Goal: Task Accomplishment & Management: Manage account settings

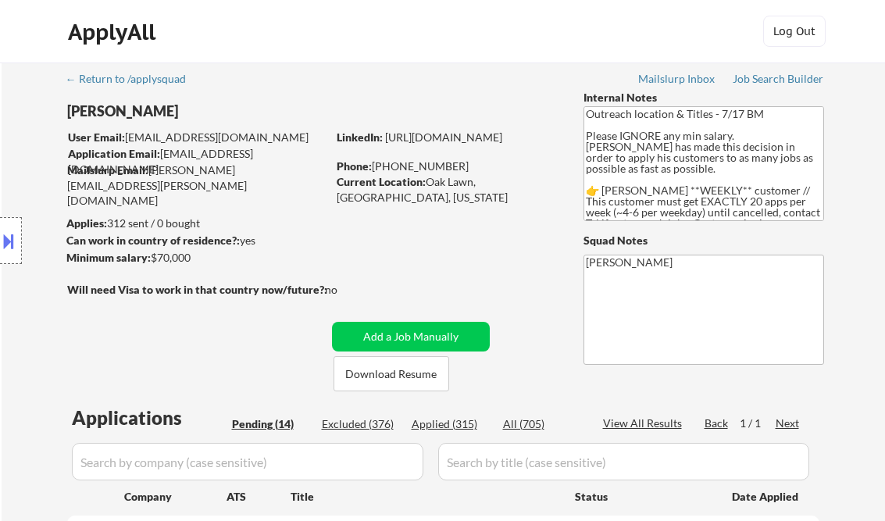
select select ""pending""
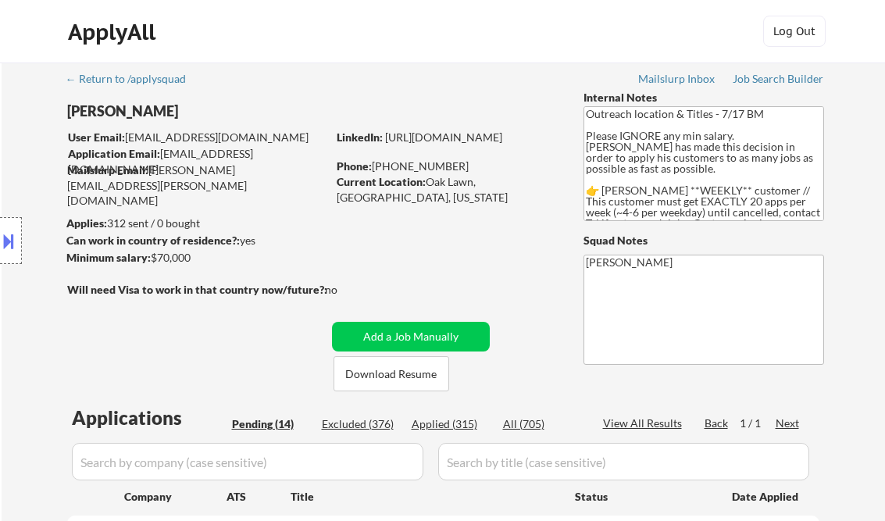
select select ""pending""
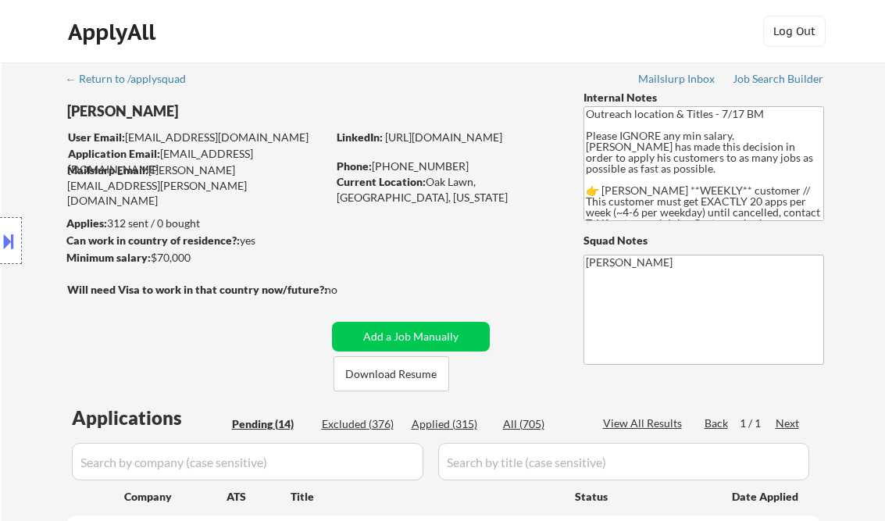
select select ""pending""
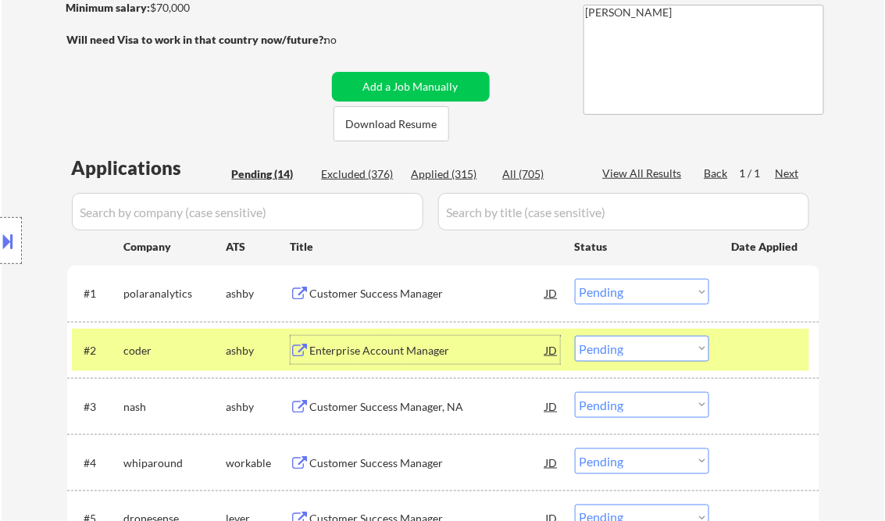
click at [617, 300] on select "Choose an option... Pending Applied Excluded (Questions) Excluded (Expired) Exc…" at bounding box center [642, 292] width 134 height 26
click at [575, 279] on select "Choose an option... Pending Applied Excluded (Questions) Excluded (Expired) Exc…" at bounding box center [642, 292] width 134 height 26
click at [389, 300] on div "Enterprise Account Manager" at bounding box center [428, 294] width 236 height 16
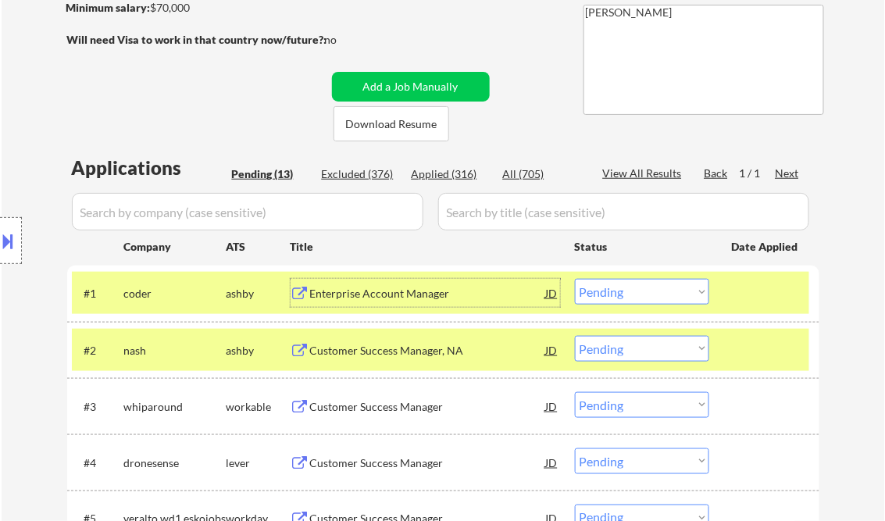
click at [704, 288] on select "Choose an option... Pending Applied Excluded (Questions) Excluded (Expired) Exc…" at bounding box center [642, 292] width 134 height 26
click at [575, 279] on select "Choose an option... Pending Applied Excluded (Questions) Excluded (Expired) Exc…" at bounding box center [642, 292] width 134 height 26
click at [760, 291] on div at bounding box center [766, 293] width 69 height 28
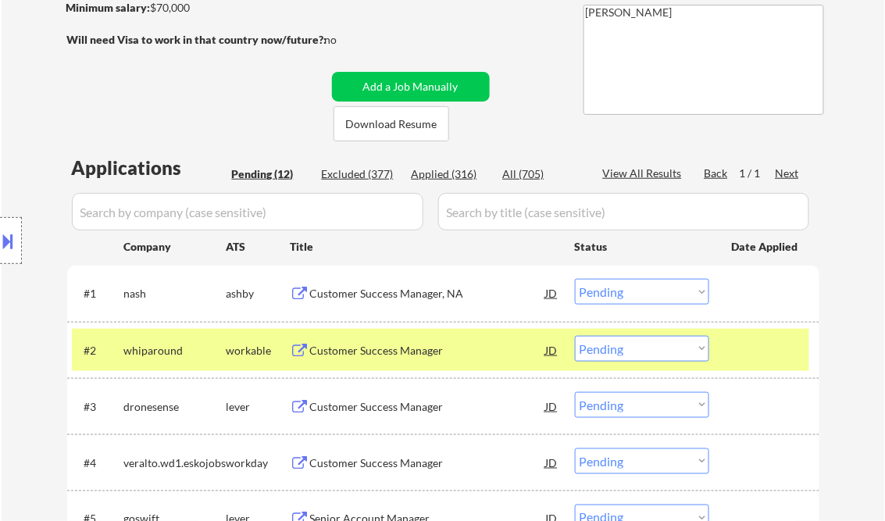
click at [771, 346] on div at bounding box center [766, 350] width 69 height 28
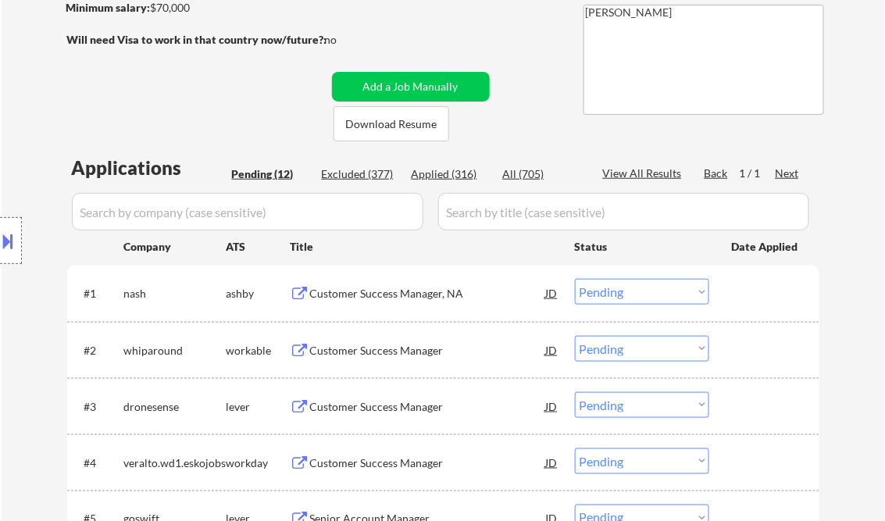
click at [436, 295] on div "Customer Success Manager, NA" at bounding box center [428, 294] width 236 height 16
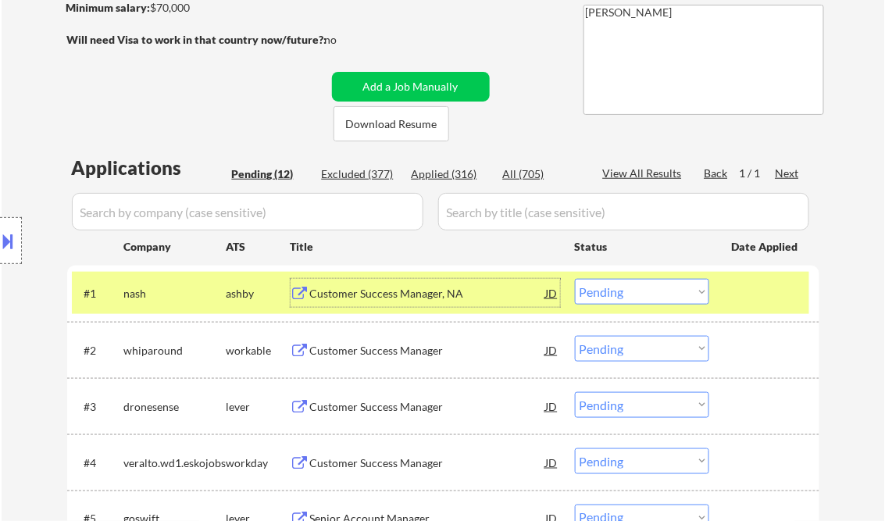
click at [631, 294] on select "Choose an option... Pending Applied Excluded (Questions) Excluded (Expired) Exc…" at bounding box center [642, 292] width 134 height 26
click at [575, 279] on select "Choose an option... Pending Applied Excluded (Questions) Excluded (Expired) Exc…" at bounding box center [642, 292] width 134 height 26
click at [401, 347] on div "Customer Success Manager" at bounding box center [428, 351] width 236 height 16
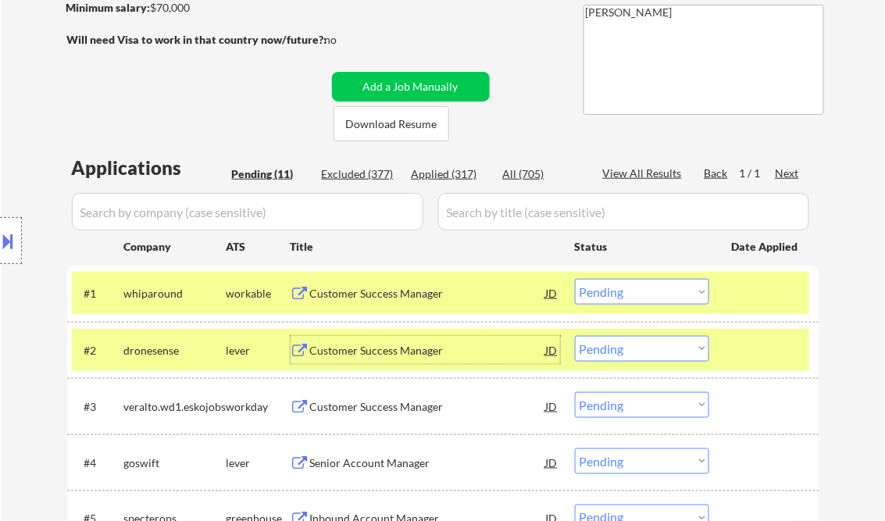
click at [650, 287] on select "Choose an option... Pending Applied Excluded (Questions) Excluded (Expired) Exc…" at bounding box center [642, 292] width 134 height 26
click at [575, 279] on select "Choose an option... Pending Applied Excluded (Questions) Excluded (Expired) Exc…" at bounding box center [642, 292] width 134 height 26
click at [734, 301] on div at bounding box center [766, 293] width 69 height 28
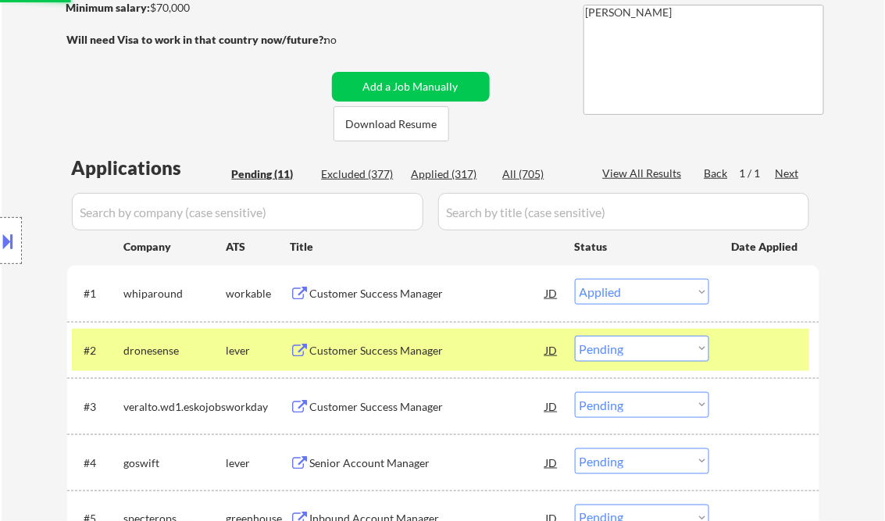
click at [743, 359] on div at bounding box center [766, 350] width 69 height 28
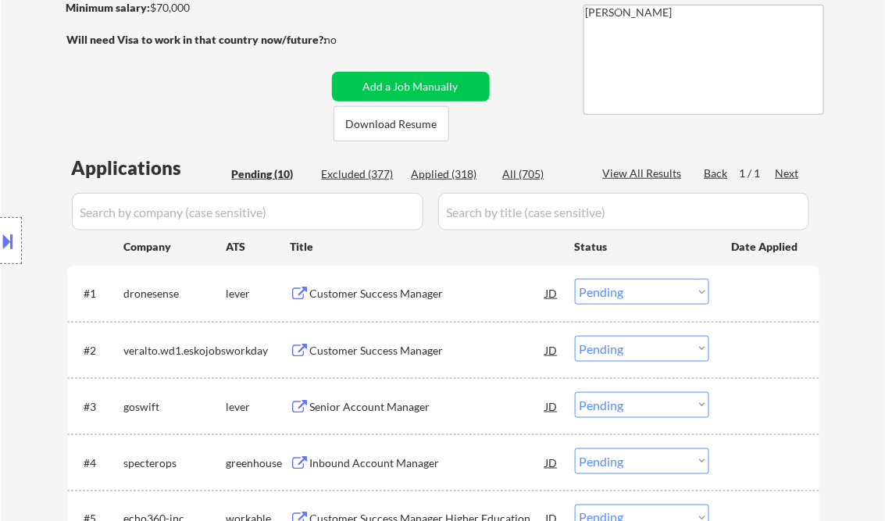
click at [367, 293] on div "Customer Success Manager" at bounding box center [428, 294] width 236 height 16
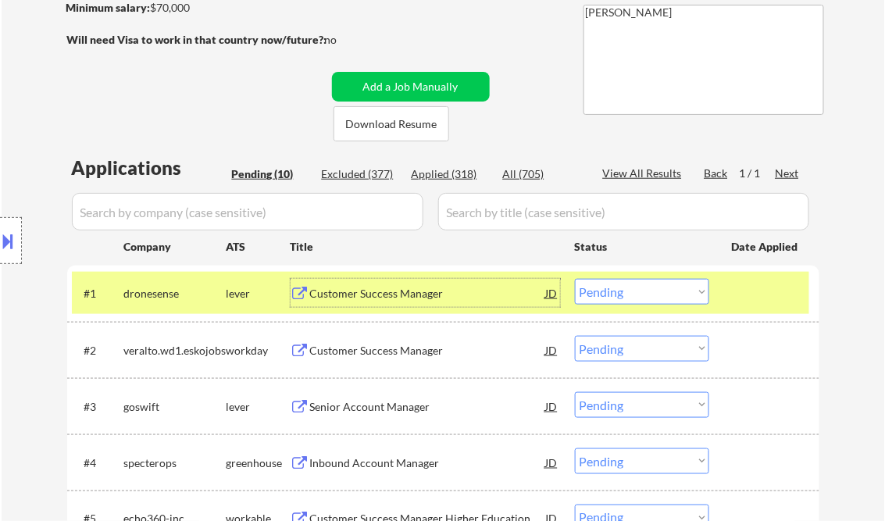
click at [643, 290] on select "Choose an option... Pending Applied Excluded (Questions) Excluded (Expired) Exc…" at bounding box center [642, 292] width 134 height 26
click at [575, 279] on select "Choose an option... Pending Applied Excluded (Questions) Excluded (Expired) Exc…" at bounding box center [642, 292] width 134 height 26
click at [424, 351] on div "Customer Success Manager" at bounding box center [428, 351] width 236 height 16
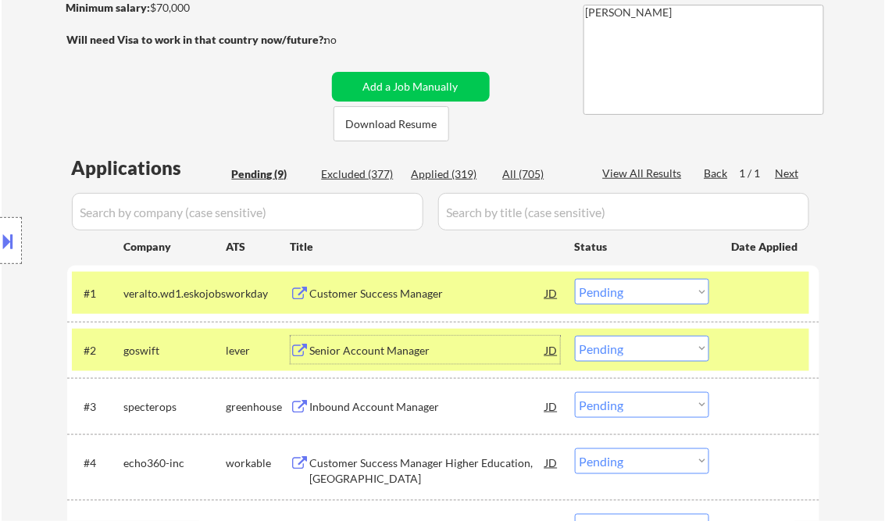
click at [655, 287] on select "Choose an option... Pending Applied Excluded (Questions) Excluded (Expired) Exc…" at bounding box center [642, 292] width 134 height 26
click at [575, 279] on select "Choose an option... Pending Applied Excluded (Questions) Excluded (Expired) Exc…" at bounding box center [642, 292] width 134 height 26
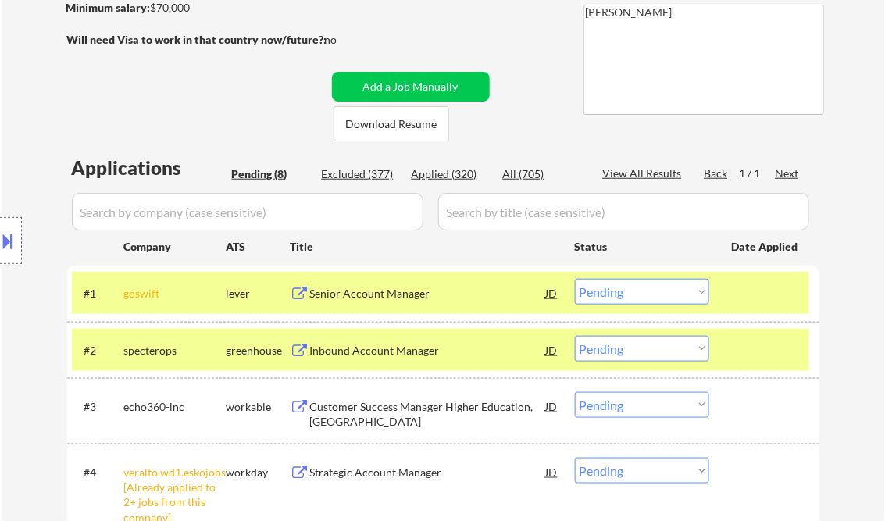
click at [739, 344] on div at bounding box center [766, 350] width 69 height 28
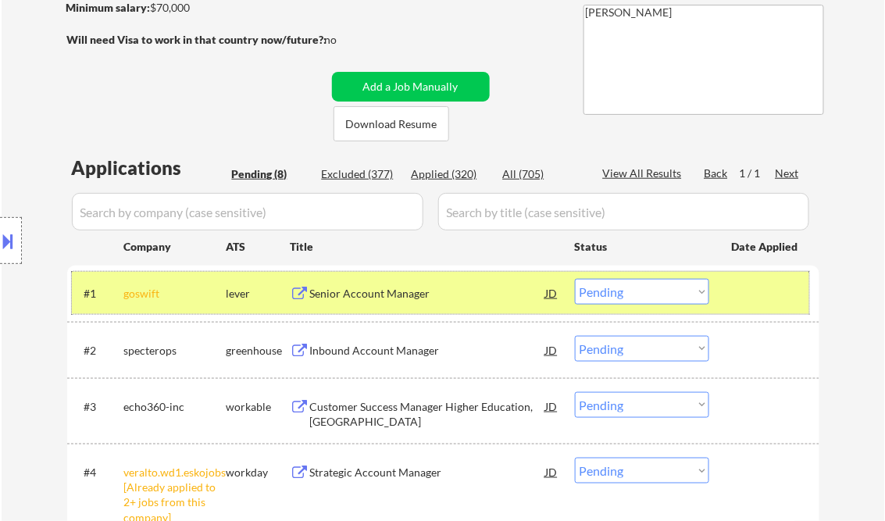
drag, startPoint x: 739, startPoint y: 296, endPoint x: 704, endPoint y: 305, distance: 36.4
click at [740, 295] on div at bounding box center [766, 293] width 69 height 28
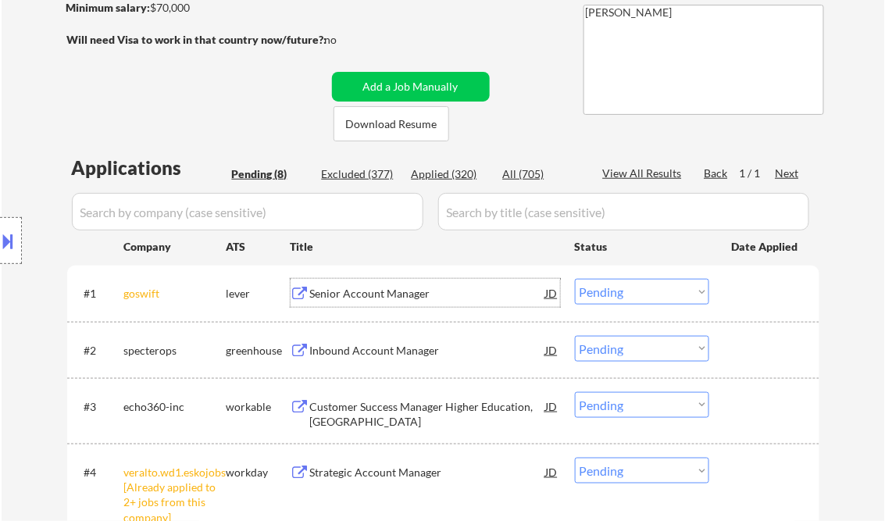
click at [370, 292] on div "Senior Account Manager" at bounding box center [428, 294] width 236 height 16
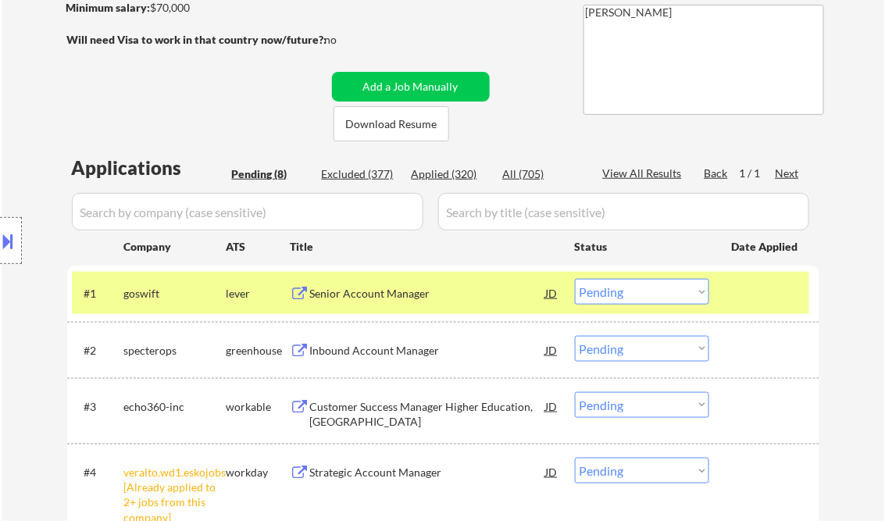
drag, startPoint x: 233, startPoint y: 101, endPoint x: 214, endPoint y: 117, distance: 24.9
click at [233, 100] on div "Location Inclusions:" at bounding box center [140, 241] width 280 height 290
click at [643, 295] on select "Choose an option... Pending Applied Excluded (Questions) Excluded (Expired) Exc…" at bounding box center [642, 292] width 134 height 26
click at [575, 279] on select "Choose an option... Pending Applied Excluded (Questions) Excluded (Expired) Exc…" at bounding box center [642, 292] width 134 height 26
click at [387, 344] on div "Inbound Account Manager" at bounding box center [428, 351] width 236 height 16
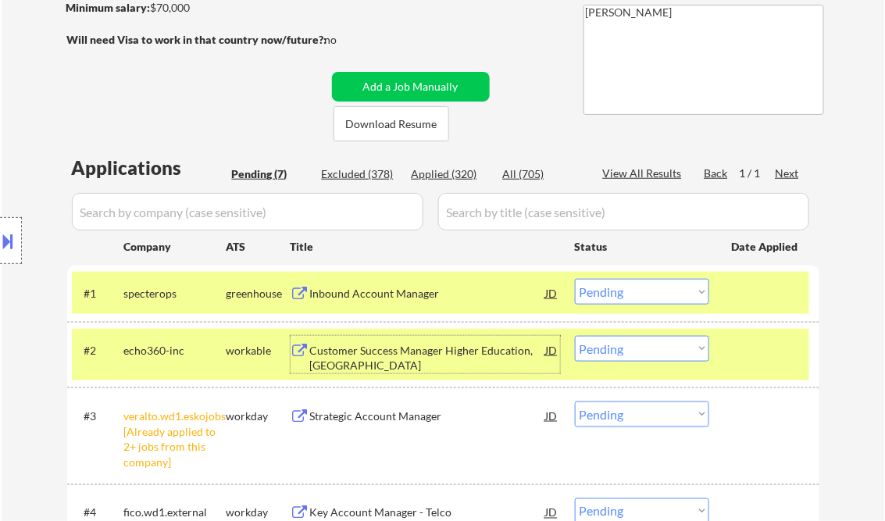
click at [754, 361] on div at bounding box center [766, 350] width 69 height 28
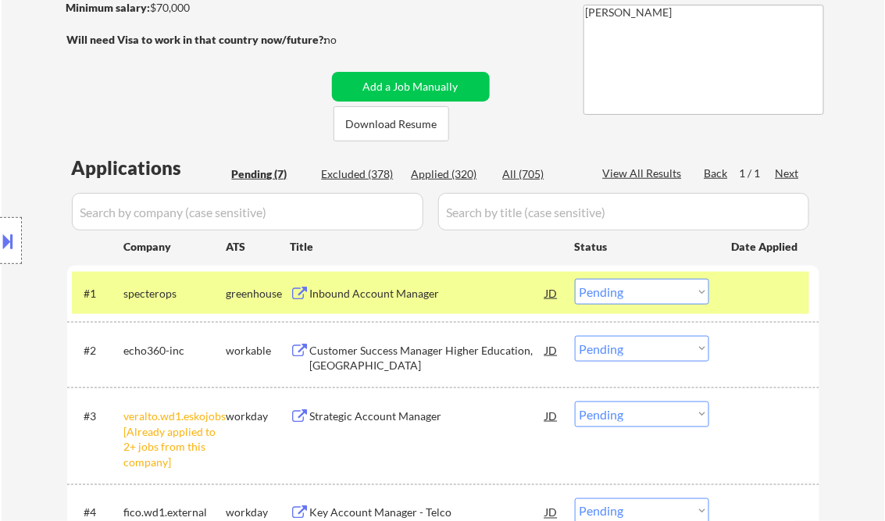
click at [697, 299] on select "Choose an option... Pending Applied Excluded (Questions) Excluded (Expired) Exc…" at bounding box center [642, 292] width 134 height 26
click at [575, 279] on select "Choose an option... Pending Applied Excluded (Questions) Excluded (Expired) Exc…" at bounding box center [642, 292] width 134 height 26
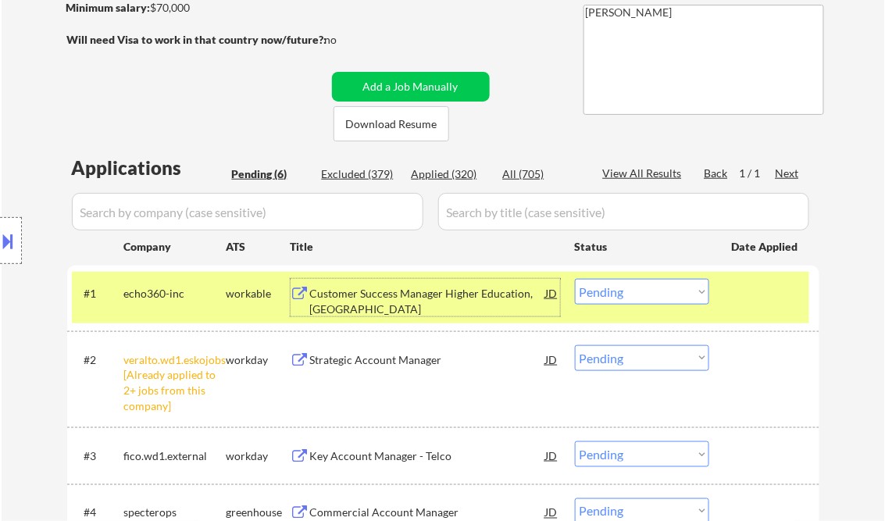
click at [399, 316] on div "Customer Success Manager Higher Education, [GEOGRAPHIC_DATA]" at bounding box center [428, 301] width 236 height 30
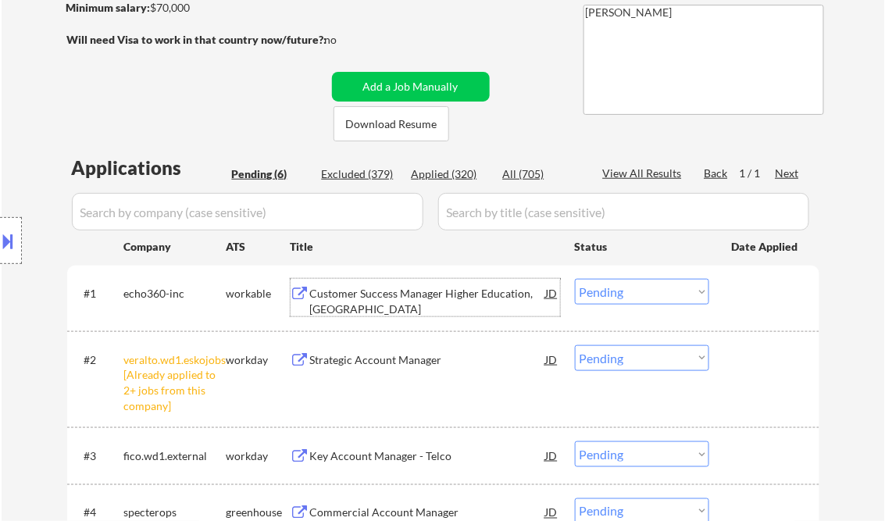
click at [615, 302] on select "Choose an option... Pending Applied Excluded (Questions) Excluded (Expired) Exc…" at bounding box center [642, 292] width 134 height 26
click at [575, 279] on select "Choose an option... Pending Applied Excluded (Questions) Excluded (Expired) Exc…" at bounding box center [642, 292] width 134 height 26
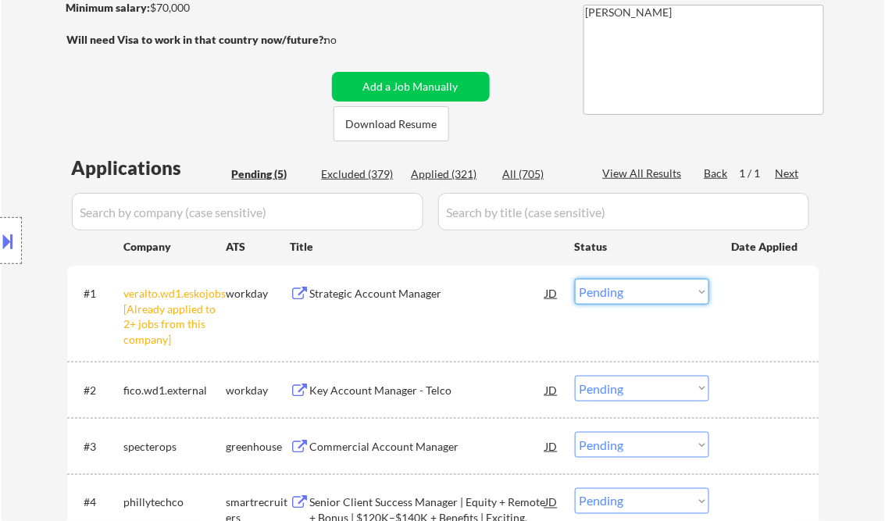
drag, startPoint x: 652, startPoint y: 298, endPoint x: 653, endPoint y: 307, distance: 8.6
click at [652, 298] on select "Choose an option... Pending Applied Excluded (Questions) Excluded (Expired) Exc…" at bounding box center [642, 292] width 134 height 26
click at [575, 279] on select "Choose an option... Pending Applied Excluded (Questions) Excluded (Expired) Exc…" at bounding box center [642, 292] width 134 height 26
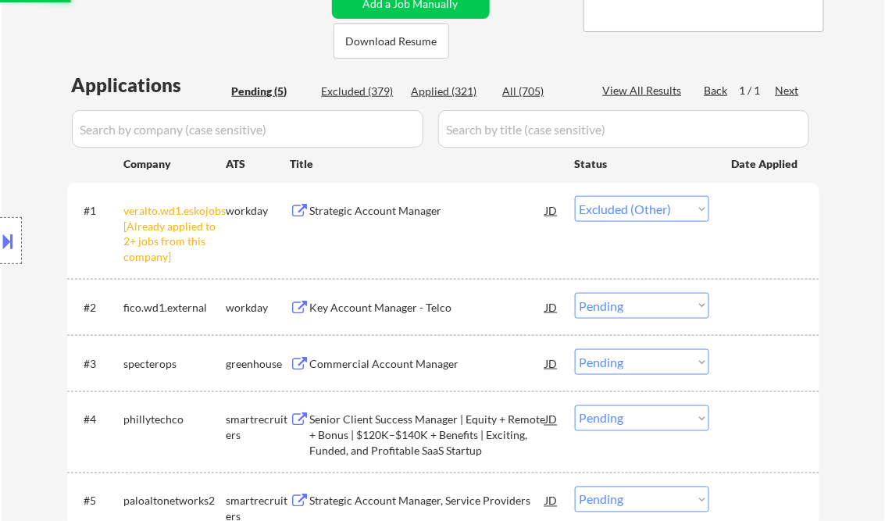
scroll to position [375, 0]
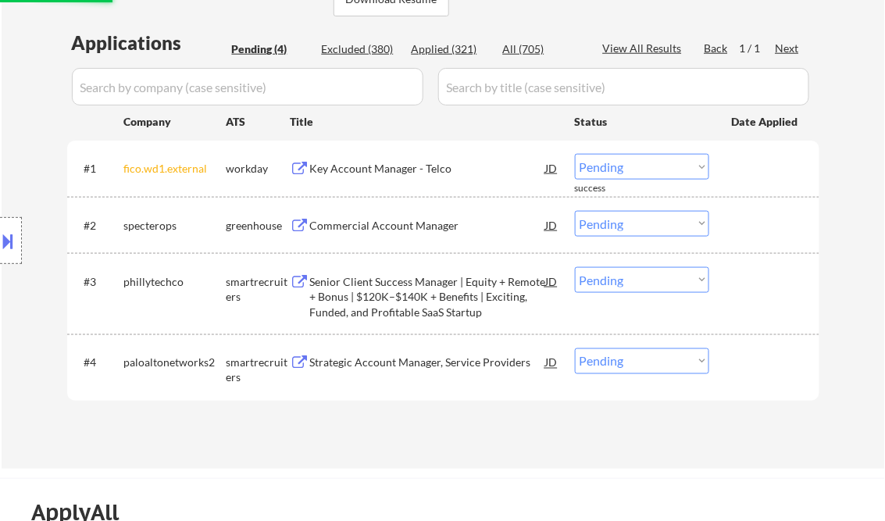
click at [406, 173] on div "Key Account Manager - Telco" at bounding box center [428, 169] width 236 height 16
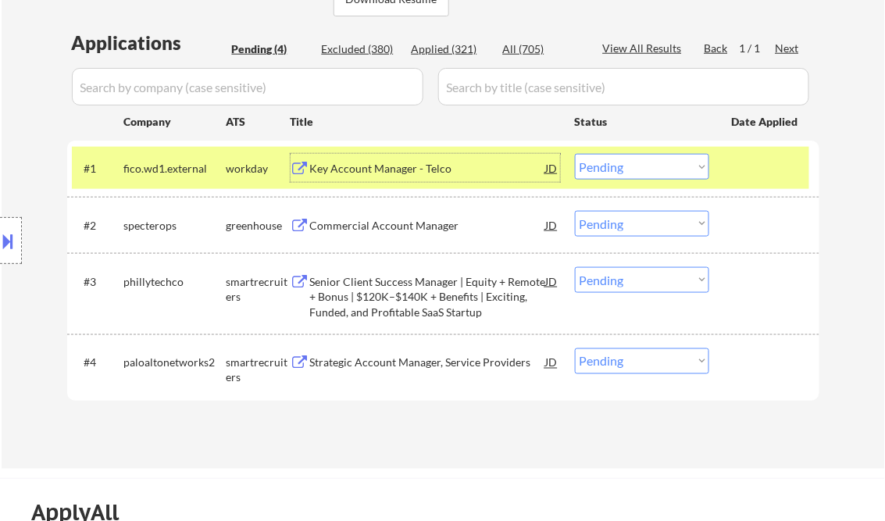
click at [654, 160] on select "Choose an option... Pending Applied Excluded (Questions) Excluded (Expired) Exc…" at bounding box center [642, 167] width 134 height 26
click at [575, 154] on select "Choose an option... Pending Applied Excluded (Questions) Excluded (Expired) Exc…" at bounding box center [642, 167] width 134 height 26
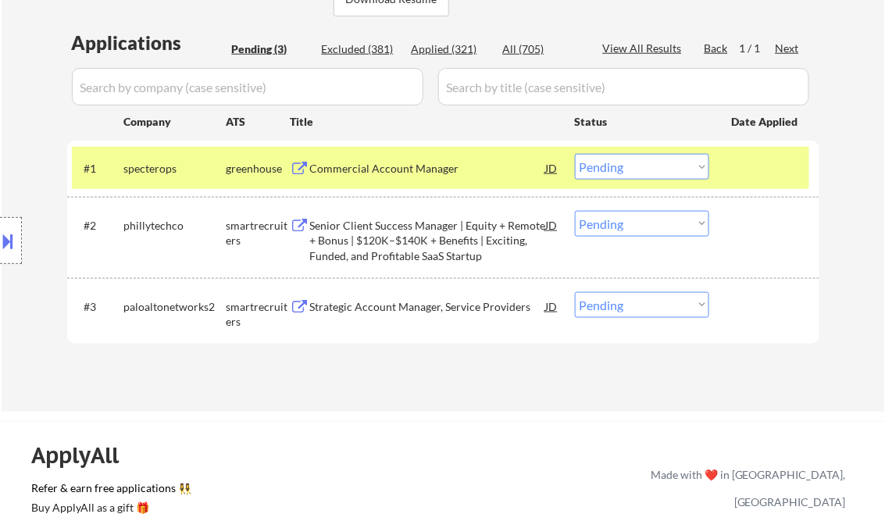
click at [411, 164] on div "Commercial Account Manager" at bounding box center [428, 169] width 236 height 16
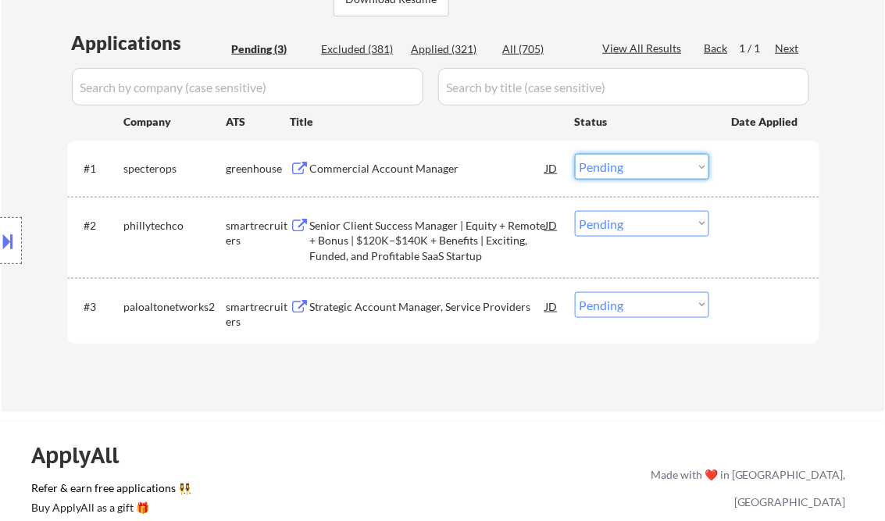
drag, startPoint x: 625, startPoint y: 167, endPoint x: 642, endPoint y: 176, distance: 18.9
click at [628, 169] on select "Choose an option... Pending Applied Excluded (Questions) Excluded (Expired) Exc…" at bounding box center [642, 167] width 134 height 26
click at [575, 154] on select "Choose an option... Pending Applied Excluded (Questions) Excluded (Expired) Exc…" at bounding box center [642, 167] width 134 height 26
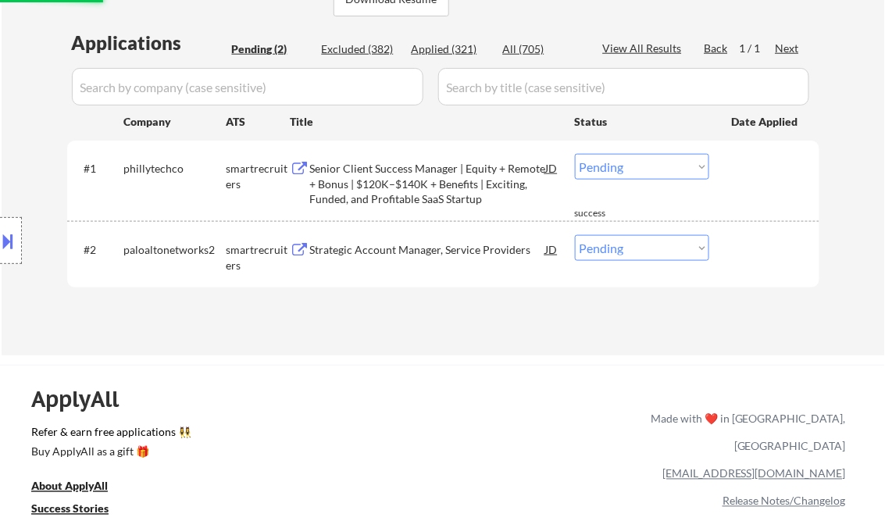
click at [432, 184] on div "Senior Client Success Manager | Equity + Remote + Bonus | $120K–$140K + Benefit…" at bounding box center [428, 184] width 236 height 46
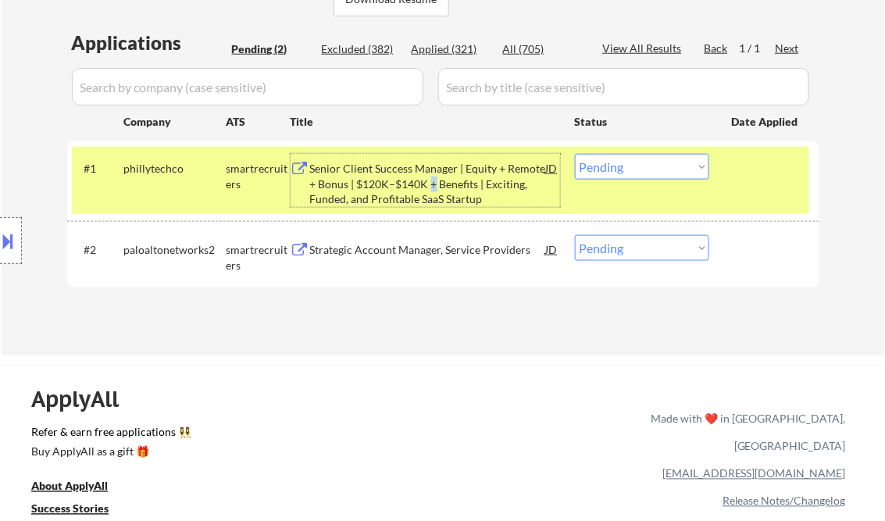
click at [675, 169] on select "Choose an option... Pending Applied Excluded (Questions) Excluded (Expired) Exc…" at bounding box center [642, 167] width 134 height 26
click at [575, 154] on select "Choose an option... Pending Applied Excluded (Questions) Excluded (Expired) Exc…" at bounding box center [642, 167] width 134 height 26
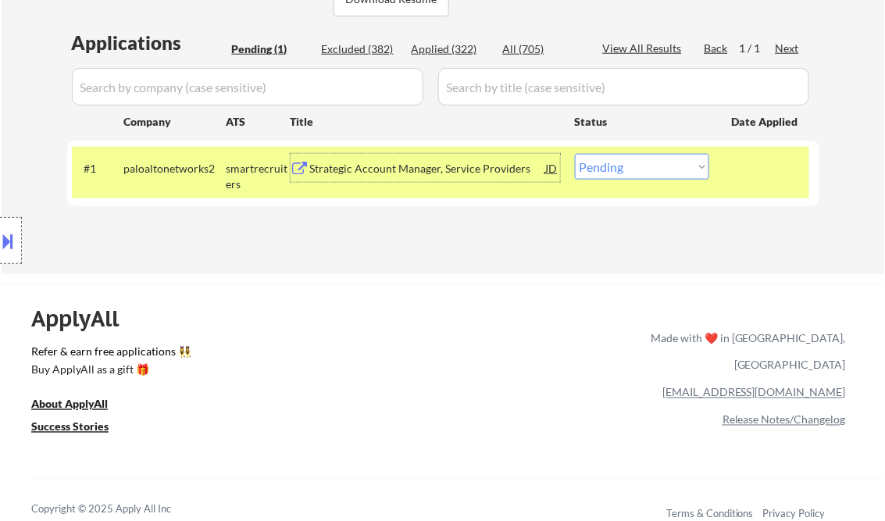
click at [385, 177] on div "Strategic Account Manager, Service Providers" at bounding box center [428, 168] width 236 height 28
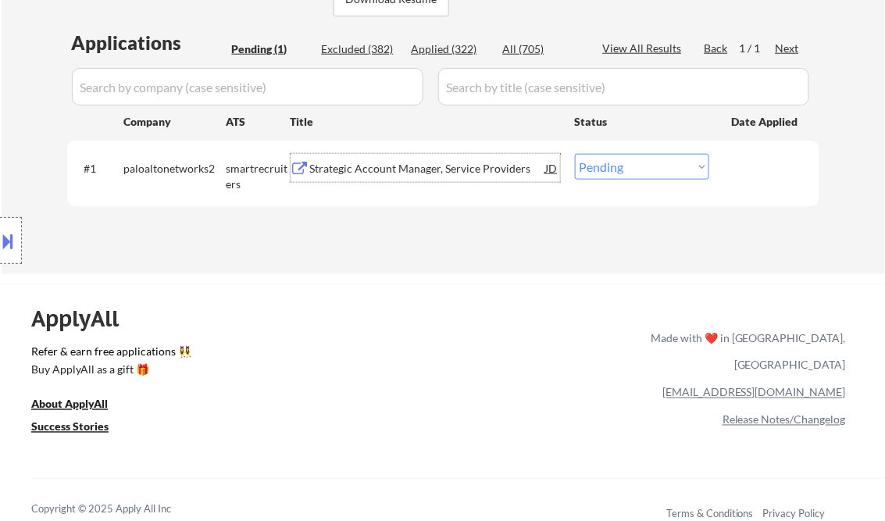
click at [636, 164] on select "Choose an option... Pending Applied Excluded (Questions) Excluded (Expired) Exc…" at bounding box center [642, 167] width 134 height 26
select select ""excluded__bad_match_""
click at [575, 154] on select "Choose an option... Pending Applied Excluded (Questions) Excluded (Expired) Exc…" at bounding box center [642, 167] width 134 height 26
click at [490, 283] on div "ApplyAll Refer & earn free applications 👯‍♀️ Buy ApplyAll as a gift 🎁 About App…" at bounding box center [442, 404] width 885 height 243
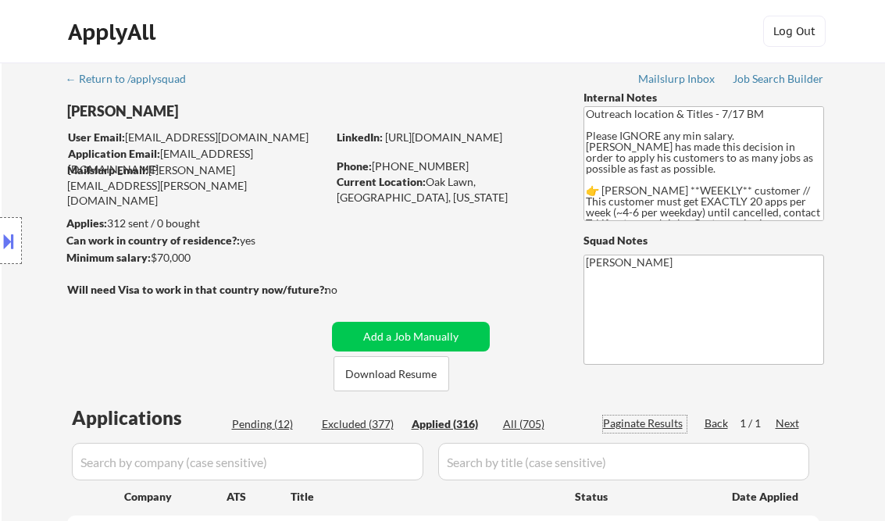
select select ""applied""
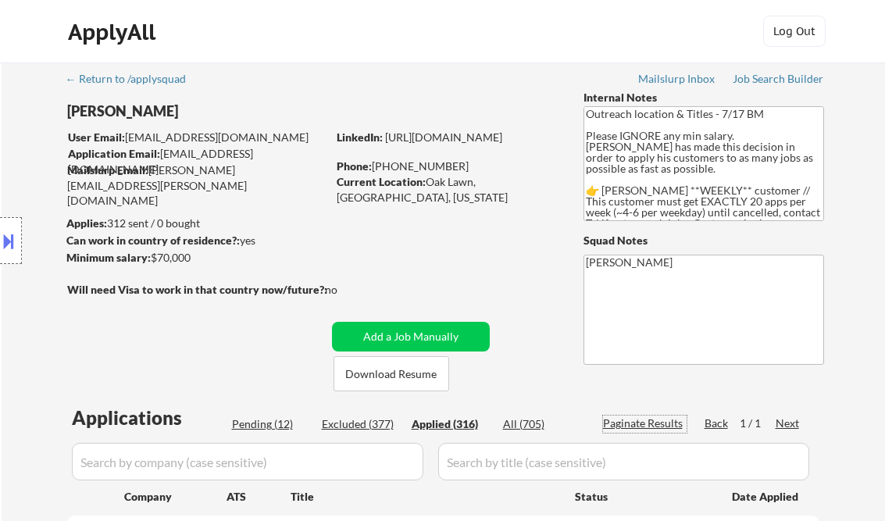
select select ""applied""
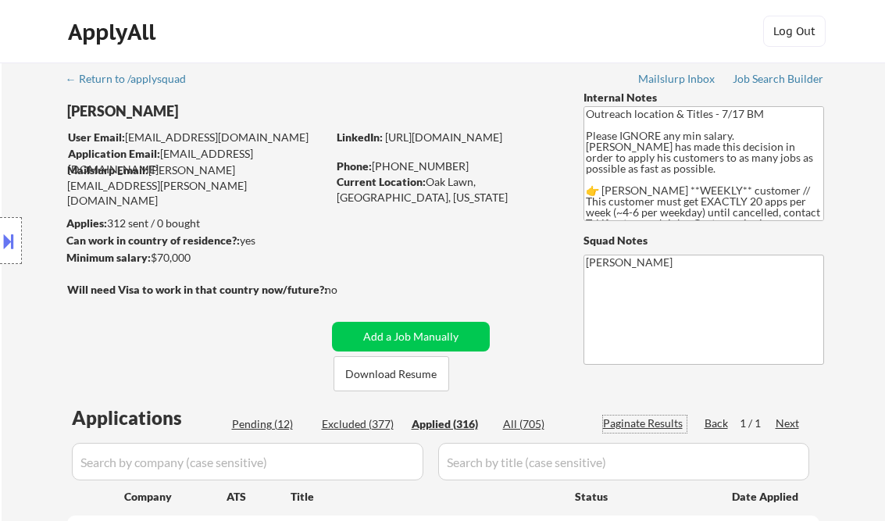
select select ""applied""
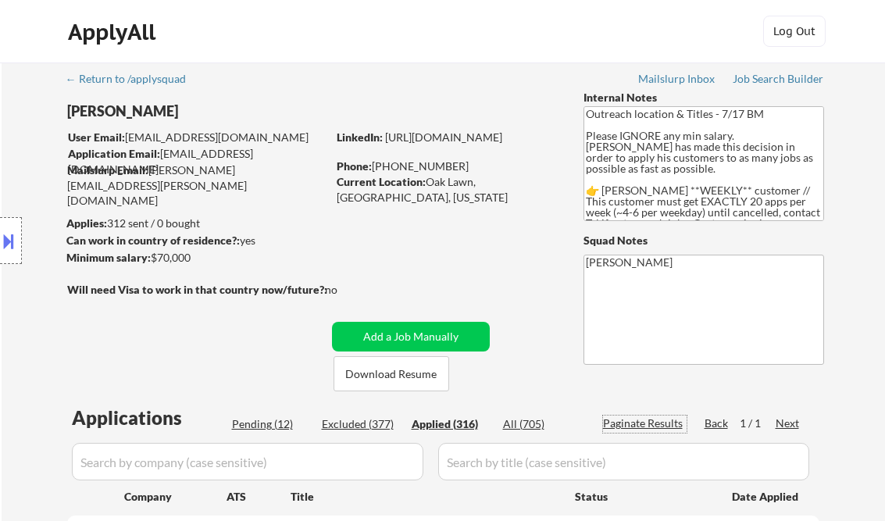
select select ""applied""
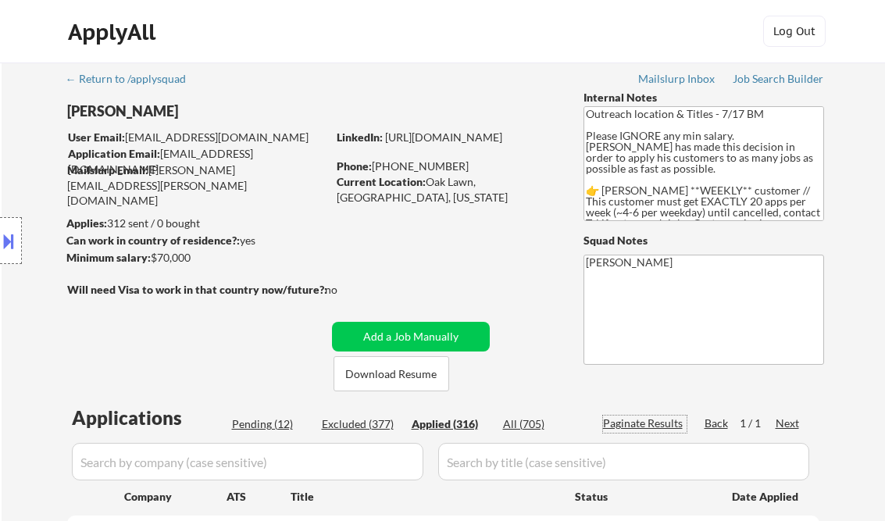
select select ""applied""
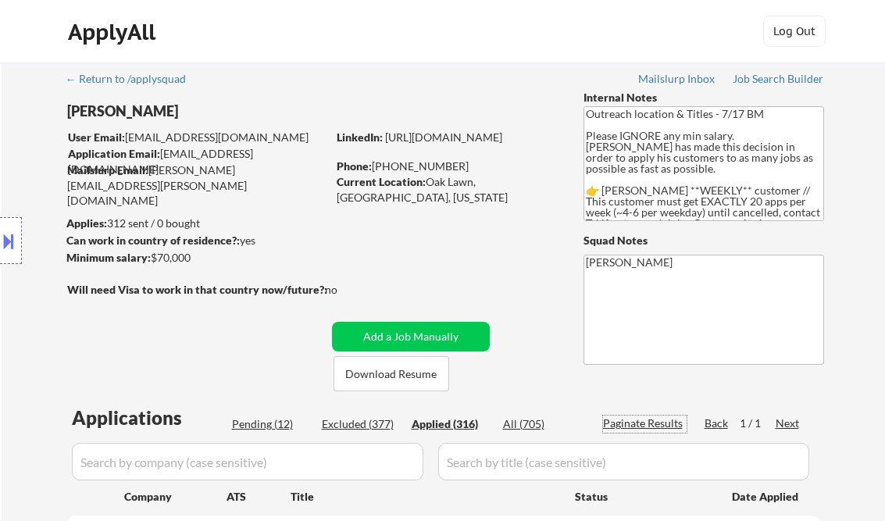
select select ""applied""
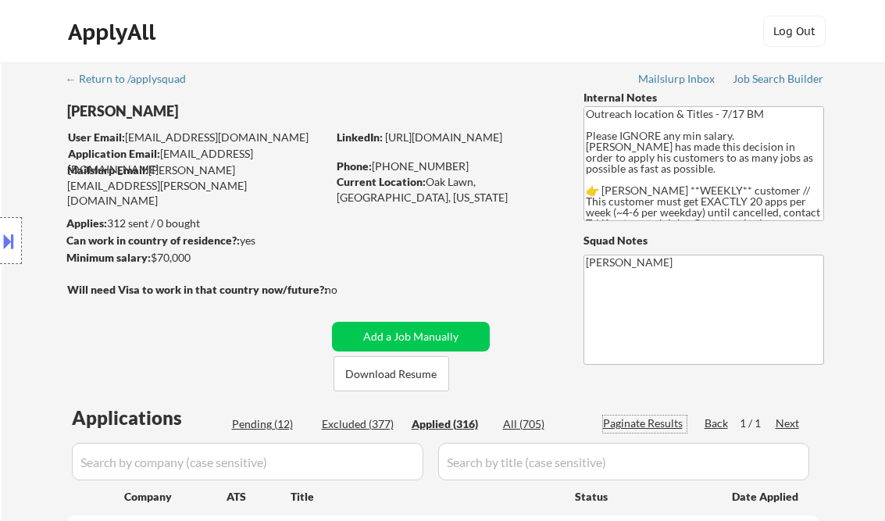
select select ""applied""
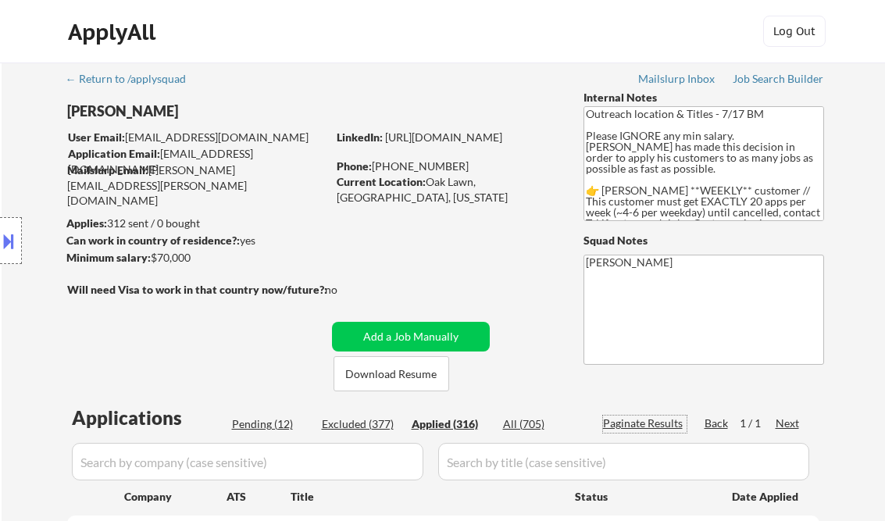
select select ""applied""
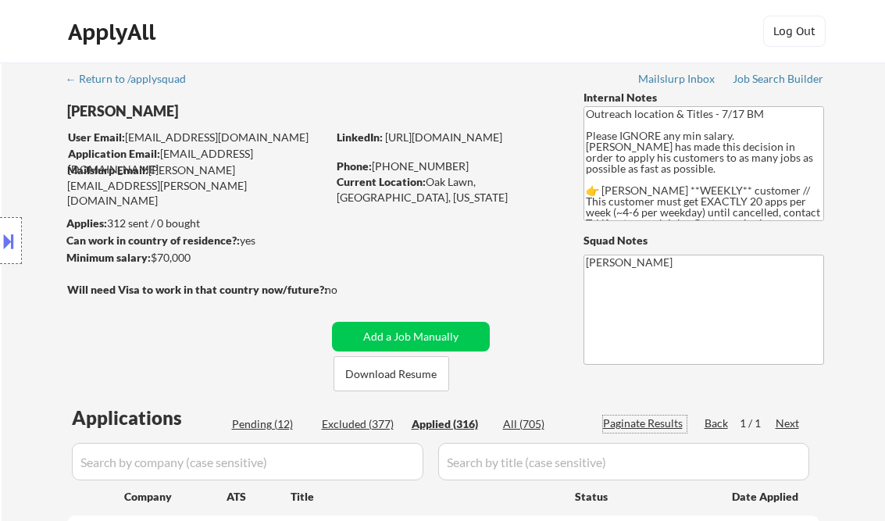
select select ""applied""
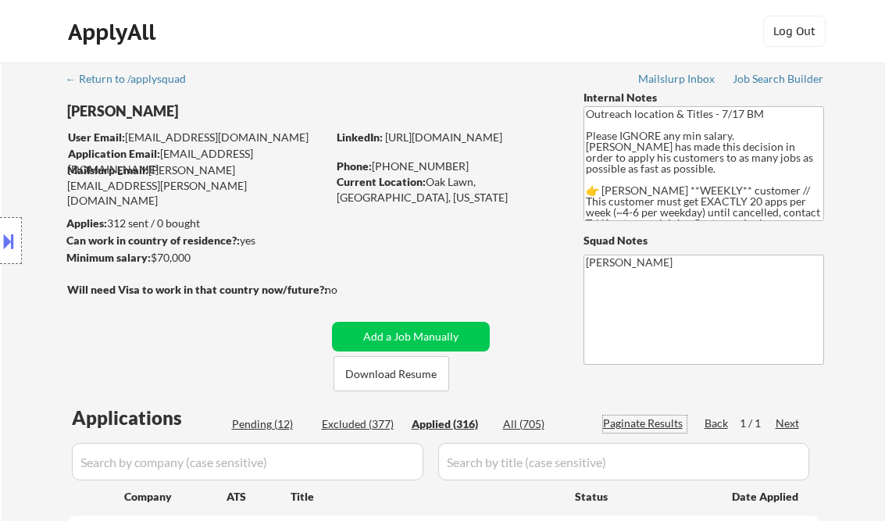
select select ""applied""
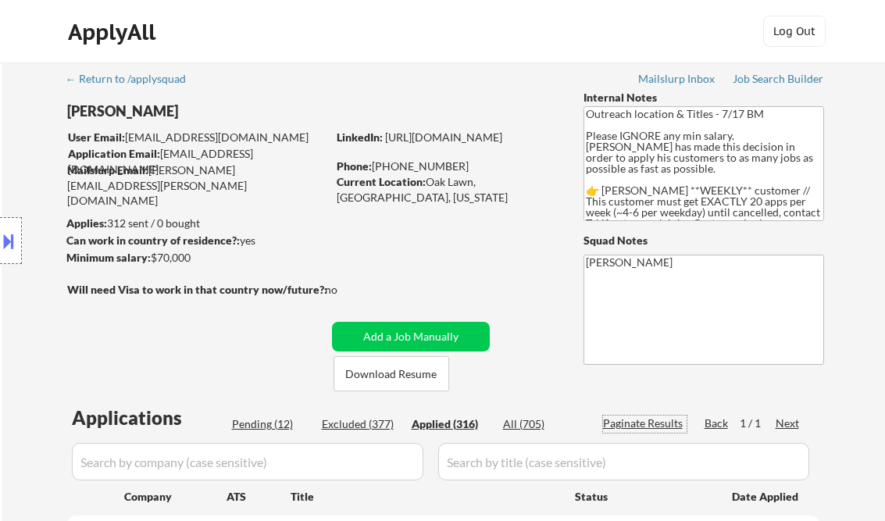
select select ""applied""
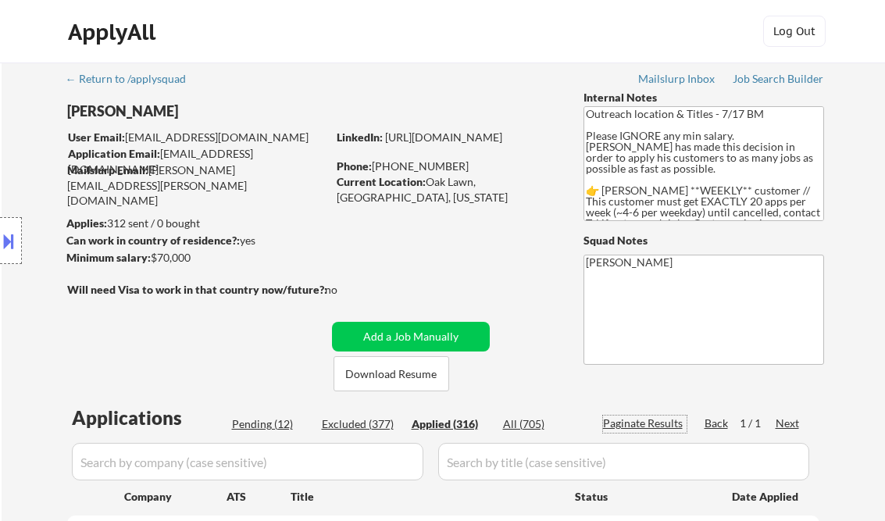
select select ""applied""
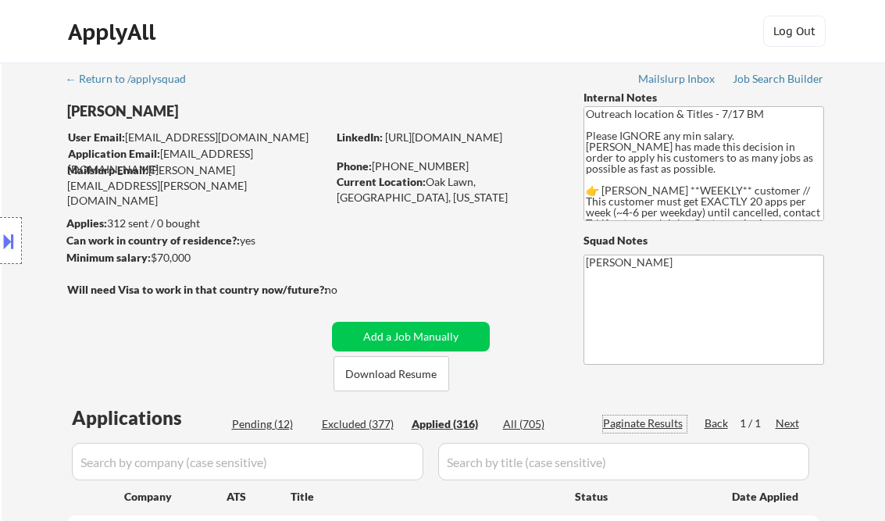
select select ""applied""
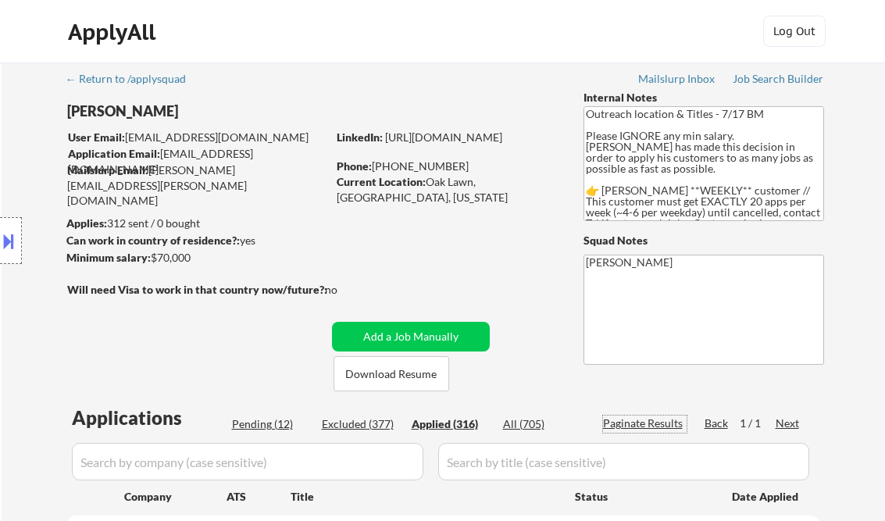
select select ""applied""
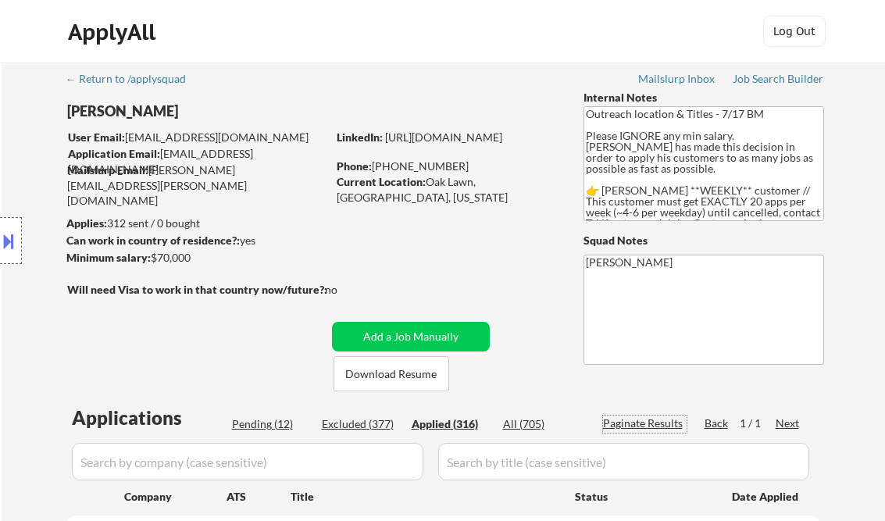
select select ""applied""
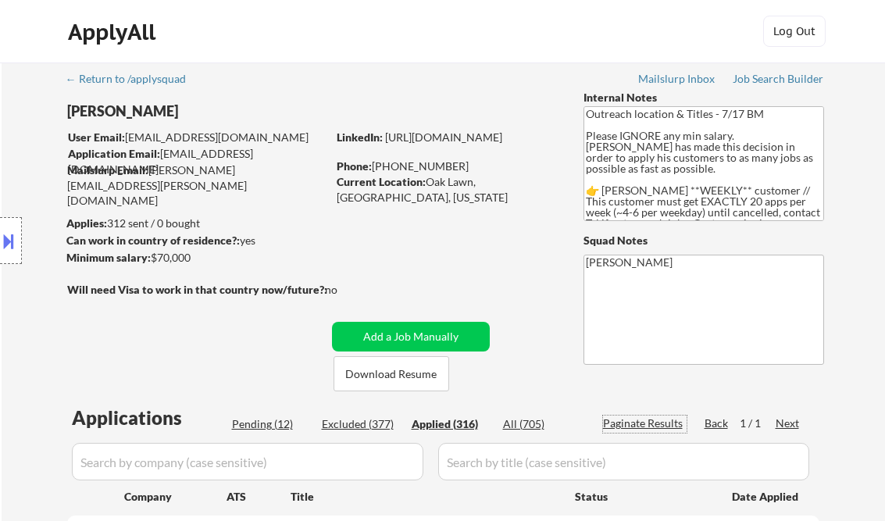
select select ""applied""
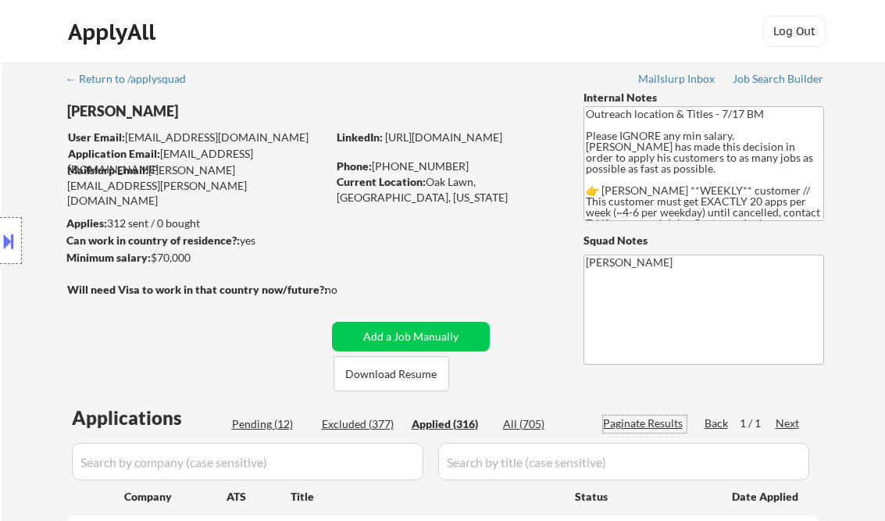
select select ""applied""
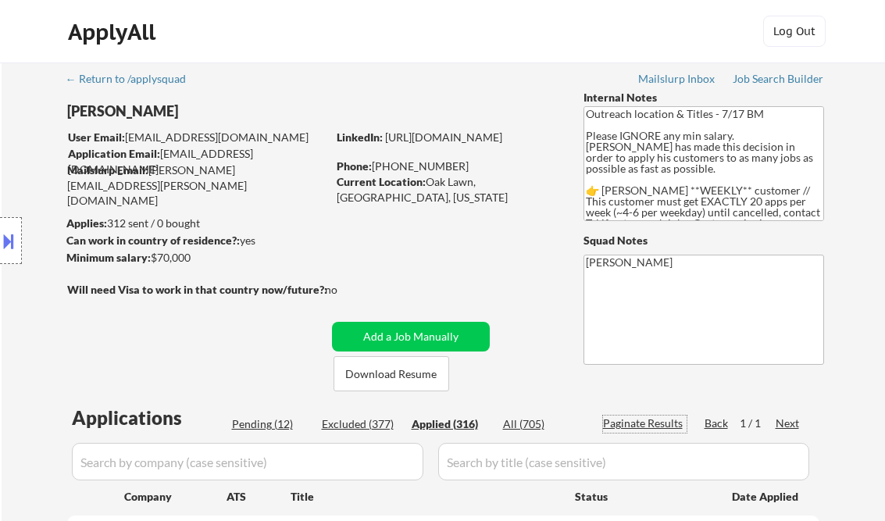
select select ""applied""
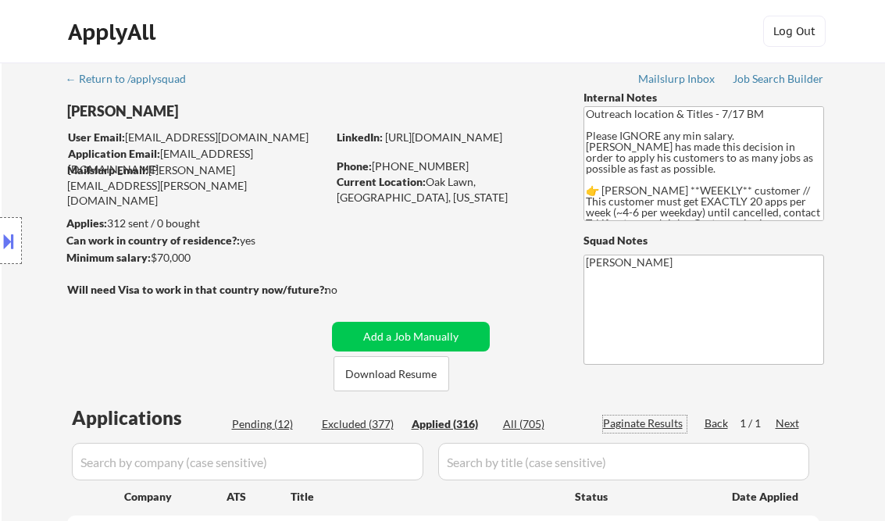
select select ""applied""
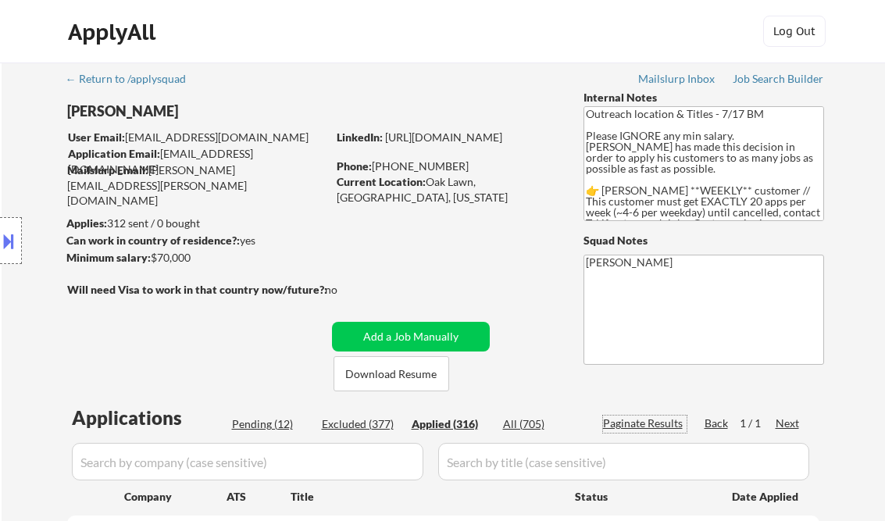
select select ""applied""
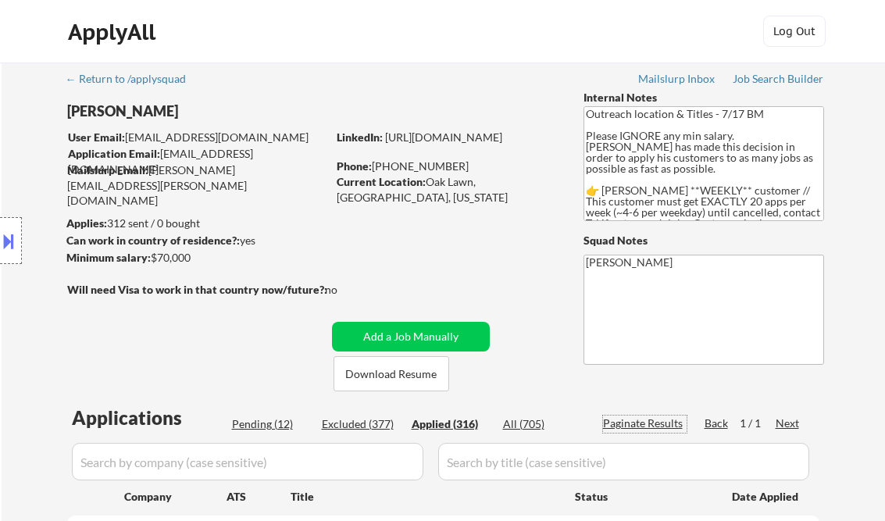
select select ""applied""
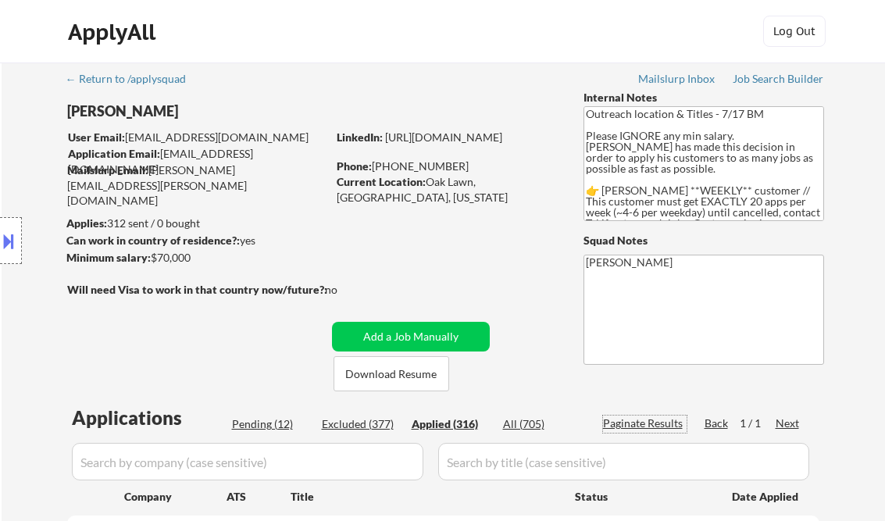
select select ""applied""
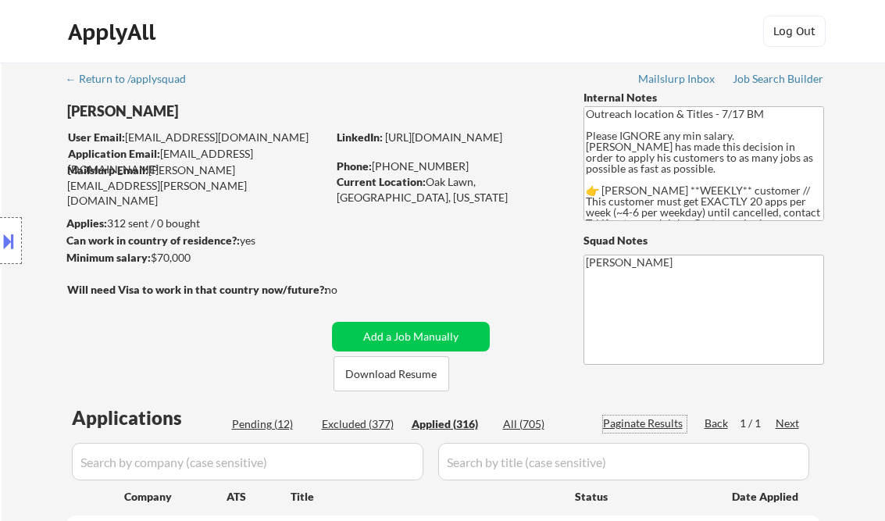
select select ""applied""
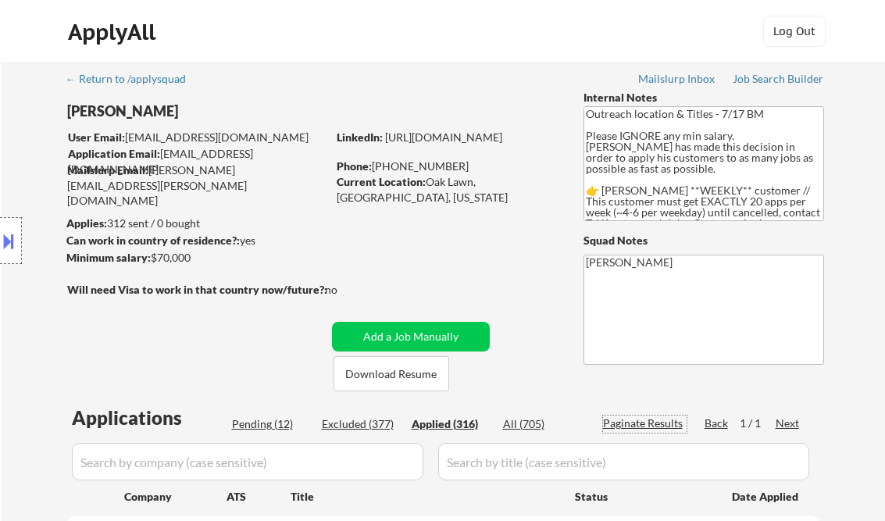
select select ""applied""
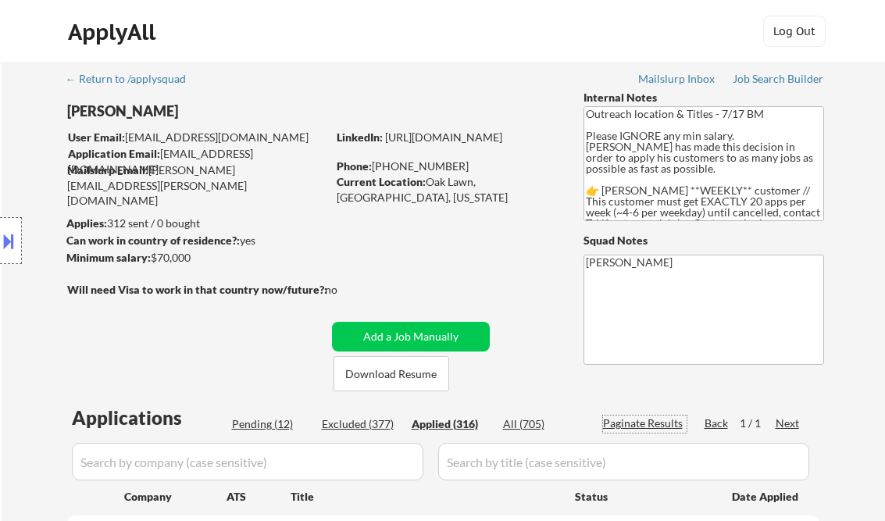
select select ""applied""
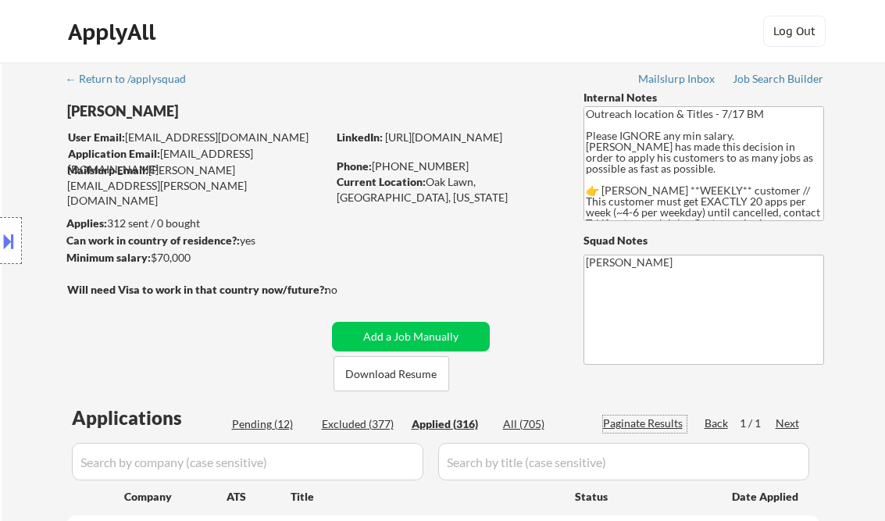
select select ""applied""
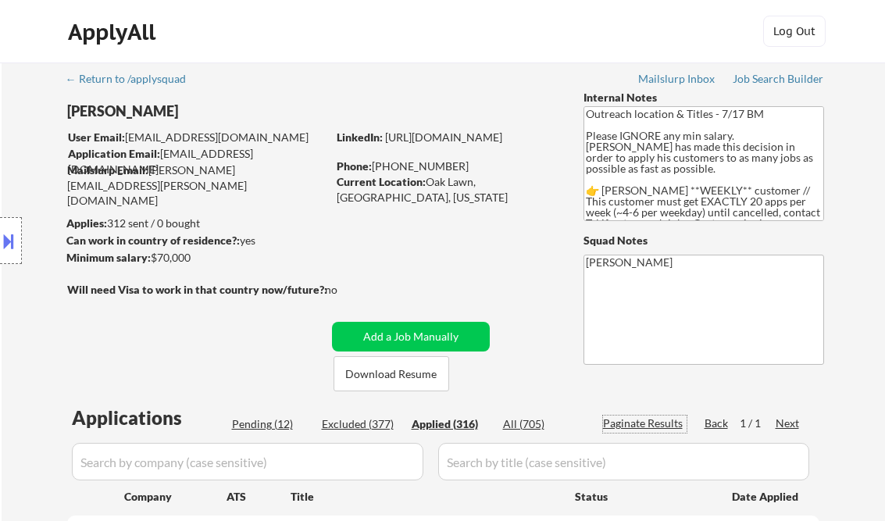
select select ""applied""
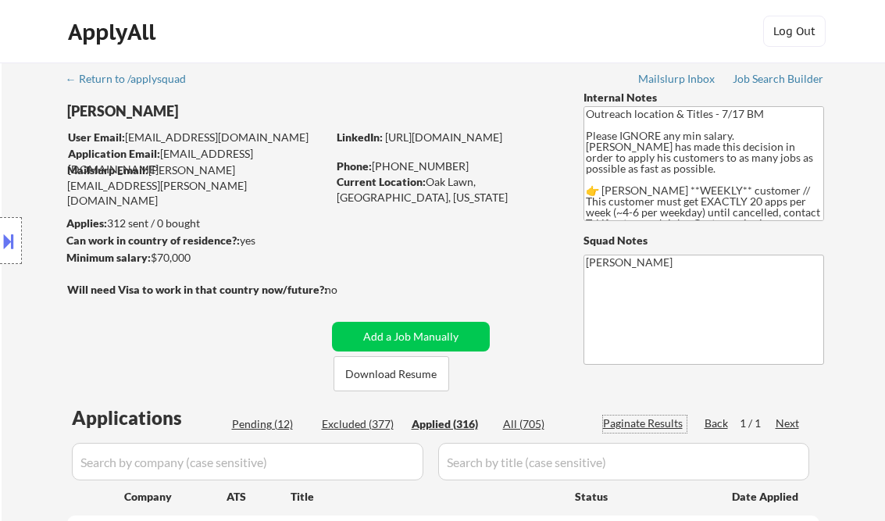
select select ""applied""
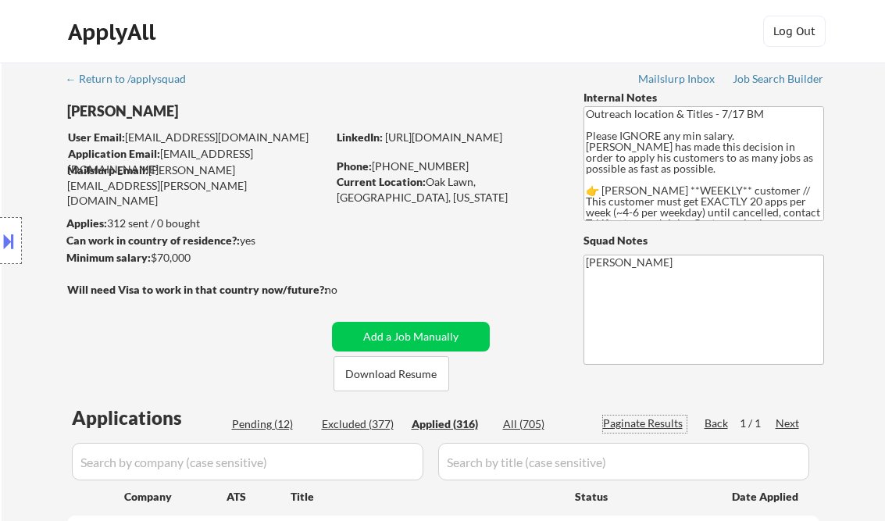
select select ""applied""
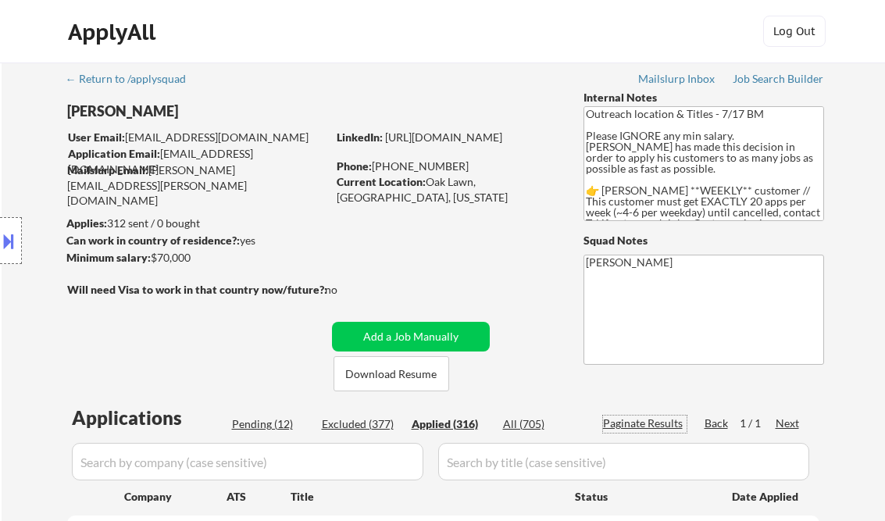
select select ""applied""
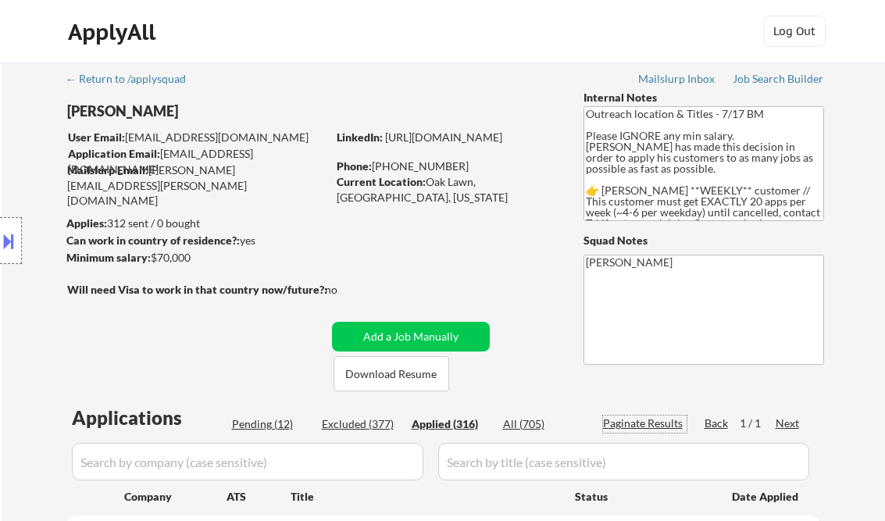
select select ""applied""
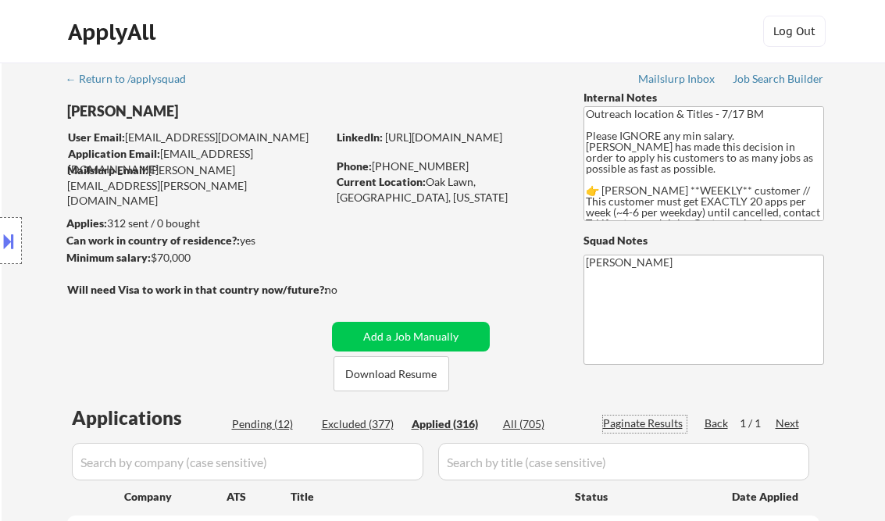
select select ""applied""
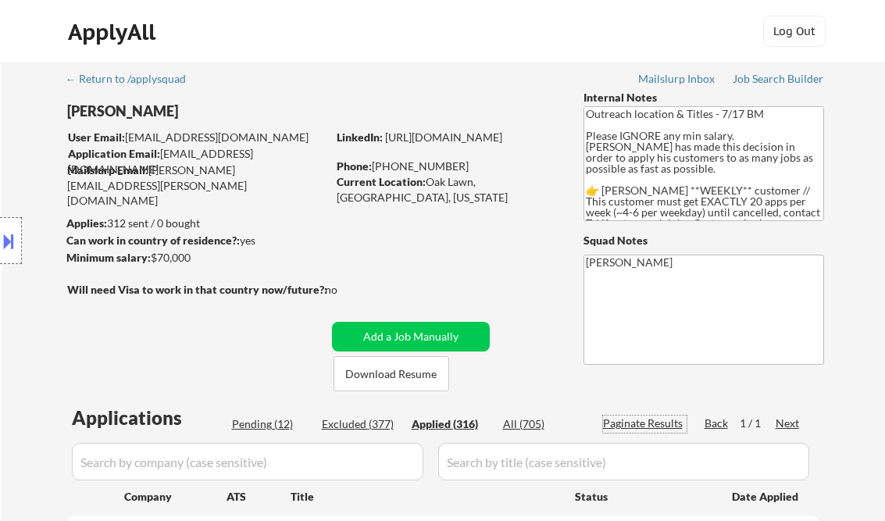
select select ""applied""
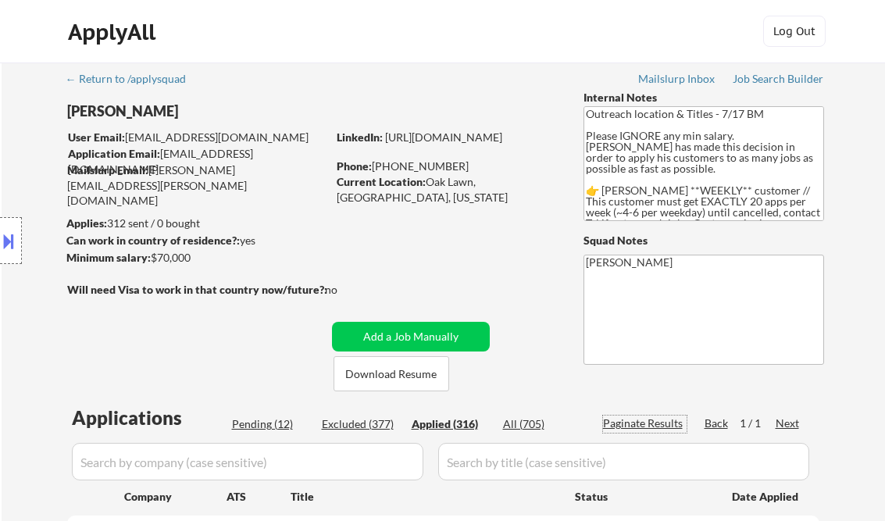
select select ""applied""
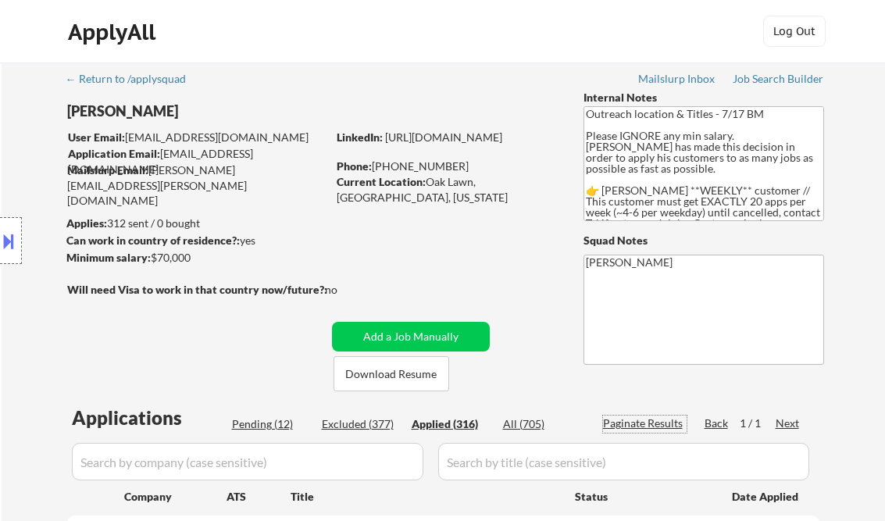
select select ""applied""
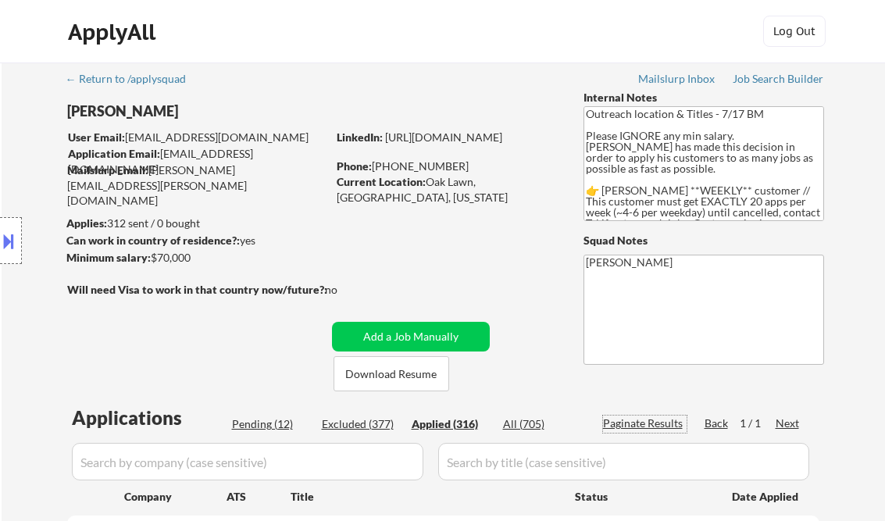
select select ""applied""
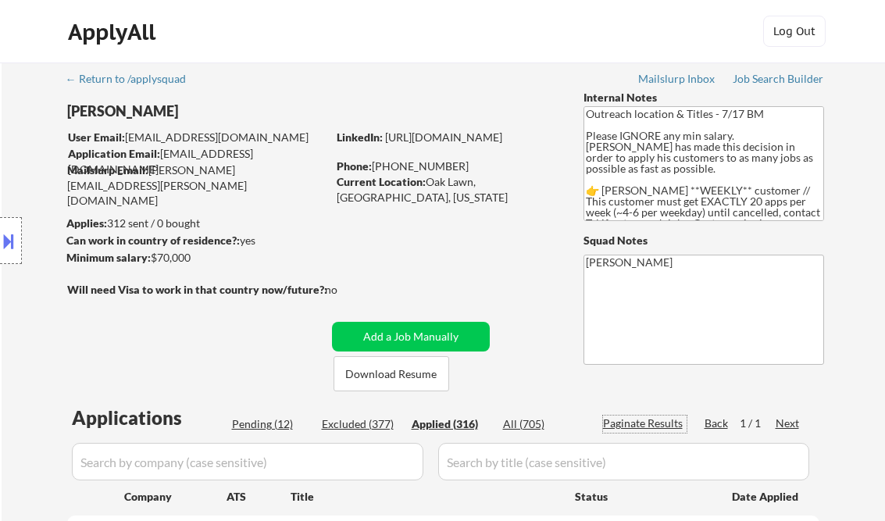
select select ""applied""
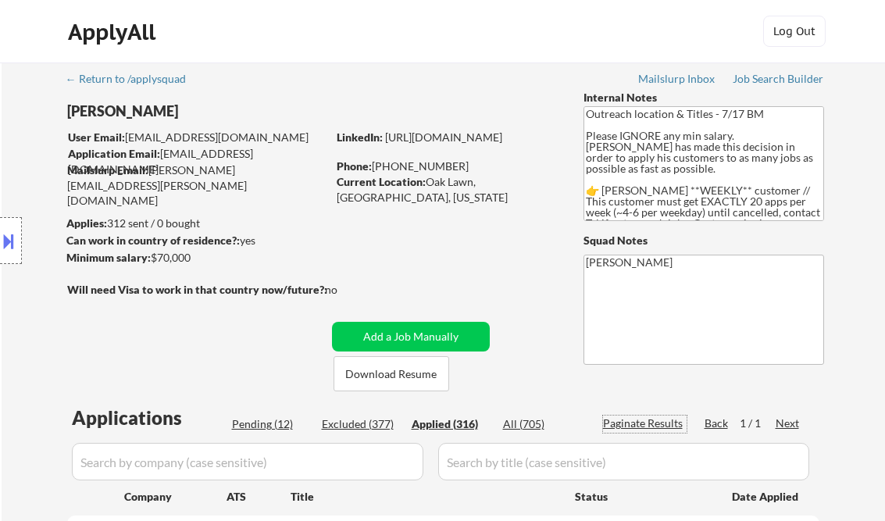
select select ""applied""
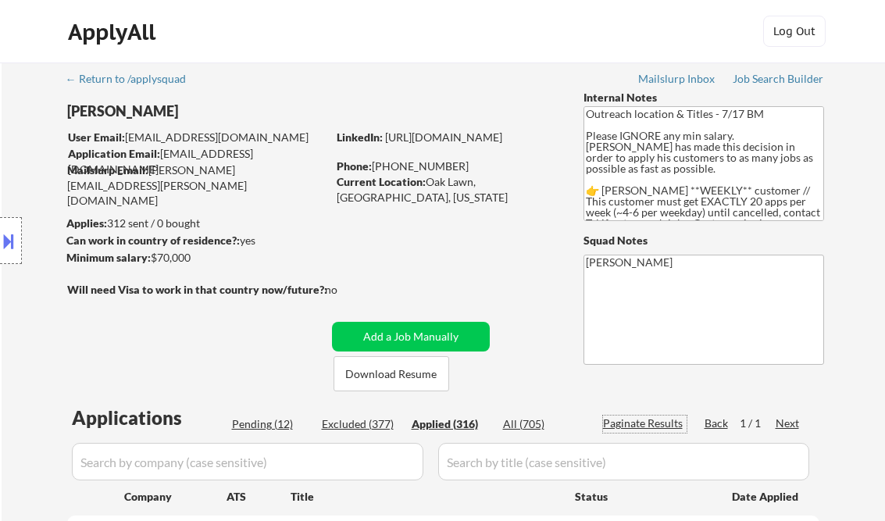
select select ""applied""
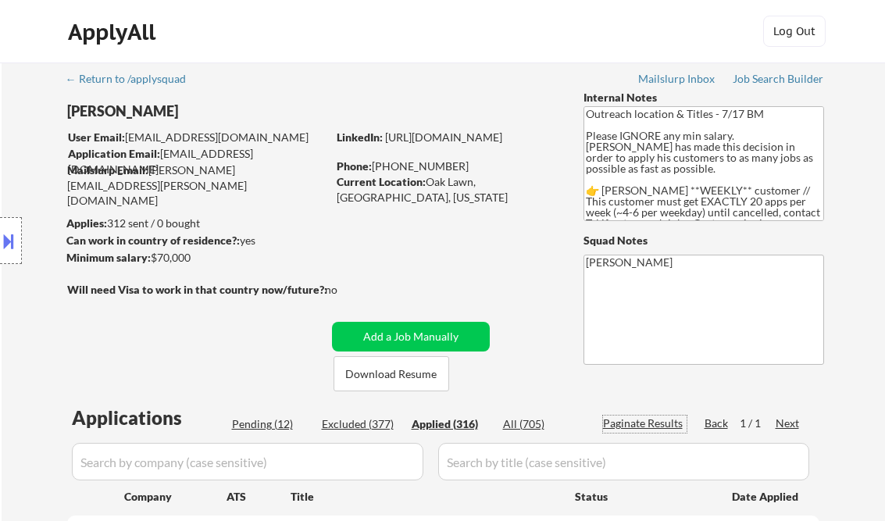
select select ""applied""
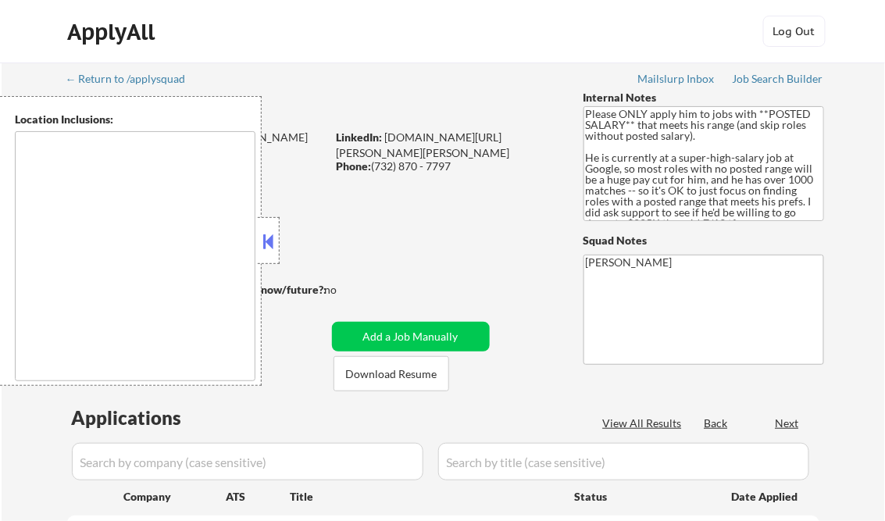
type textarea "[GEOGRAPHIC_DATA], [GEOGRAPHIC_DATA] [US_STATE], [GEOGRAPHIC_DATA] [GEOGRAPHIC_…"
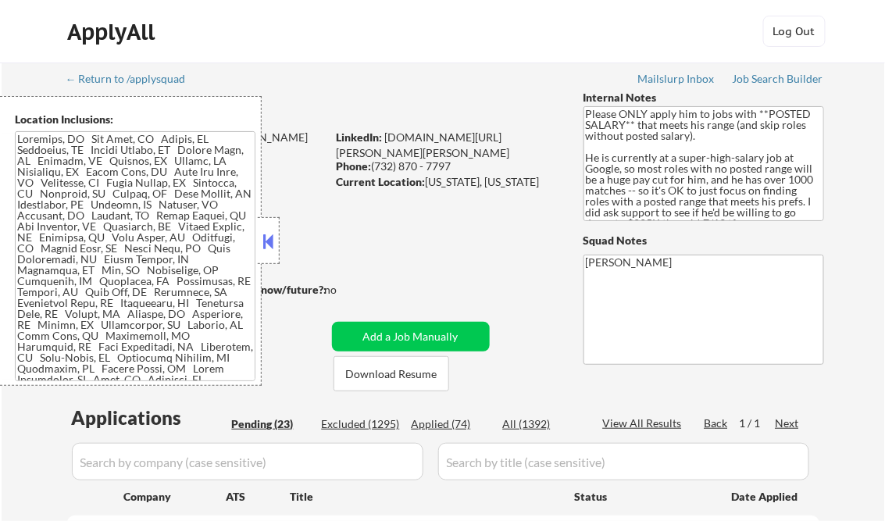
click at [268, 239] on button at bounding box center [268, 241] width 17 height 23
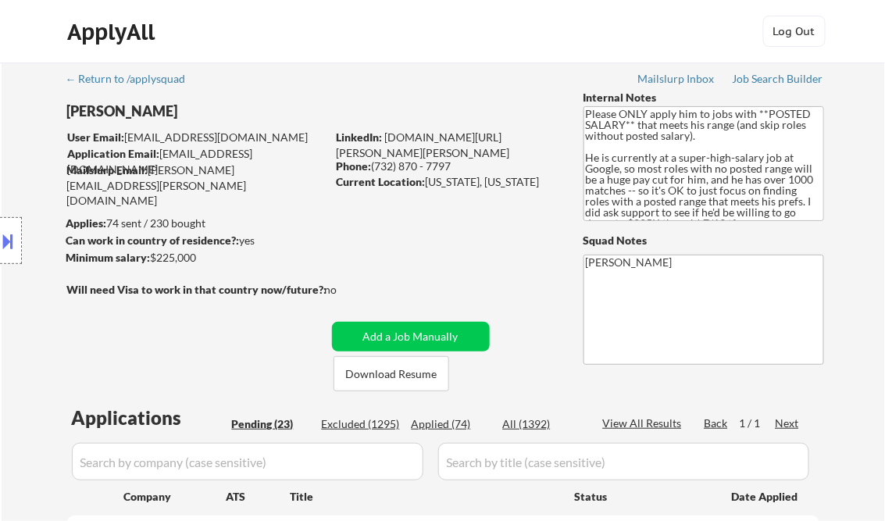
select select ""pending""
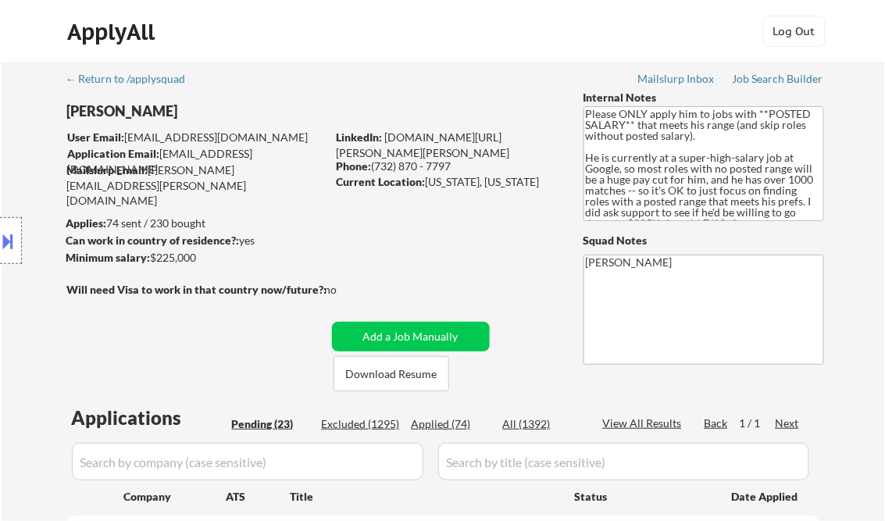
select select ""pending""
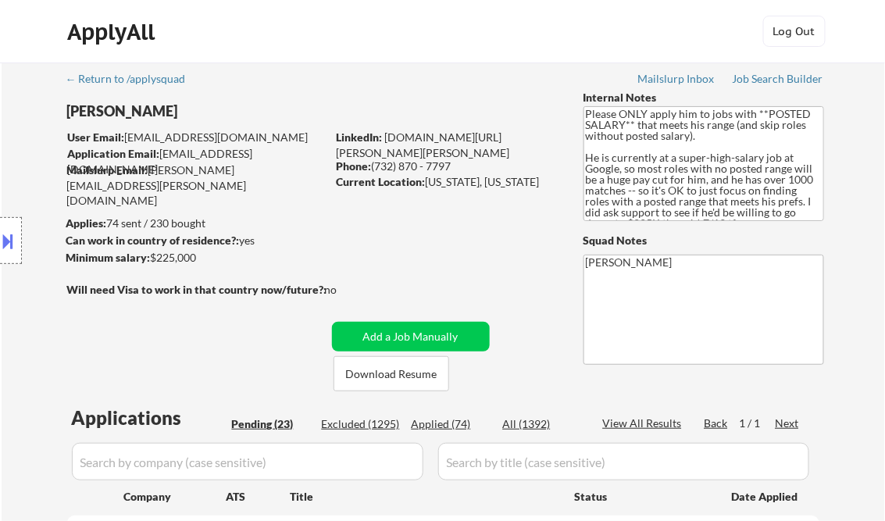
select select ""pending""
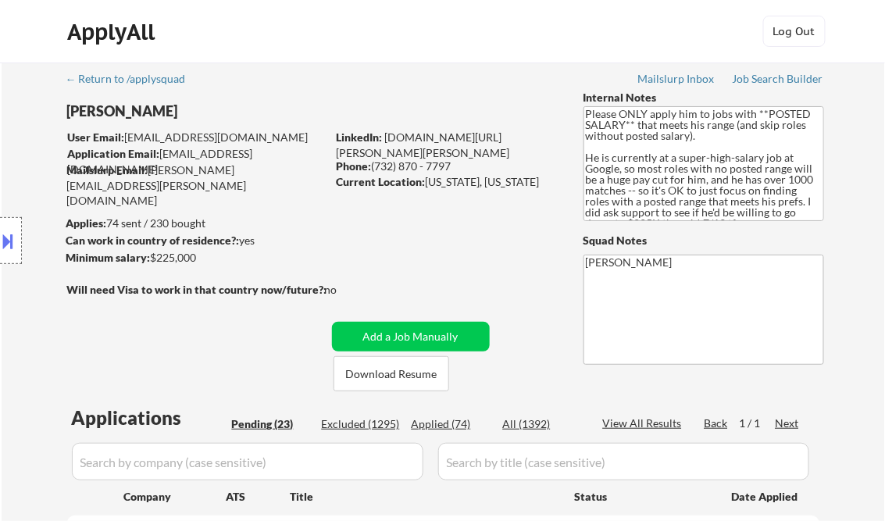
select select ""pending""
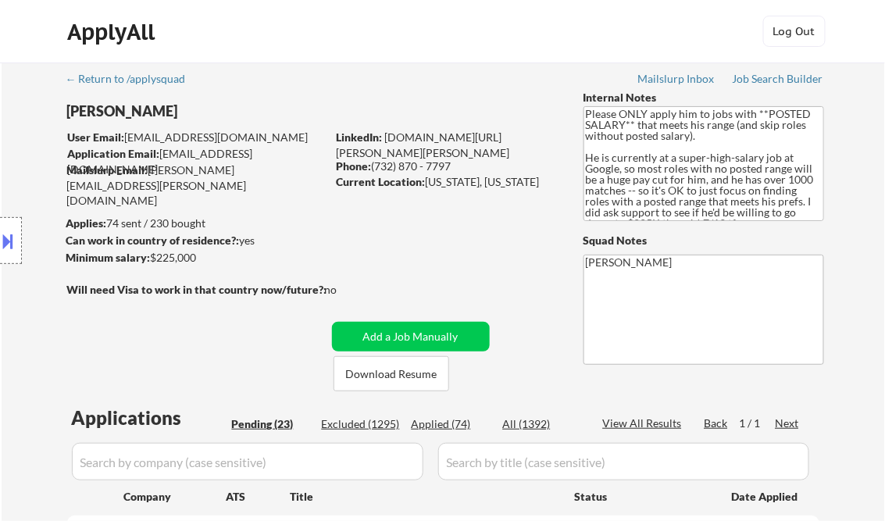
select select ""pending""
drag, startPoint x: 792, startPoint y: 74, endPoint x: 782, endPoint y: 80, distance: 11.3
click at [792, 74] on div "Job Search Builder" at bounding box center [777, 78] width 91 height 11
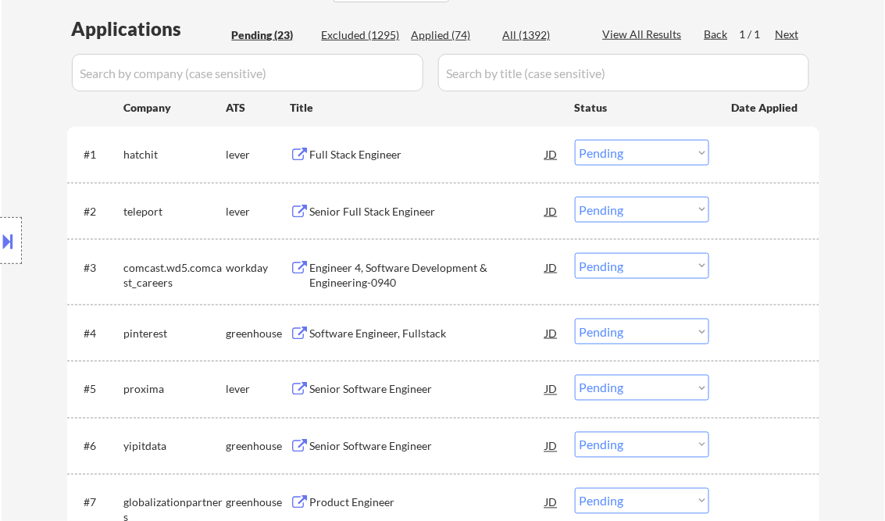
scroll to position [437, 0]
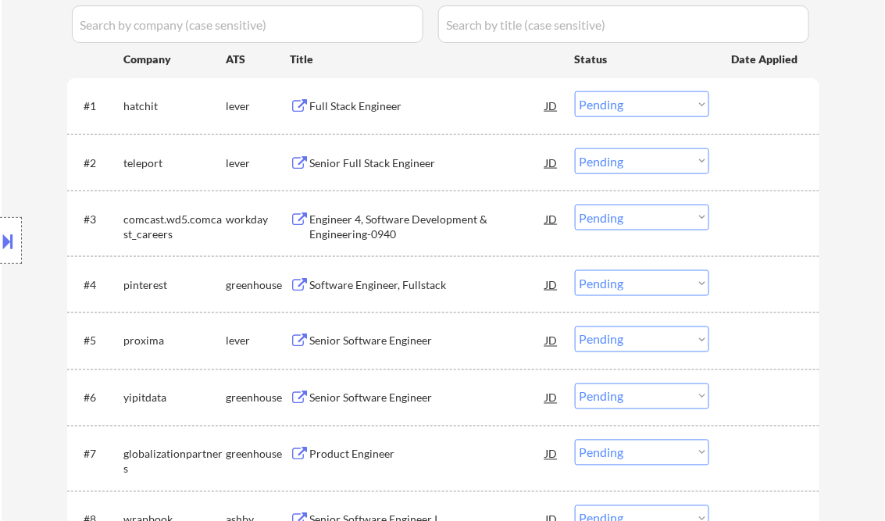
click at [356, 112] on div "Full Stack Engineer" at bounding box center [428, 106] width 236 height 16
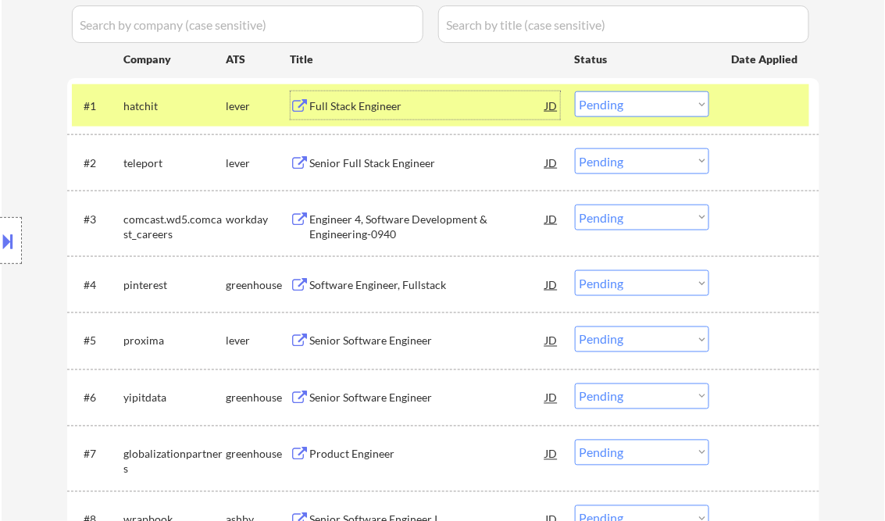
click at [624, 101] on select "Choose an option... Pending Applied Excluded (Questions) Excluded (Expired) Exc…" at bounding box center [642, 104] width 134 height 26
click at [575, 91] on select "Choose an option... Pending Applied Excluded (Questions) Excluded (Expired) Exc…" at bounding box center [642, 104] width 134 height 26
select select ""pending""
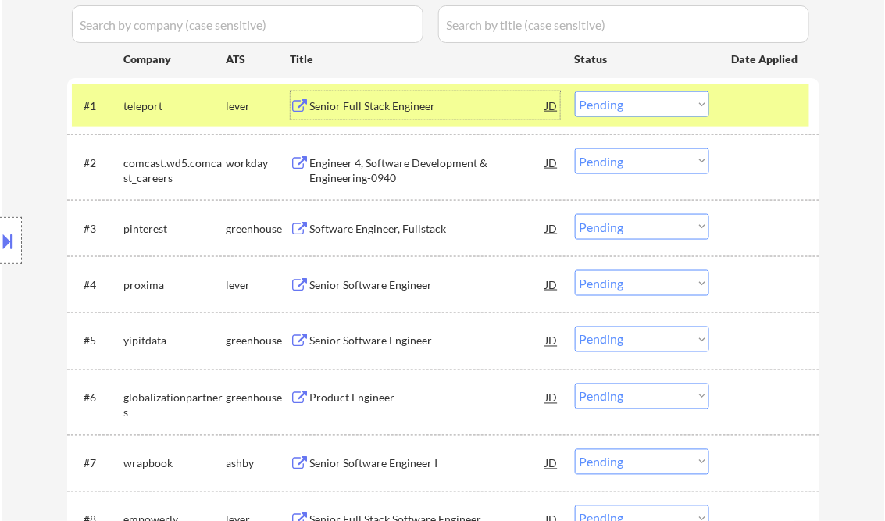
click at [369, 106] on div "Senior Full Stack Engineer" at bounding box center [428, 106] width 236 height 16
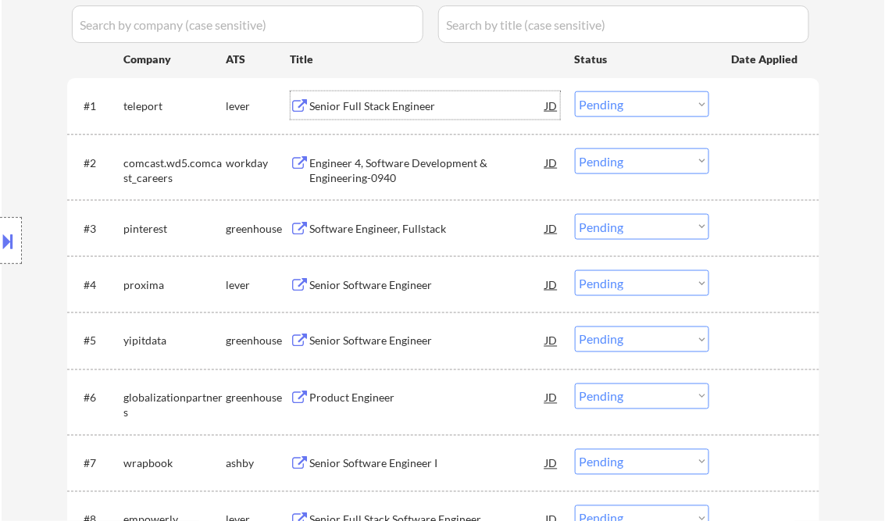
scroll to position [375, 0]
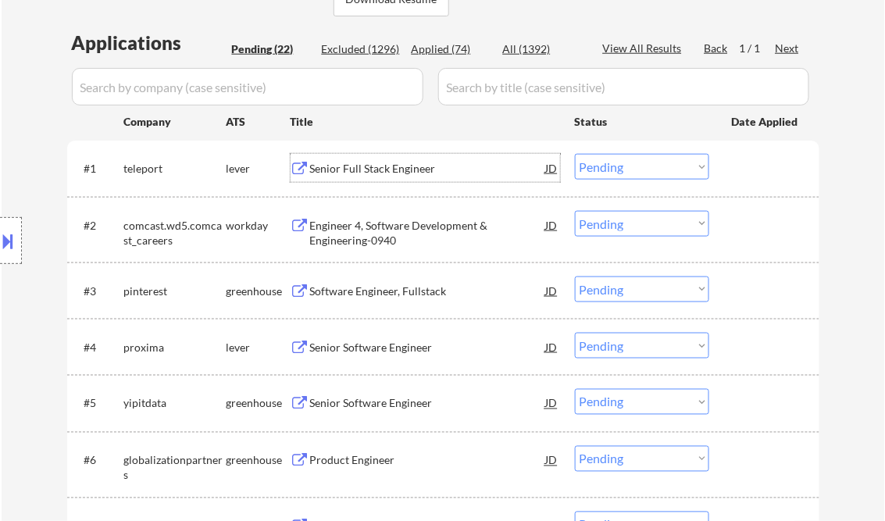
click at [408, 220] on div "Engineer 4, Software Development & Engineering-0940" at bounding box center [428, 233] width 236 height 30
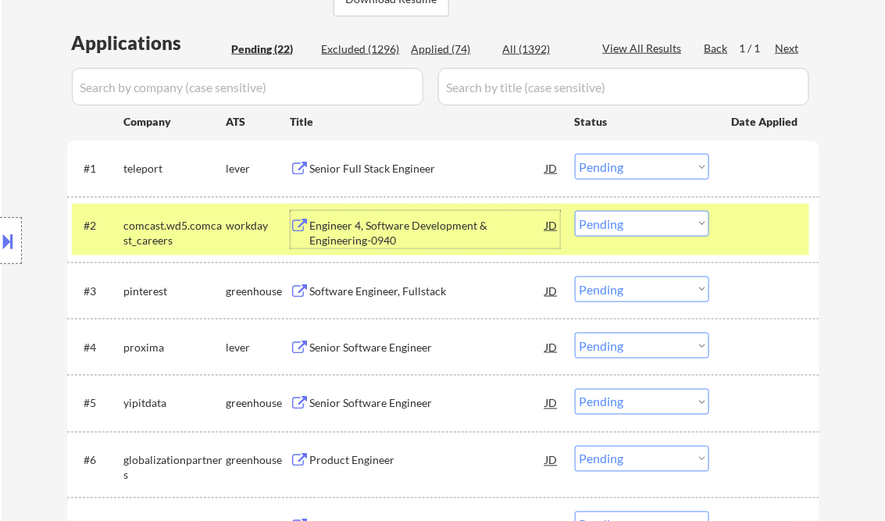
click at [632, 223] on select "Choose an option... Pending Applied Excluded (Questions) Excluded (Expired) Exc…" at bounding box center [642, 224] width 134 height 26
click at [575, 211] on select "Choose an option... Pending Applied Excluded (Questions) Excluded (Expired) Exc…" at bounding box center [642, 224] width 134 height 26
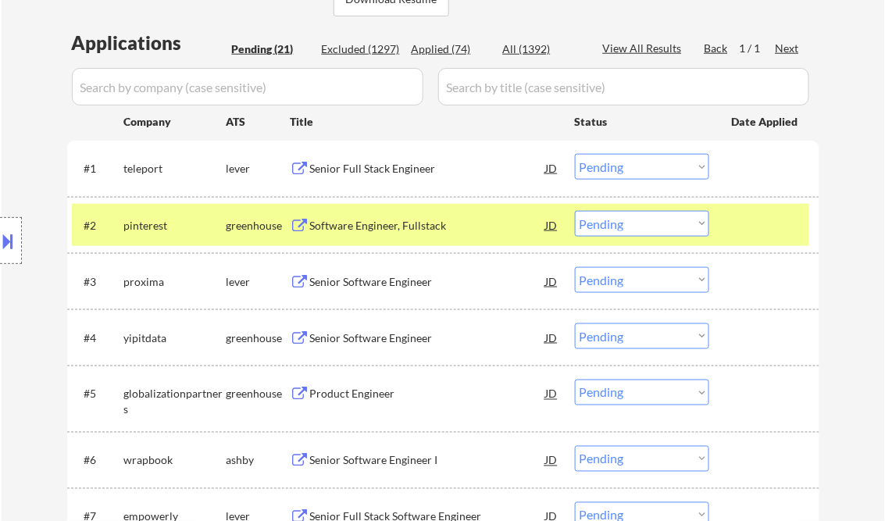
click at [399, 226] on div "Software Engineer, Fullstack" at bounding box center [428, 226] width 236 height 16
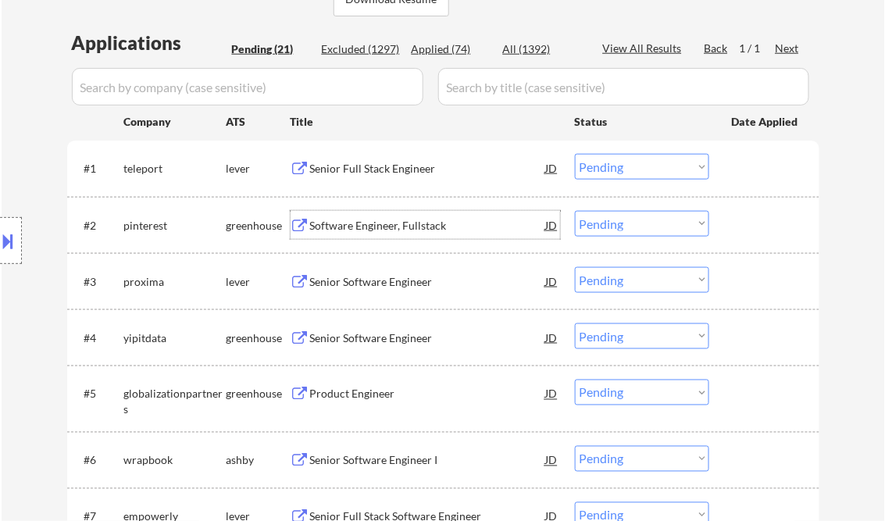
drag, startPoint x: 638, startPoint y: 223, endPoint x: 656, endPoint y: 237, distance: 22.8
click at [638, 223] on select "Choose an option... Pending Applied Excluded (Questions) Excluded (Expired) Exc…" at bounding box center [642, 224] width 134 height 26
click at [575, 211] on select "Choose an option... Pending Applied Excluded (Questions) Excluded (Expired) Exc…" at bounding box center [642, 224] width 134 height 26
click at [349, 283] on div "Senior Software Engineer" at bounding box center [428, 282] width 236 height 16
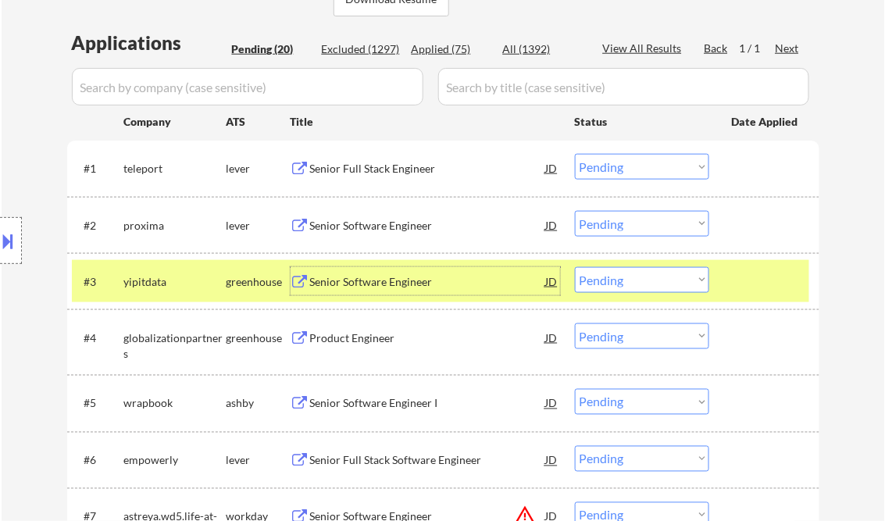
click at [400, 218] on div "Senior Software Engineer" at bounding box center [428, 226] width 236 height 16
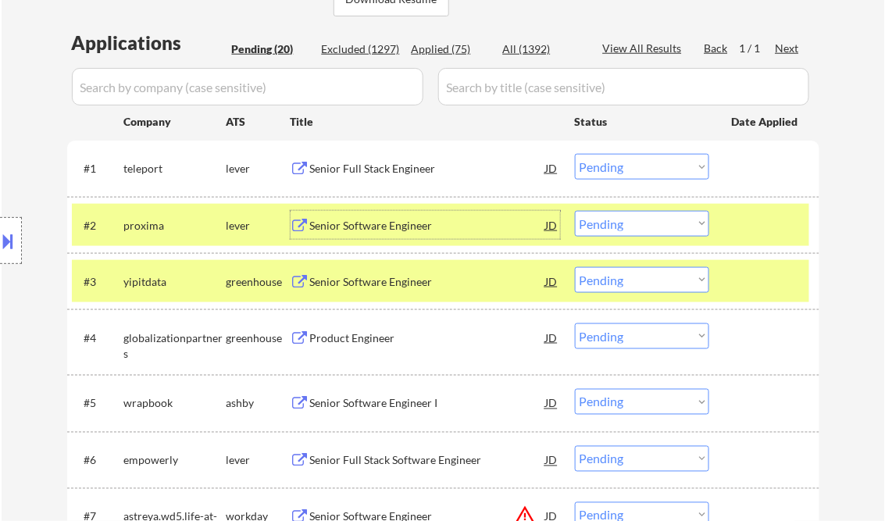
click at [766, 275] on div at bounding box center [766, 281] width 69 height 28
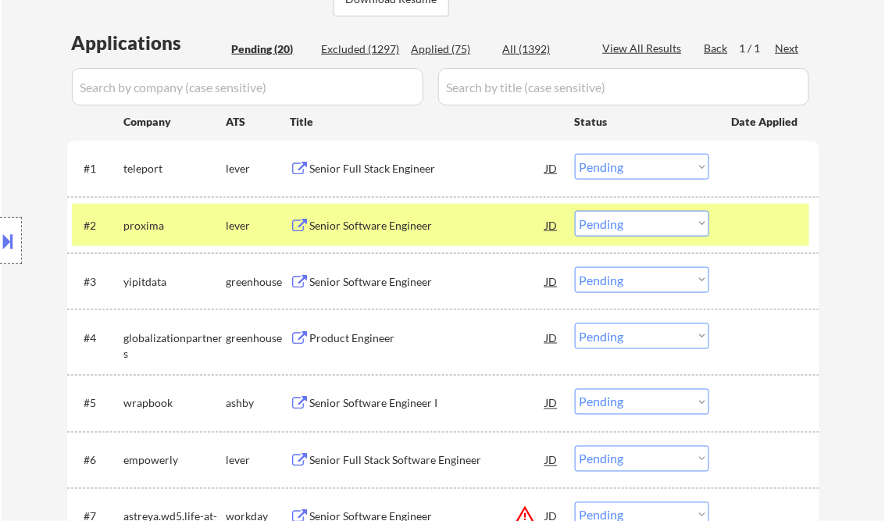
click at [753, 221] on div at bounding box center [766, 225] width 69 height 28
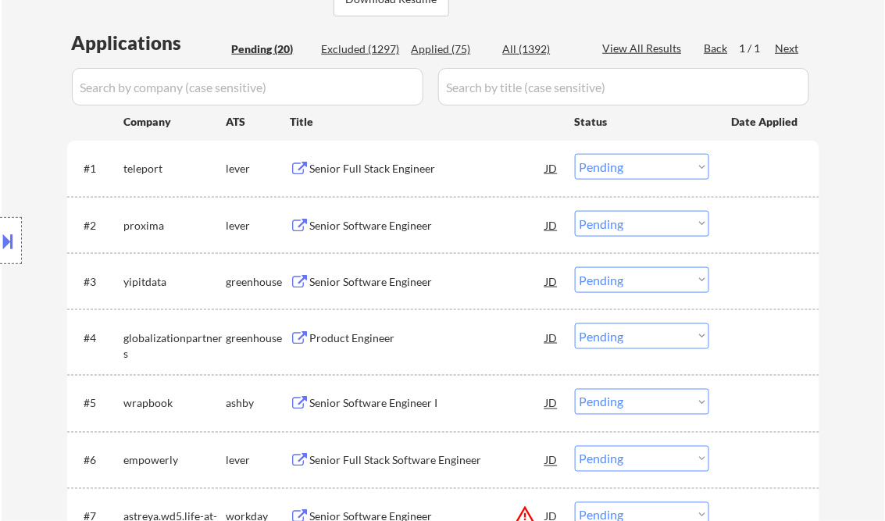
drag, startPoint x: 701, startPoint y: 220, endPoint x: 698, endPoint y: 237, distance: 17.5
click at [700, 220] on select "Choose an option... Pending Applied Excluded (Questions) Excluded (Expired) Exc…" at bounding box center [642, 224] width 134 height 26
click at [575, 211] on select "Choose an option... Pending Applied Excluded (Questions) Excluded (Expired) Exc…" at bounding box center [642, 224] width 134 height 26
click at [372, 276] on div "Senior Software Engineer" at bounding box center [428, 282] width 236 height 16
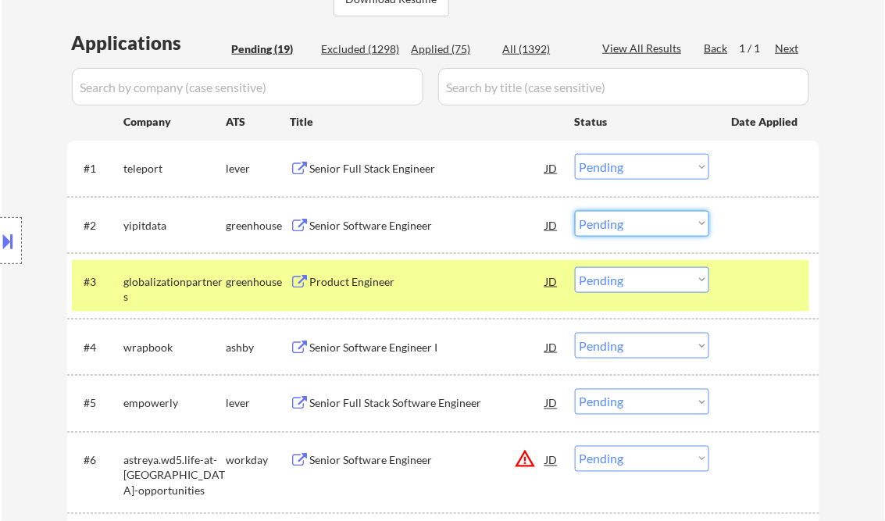
drag, startPoint x: 641, startPoint y: 228, endPoint x: 665, endPoint y: 237, distance: 25.7
click at [642, 227] on select "Choose an option... Pending Applied Excluded (Questions) Excluded (Expired) Exc…" at bounding box center [642, 224] width 134 height 26
click at [575, 211] on select "Choose an option... Pending Applied Excluded (Questions) Excluded (Expired) Exc…" at bounding box center [642, 224] width 134 height 26
click at [745, 295] on div "#3 globalizationpartners greenhouse Product Engineer JD Choose an option... Pen…" at bounding box center [440, 286] width 737 height 52
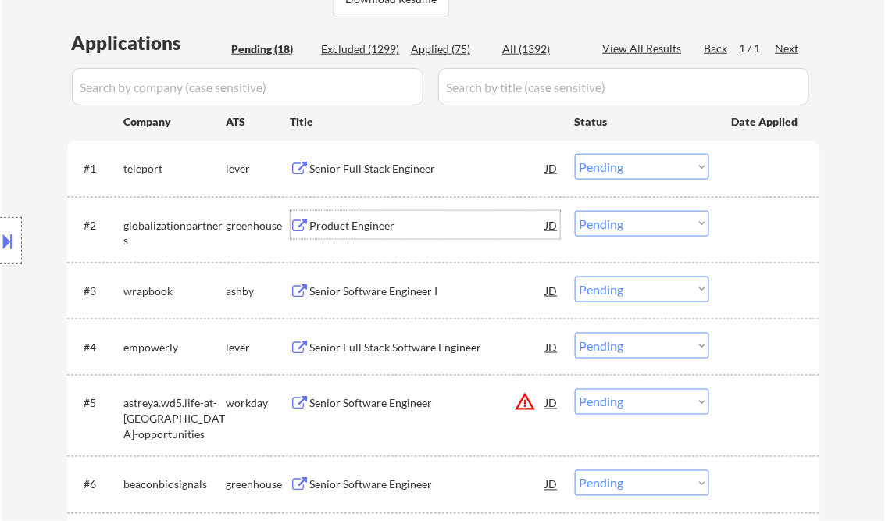
click at [370, 225] on div "Product Engineer" at bounding box center [428, 226] width 236 height 16
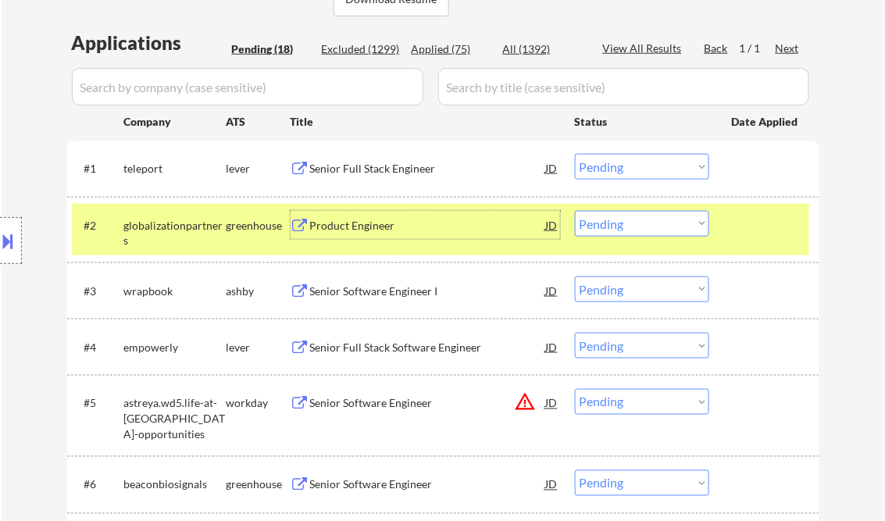
drag, startPoint x: 657, startPoint y: 221, endPoint x: 668, endPoint y: 231, distance: 14.9
click at [657, 221] on select "Choose an option... Pending Applied Excluded (Questions) Excluded (Expired) Exc…" at bounding box center [642, 224] width 134 height 26
click at [575, 211] on select "Choose an option... Pending Applied Excluded (Questions) Excluded (Expired) Exc…" at bounding box center [642, 224] width 134 height 26
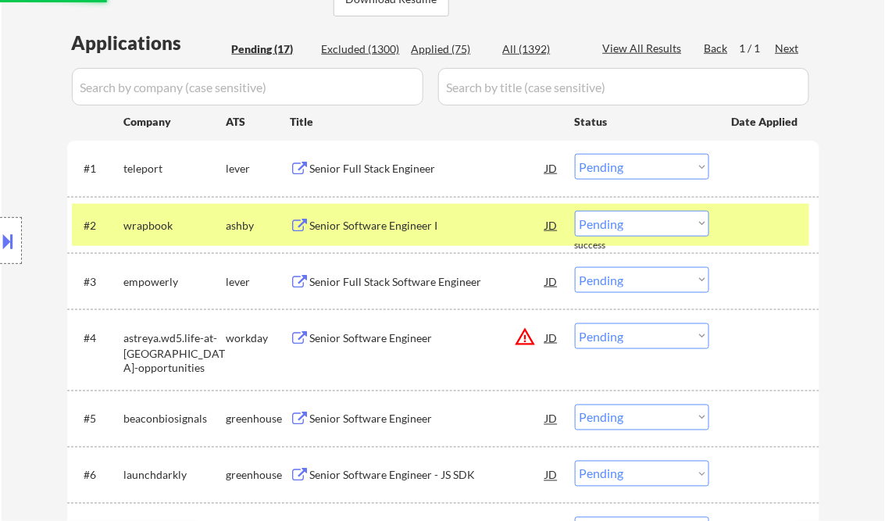
click at [368, 211] on div "Senior Software Engineer I" at bounding box center [428, 225] width 236 height 28
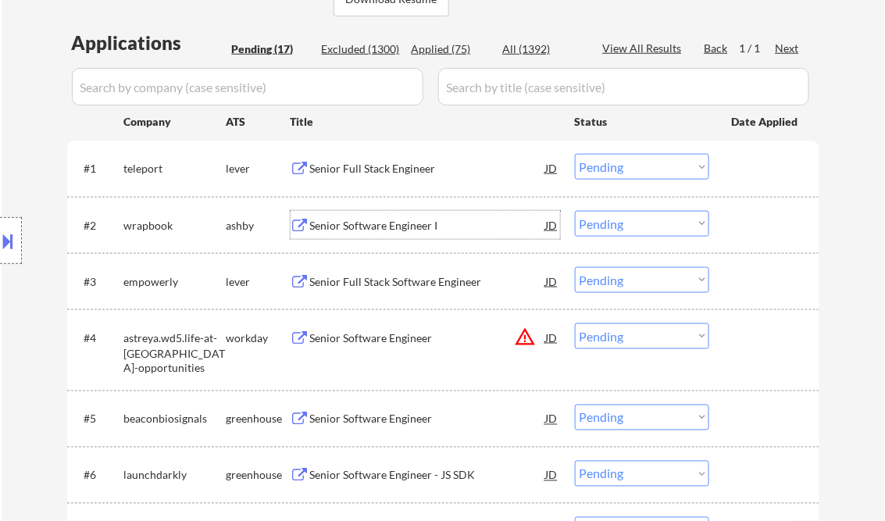
drag, startPoint x: 637, startPoint y: 227, endPoint x: 640, endPoint y: 237, distance: 10.6
click at [637, 227] on select "Choose an option... Pending Applied Excluded (Questions) Excluded (Expired) Exc…" at bounding box center [642, 224] width 134 height 26
click at [575, 211] on select "Choose an option... Pending Applied Excluded (Questions) Excluded (Expired) Exc…" at bounding box center [642, 224] width 134 height 26
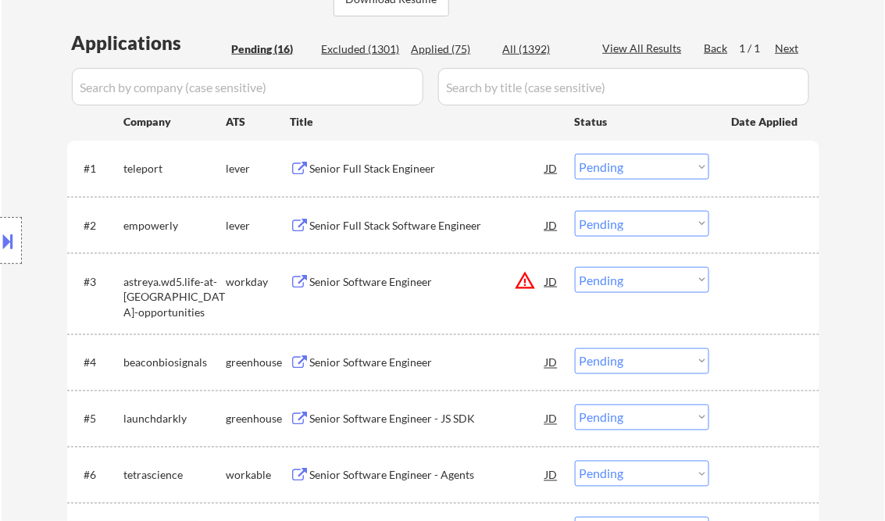
click at [377, 222] on div "Senior Full Stack Software Engineer" at bounding box center [428, 226] width 236 height 16
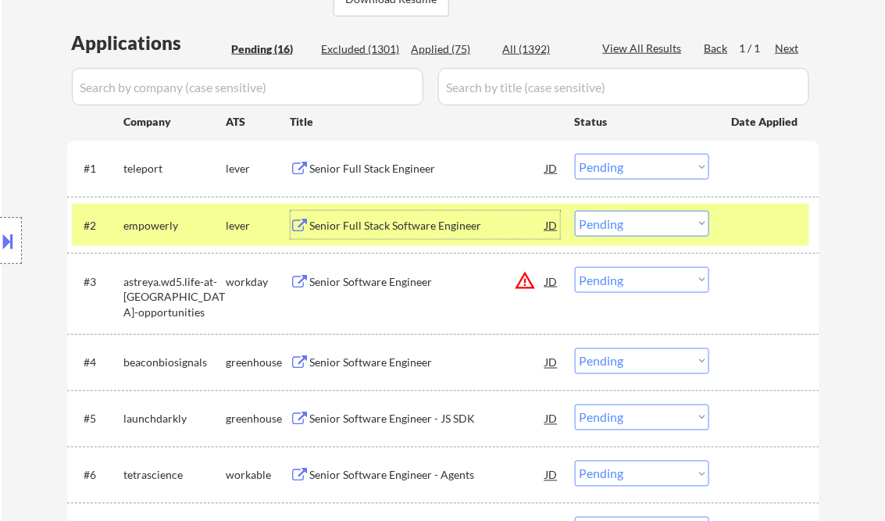
drag, startPoint x: 657, startPoint y: 222, endPoint x: 657, endPoint y: 234, distance: 12.5
click at [657, 222] on select "Choose an option... Pending Applied Excluded (Questions) Excluded (Expired) Exc…" at bounding box center [642, 224] width 134 height 26
click at [575, 211] on select "Choose an option... Pending Applied Excluded (Questions) Excluded (Expired) Exc…" at bounding box center [642, 224] width 134 height 26
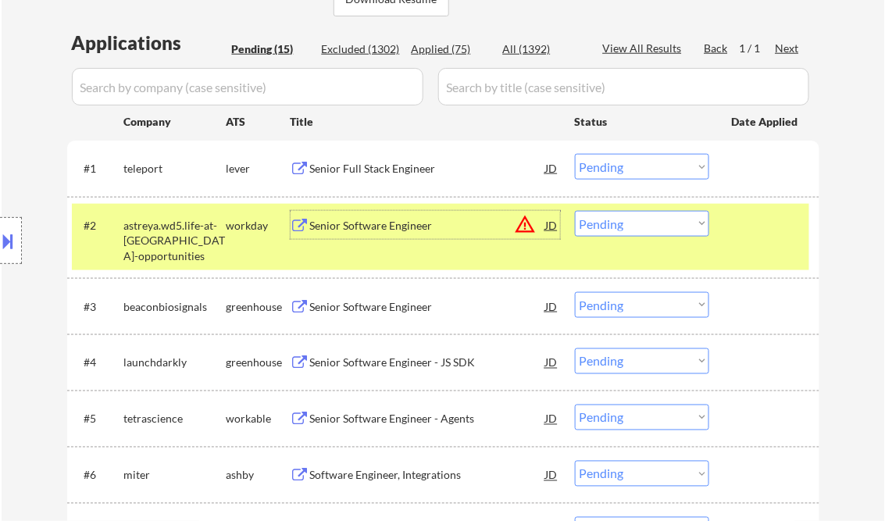
click at [370, 226] on div "Senior Software Engineer" at bounding box center [428, 226] width 236 height 16
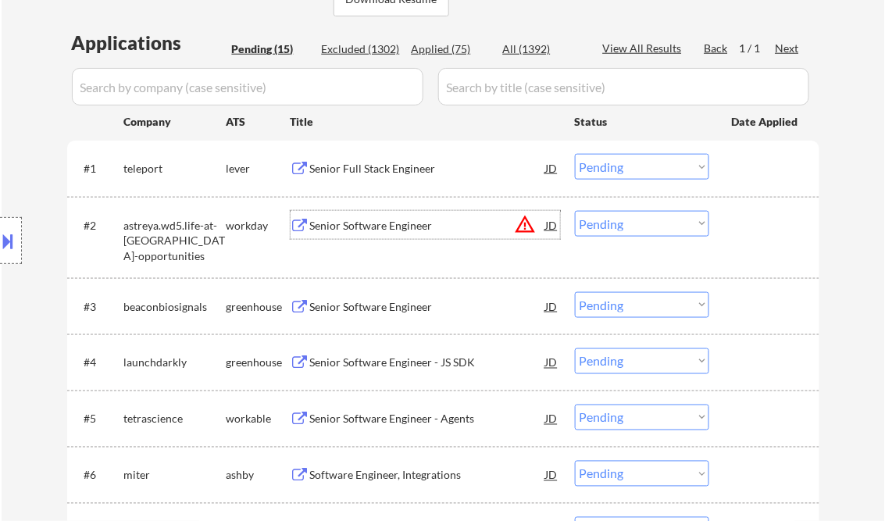
click at [629, 223] on select "Choose an option... Pending Applied Excluded (Questions) Excluded (Expired) Exc…" at bounding box center [642, 224] width 134 height 26
click at [575, 211] on select "Choose an option... Pending Applied Excluded (Questions) Excluded (Expired) Exc…" at bounding box center [642, 224] width 134 height 26
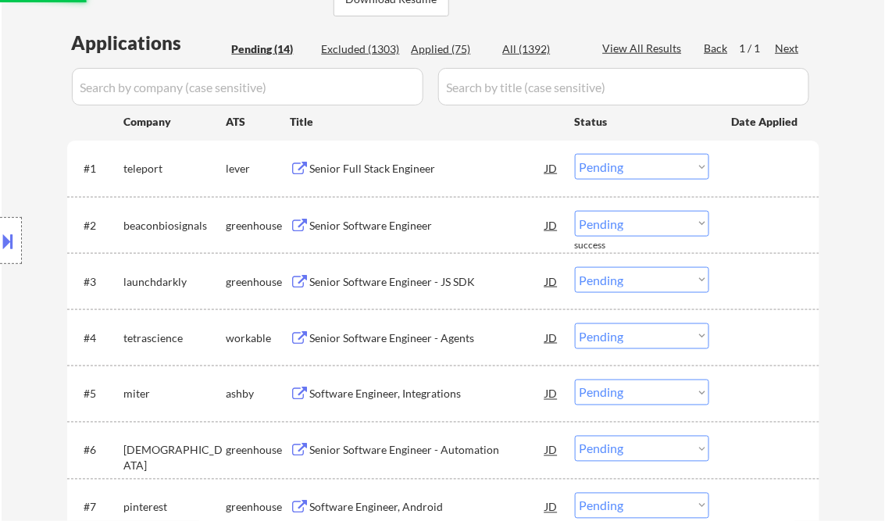
click at [383, 223] on div "Senior Software Engineer" at bounding box center [428, 226] width 236 height 16
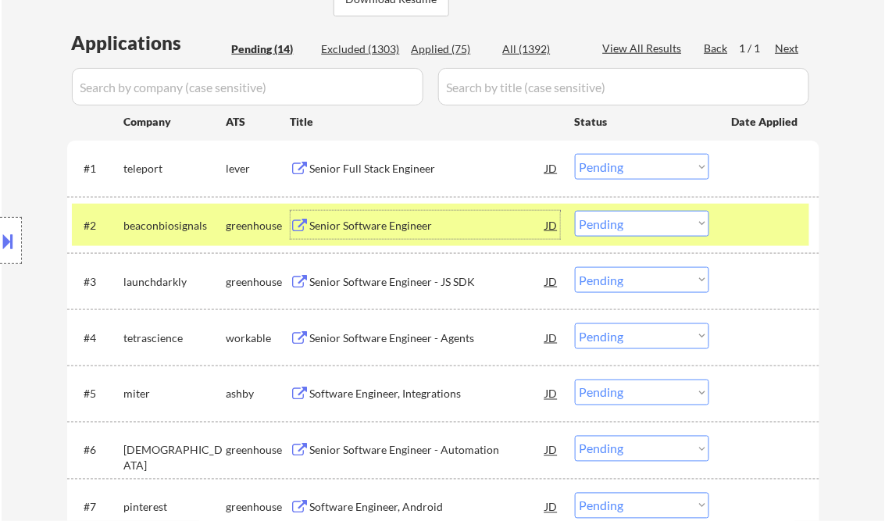
click at [629, 219] on select "Choose an option... Pending Applied Excluded (Questions) Excluded (Expired) Exc…" at bounding box center [642, 224] width 134 height 26
click at [575, 211] on select "Choose an option... Pending Applied Excluded (Questions) Excluded (Expired) Exc…" at bounding box center [642, 224] width 134 height 26
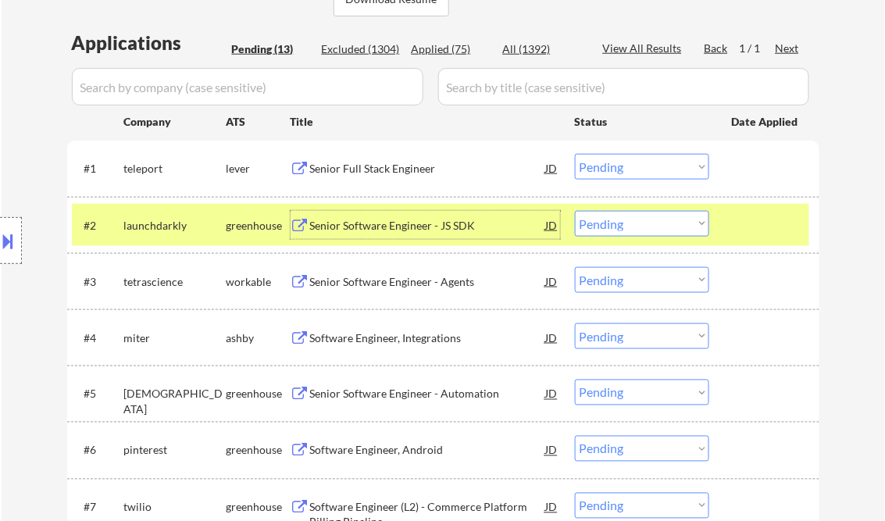
click at [369, 230] on div "Senior Software Engineer - JS SDK" at bounding box center [428, 226] width 236 height 16
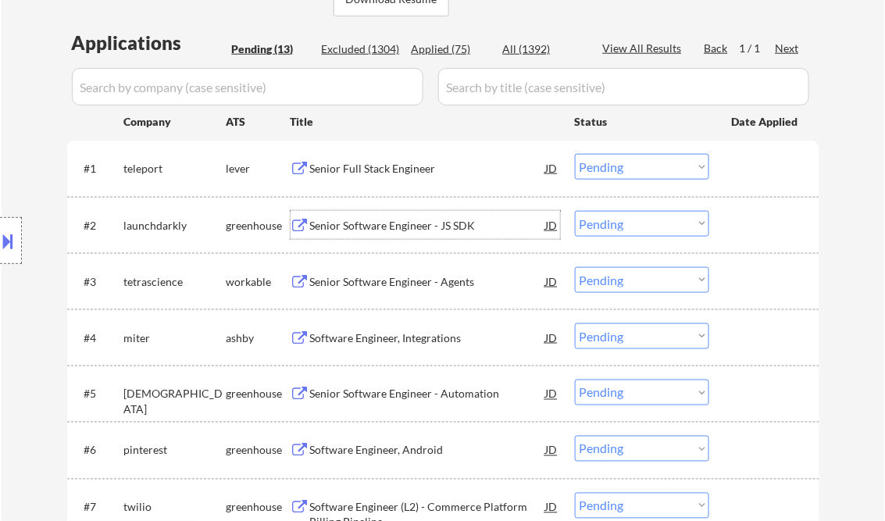
click at [652, 219] on select "Choose an option... Pending Applied Excluded (Questions) Excluded (Expired) Exc…" at bounding box center [642, 224] width 134 height 26
click at [575, 211] on select "Choose an option... Pending Applied Excluded (Questions) Excluded (Expired) Exc…" at bounding box center [642, 224] width 134 height 26
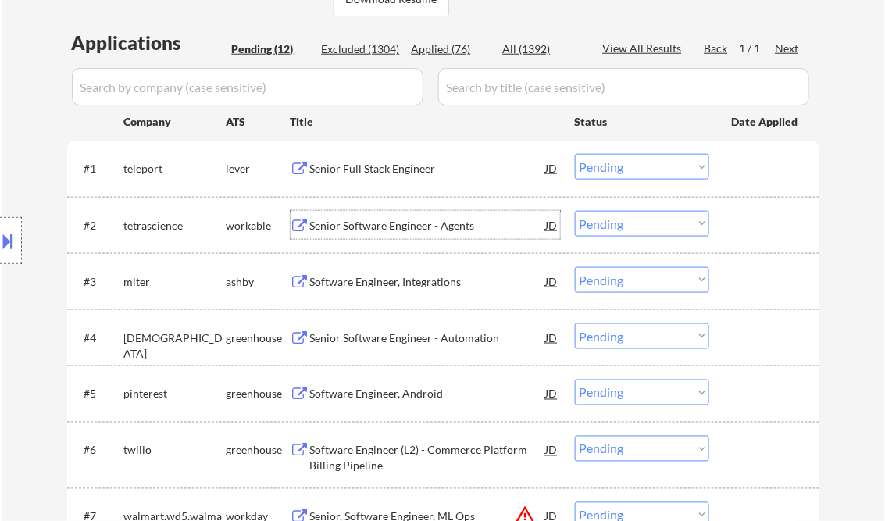
click at [369, 235] on div "Senior Software Engineer - Agents" at bounding box center [428, 225] width 236 height 28
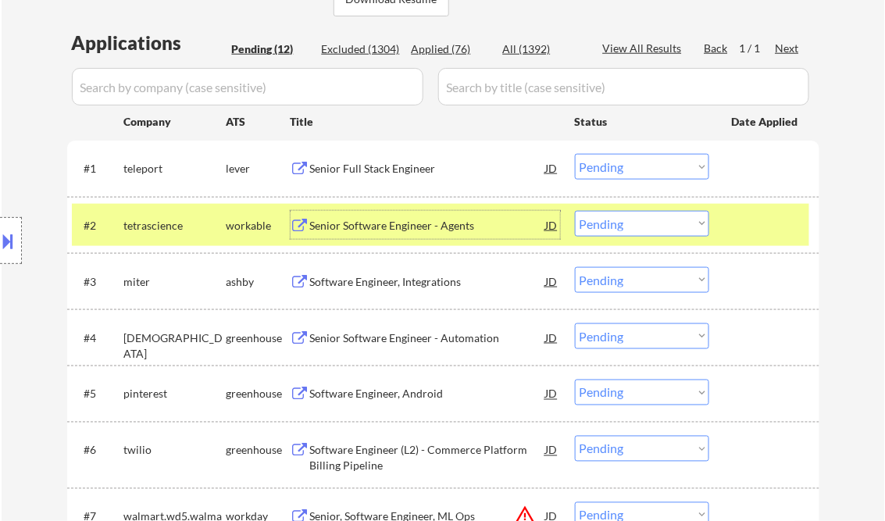
click at [655, 217] on select "Choose an option... Pending Applied Excluded (Questions) Excluded (Expired) Exc…" at bounding box center [642, 224] width 134 height 26
click at [575, 211] on select "Choose an option... Pending Applied Excluded (Questions) Excluded (Expired) Exc…" at bounding box center [642, 224] width 134 height 26
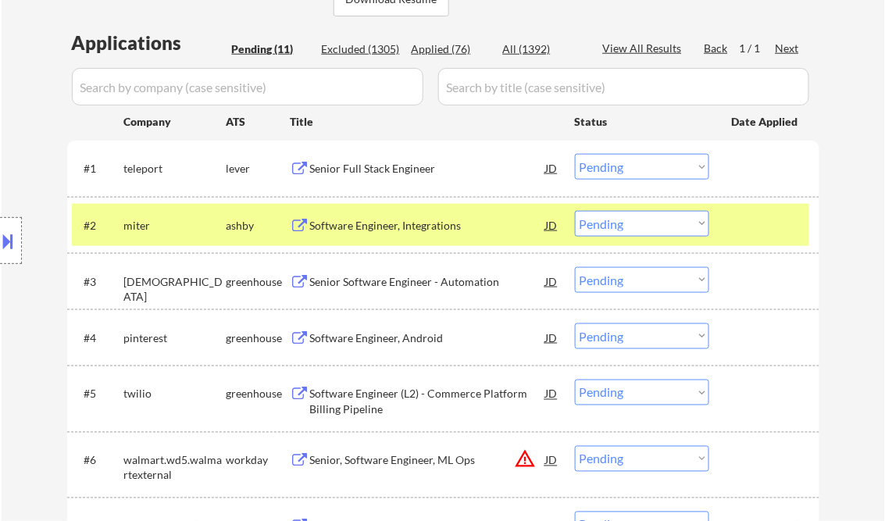
click at [400, 226] on div "Software Engineer, Integrations" at bounding box center [428, 226] width 236 height 16
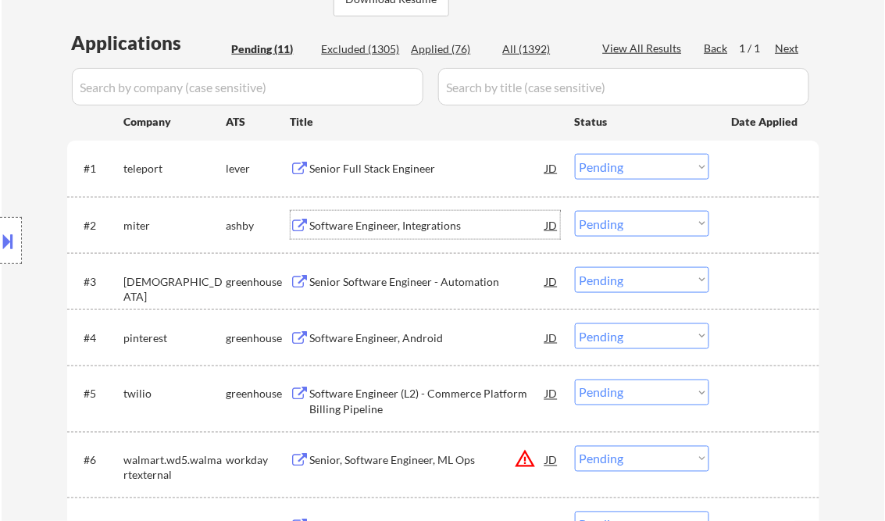
click at [633, 226] on select "Choose an option... Pending Applied Excluded (Questions) Excluded (Expired) Exc…" at bounding box center [642, 224] width 134 height 26
click at [575, 211] on select "Choose an option... Pending Applied Excluded (Questions) Excluded (Expired) Exc…" at bounding box center [642, 224] width 134 height 26
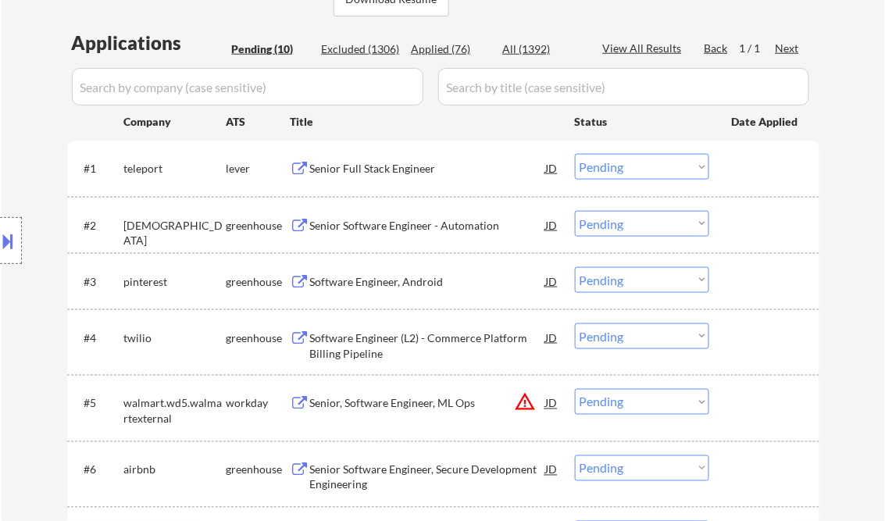
click at [379, 229] on div "Senior Software Engineer - Automation" at bounding box center [428, 226] width 236 height 16
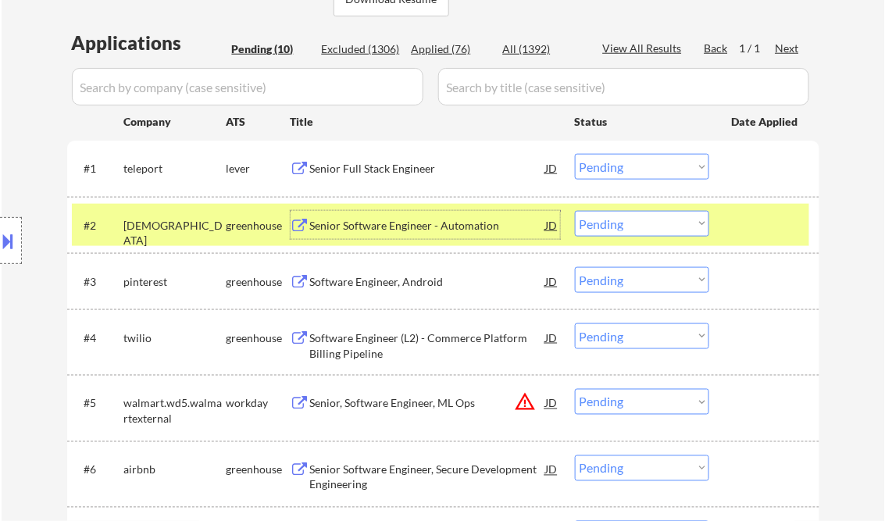
drag, startPoint x: 607, startPoint y: 220, endPoint x: 617, endPoint y: 236, distance: 18.2
click at [607, 220] on select "Choose an option... Pending Applied Excluded (Questions) Excluded (Expired) Exc…" at bounding box center [642, 224] width 134 height 26
click at [575, 211] on select "Choose an option... Pending Applied Excluded (Questions) Excluded (Expired) Exc…" at bounding box center [642, 224] width 134 height 26
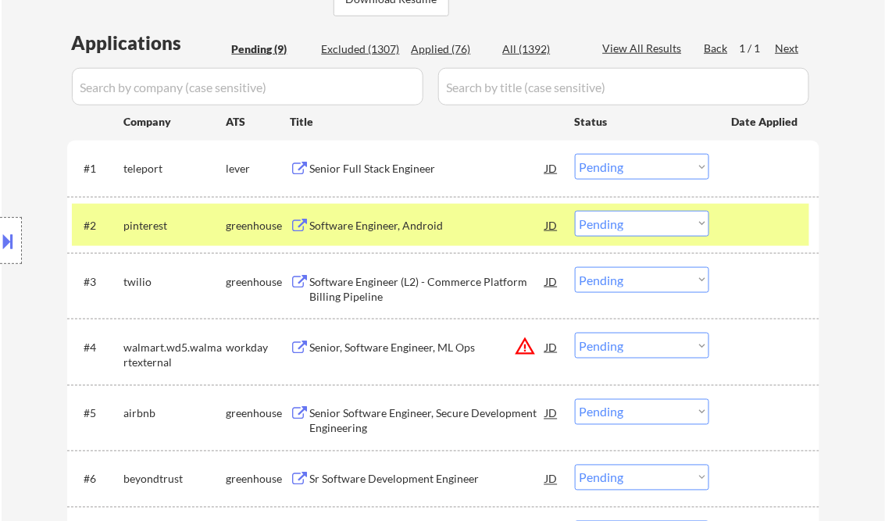
click at [383, 228] on div "Software Engineer, Android" at bounding box center [428, 226] width 236 height 16
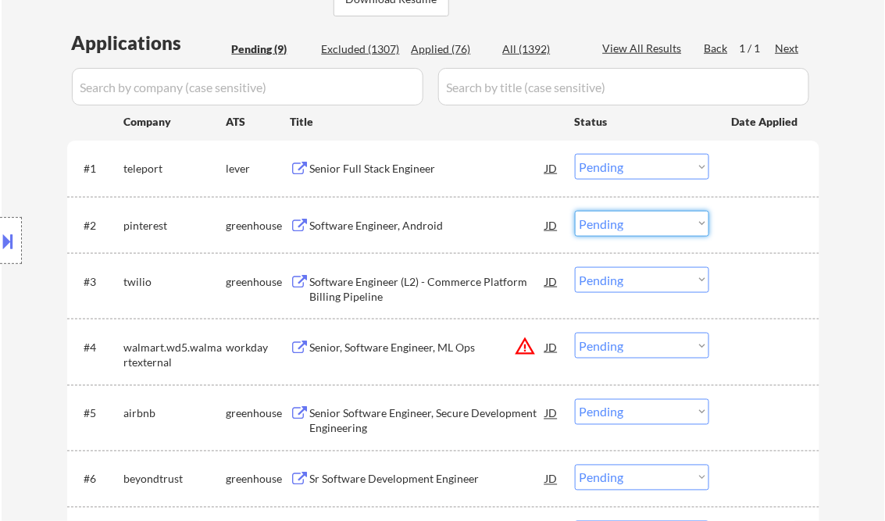
drag, startPoint x: 619, startPoint y: 228, endPoint x: 621, endPoint y: 237, distance: 8.7
click at [620, 229] on select "Choose an option... Pending Applied Excluded (Questions) Excluded (Expired) Exc…" at bounding box center [642, 224] width 134 height 26
click at [575, 211] on select "Choose an option... Pending Applied Excluded (Questions) Excluded (Expired) Exc…" at bounding box center [642, 224] width 134 height 26
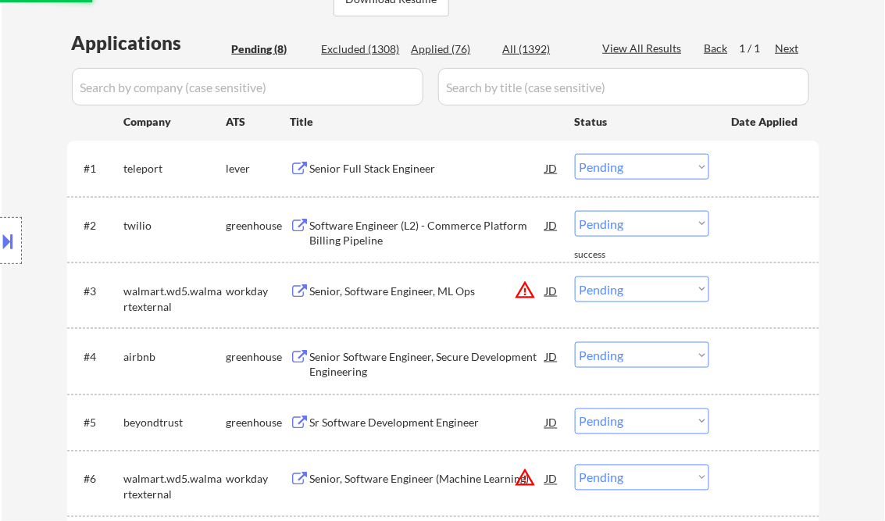
click at [409, 232] on div "Software Engineer (L2) - Commerce Platform Billing Pipeline" at bounding box center [428, 233] width 236 height 30
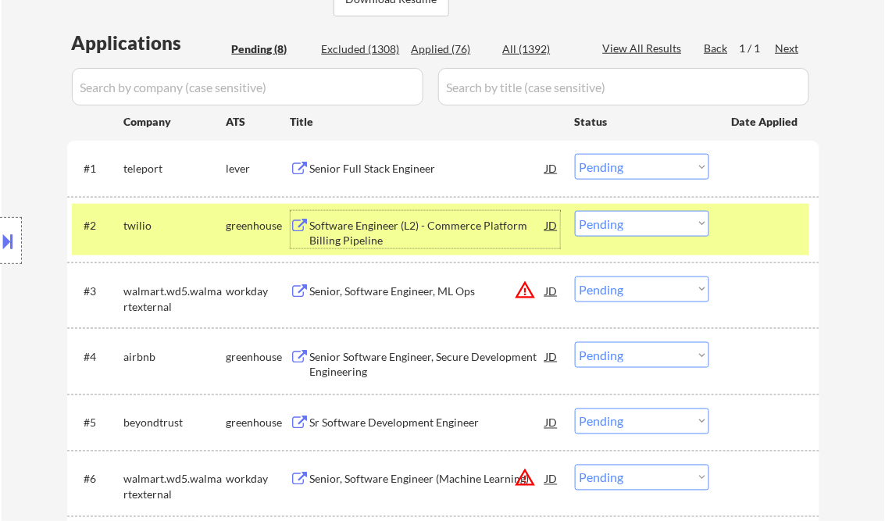
drag, startPoint x: 604, startPoint y: 224, endPoint x: 629, endPoint y: 237, distance: 28.3
click at [604, 224] on select "Choose an option... Pending Applied Excluded (Questions) Excluded (Expired) Exc…" at bounding box center [642, 224] width 134 height 26
click at [575, 211] on select "Choose an option... Pending Applied Excluded (Questions) Excluded (Expired) Exc…" at bounding box center [642, 224] width 134 height 26
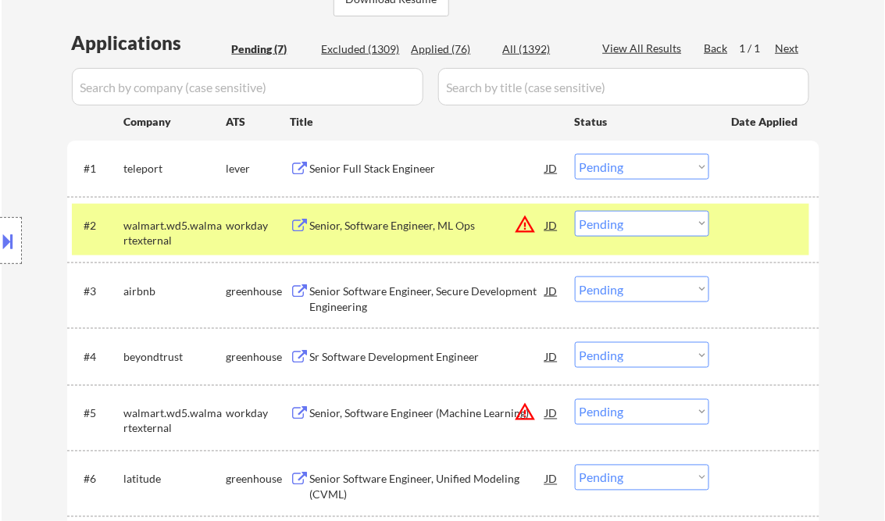
click at [383, 223] on div "Senior, Software Engineer, ML Ops" at bounding box center [428, 226] width 236 height 16
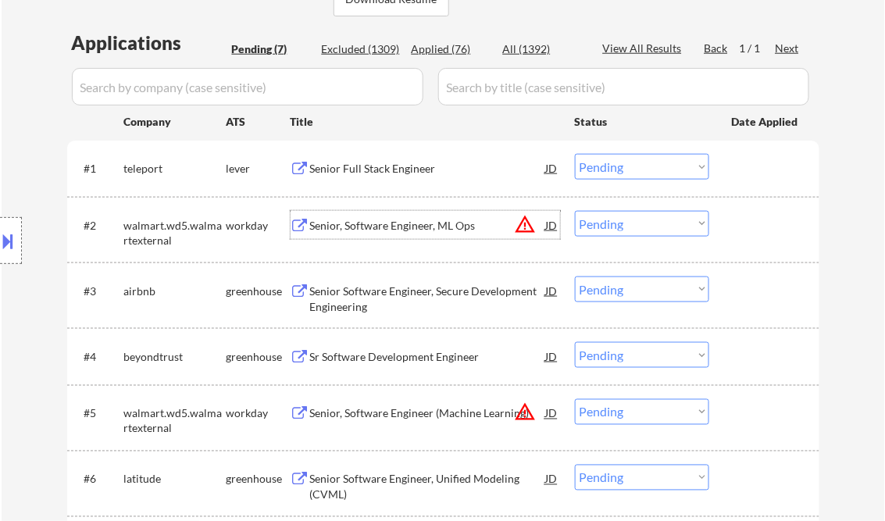
drag, startPoint x: 640, startPoint y: 223, endPoint x: 646, endPoint y: 238, distance: 16.5
click at [640, 223] on select "Choose an option... Pending Applied Excluded (Questions) Excluded (Expired) Exc…" at bounding box center [642, 224] width 134 height 26
click at [575, 211] on select "Choose an option... Pending Applied Excluded (Questions) Excluded (Expired) Exc…" at bounding box center [642, 224] width 134 height 26
click at [386, 295] on div "Senior Software Engineer, Secure Development Engineering" at bounding box center [428, 298] width 236 height 30
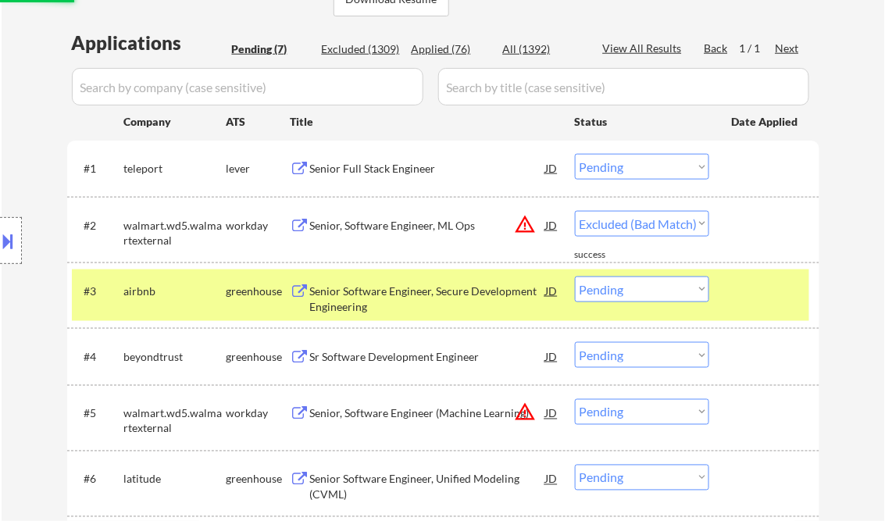
select select ""pending""
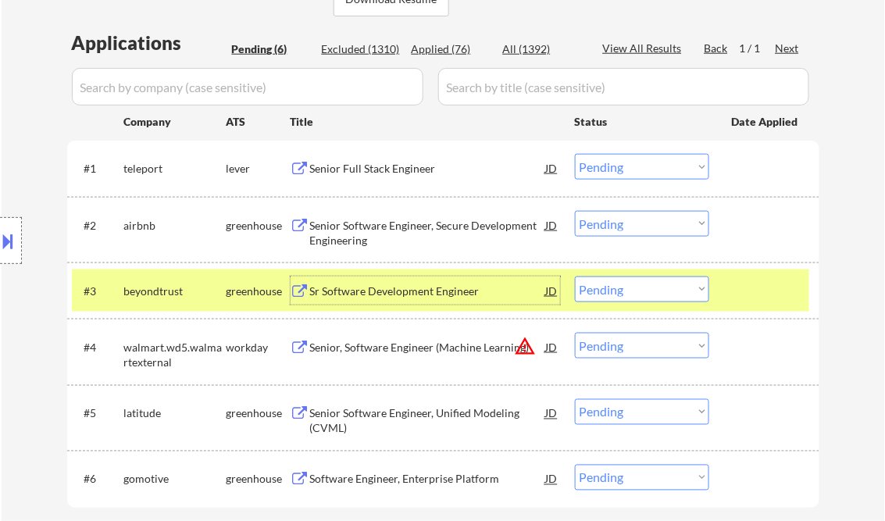
click at [657, 290] on select "Choose an option... Pending Applied Excluded (Questions) Excluded (Expired) Exc…" at bounding box center [642, 289] width 134 height 26
click at [575, 276] on select "Choose an option... Pending Applied Excluded (Questions) Excluded (Expired) Exc…" at bounding box center [642, 289] width 134 height 26
select select ""pending""
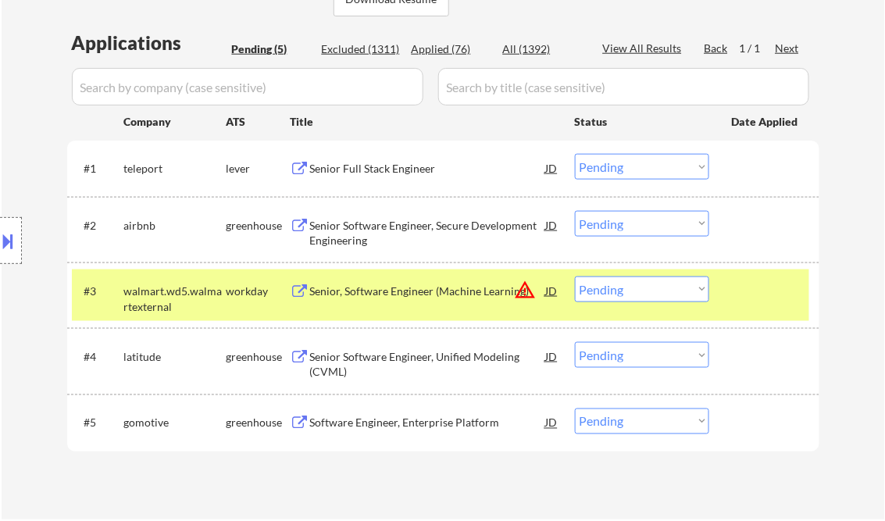
click at [397, 236] on div "Senior Software Engineer, Secure Development Engineering" at bounding box center [428, 233] width 236 height 30
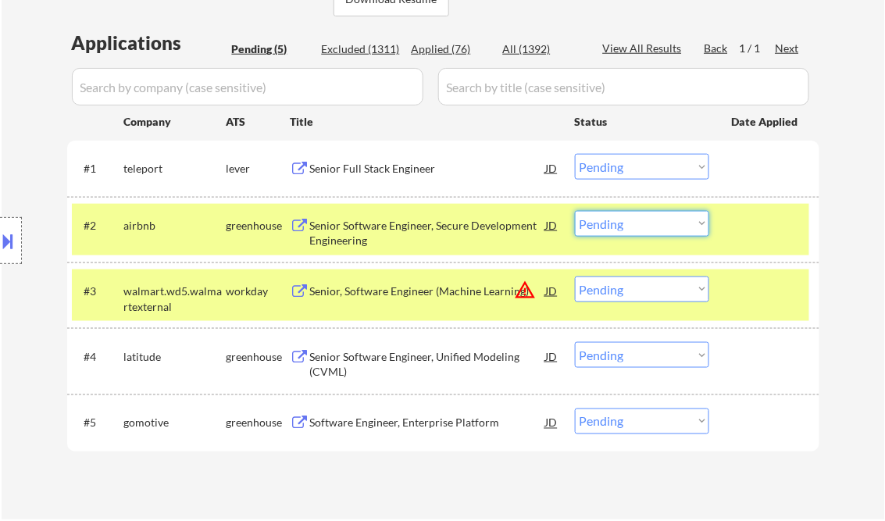
drag, startPoint x: 644, startPoint y: 230, endPoint x: 650, endPoint y: 237, distance: 9.4
click at [644, 230] on select "Choose an option... Pending Applied Excluded (Questions) Excluded (Expired) Exc…" at bounding box center [642, 224] width 134 height 26
click at [575, 211] on select "Choose an option... Pending Applied Excluded (Questions) Excluded (Expired) Exc…" at bounding box center [642, 224] width 134 height 26
click at [784, 295] on div at bounding box center [766, 290] width 69 height 28
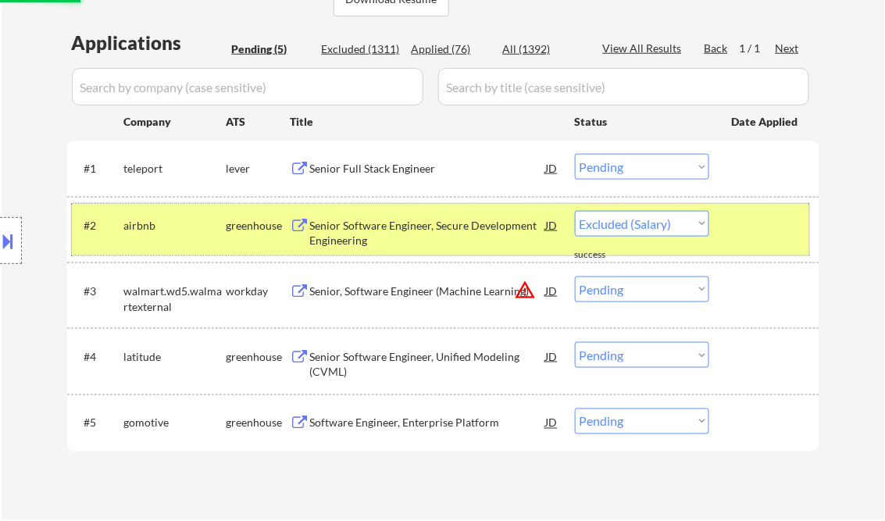
click at [764, 237] on div at bounding box center [766, 225] width 69 height 28
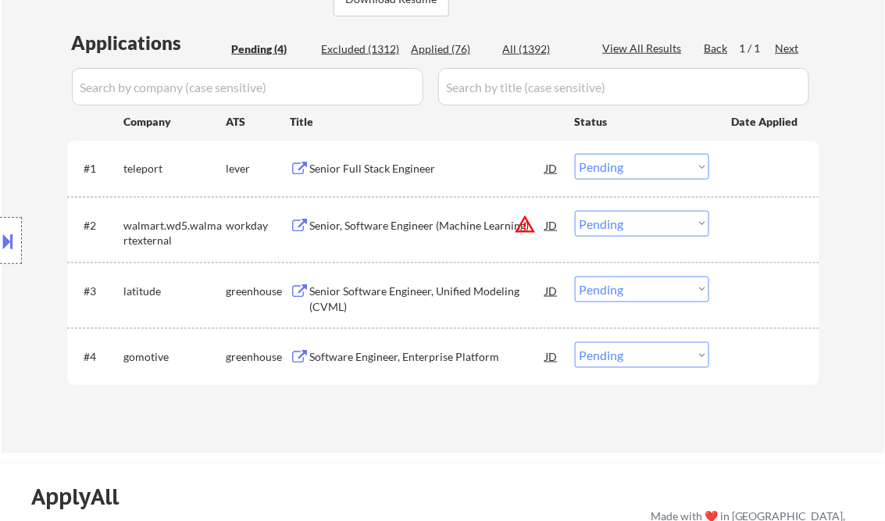
click at [380, 219] on div "Senior, Software Engineer (Machine Learning)" at bounding box center [428, 226] width 236 height 16
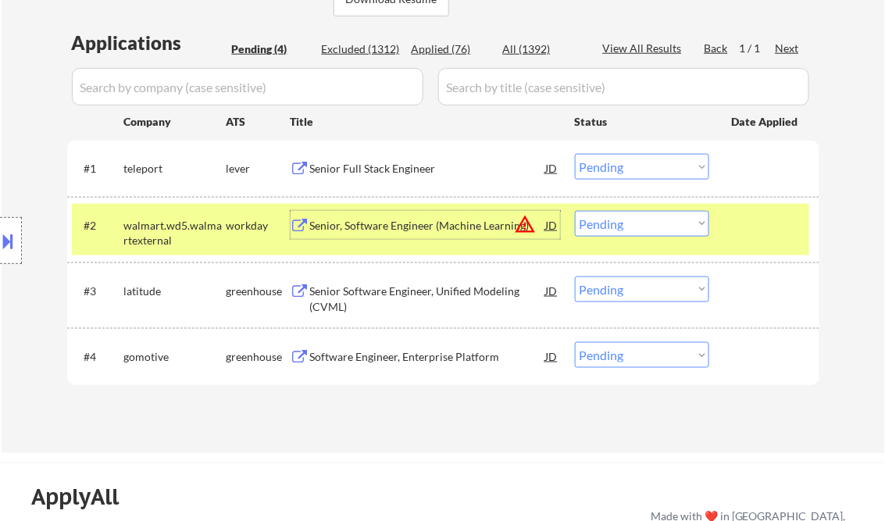
click at [629, 217] on select "Choose an option... Pending Applied Excluded (Questions) Excluded (Expired) Exc…" at bounding box center [642, 224] width 134 height 26
click at [575, 211] on select "Choose an option... Pending Applied Excluded (Questions) Excluded (Expired) Exc…" at bounding box center [642, 224] width 134 height 26
click at [410, 305] on div "Senior Software Engineer, Unified Modeling (CVML)" at bounding box center [428, 298] width 236 height 30
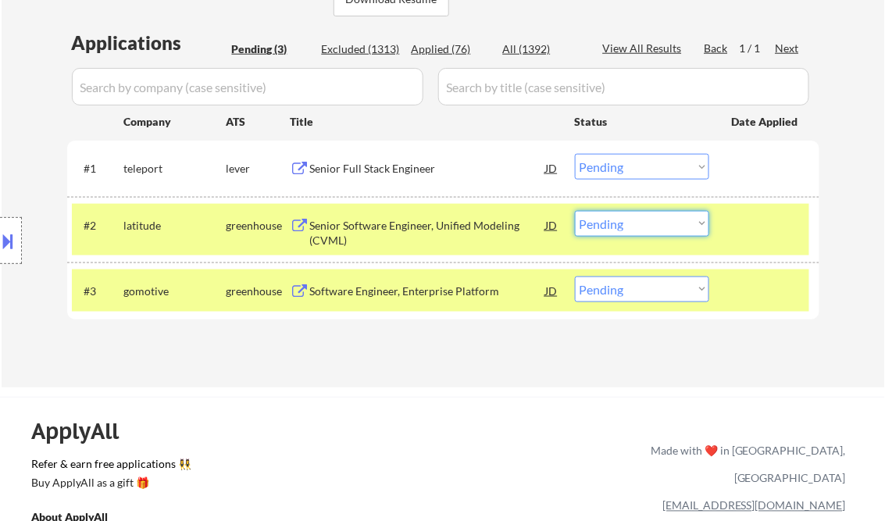
drag, startPoint x: 636, startPoint y: 224, endPoint x: 643, endPoint y: 238, distance: 15.7
click at [636, 224] on select "Choose an option... Pending Applied Excluded (Questions) Excluded (Expired) Exc…" at bounding box center [642, 224] width 134 height 26
click at [575, 211] on select "Choose an option... Pending Applied Excluded (Questions) Excluded (Expired) Exc…" at bounding box center [642, 224] width 134 height 26
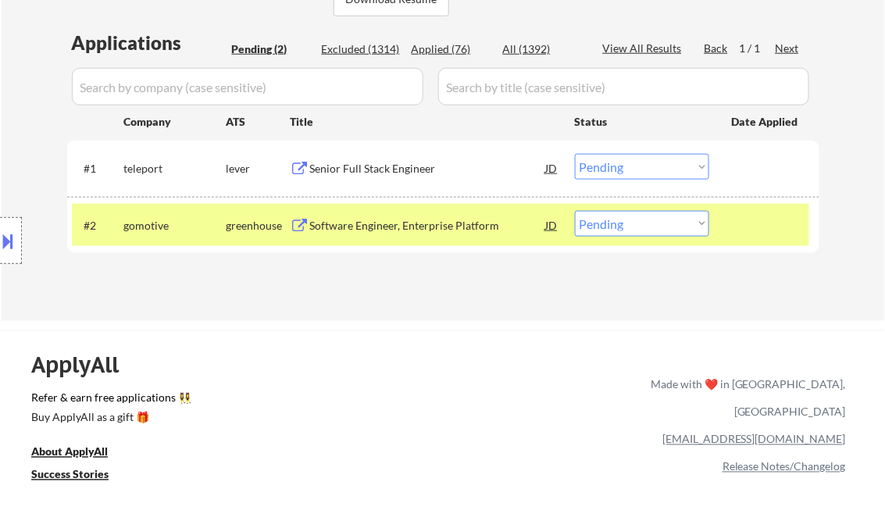
click at [397, 225] on div "Software Engineer, Enterprise Platform" at bounding box center [428, 226] width 236 height 16
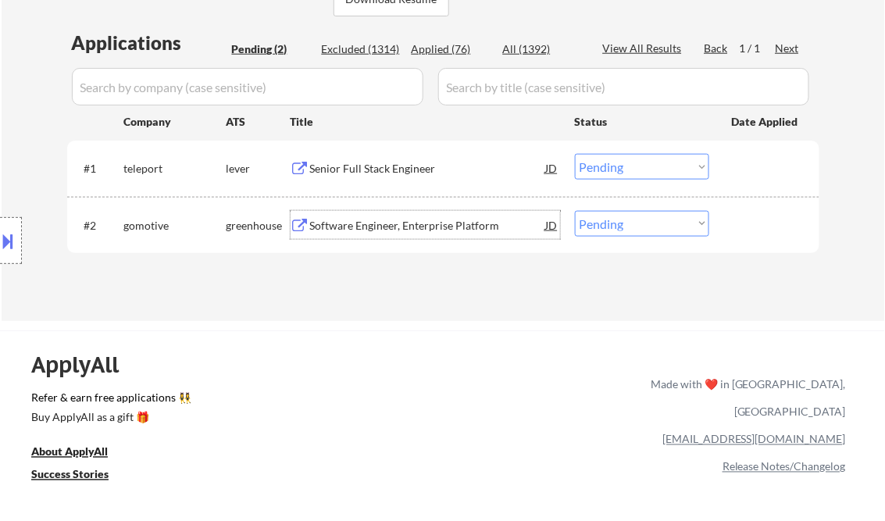
drag, startPoint x: 626, startPoint y: 226, endPoint x: 631, endPoint y: 234, distance: 9.8
click at [626, 226] on select "Choose an option... Pending Applied Excluded (Questions) Excluded (Expired) Exc…" at bounding box center [642, 224] width 134 height 26
select select ""excluded__salary_""
click at [575, 211] on select "Choose an option... Pending Applied Excluded (Questions) Excluded (Expired) Exc…" at bounding box center [642, 224] width 134 height 26
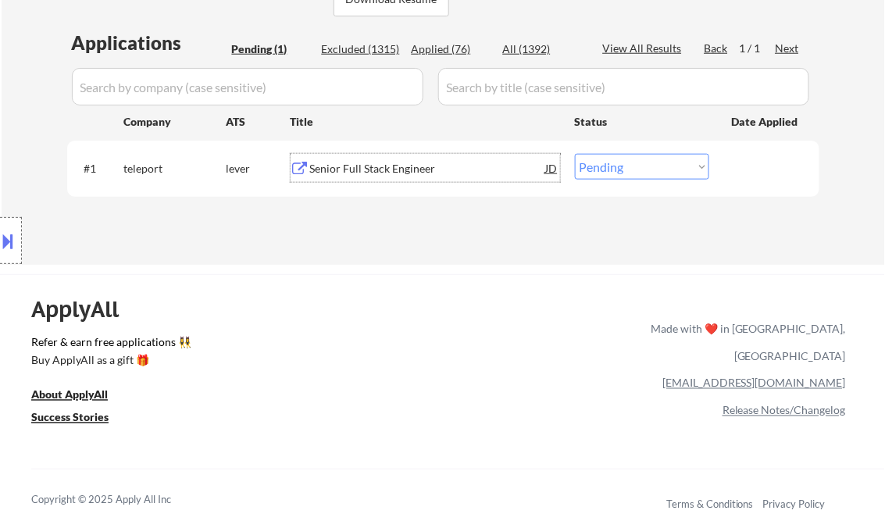
click at [375, 170] on div "Senior Full Stack Engineer" at bounding box center [428, 169] width 236 height 16
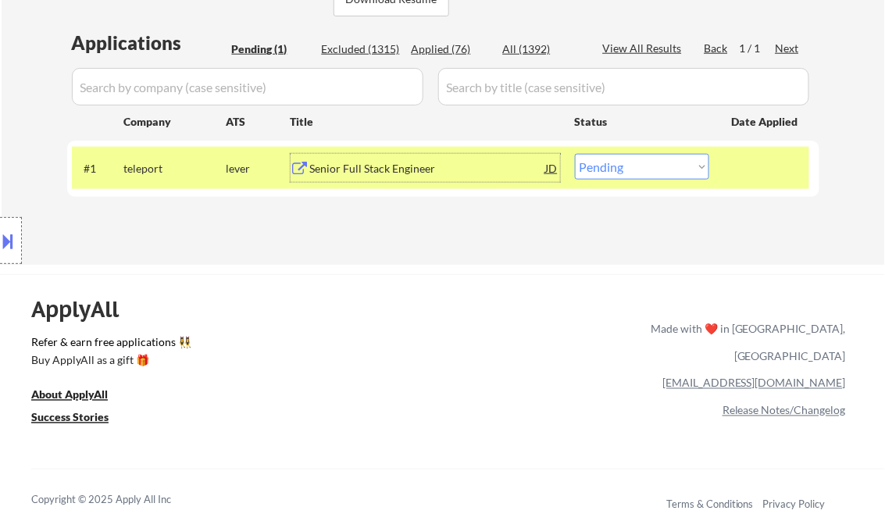
click at [639, 166] on select "Choose an option... Pending Applied Excluded (Questions) Excluded (Expired) Exc…" at bounding box center [642, 167] width 134 height 26
select select ""applied""
click at [575, 154] on select "Choose an option... Pending Applied Excluded (Questions) Excluded (Expired) Exc…" at bounding box center [642, 167] width 134 height 26
click at [386, 222] on div "Applications Pending (1) Excluded (1315) Applied (76) All (1392) View All Resul…" at bounding box center [443, 132] width 752 height 205
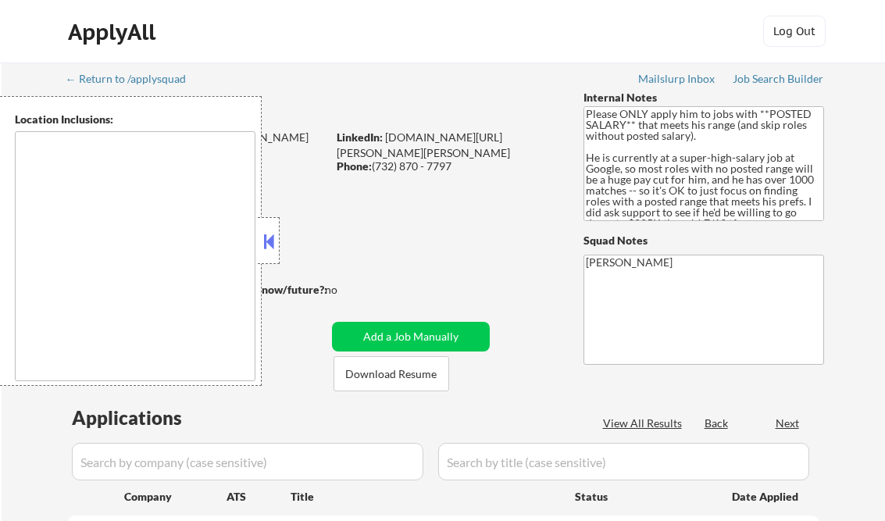
type textarea "[GEOGRAPHIC_DATA], [GEOGRAPHIC_DATA] [US_STATE], [GEOGRAPHIC_DATA] [GEOGRAPHIC_…"
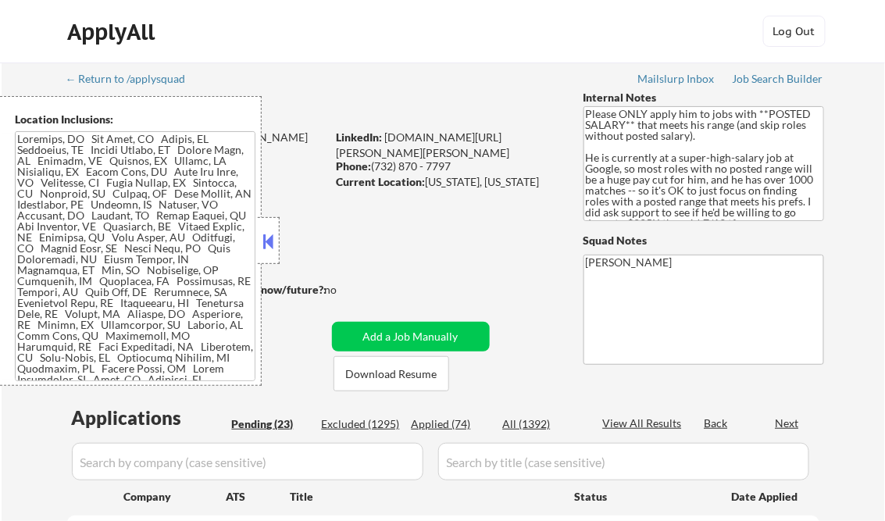
select select ""pending""
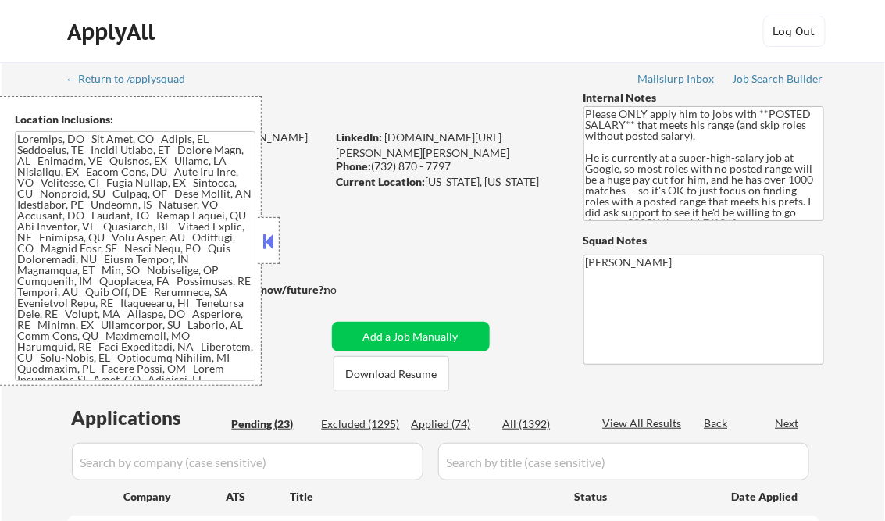
select select ""pending""
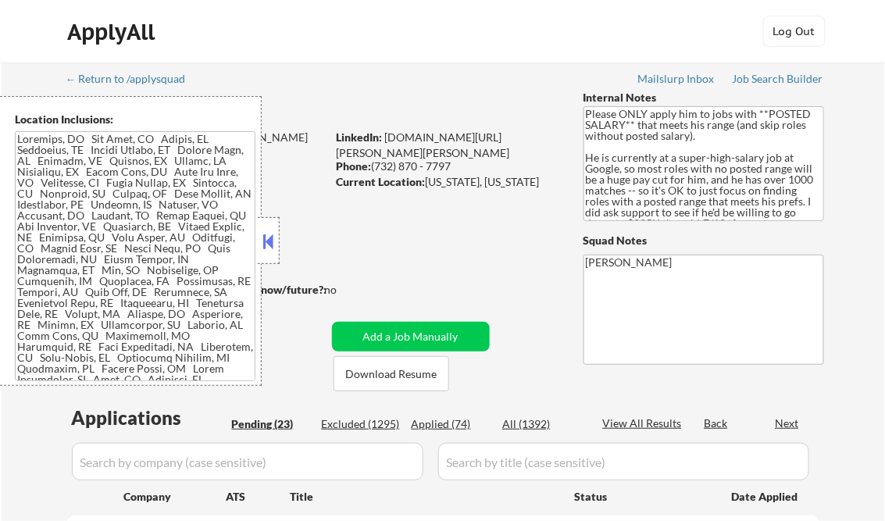
select select ""pending""
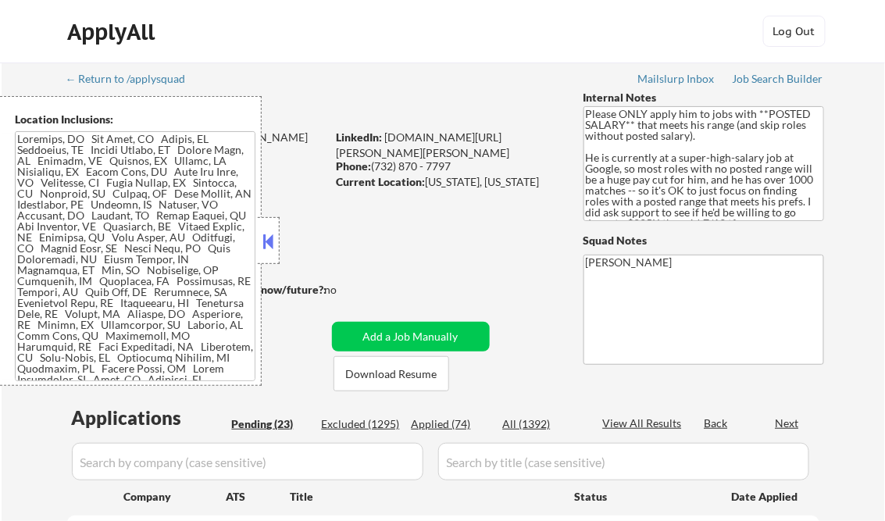
select select ""pending""
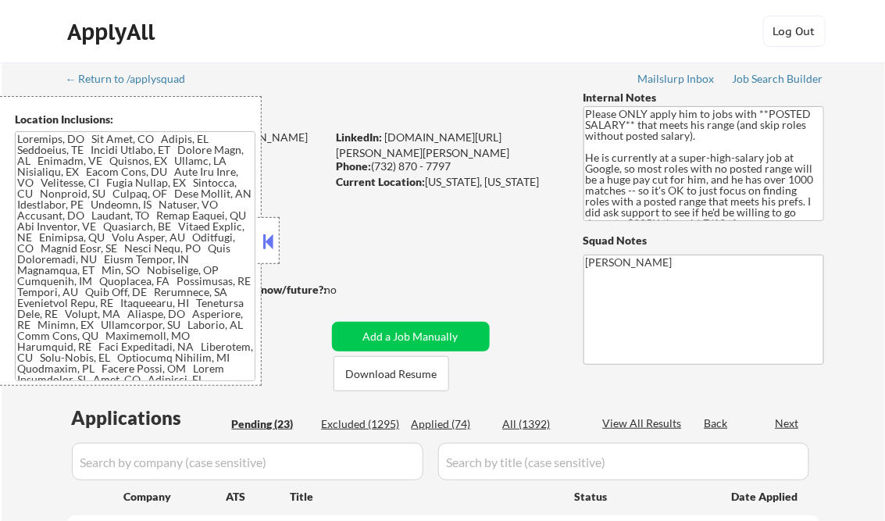
select select ""pending""
click at [270, 237] on button at bounding box center [268, 241] width 17 height 23
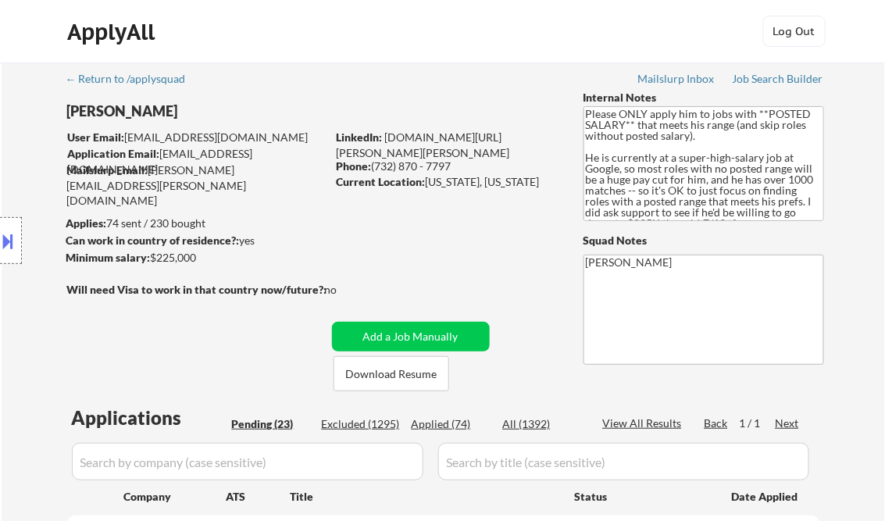
click at [448, 423] on div "Applied (74)" at bounding box center [450, 424] width 78 height 16
select select ""applied""
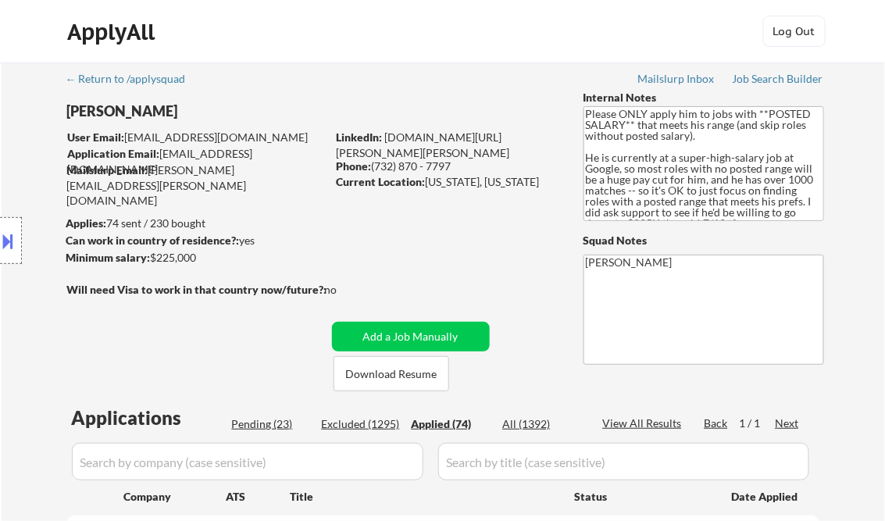
select select ""applied""
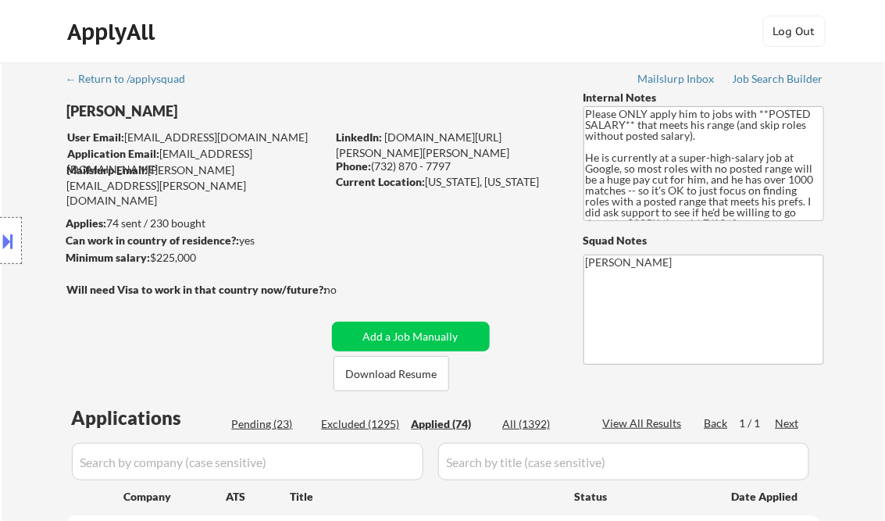
select select ""applied""
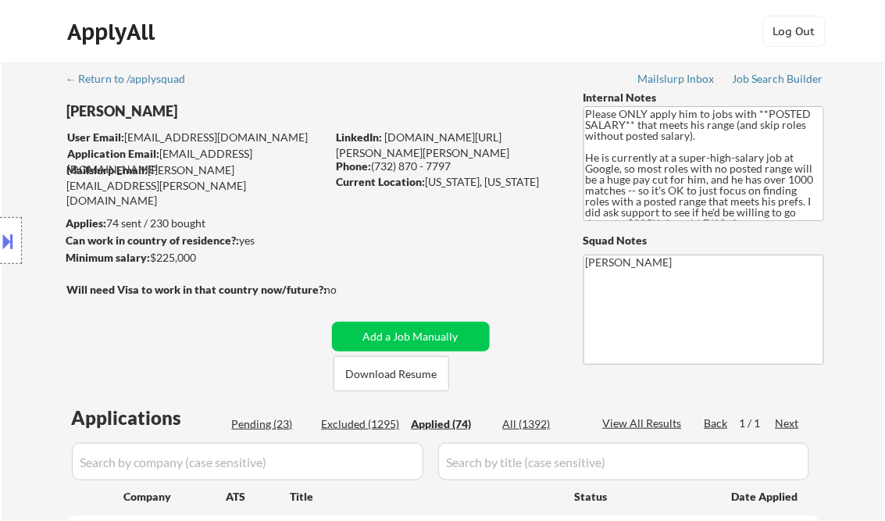
select select ""applied""
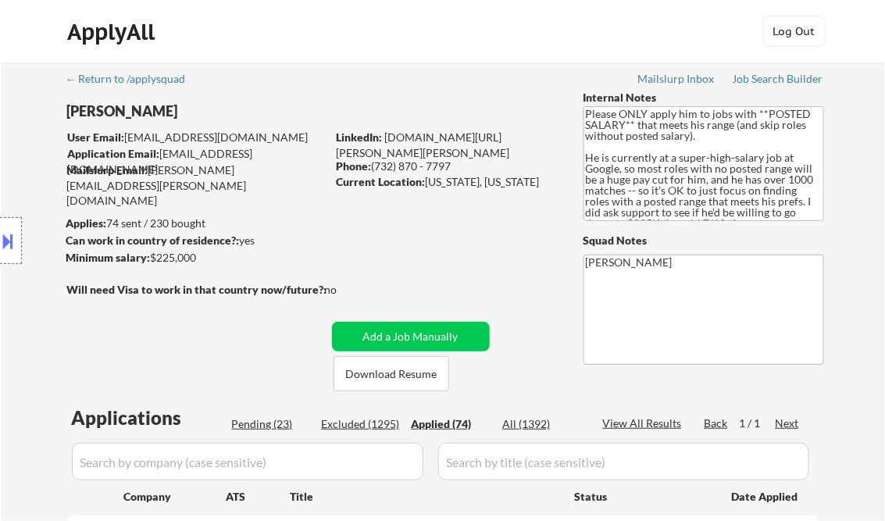
select select ""applied""
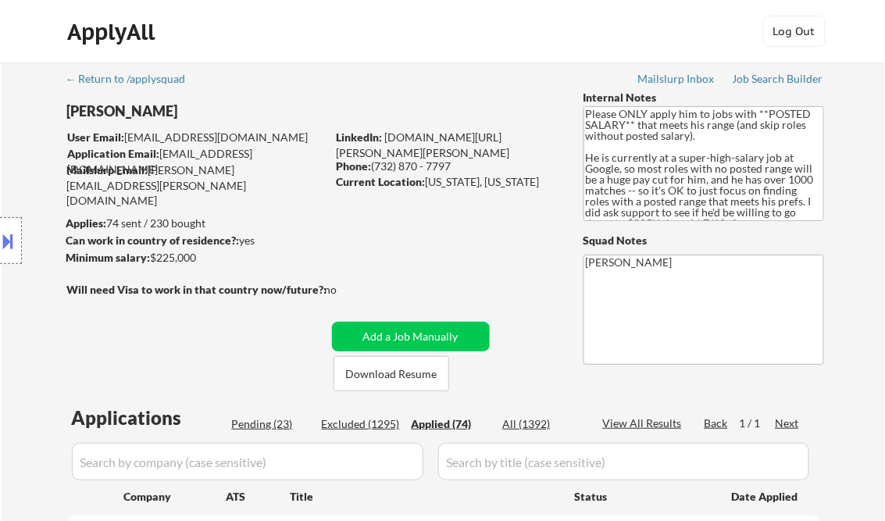
select select ""applied""
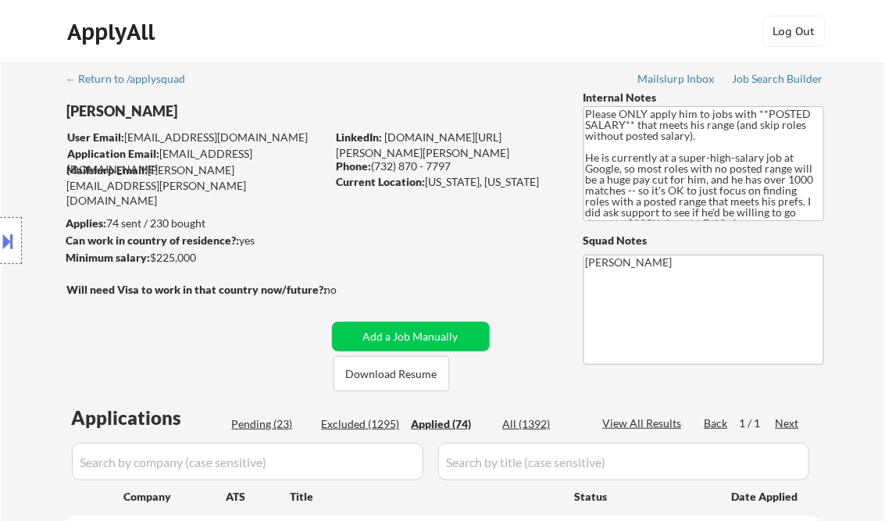
select select ""applied""
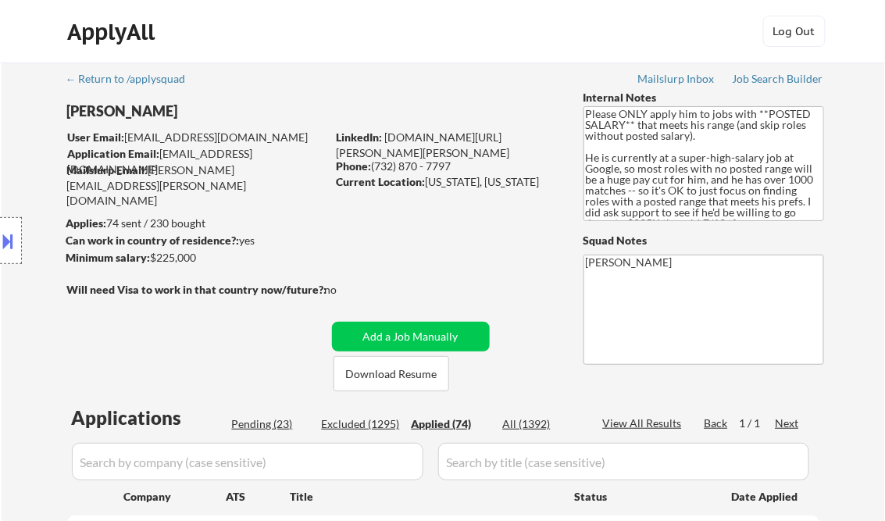
select select ""applied""
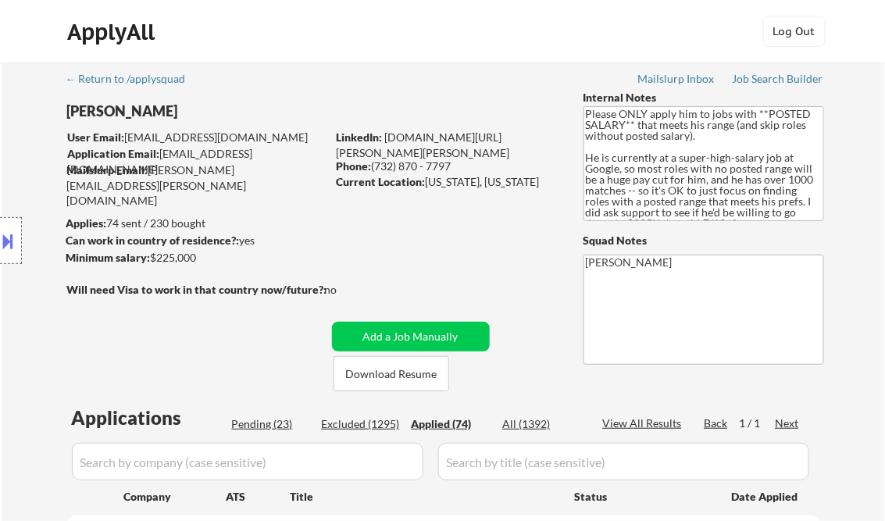
select select ""applied""
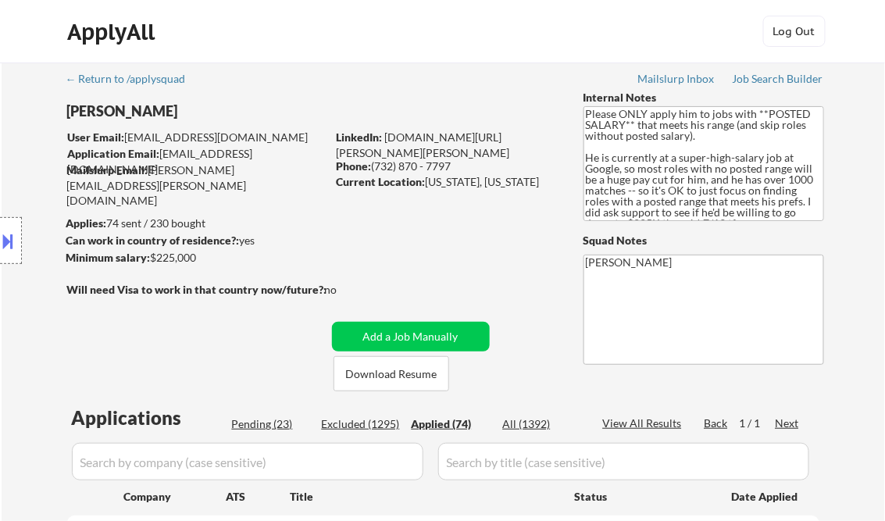
select select ""applied""
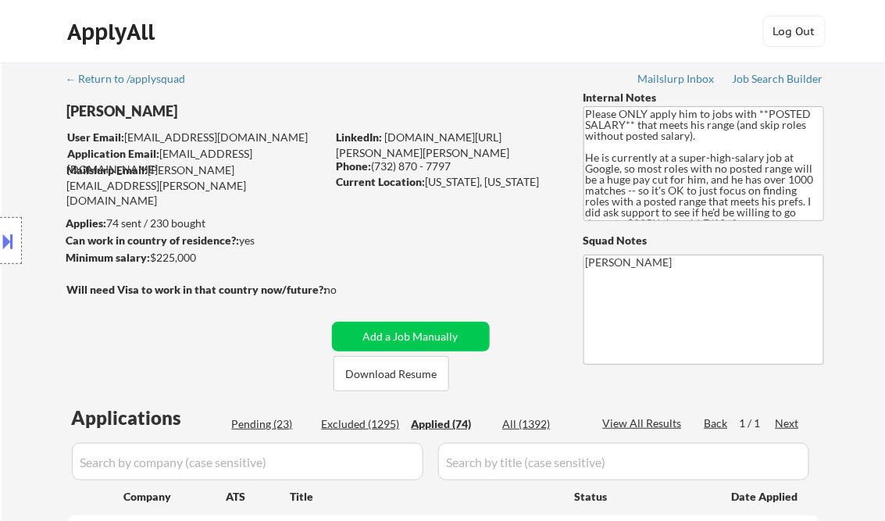
select select ""applied""
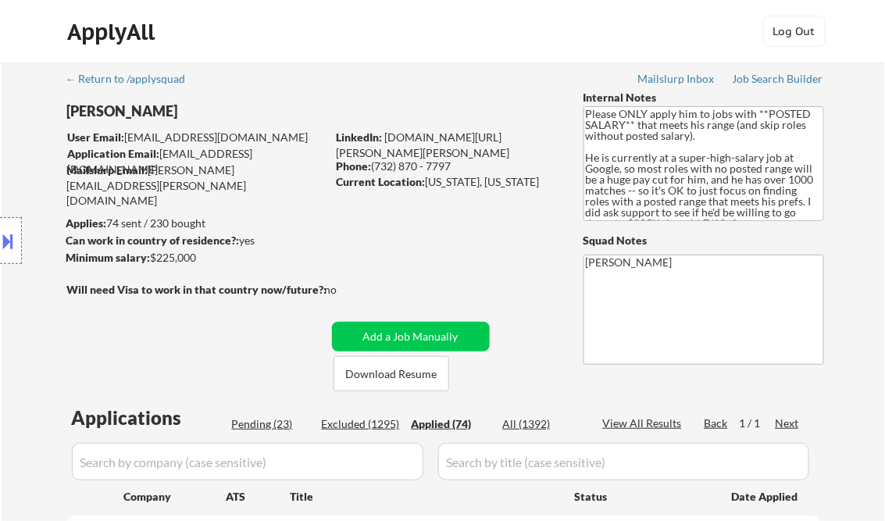
select select ""applied""
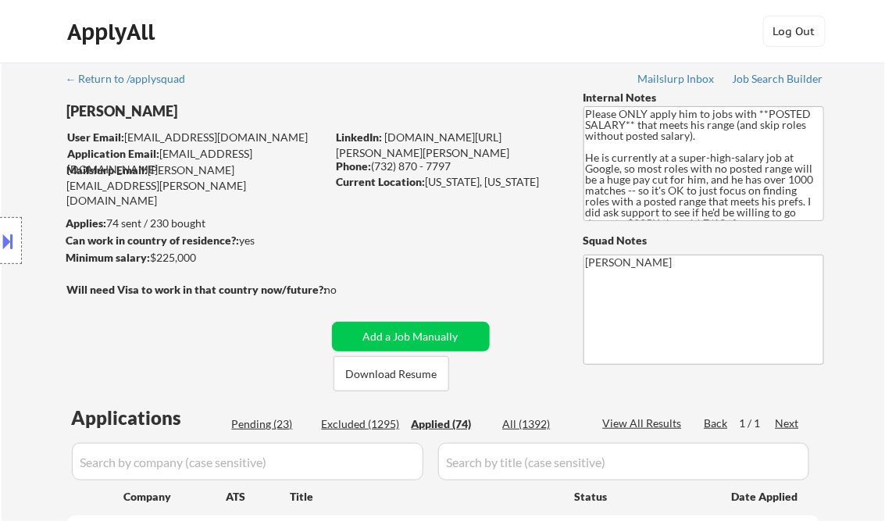
select select ""applied""
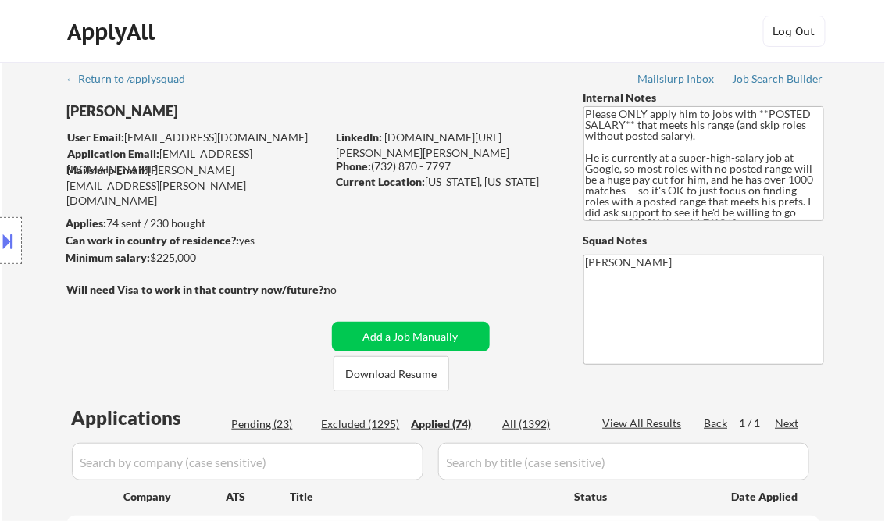
select select ""applied""
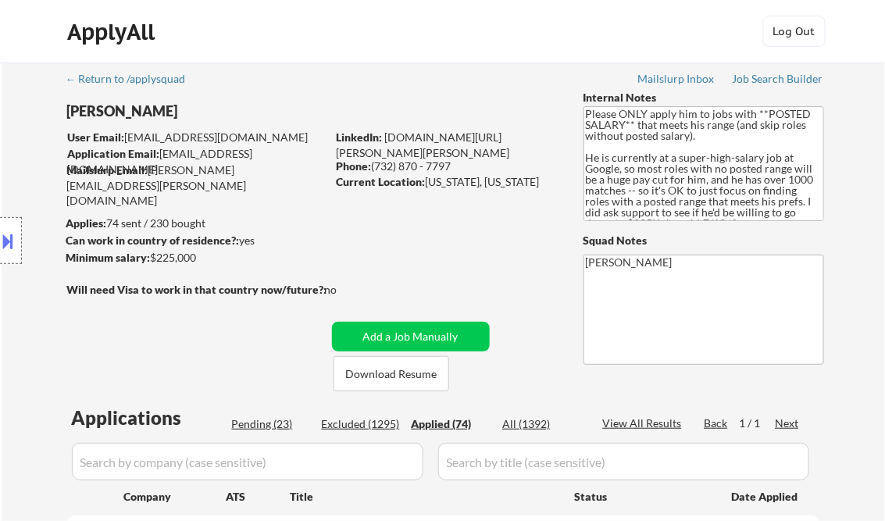
select select ""applied""
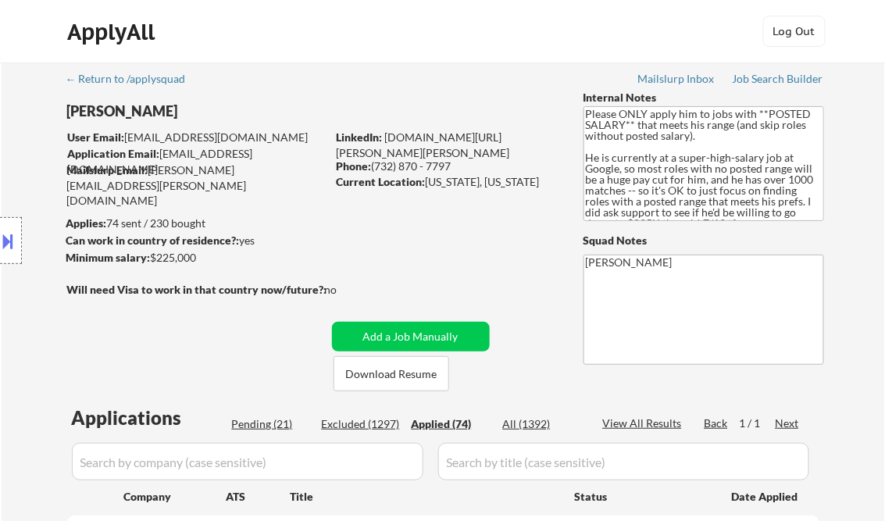
select select ""applied""
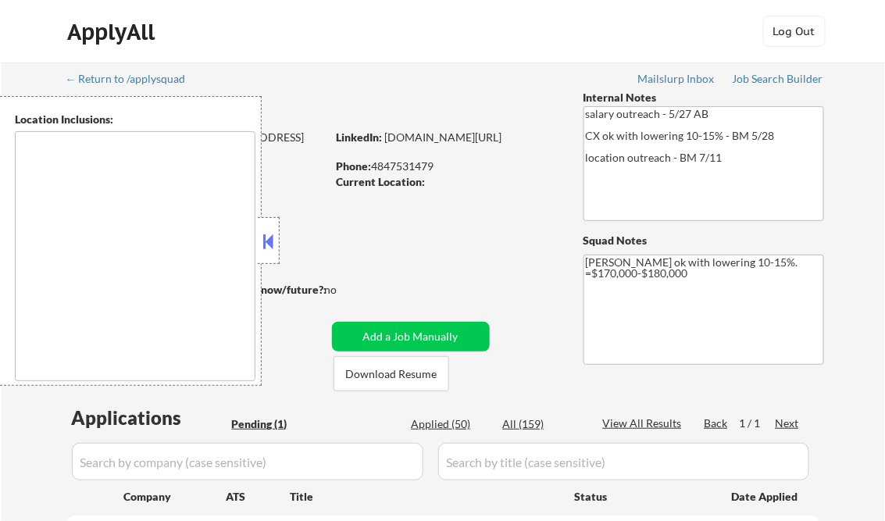
click at [271, 237] on button at bounding box center [268, 241] width 17 height 23
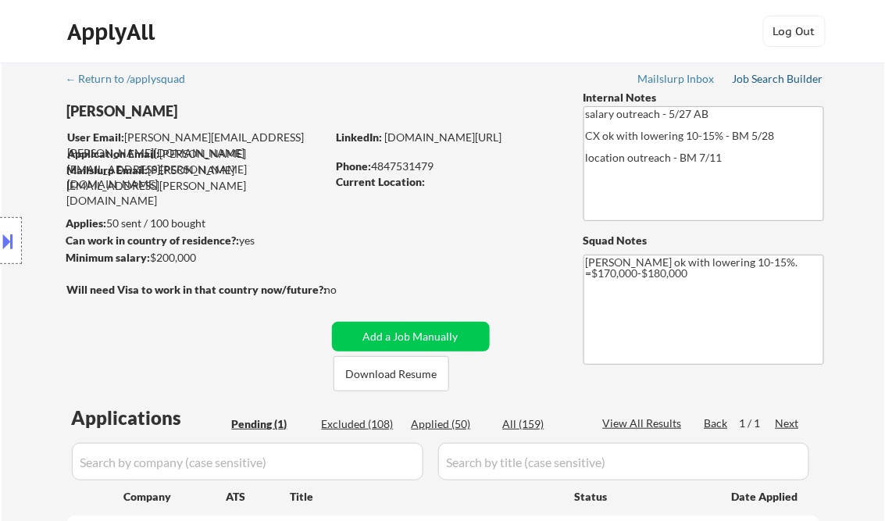
click at [780, 80] on div "Job Search Builder" at bounding box center [777, 78] width 91 height 11
click at [768, 77] on div "Job Search Builder" at bounding box center [777, 78] width 91 height 11
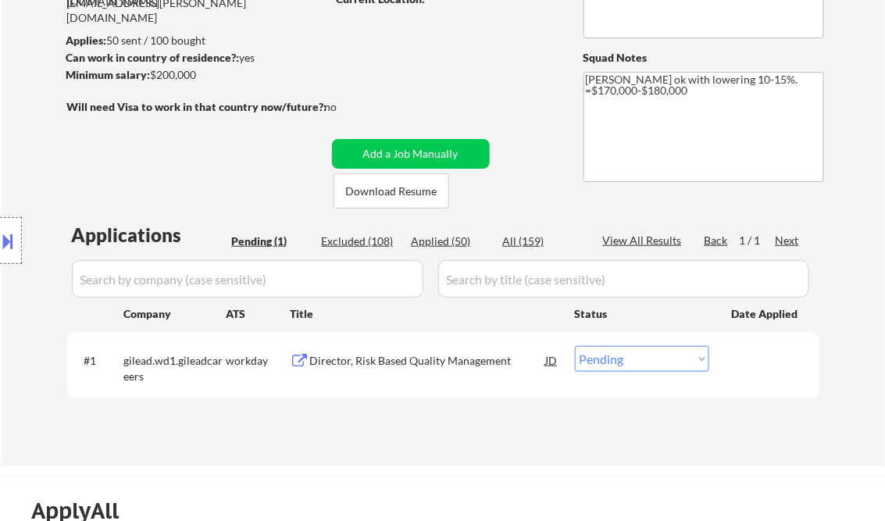
scroll to position [250, 0]
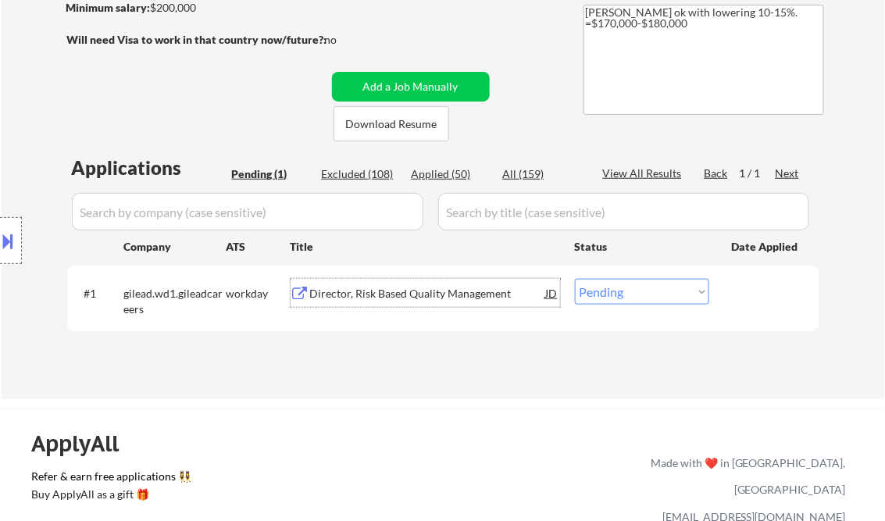
click at [411, 290] on div "Director, Risk Based Quality Management" at bounding box center [428, 294] width 236 height 16
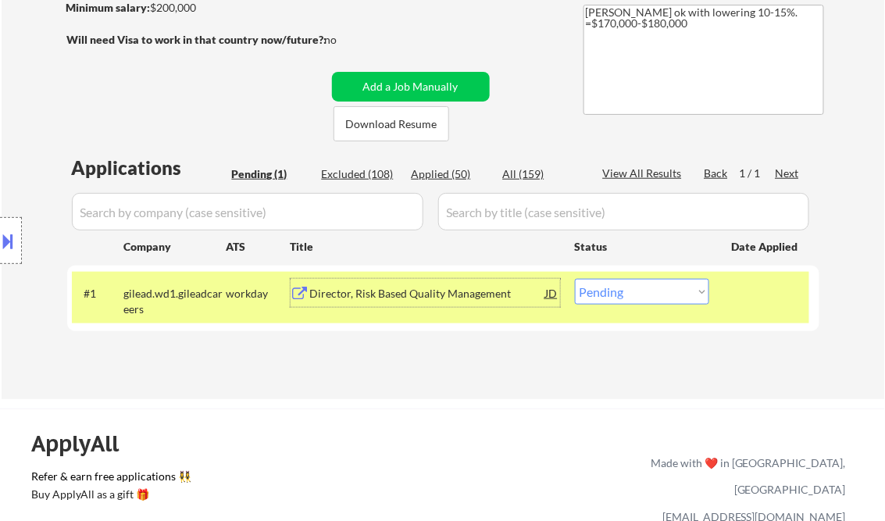
click at [646, 297] on select "Choose an option... Pending Applied Excluded (Questions) Excluded (Expired) Exc…" at bounding box center [642, 292] width 134 height 26
select select ""excluded__bad_match_""
click at [575, 279] on select "Choose an option... Pending Applied Excluded (Questions) Excluded (Expired) Exc…" at bounding box center [642, 292] width 134 height 26
click at [475, 366] on div "Applications Pending (1) Excluded (108) Applied (50) All (159) View All Results…" at bounding box center [443, 262] width 752 height 215
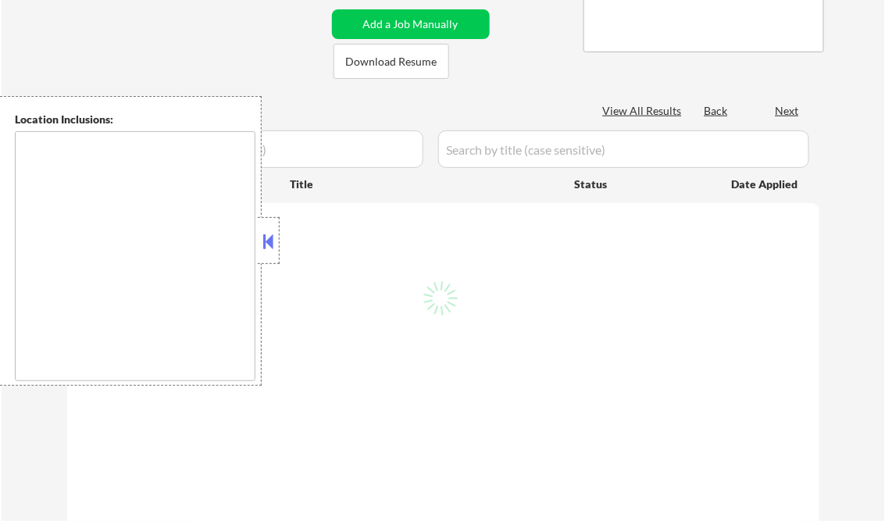
scroll to position [250, 0]
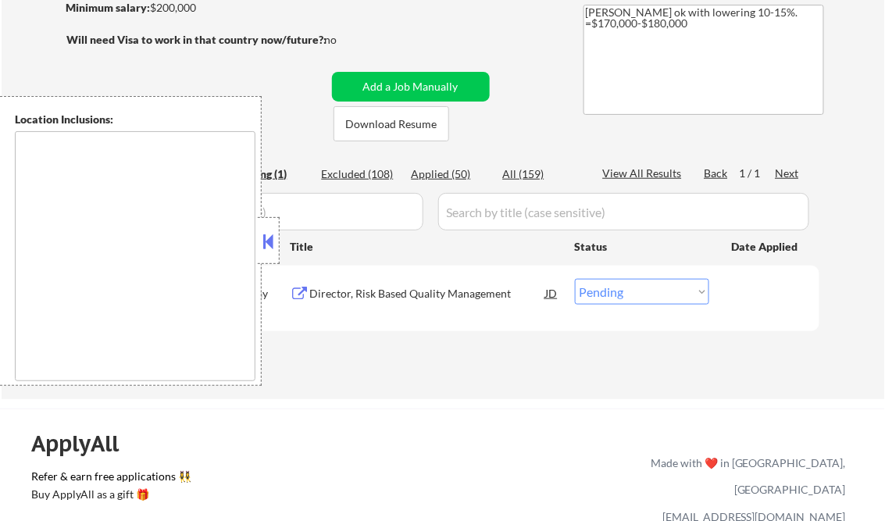
click at [272, 237] on button at bounding box center [268, 241] width 17 height 23
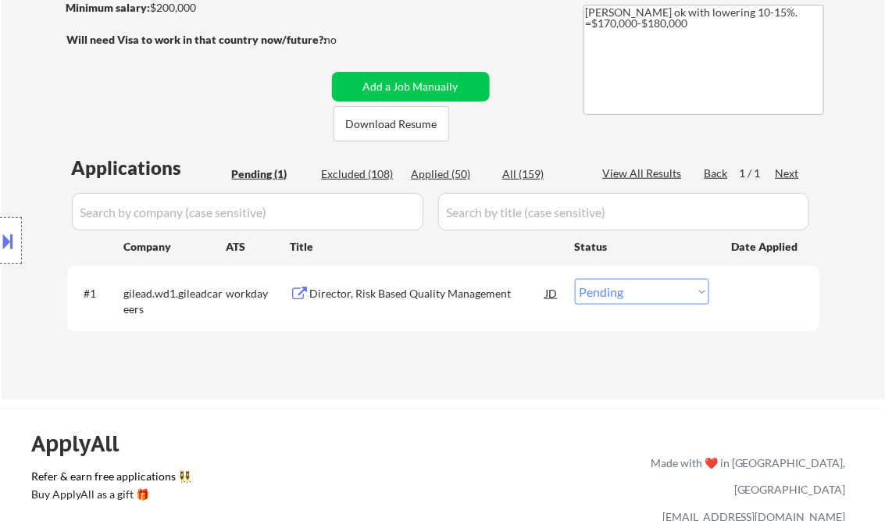
click at [439, 169] on div "Applied (50)" at bounding box center [450, 174] width 78 height 16
select select ""applied""
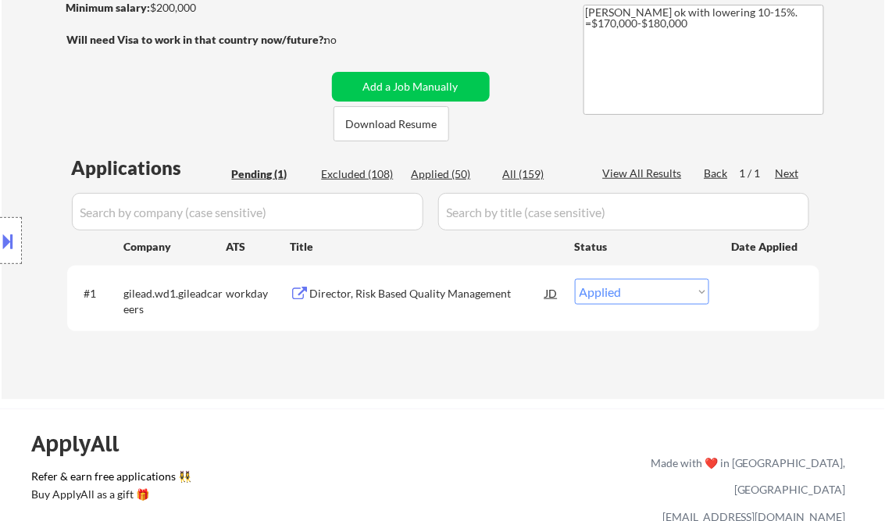
select select ""applied""
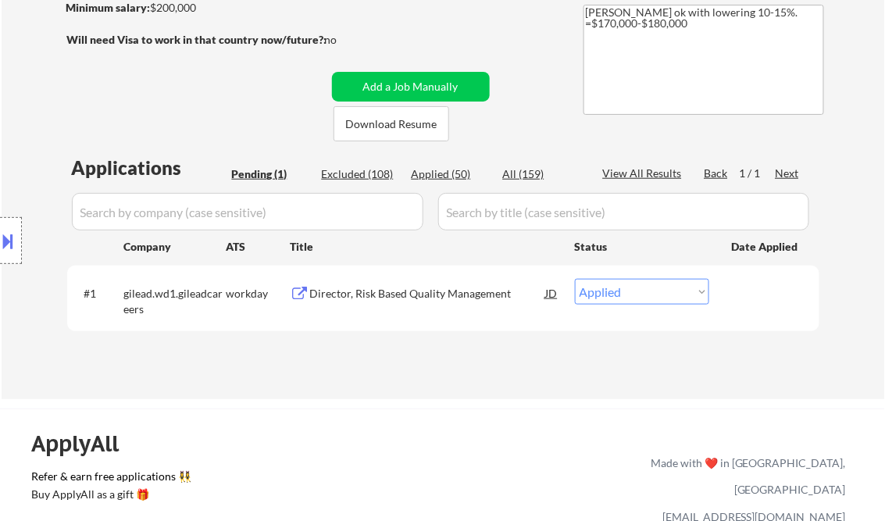
select select ""applied""
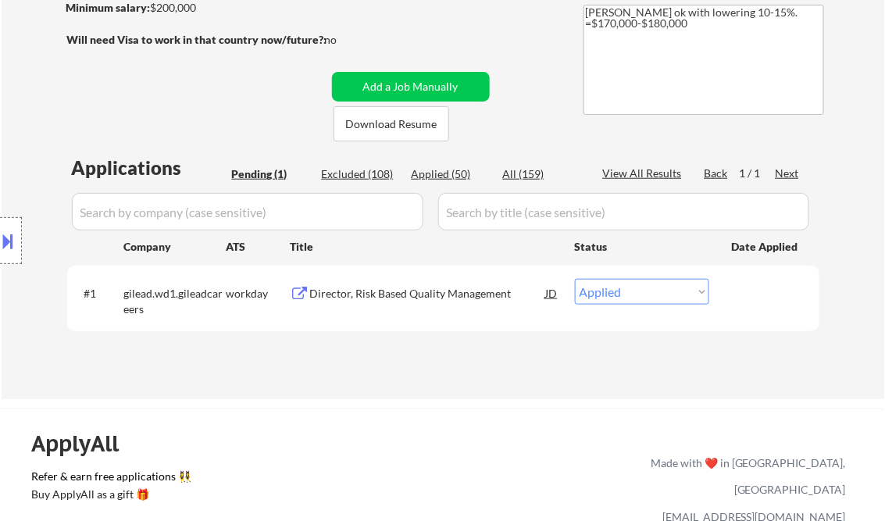
select select ""applied""
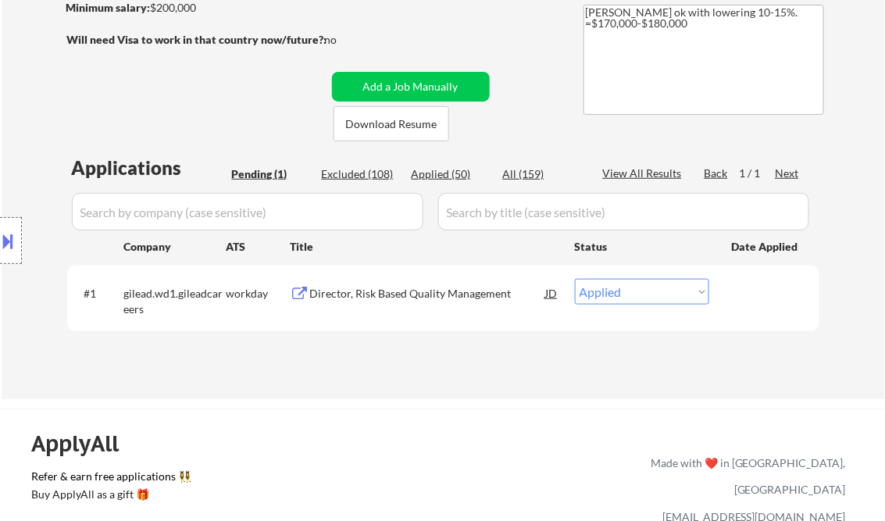
select select ""applied""
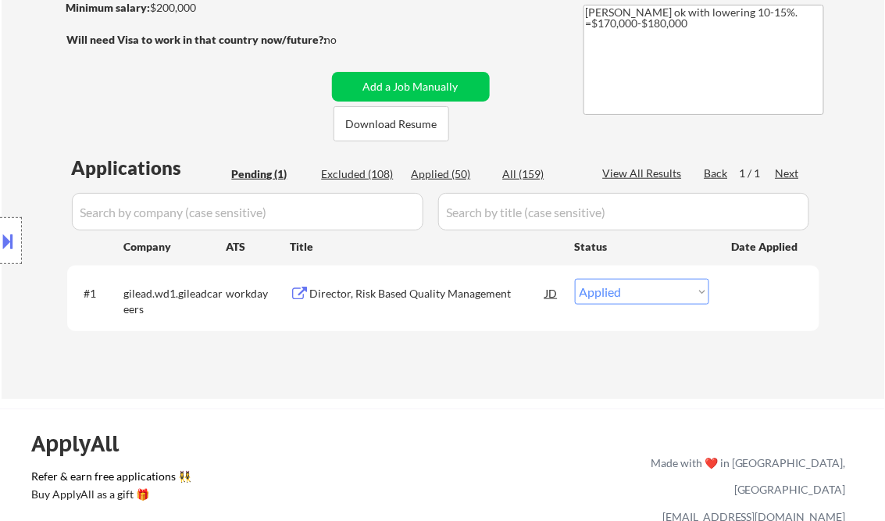
select select ""applied""
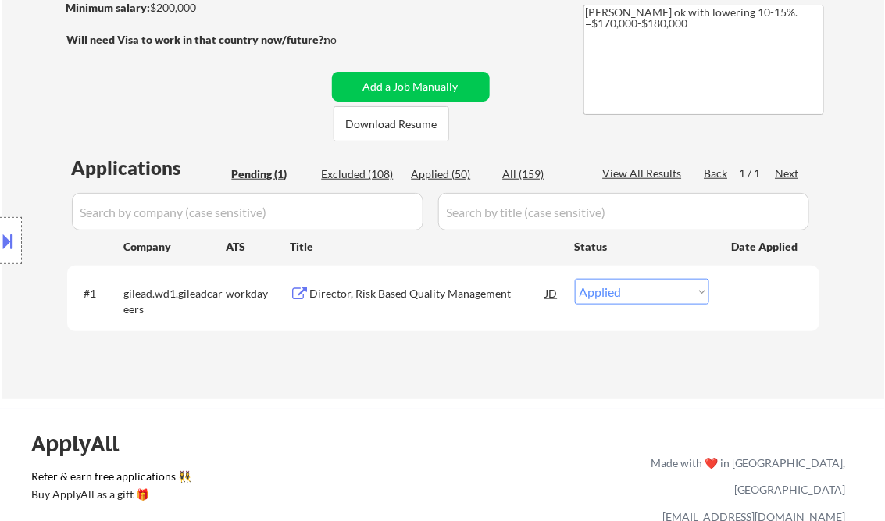
select select ""applied""
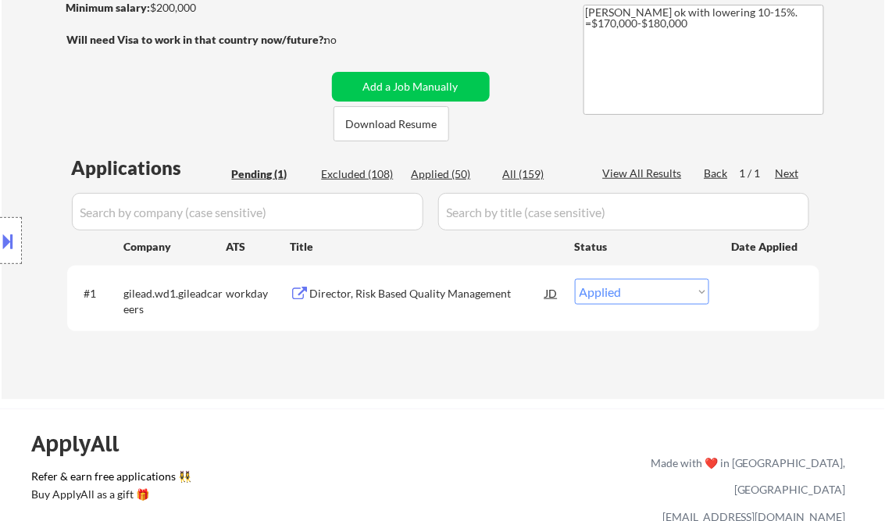
select select ""applied""
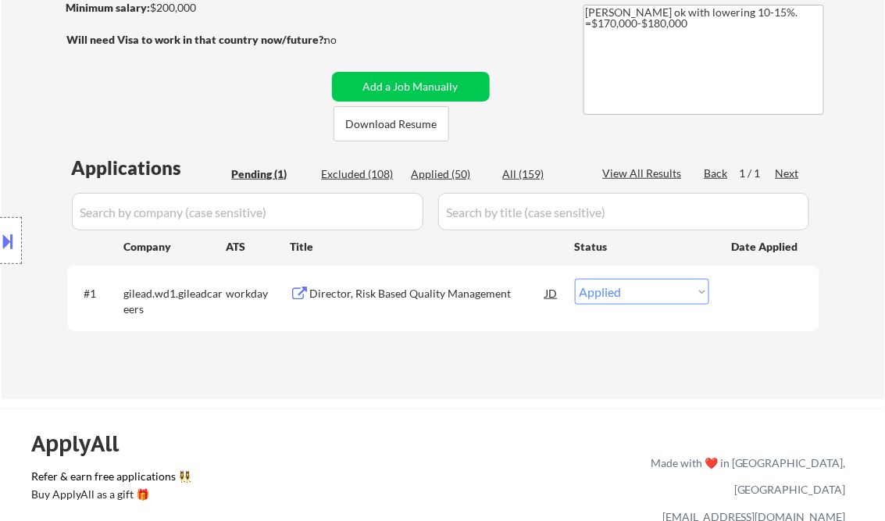
select select ""applied""
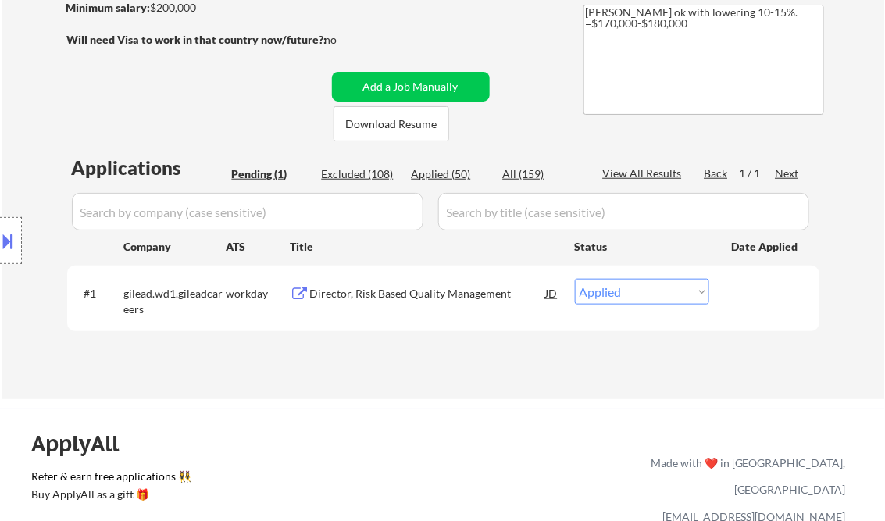
select select ""applied""
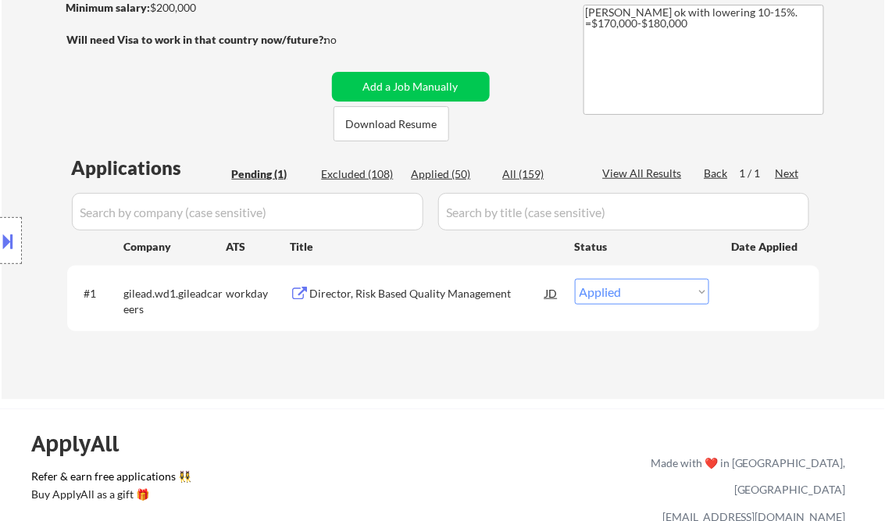
select select ""applied""
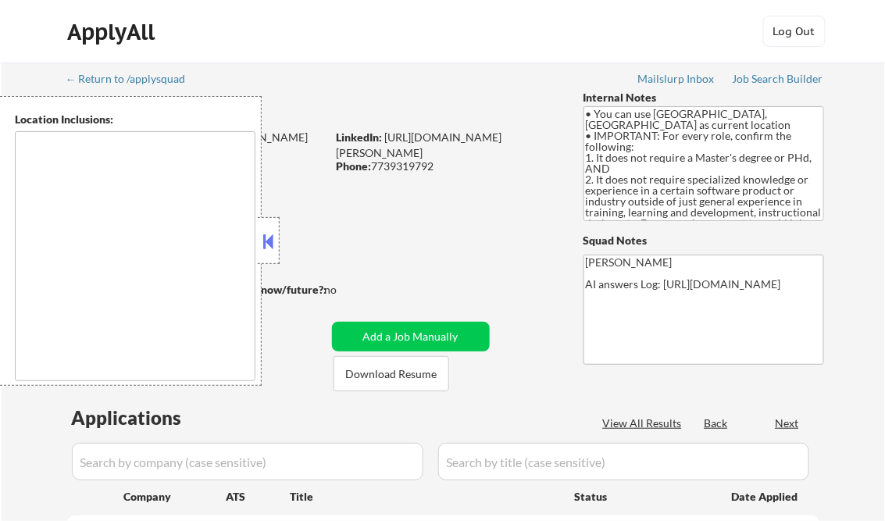
select select ""pending""
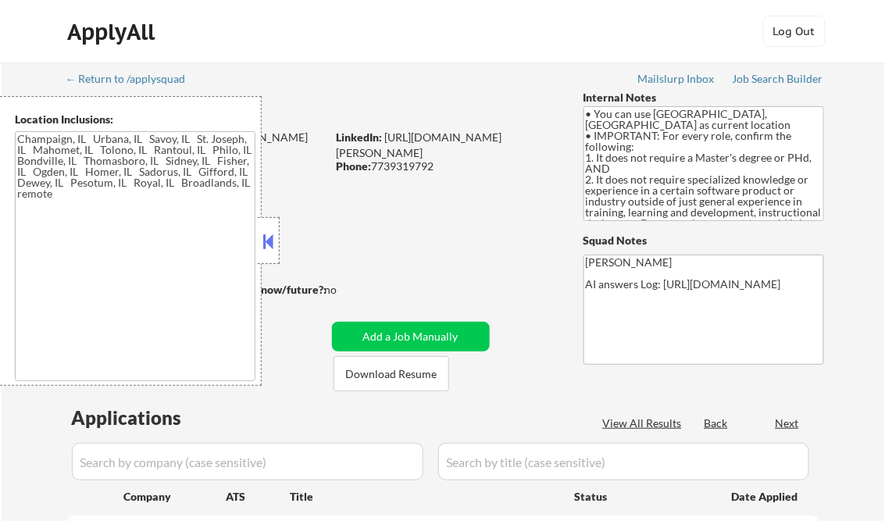
type textarea "Champaign, IL Urbana, IL Savoy, IL St. Joseph, IL Mahomet, IL Tolono, IL Rantou…"
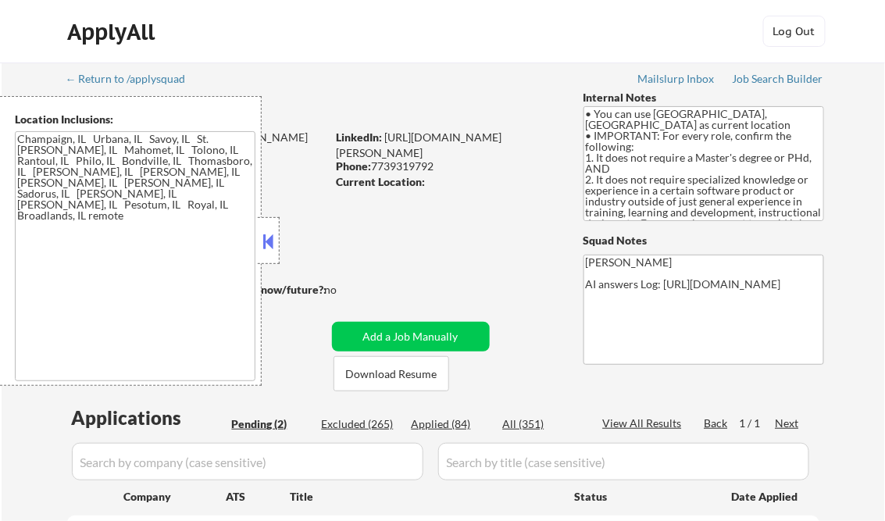
click at [272, 235] on button at bounding box center [268, 241] width 17 height 23
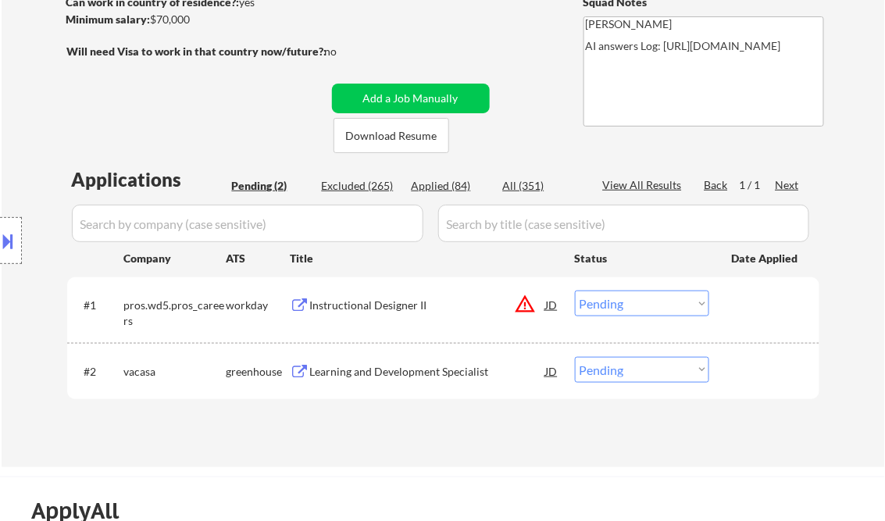
scroll to position [250, 0]
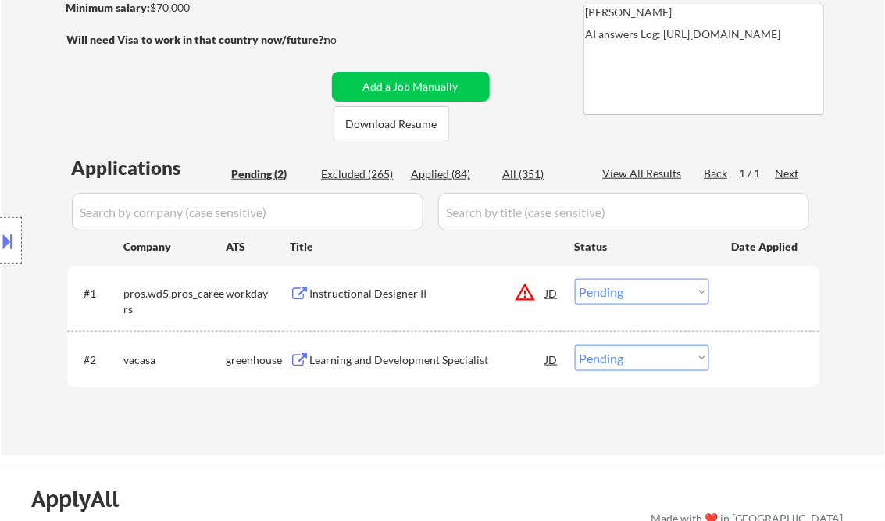
click at [6, 226] on div at bounding box center [11, 240] width 22 height 47
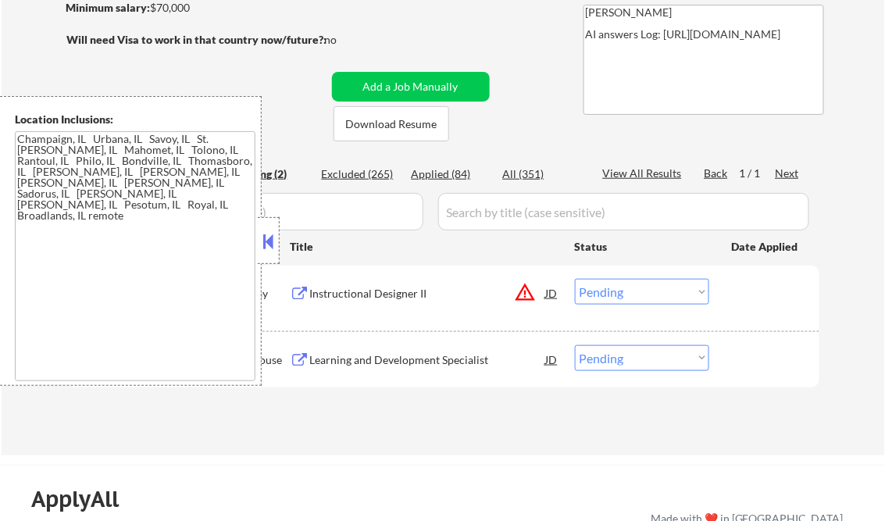
click at [266, 238] on button at bounding box center [268, 241] width 17 height 23
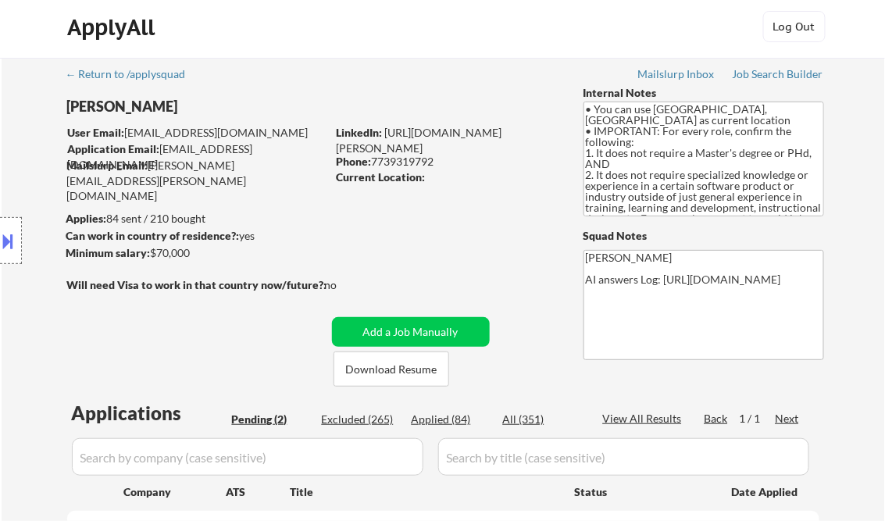
scroll to position [0, 0]
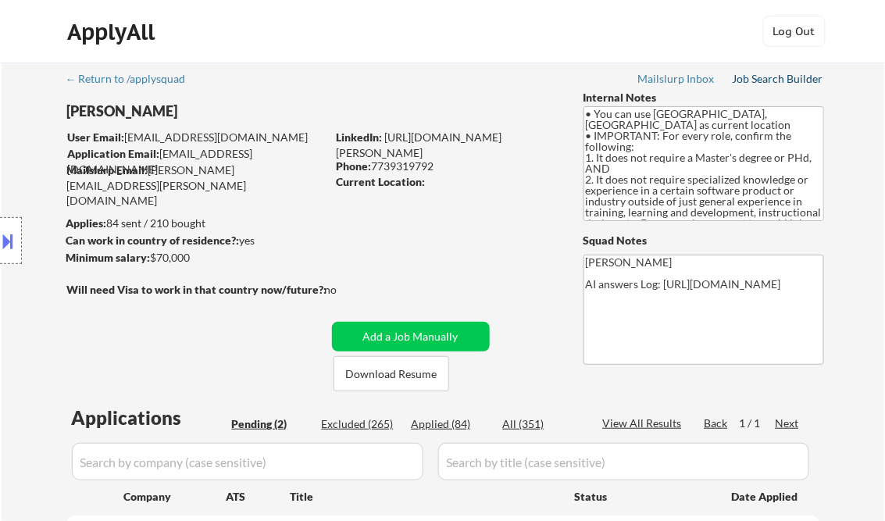
click at [764, 80] on div "Job Search Builder" at bounding box center [777, 78] width 91 height 11
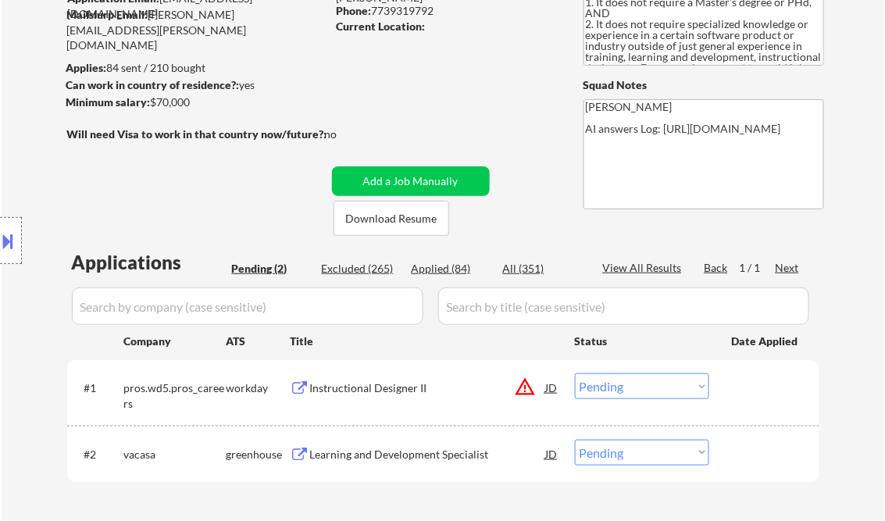
scroll to position [187, 0]
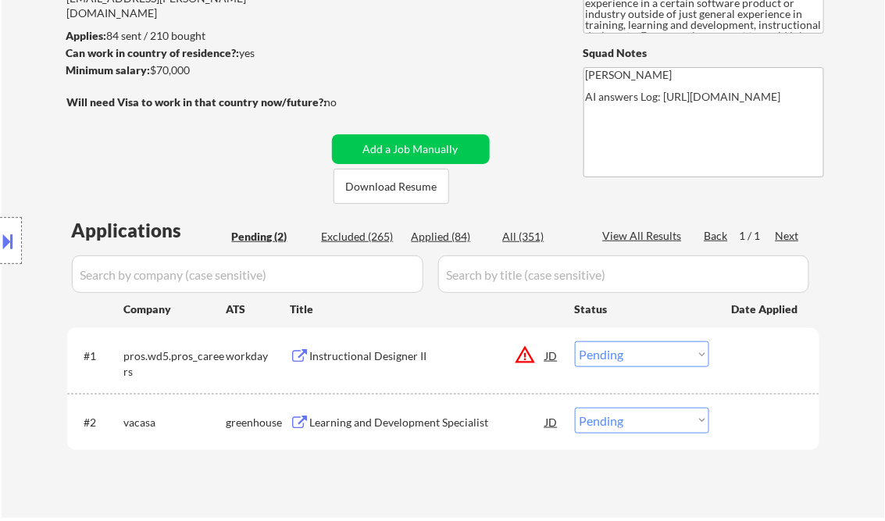
click at [345, 353] on div "Instructional Designer II" at bounding box center [428, 356] width 236 height 16
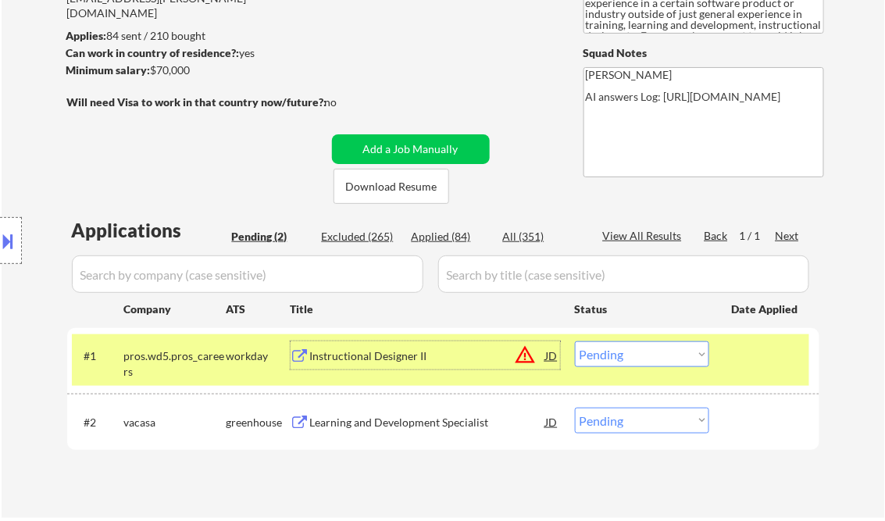
drag, startPoint x: 608, startPoint y: 354, endPoint x: 630, endPoint y: 362, distance: 23.0
click at [608, 354] on select "Choose an option... Pending Applied Excluded (Questions) Excluded (Expired) Exc…" at bounding box center [642, 354] width 134 height 26
click at [575, 341] on select "Choose an option... Pending Applied Excluded (Questions) Excluded (Expired) Exc…" at bounding box center [642, 354] width 134 height 26
click at [406, 418] on div "Learning and Development Specialist" at bounding box center [428, 423] width 236 height 16
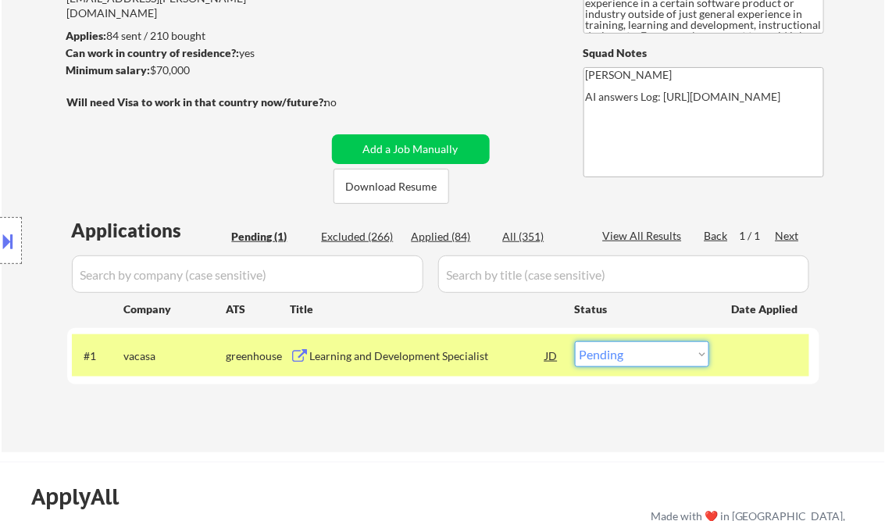
click at [620, 353] on select "Choose an option... Pending Applied Excluded (Questions) Excluded (Expired) Exc…" at bounding box center [642, 354] width 134 height 26
select select ""excluded__salary_""
click at [575, 341] on select "Choose an option... Pending Applied Excluded (Questions) Excluded (Expired) Exc…" at bounding box center [642, 354] width 134 height 26
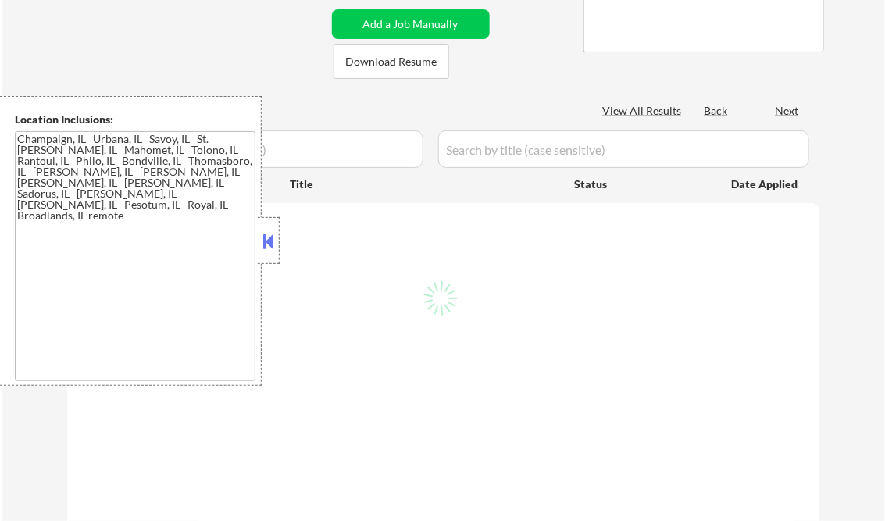
scroll to position [250, 0]
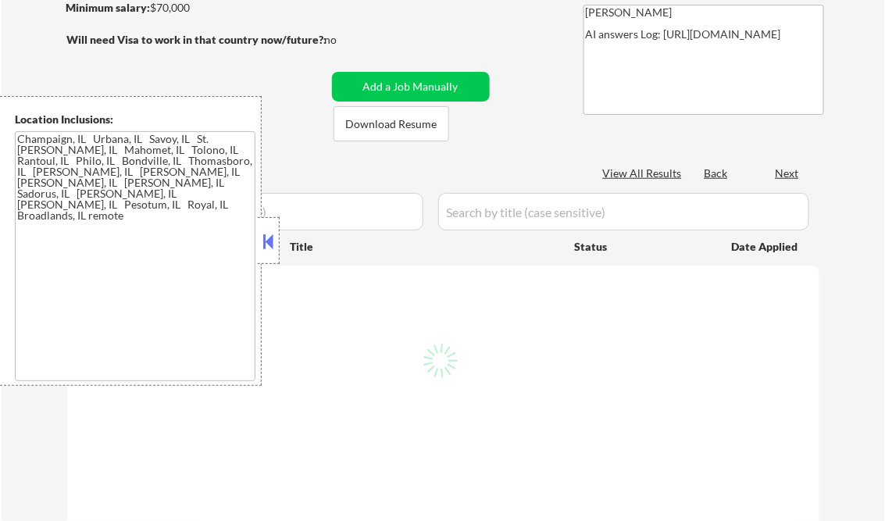
select select ""pending""
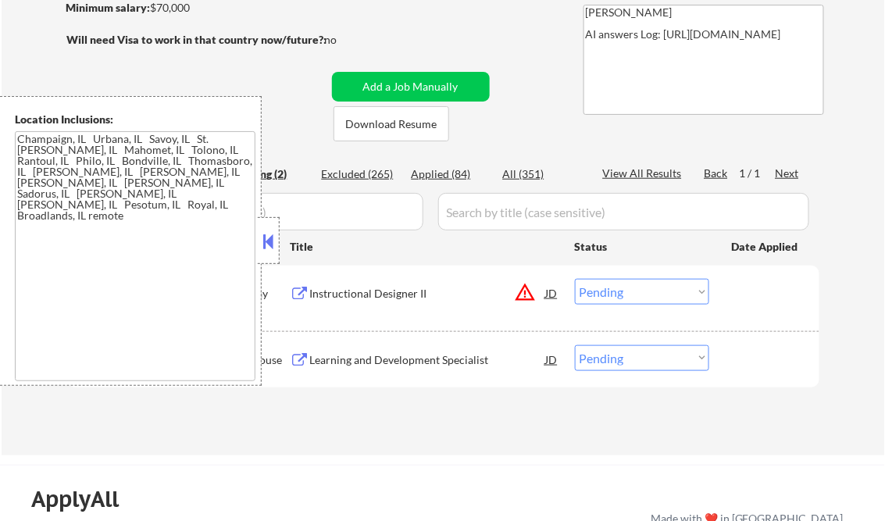
click at [263, 250] on button at bounding box center [268, 241] width 17 height 23
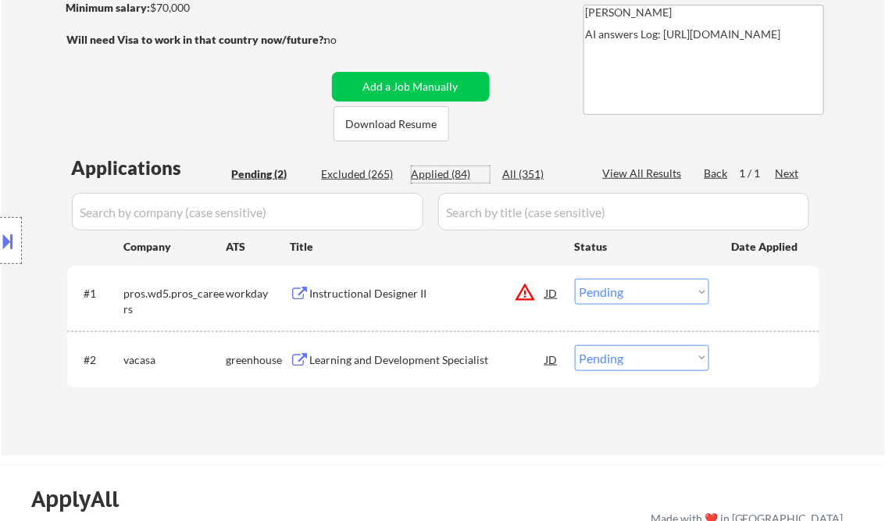
click at [451, 176] on div "Applied (84)" at bounding box center [450, 174] width 78 height 16
select select ""applied""
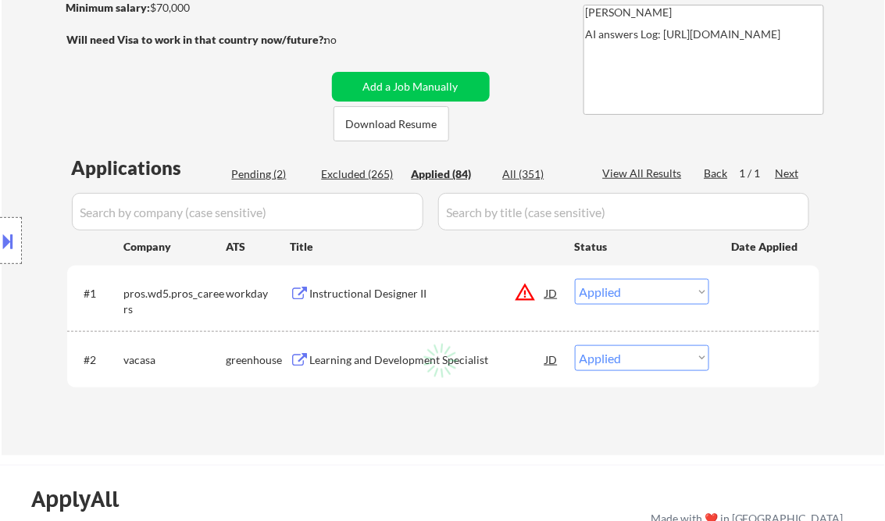
select select ""applied""
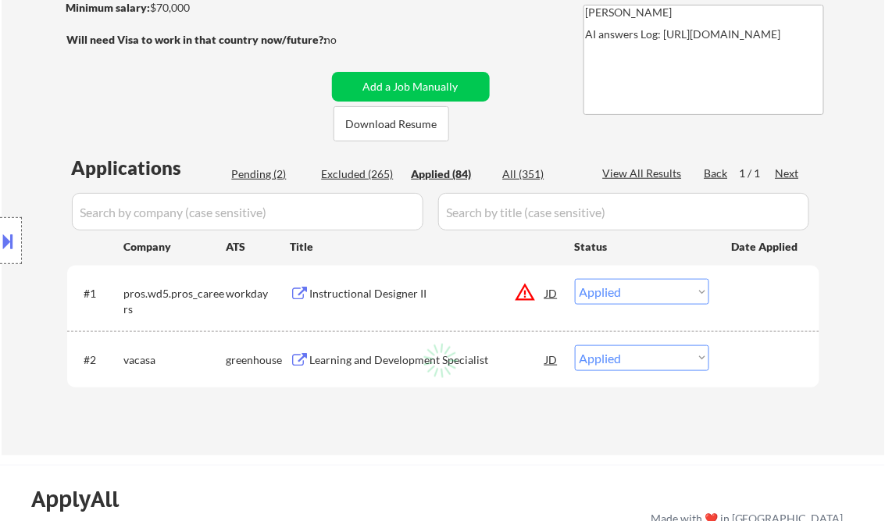
select select ""applied""
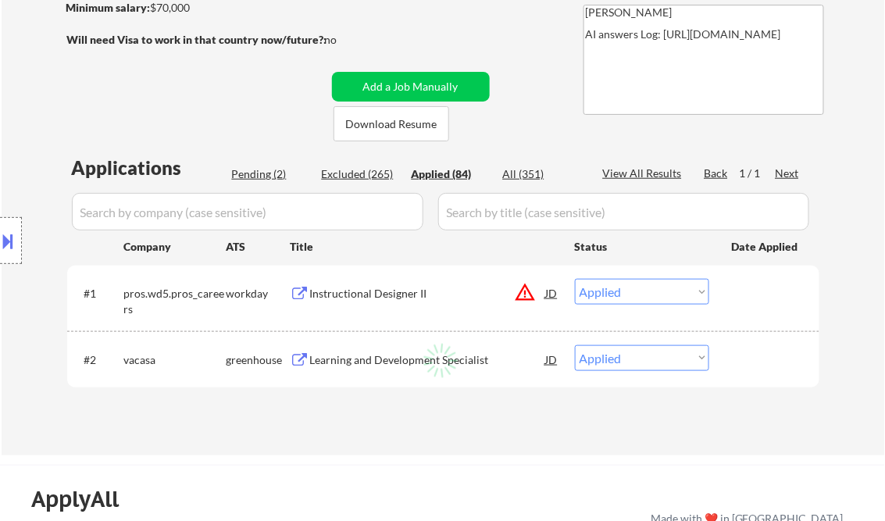
select select ""applied""
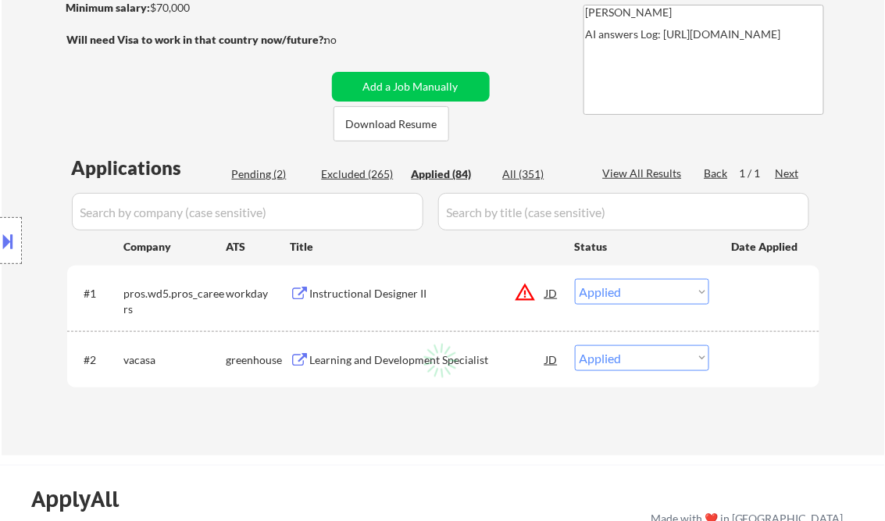
select select ""applied""
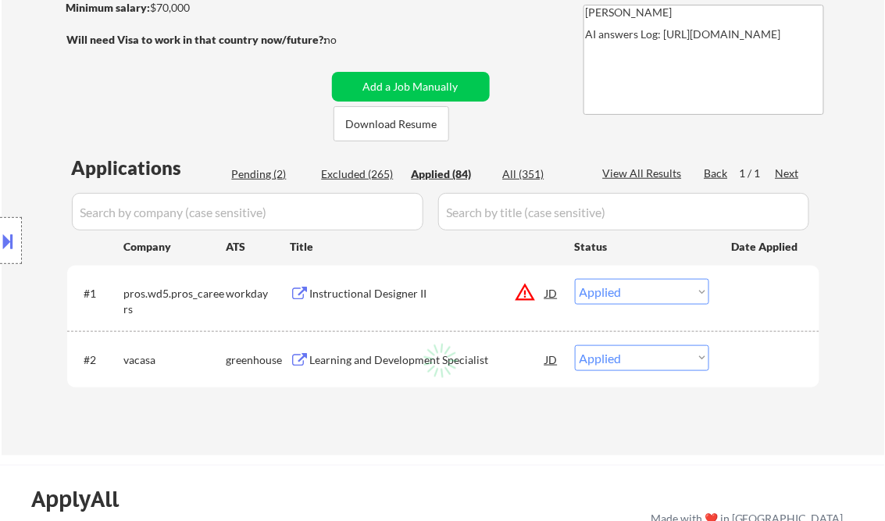
select select ""applied""
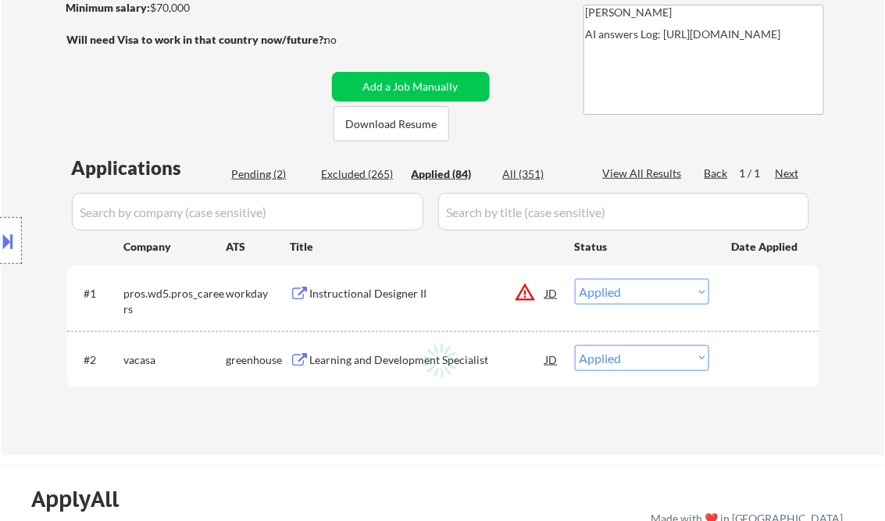
select select ""applied""
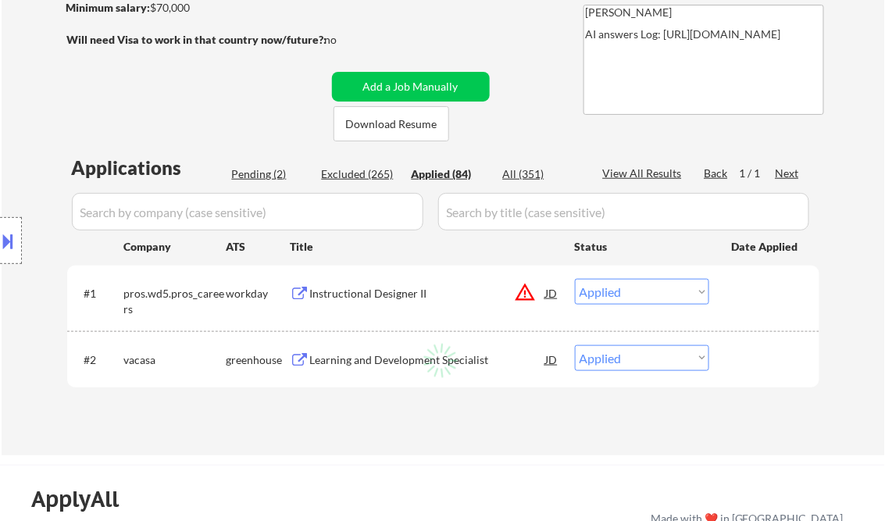
select select ""applied""
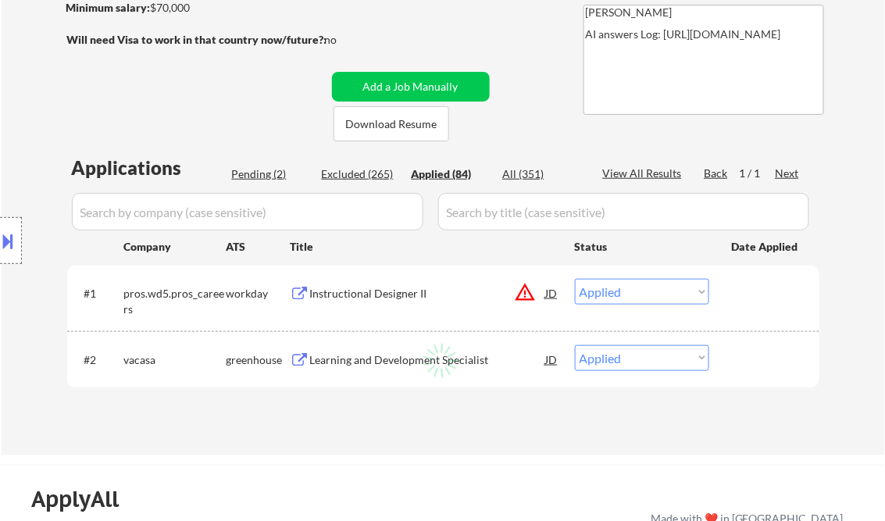
select select ""applied""
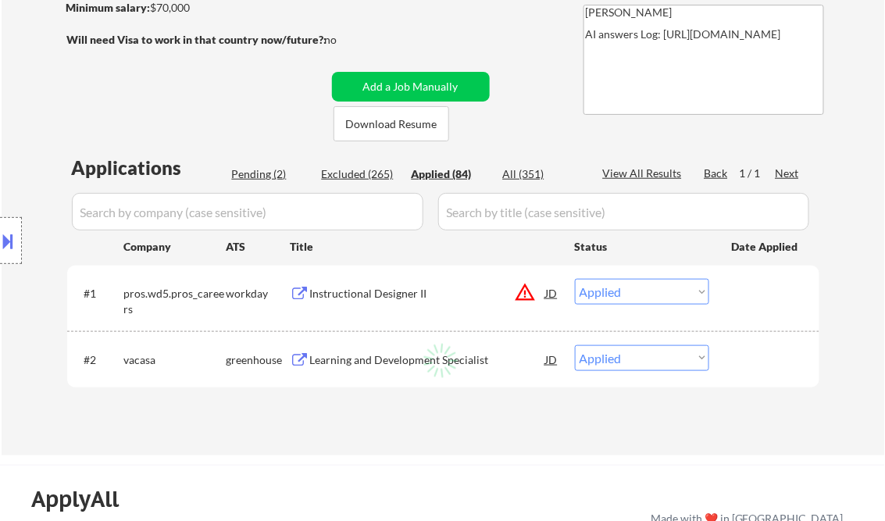
select select ""applied""
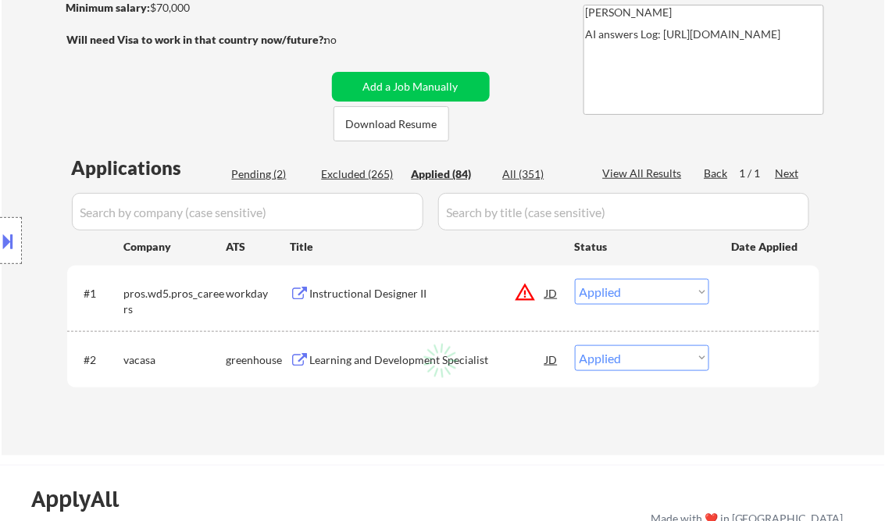
select select ""applied""
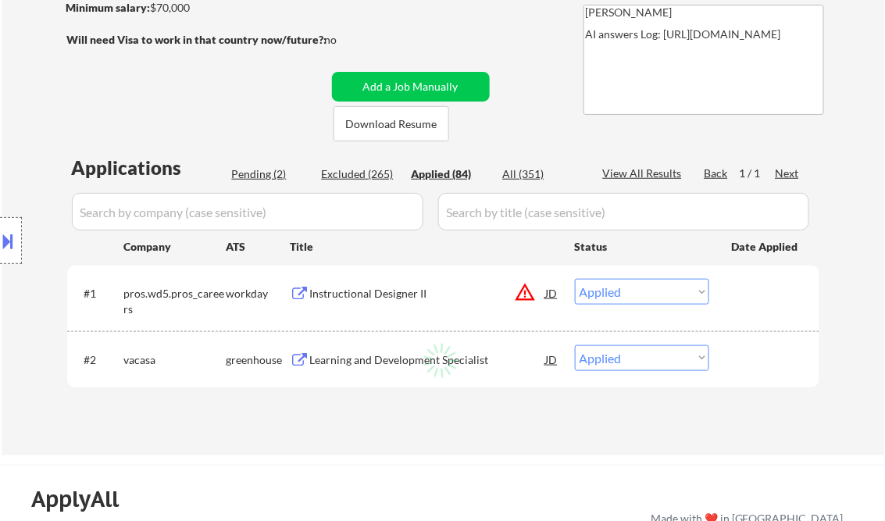
select select ""applied""
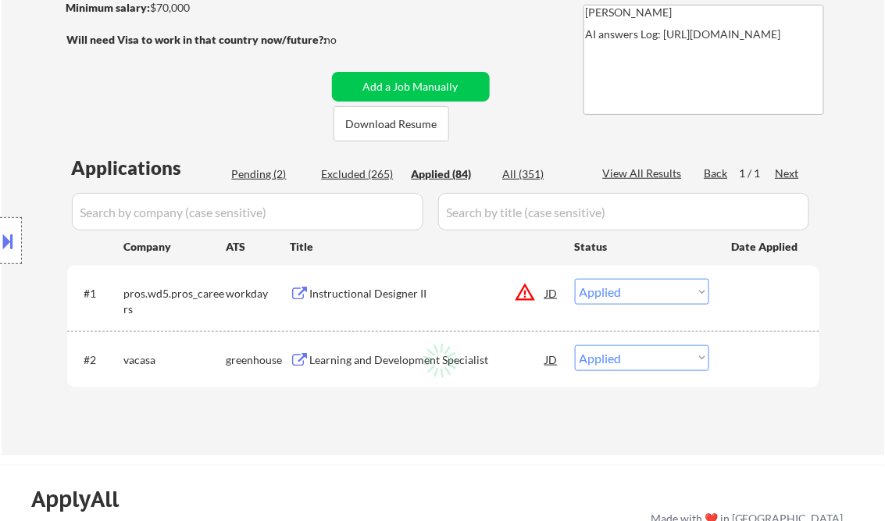
select select ""applied""
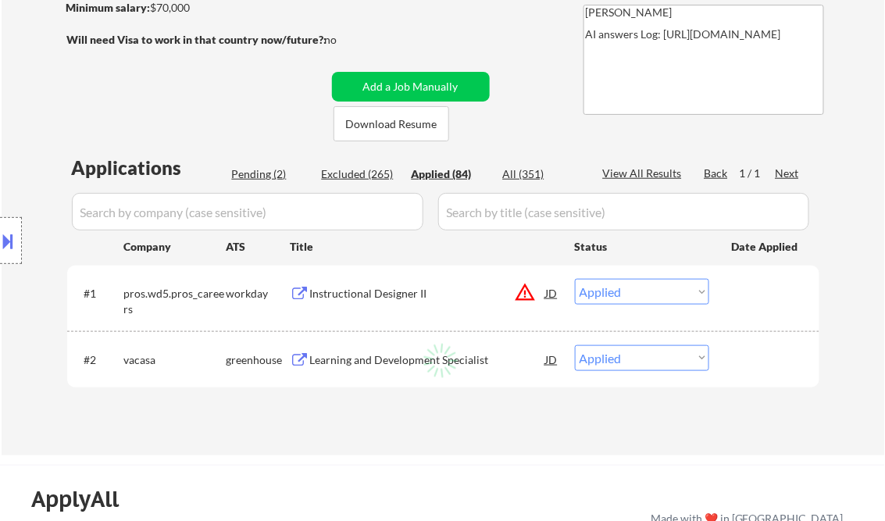
select select ""applied""
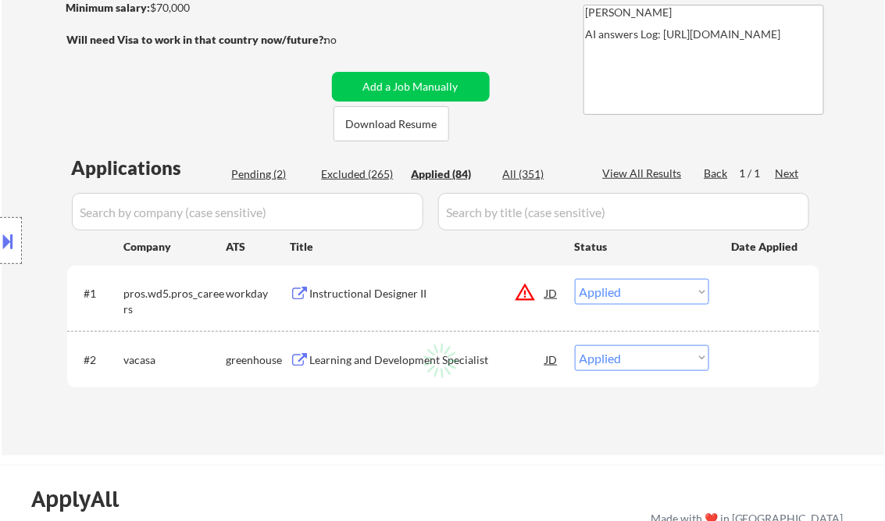
select select ""applied""
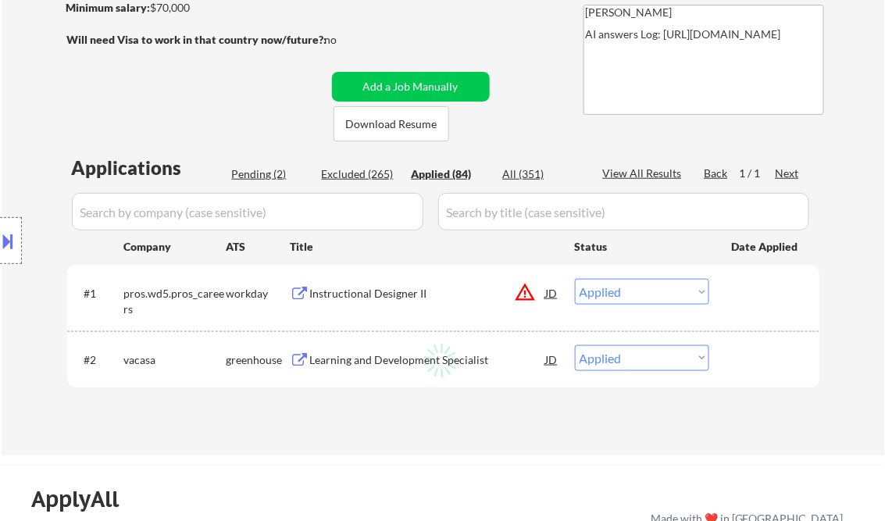
select select ""applied""
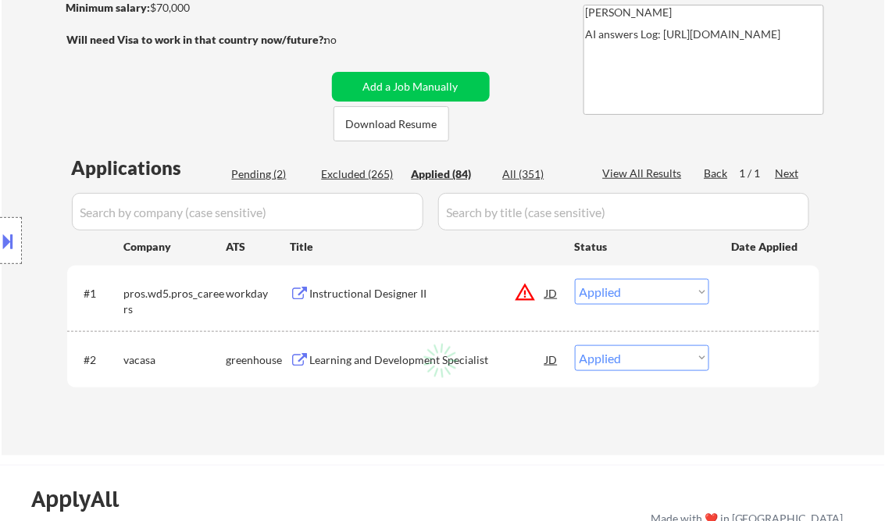
select select ""applied""
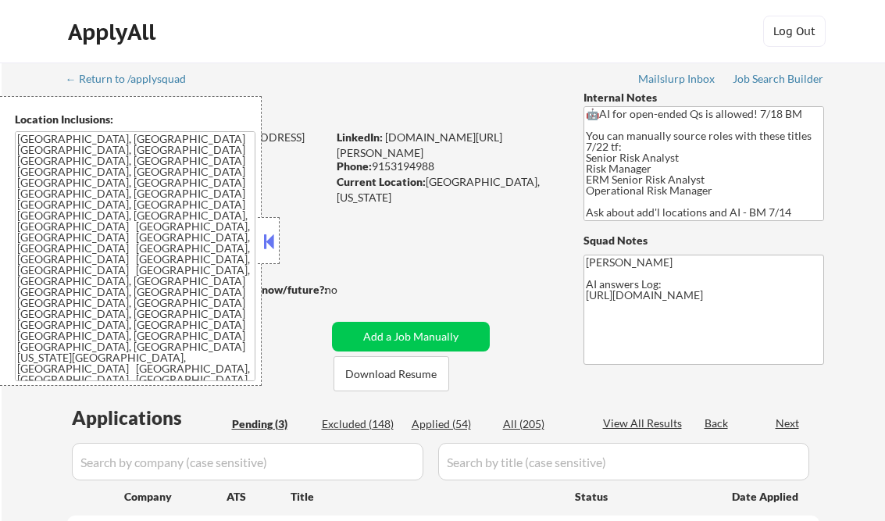
select select ""pending""
click at [268, 245] on button at bounding box center [268, 241] width 17 height 23
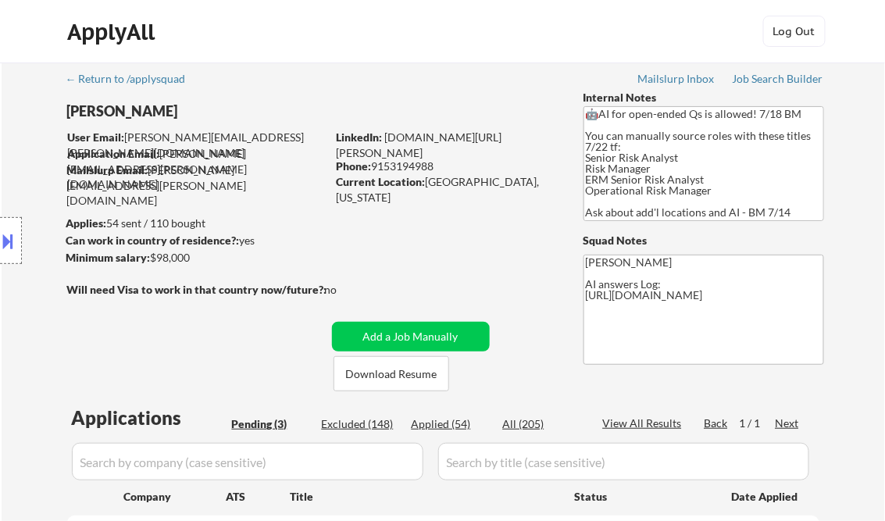
click at [757, 75] on div "Job Search Builder" at bounding box center [777, 78] width 91 height 11
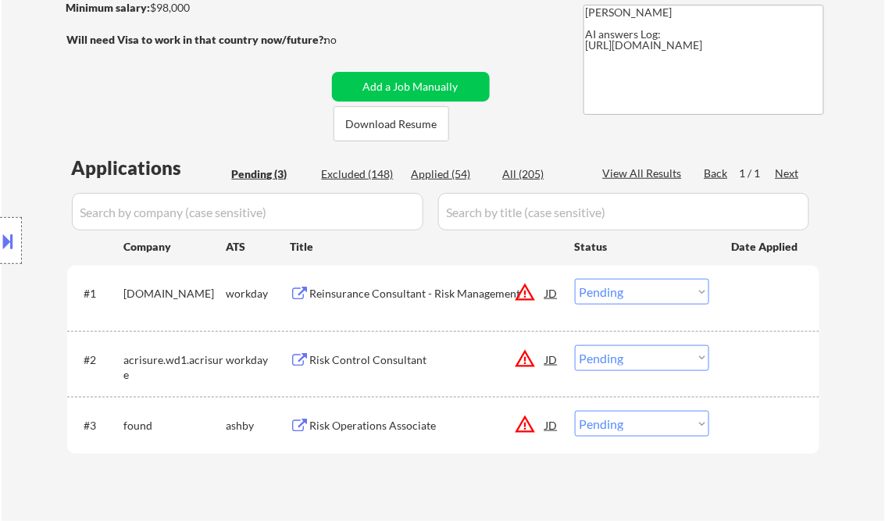
click at [408, 287] on div "Reinsurance Consultant - Risk Management" at bounding box center [428, 294] width 236 height 16
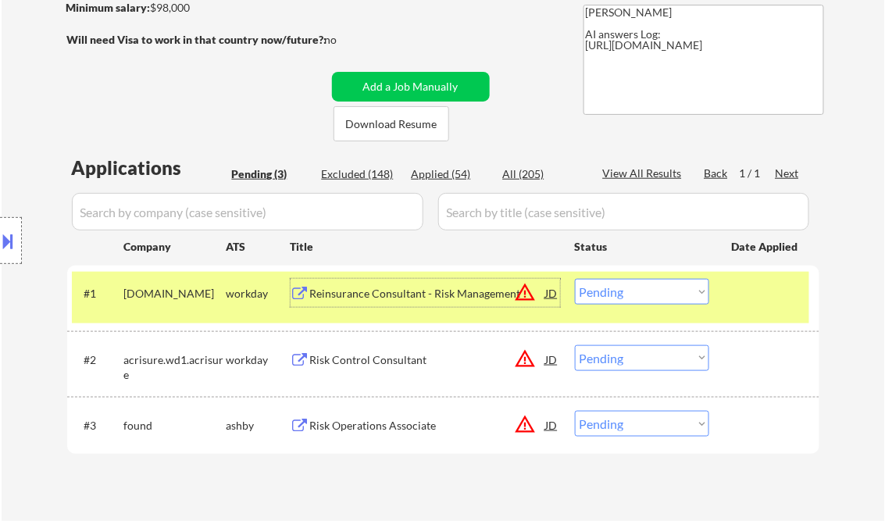
drag, startPoint x: 645, startPoint y: 294, endPoint x: 639, endPoint y: 301, distance: 8.3
click at [645, 294] on select "Choose an option... Pending Applied Excluded (Questions) Excluded (Expired) Exc…" at bounding box center [642, 292] width 134 height 26
click at [575, 279] on select "Choose an option... Pending Applied Excluded (Questions) Excluded (Expired) Exc…" at bounding box center [642, 292] width 134 height 26
click at [368, 354] on div "Risk Control Consultant" at bounding box center [428, 360] width 236 height 16
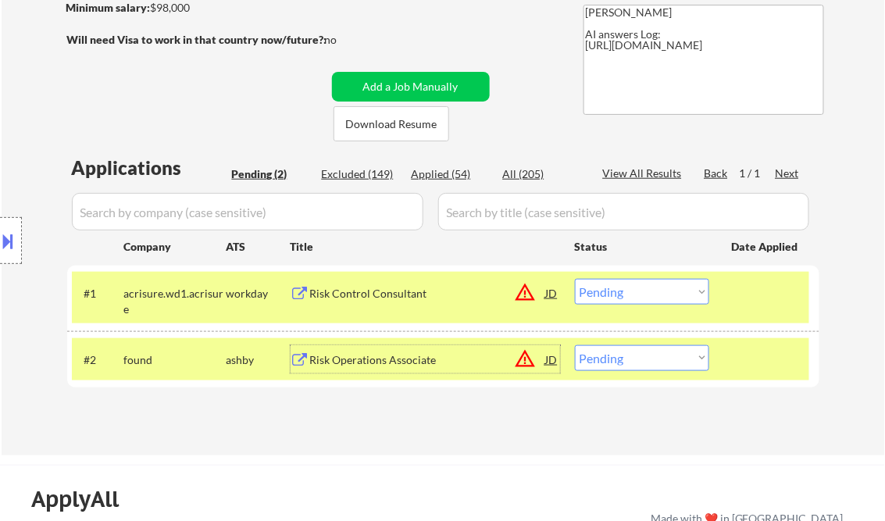
click at [648, 304] on select "Choose an option... Pending Applied Excluded (Questions) Excluded (Expired) Exc…" at bounding box center [642, 292] width 134 height 26
click at [575, 279] on select "Choose an option... Pending Applied Excluded (Questions) Excluded (Expired) Exc…" at bounding box center [642, 292] width 134 height 26
click at [371, 360] on div "Risk Operations Associate" at bounding box center [428, 360] width 236 height 16
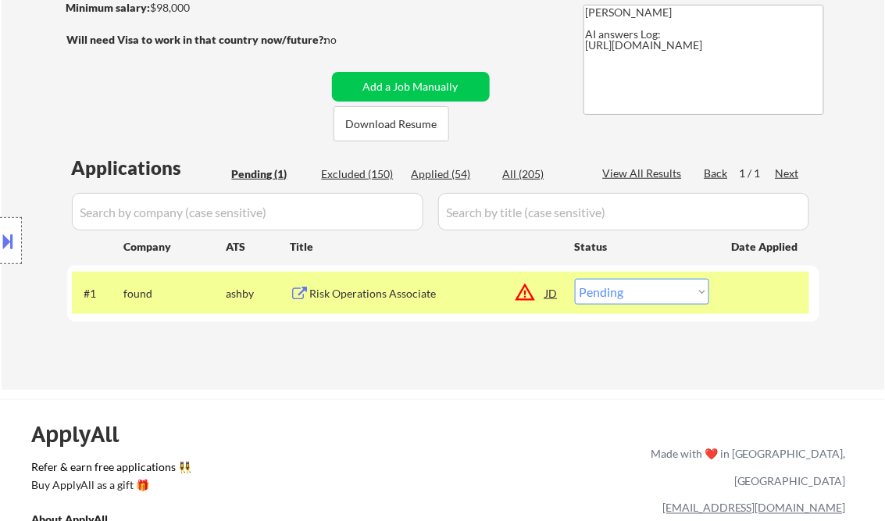
drag, startPoint x: 644, startPoint y: 297, endPoint x: 650, endPoint y: 307, distance: 11.9
click at [644, 297] on select "Choose an option... Pending Applied Excluded (Questions) Excluded (Expired) Exc…" at bounding box center [642, 292] width 134 height 26
select select ""excluded__bad_match_""
click at [575, 279] on select "Choose an option... Pending Applied Excluded (Questions) Excluded (Expired) Exc…" at bounding box center [642, 292] width 134 height 26
click at [404, 379] on div "← Return to /applysquad Mailslurp Inbox Job Search Builder Sarahi Borunda User …" at bounding box center [443, 101] width 883 height 577
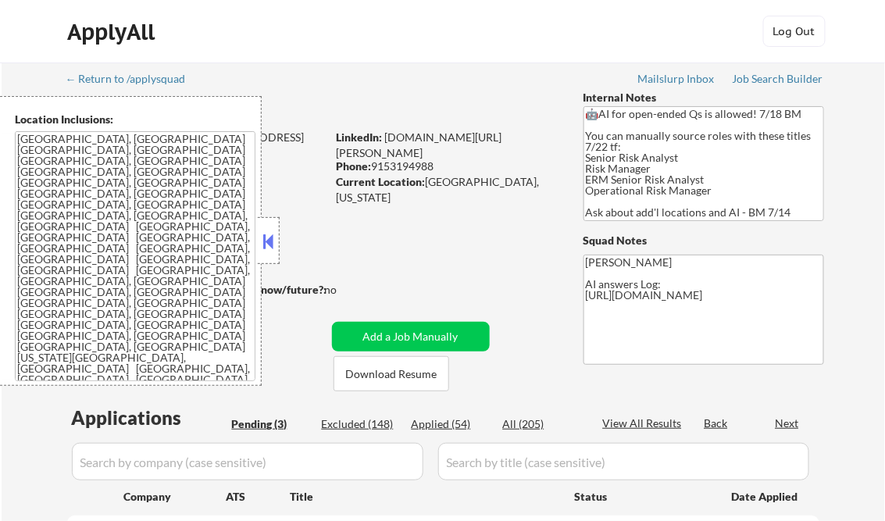
select select ""pending""
click at [259, 237] on div at bounding box center [269, 240] width 22 height 47
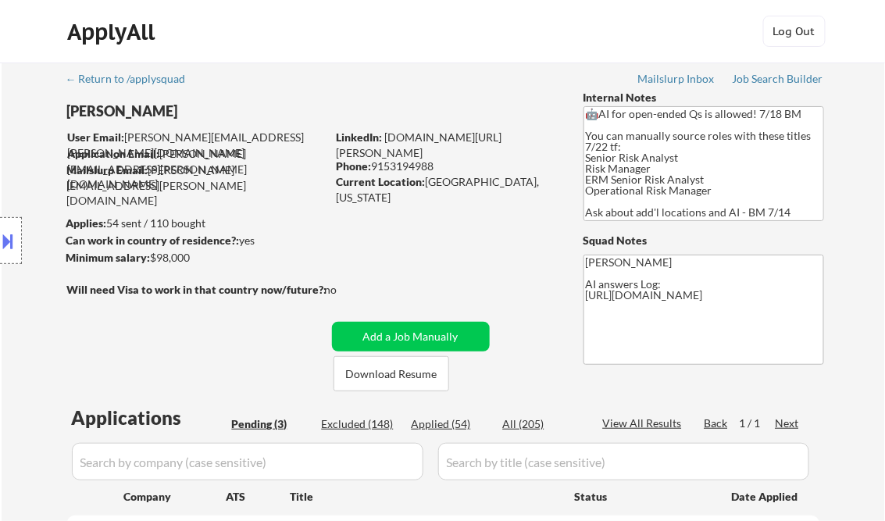
click at [437, 426] on div "Applied (54)" at bounding box center [450, 424] width 78 height 16
select select ""applied""
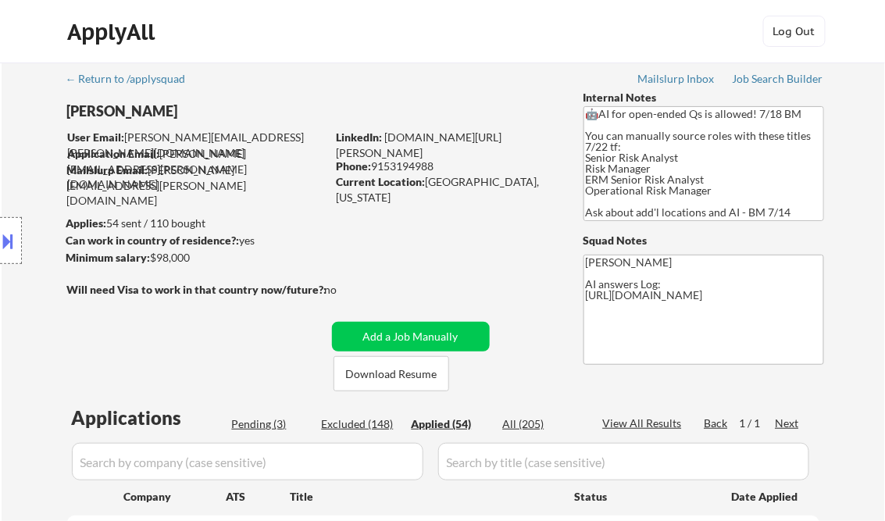
select select ""applied""
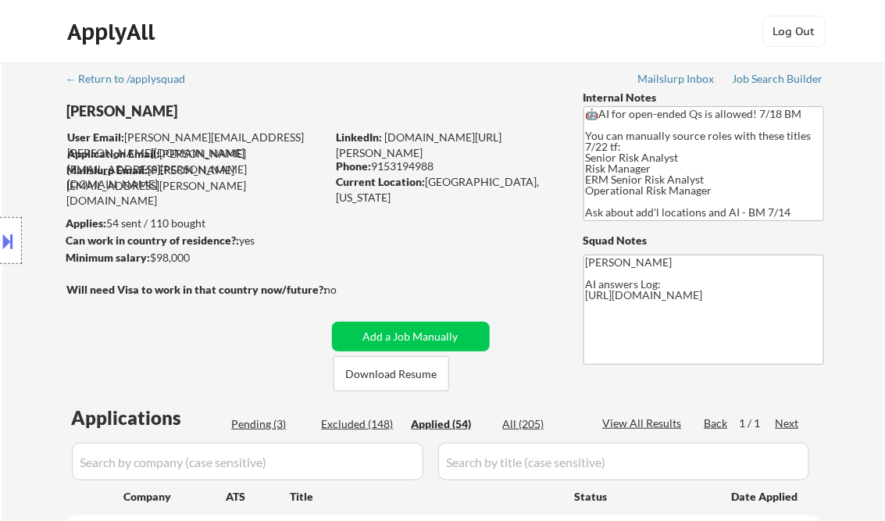
select select ""applied""
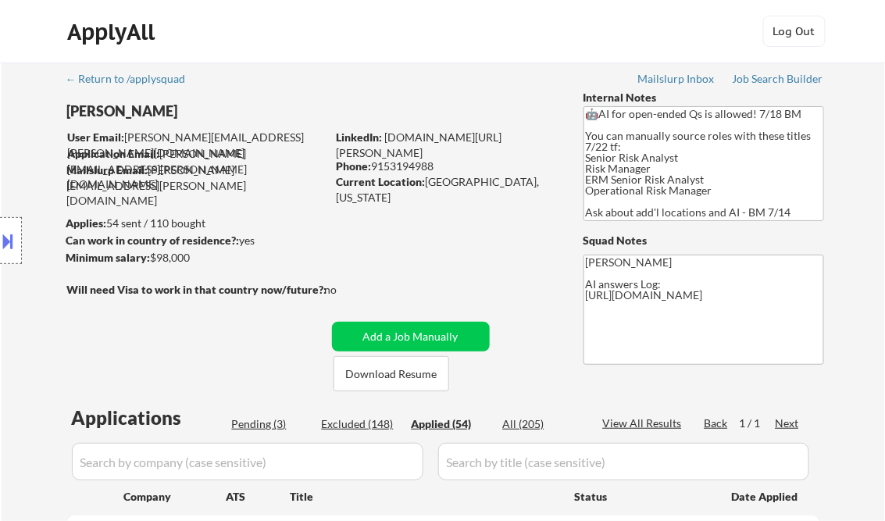
select select ""applied""
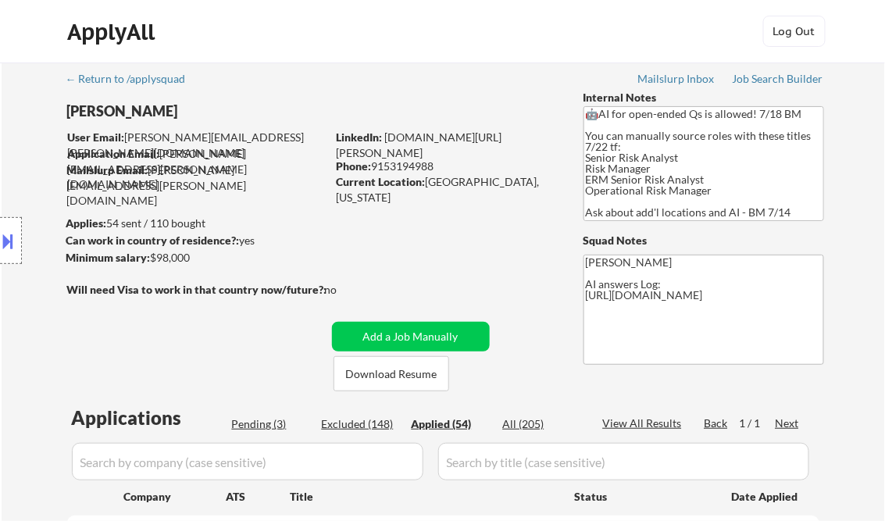
select select ""applied""
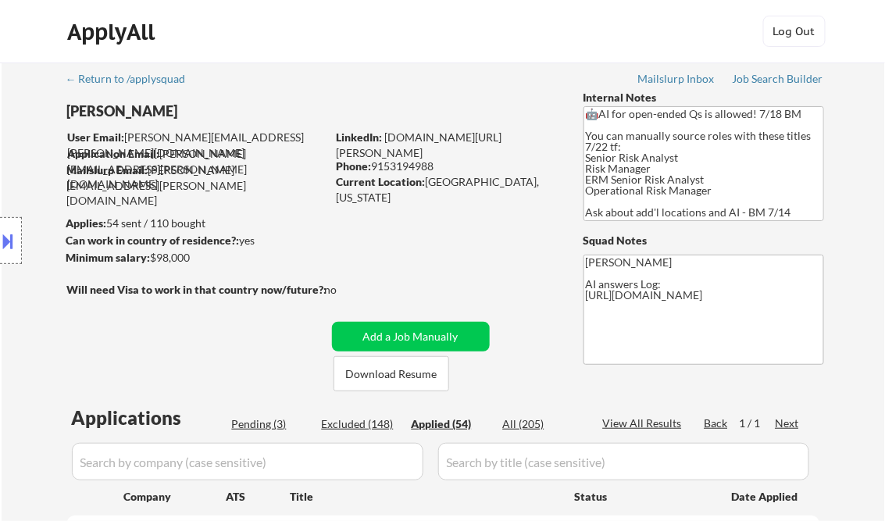
select select ""applied""
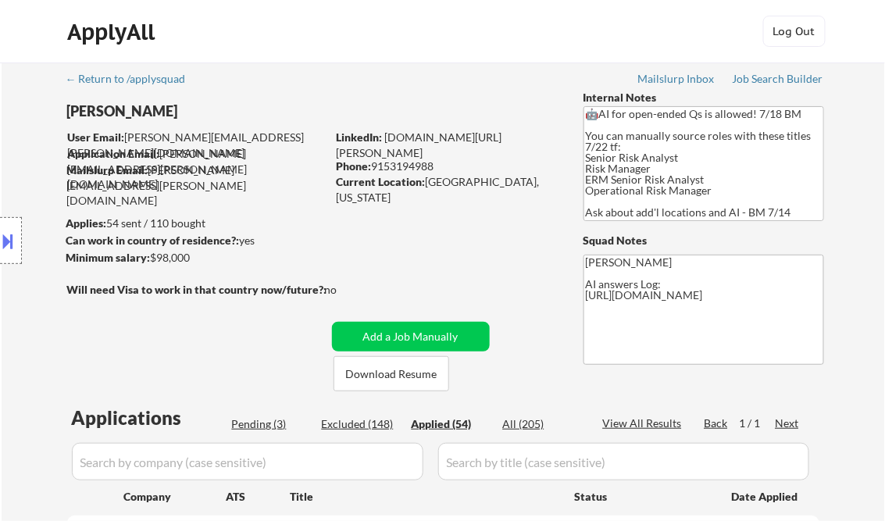
select select ""applied""
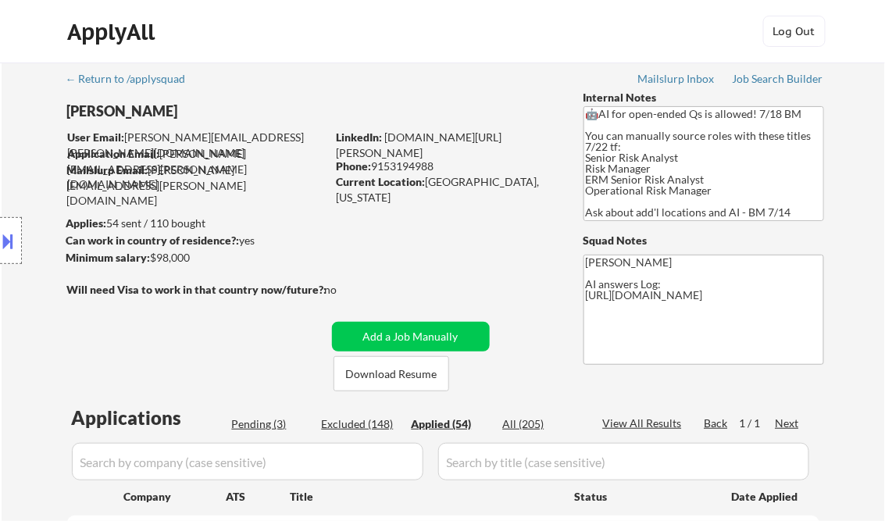
select select ""applied""
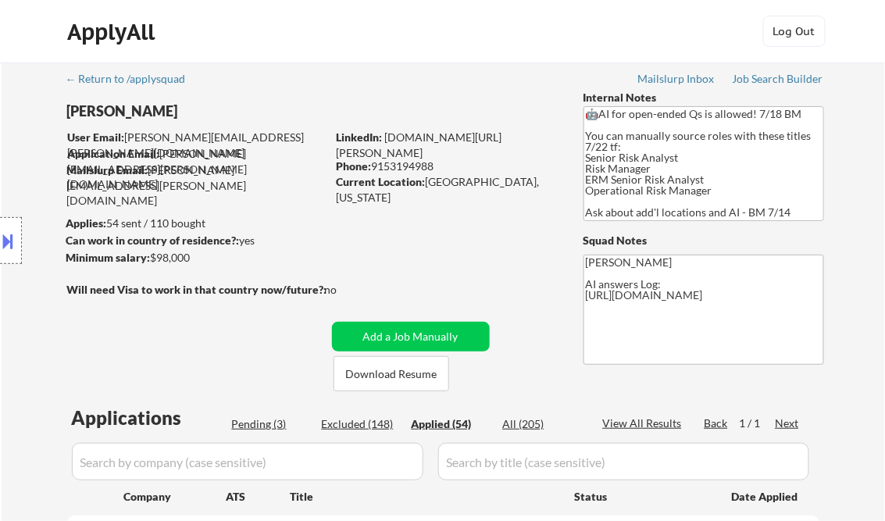
select select ""applied""
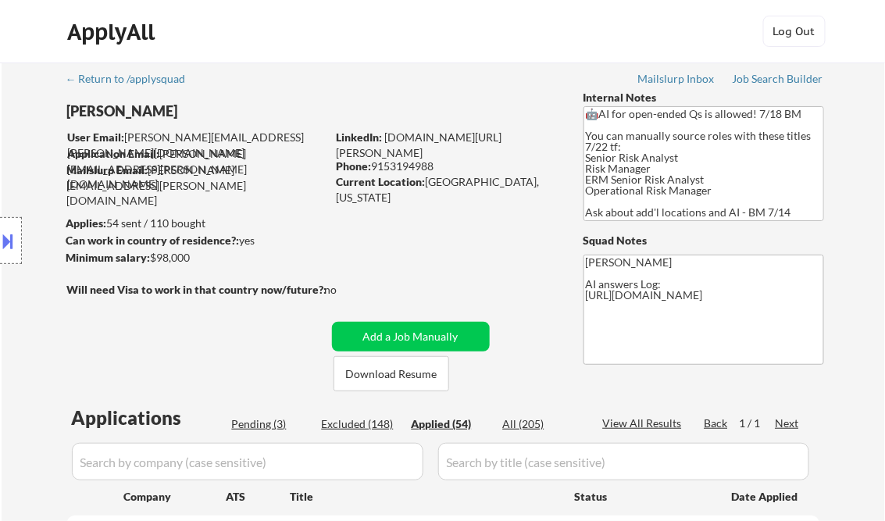
select select ""applied""
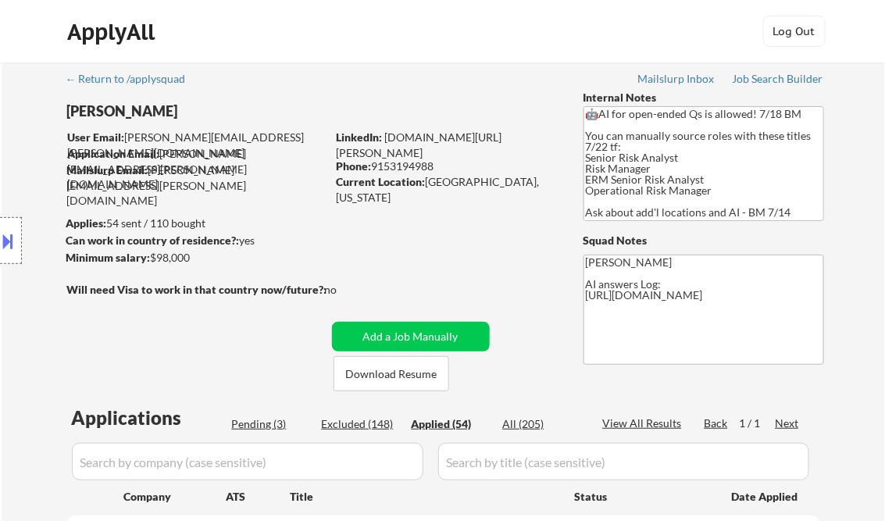
select select ""applied""
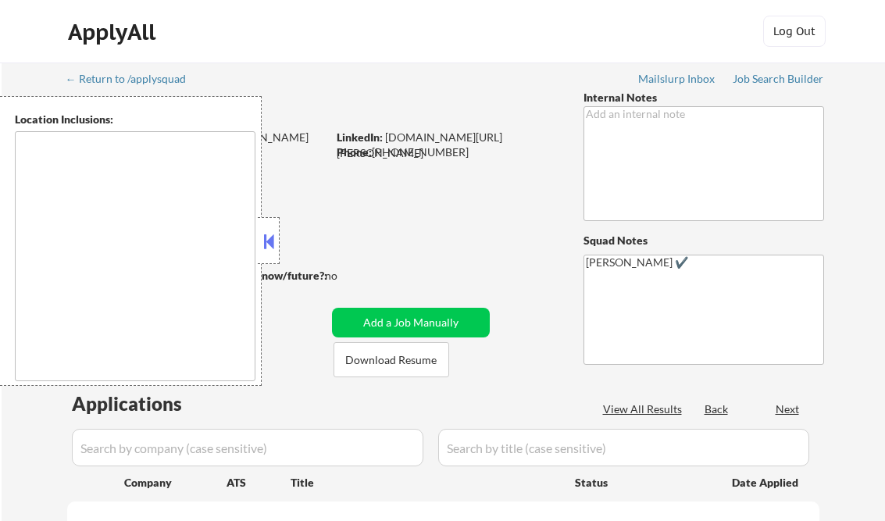
type textarea "Loremips, DO Sitamet, CO Adipisci, EL Seddoeius, TE Incid Utlabo, ET Dolorem Al…"
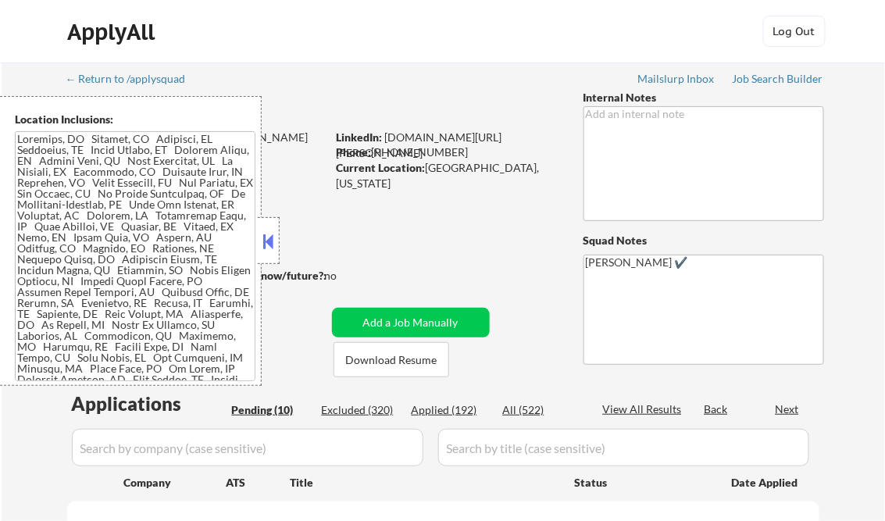
select select ""pending""
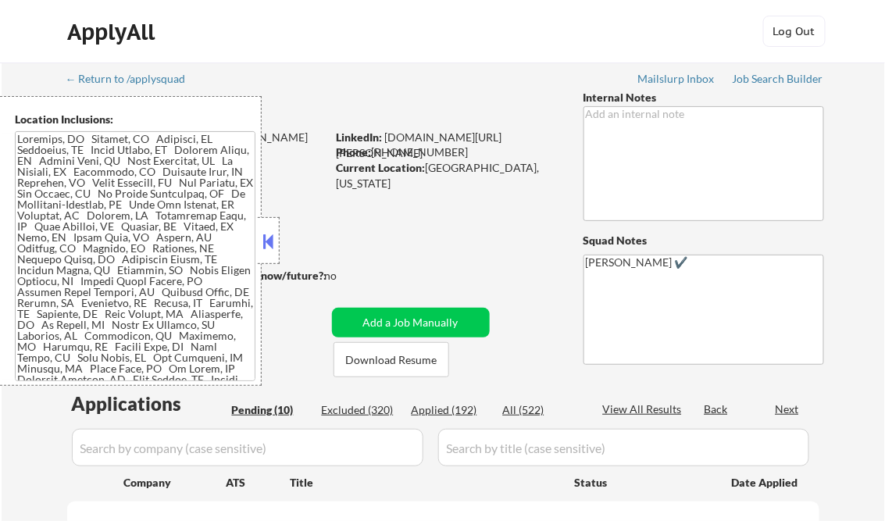
select select ""pending""
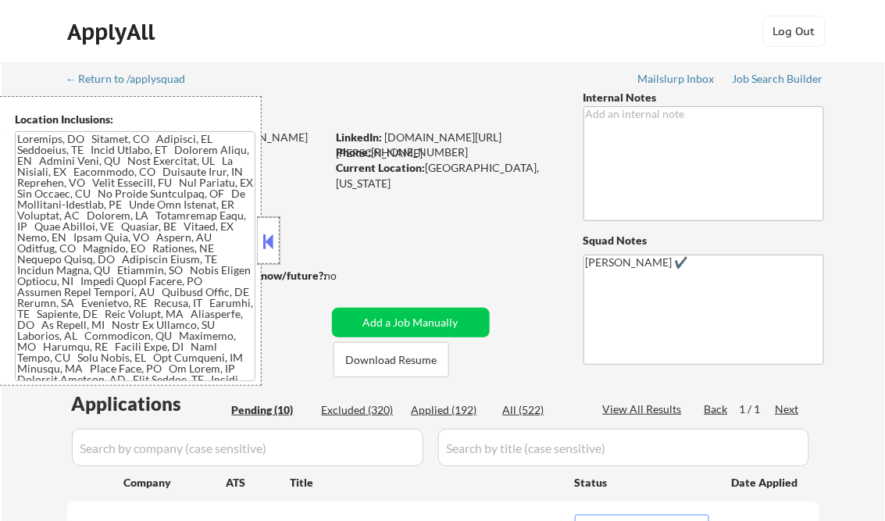
click at [270, 226] on div at bounding box center [269, 240] width 22 height 47
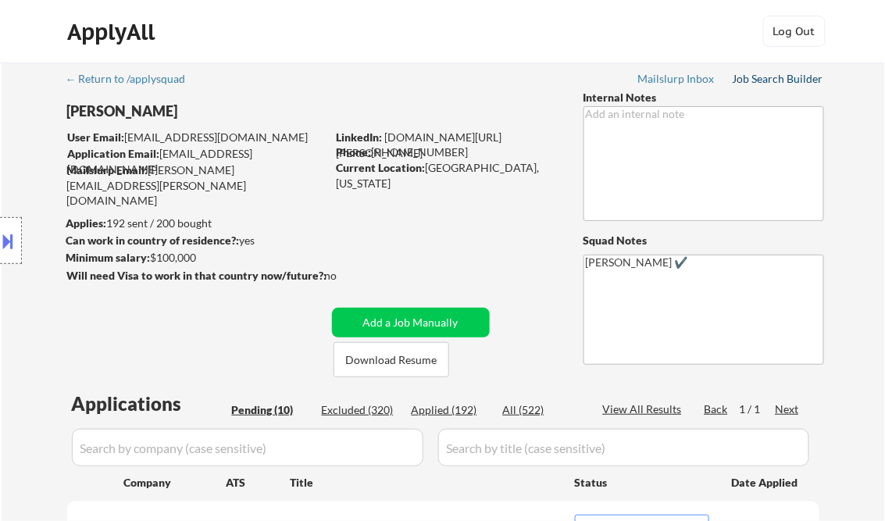
click at [771, 80] on div "Job Search Builder" at bounding box center [777, 78] width 91 height 11
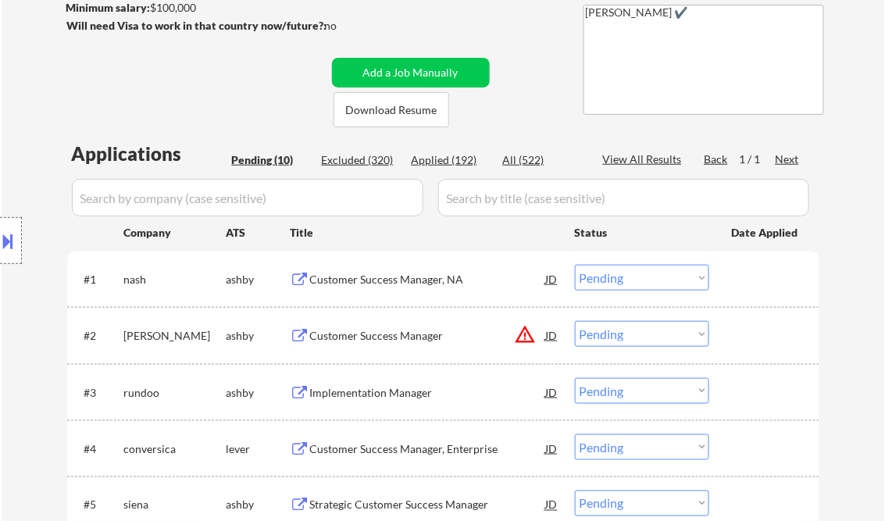
click at [406, 278] on div "Customer Success Manager, NA" at bounding box center [428, 280] width 236 height 16
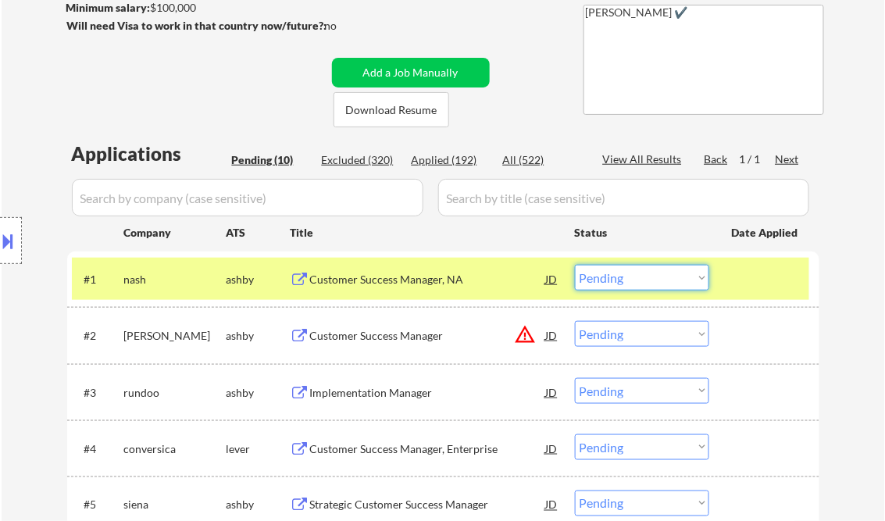
click at [615, 287] on select "Choose an option... Pending Applied Excluded (Questions) Excluded (Expired) Exc…" at bounding box center [642, 278] width 134 height 26
click at [575, 265] on select "Choose an option... Pending Applied Excluded (Questions) Excluded (Expired) Exc…" at bounding box center [642, 278] width 134 height 26
click at [405, 340] on div "Customer Success Manager" at bounding box center [428, 336] width 236 height 16
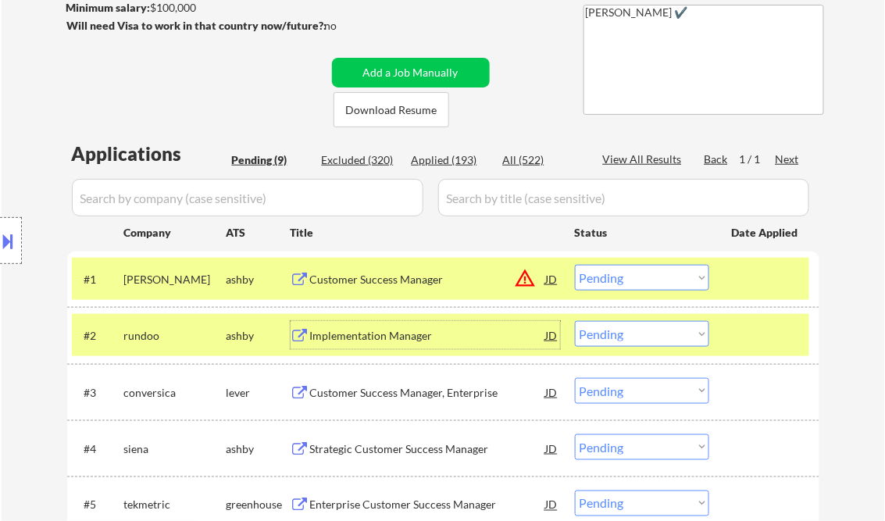
click at [21, 231] on div at bounding box center [11, 240] width 22 height 47
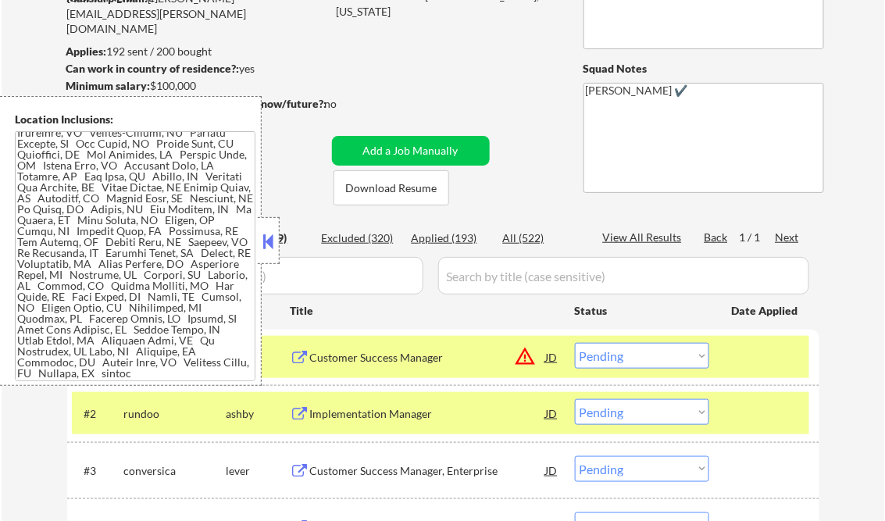
scroll to position [0, 0]
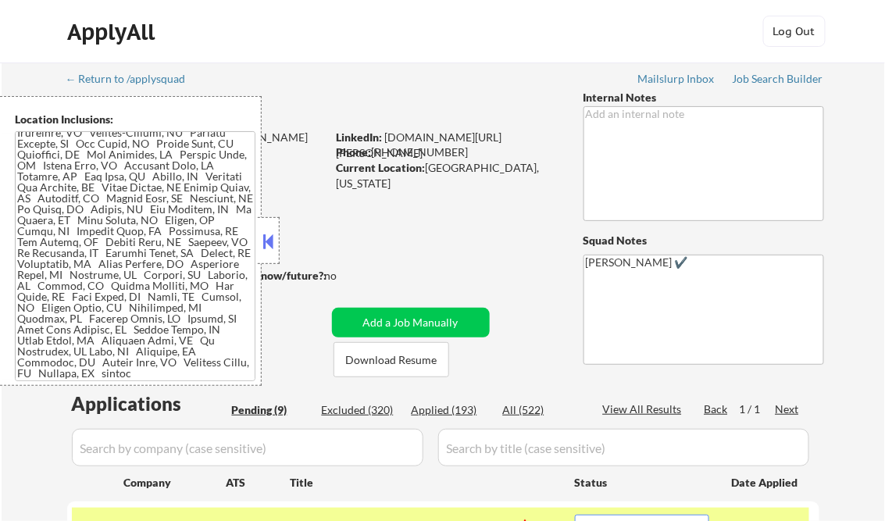
click at [268, 233] on button at bounding box center [268, 241] width 17 height 23
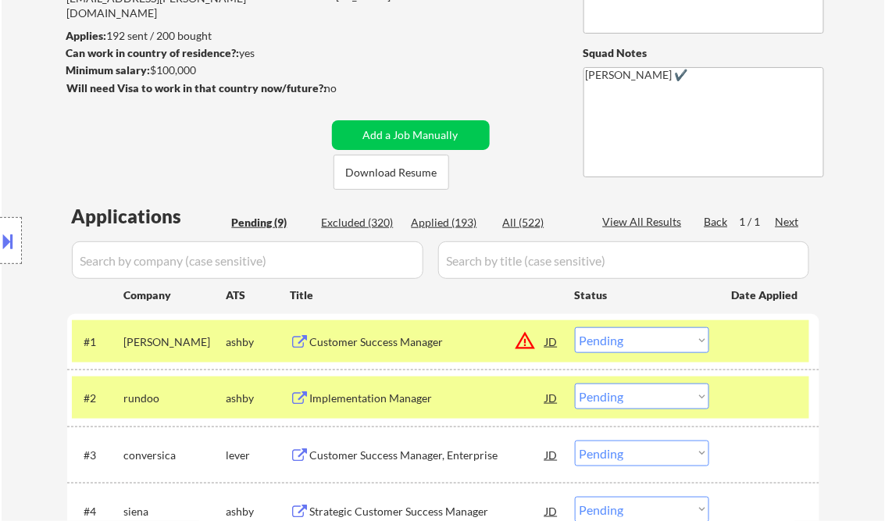
scroll to position [375, 0]
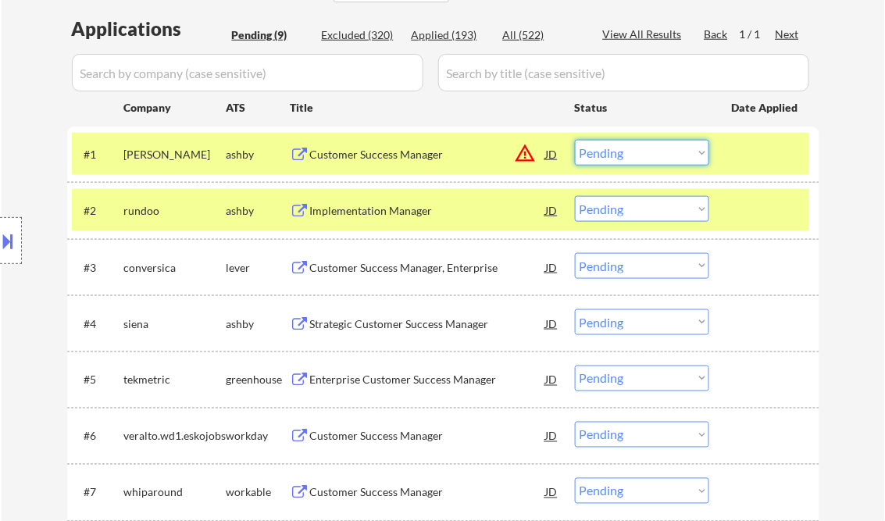
drag, startPoint x: 653, startPoint y: 145, endPoint x: 659, endPoint y: 163, distance: 19.0
click at [653, 145] on select "Choose an option... Pending Applied Excluded (Questions) Excluded (Expired) Exc…" at bounding box center [642, 153] width 134 height 26
click at [575, 140] on select "Choose an option... Pending Applied Excluded (Questions) Excluded (Expired) Exc…" at bounding box center [642, 153] width 134 height 26
click at [775, 156] on div at bounding box center [766, 154] width 69 height 28
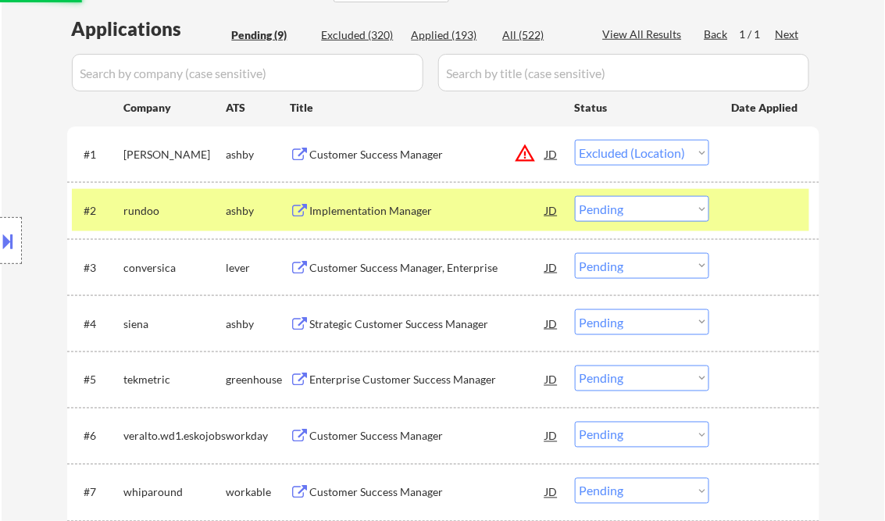
click at [769, 200] on div at bounding box center [766, 210] width 69 height 28
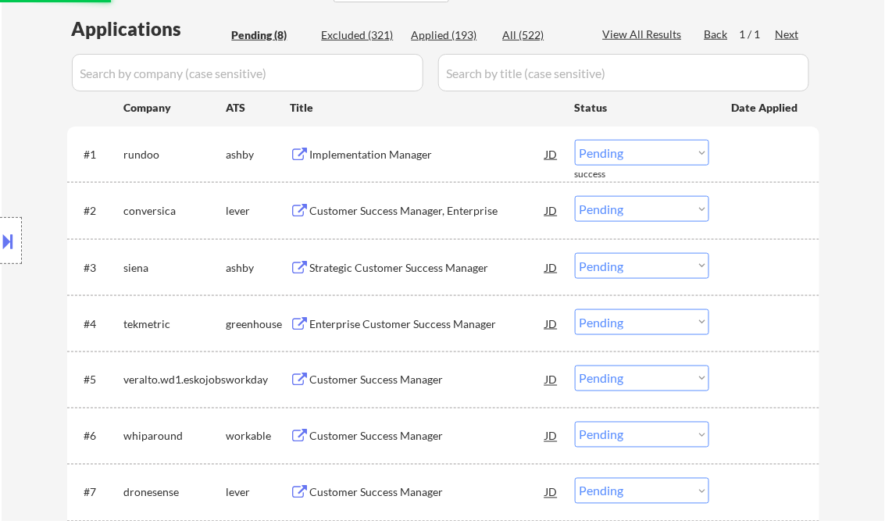
click at [393, 159] on div "Implementation Manager" at bounding box center [428, 155] width 236 height 16
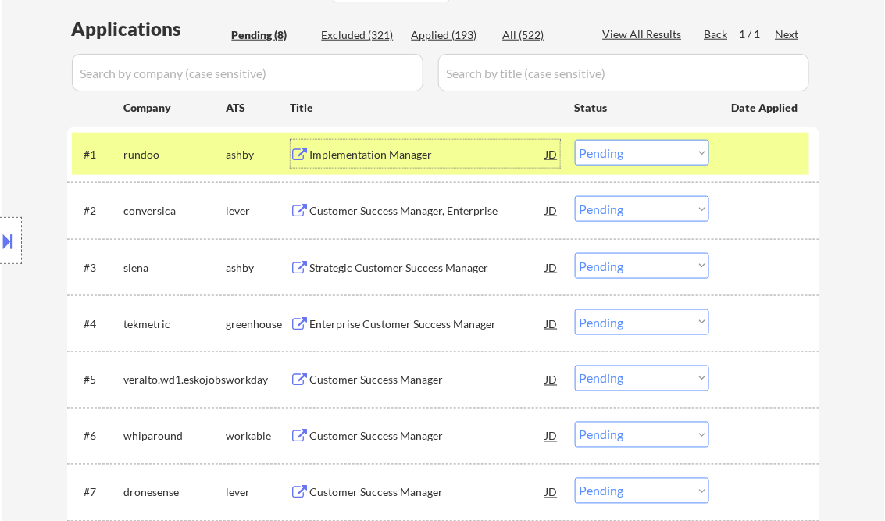
click at [16, 240] on button at bounding box center [8, 241] width 17 height 26
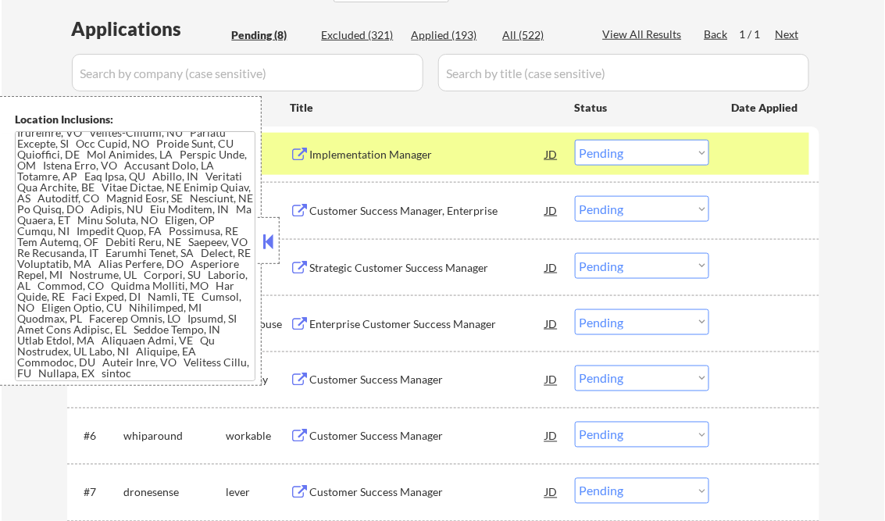
click at [269, 241] on button at bounding box center [268, 241] width 17 height 23
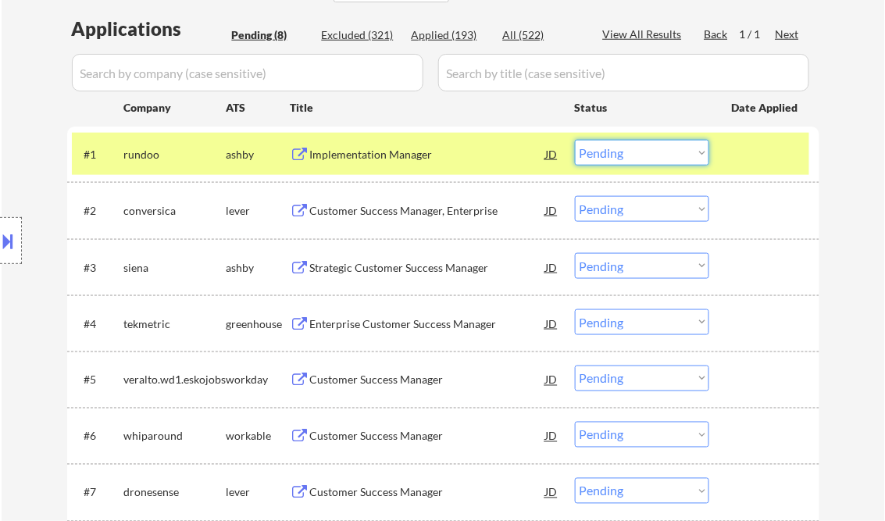
click at [618, 155] on select "Choose an option... Pending Applied Excluded (Questions) Excluded (Expired) Exc…" at bounding box center [642, 153] width 134 height 26
click at [575, 140] on select "Choose an option... Pending Applied Excluded (Questions) Excluded (Expired) Exc…" at bounding box center [642, 153] width 134 height 26
click at [447, 209] on div "Customer Success Manager, Enterprise" at bounding box center [428, 211] width 236 height 16
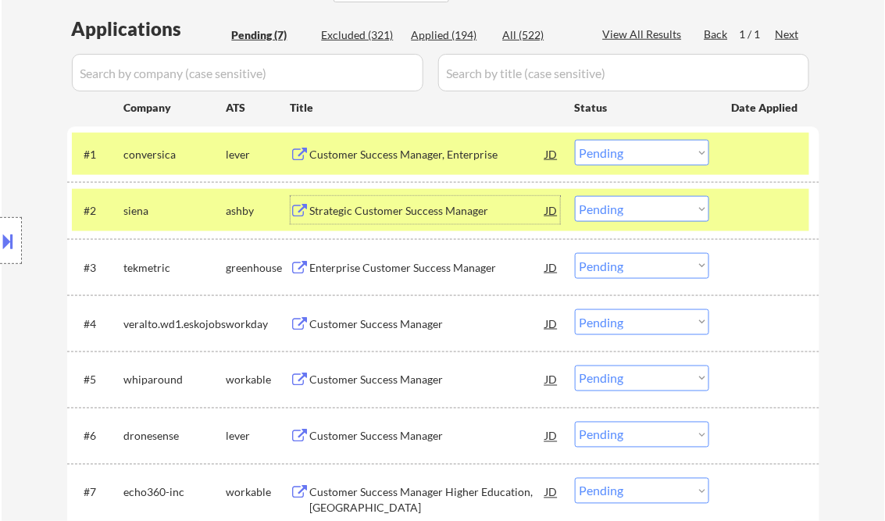
click at [787, 153] on div at bounding box center [766, 154] width 69 height 28
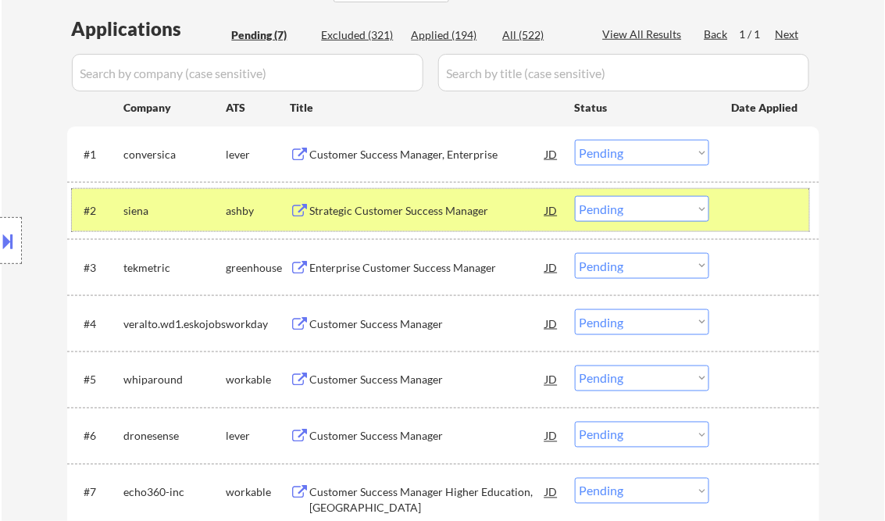
drag, startPoint x: 761, startPoint y: 223, endPoint x: 721, endPoint y: 198, distance: 47.0
click at [761, 223] on div at bounding box center [766, 210] width 69 height 28
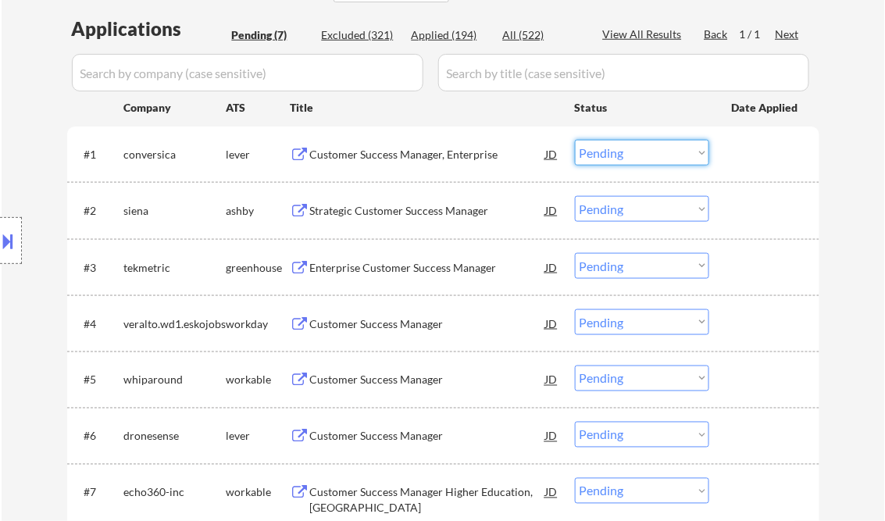
drag, startPoint x: 635, startPoint y: 149, endPoint x: 640, endPoint y: 167, distance: 18.8
click at [635, 149] on select "Choose an option... Pending Applied Excluded (Questions) Excluded (Expired) Exc…" at bounding box center [642, 153] width 134 height 26
click at [575, 140] on select "Choose an option... Pending Applied Excluded (Questions) Excluded (Expired) Exc…" at bounding box center [642, 153] width 134 height 26
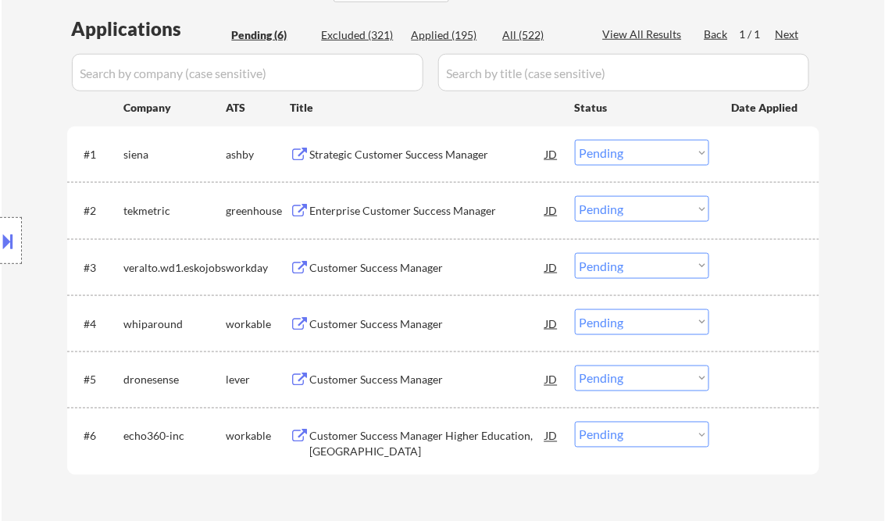
click at [384, 159] on div "Strategic Customer Success Manager" at bounding box center [428, 155] width 236 height 16
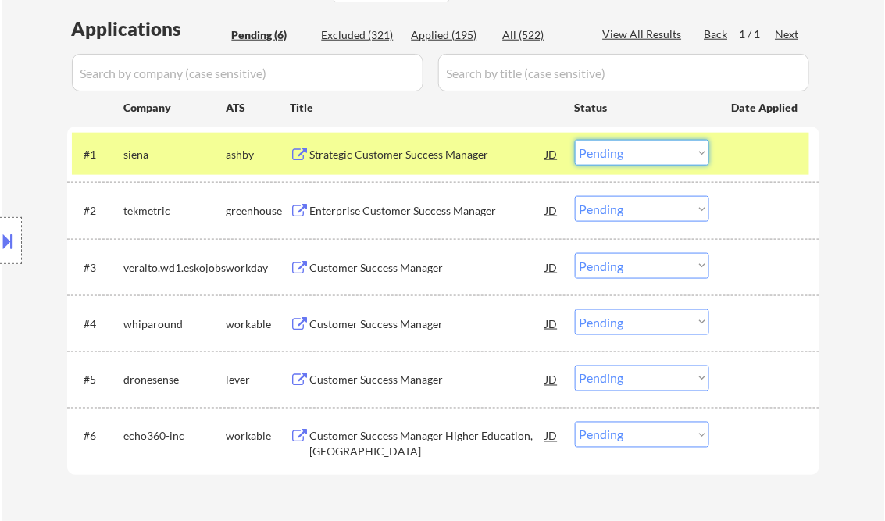
click at [636, 159] on select "Choose an option... Pending Applied Excluded (Questions) Excluded (Expired) Exc…" at bounding box center [642, 153] width 134 height 26
click at [575, 140] on select "Choose an option... Pending Applied Excluded (Questions) Excluded (Expired) Exc…" at bounding box center [642, 153] width 134 height 26
click at [411, 207] on div "Enterprise Customer Success Manager" at bounding box center [428, 211] width 236 height 16
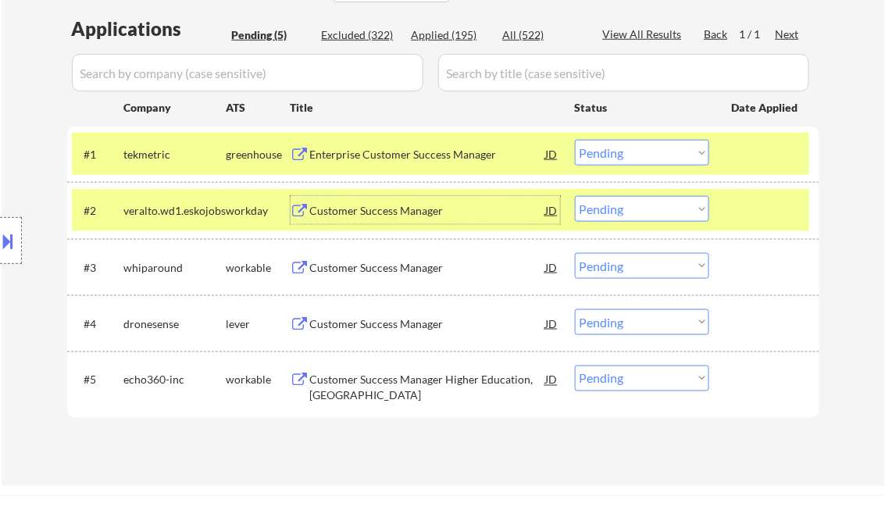
click at [632, 153] on select "Choose an option... Pending Applied Excluded (Questions) Excluded (Expired) Exc…" at bounding box center [642, 153] width 134 height 26
click at [575, 140] on select "Choose an option... Pending Applied Excluded (Questions) Excluded (Expired) Exc…" at bounding box center [642, 153] width 134 height 26
click at [757, 156] on div at bounding box center [766, 154] width 69 height 28
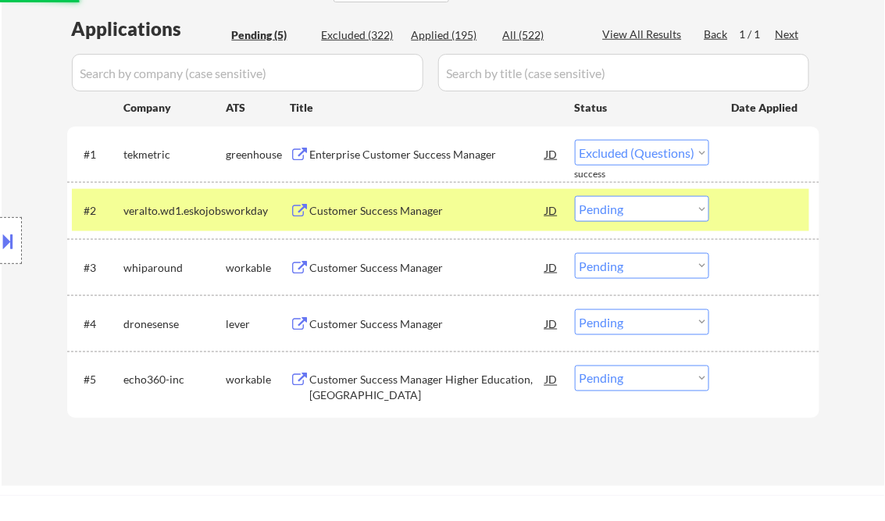
click at [757, 215] on div at bounding box center [766, 210] width 69 height 28
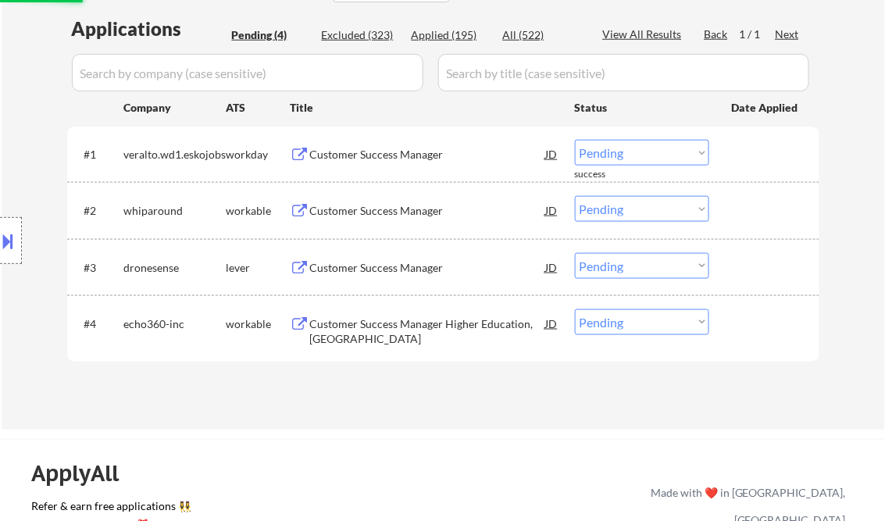
click at [369, 162] on div "Customer Success Manager" at bounding box center [428, 155] width 236 height 16
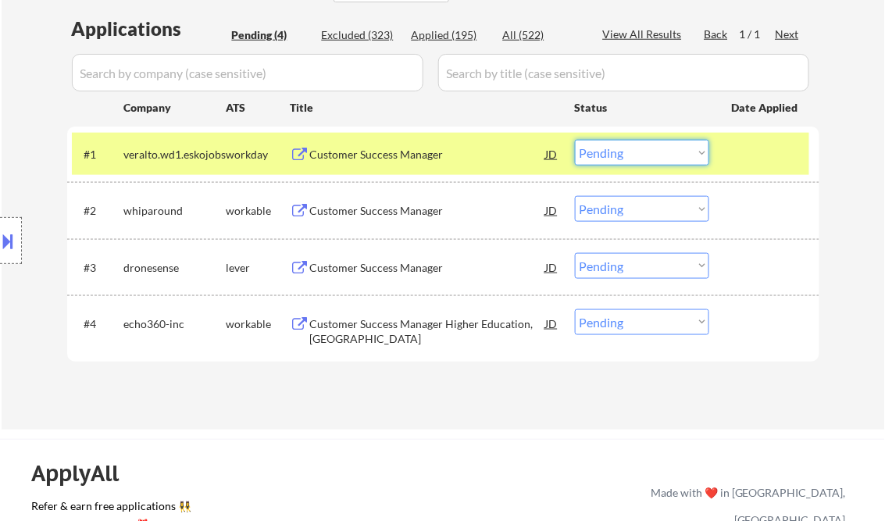
click at [622, 156] on select "Choose an option... Pending Applied Excluded (Questions) Excluded (Expired) Exc…" at bounding box center [642, 153] width 134 height 26
click at [575, 140] on select "Choose an option... Pending Applied Excluded (Questions) Excluded (Expired) Exc…" at bounding box center [642, 153] width 134 height 26
click at [440, 212] on div "Customer Success Manager" at bounding box center [428, 211] width 236 height 16
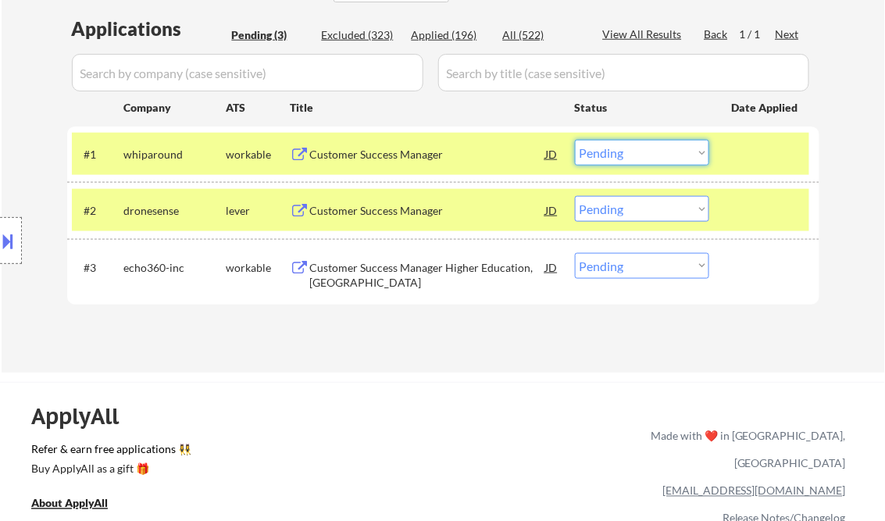
click at [622, 156] on select "Choose an option... Pending Applied Excluded (Questions) Excluded (Expired) Exc…" at bounding box center [642, 153] width 134 height 26
click at [575, 140] on select "Choose an option... Pending Applied Excluded (Questions) Excluded (Expired) Exc…" at bounding box center [642, 153] width 134 height 26
click at [408, 215] on div "Customer Success Manager" at bounding box center [428, 211] width 236 height 16
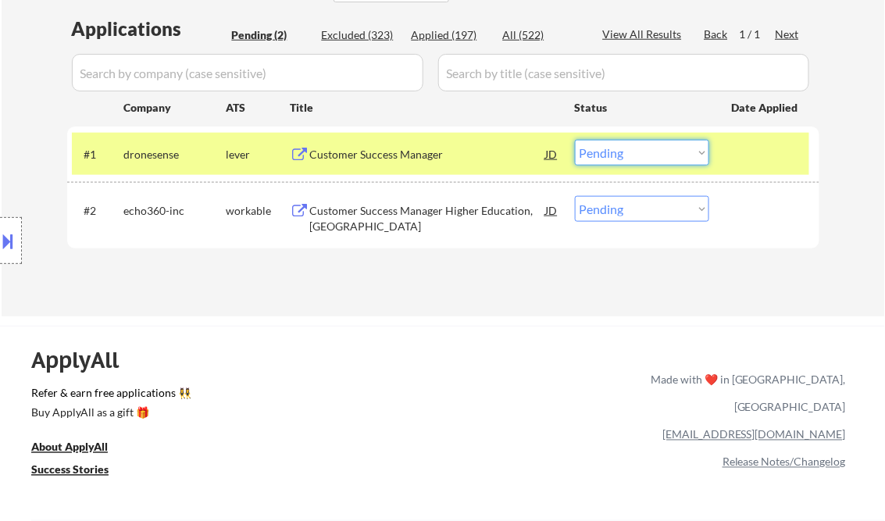
drag, startPoint x: 610, startPoint y: 155, endPoint x: 616, endPoint y: 166, distance: 11.9
click at [610, 155] on select "Choose an option... Pending Applied Excluded (Questions) Excluded (Expired) Exc…" at bounding box center [642, 153] width 134 height 26
click at [575, 140] on select "Choose an option... Pending Applied Excluded (Questions) Excluded (Expired) Exc…" at bounding box center [642, 153] width 134 height 26
click at [421, 215] on div "Customer Success Manager Higher Education, [GEOGRAPHIC_DATA]" at bounding box center [428, 218] width 236 height 30
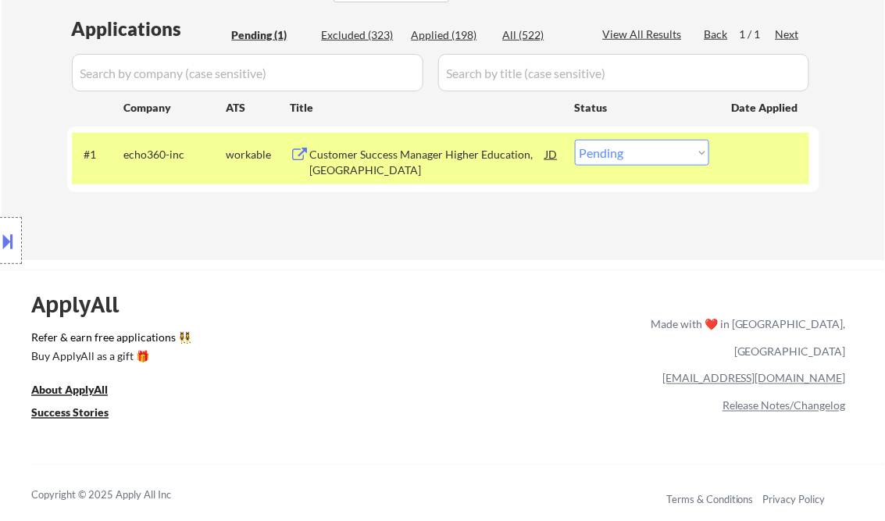
drag, startPoint x: 622, startPoint y: 158, endPoint x: 627, endPoint y: 165, distance: 8.4
click at [623, 157] on select "Choose an option... Pending Applied Excluded (Questions) Excluded (Expired) Exc…" at bounding box center [642, 153] width 134 height 26
select select ""excluded""
click at [575, 140] on select "Choose an option... Pending Applied Excluded (Questions) Excluded (Expired) Exc…" at bounding box center [642, 153] width 134 height 26
click at [433, 226] on div "Applications Pending (1) Excluded (323) Applied (198) All (522) View All Result…" at bounding box center [443, 123] width 752 height 215
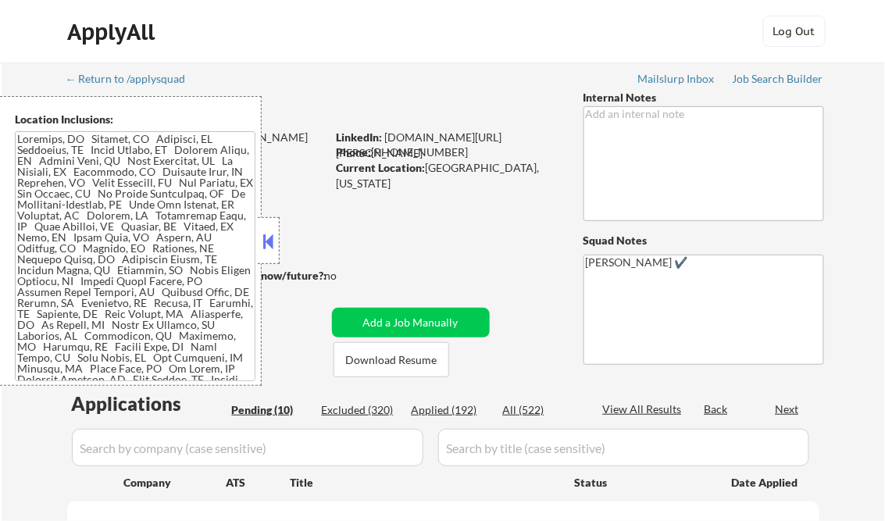
select select ""pending""
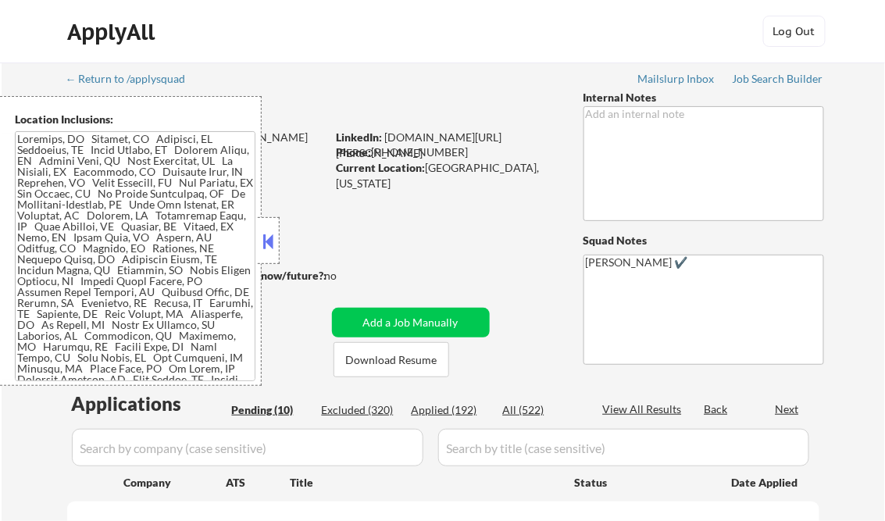
select select ""pending""
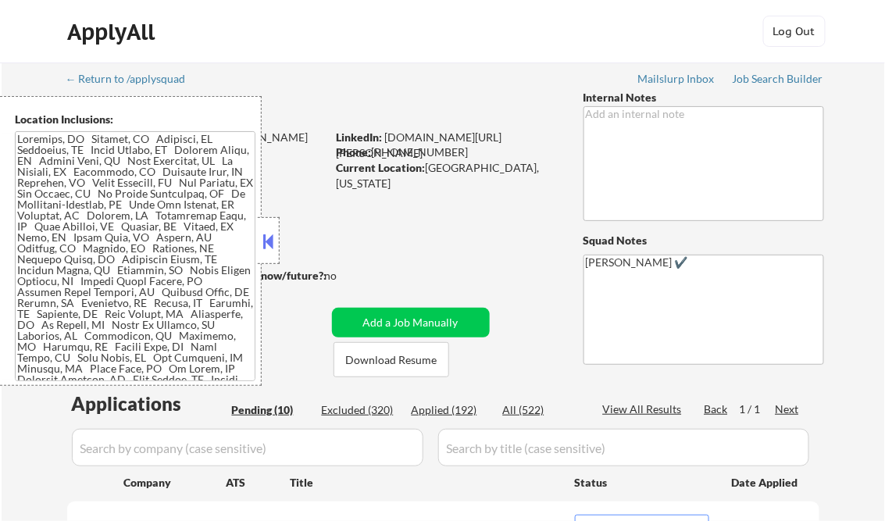
click at [276, 231] on button at bounding box center [268, 241] width 17 height 23
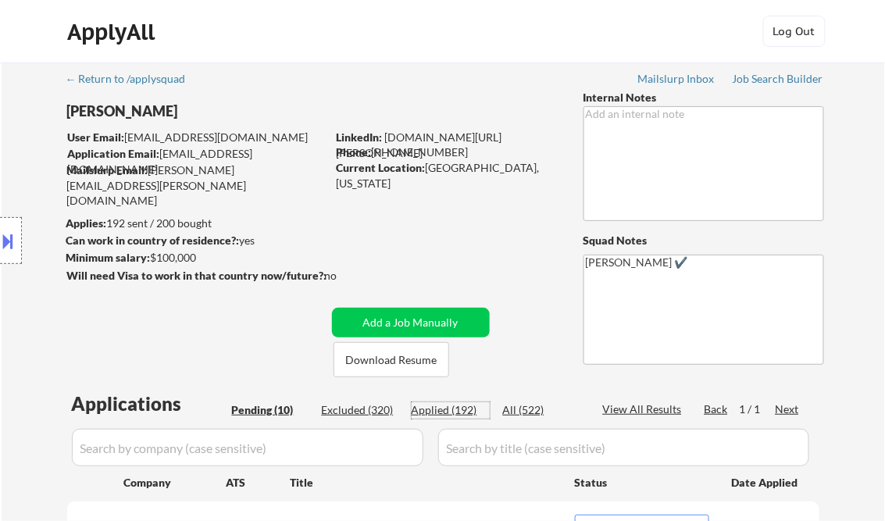
drag, startPoint x: 443, startPoint y: 411, endPoint x: 462, endPoint y: 416, distance: 20.3
click at [443, 410] on div "Applied (192)" at bounding box center [450, 410] width 78 height 16
click at [631, 415] on div "View All Results" at bounding box center [645, 409] width 84 height 16
select select ""applied""
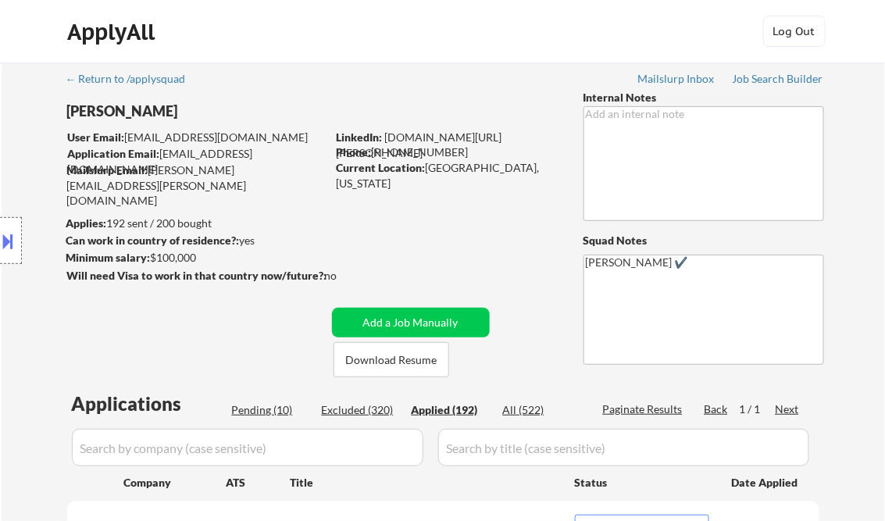
select select ""applied""
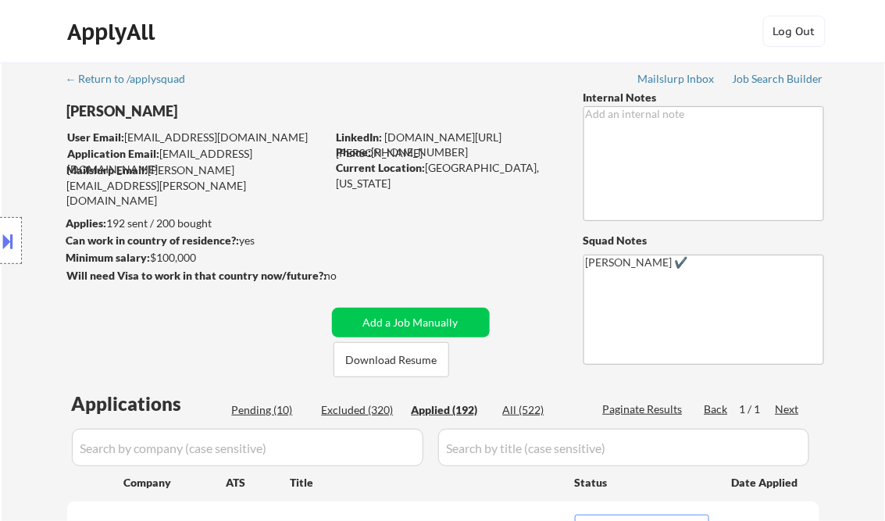
select select ""applied""
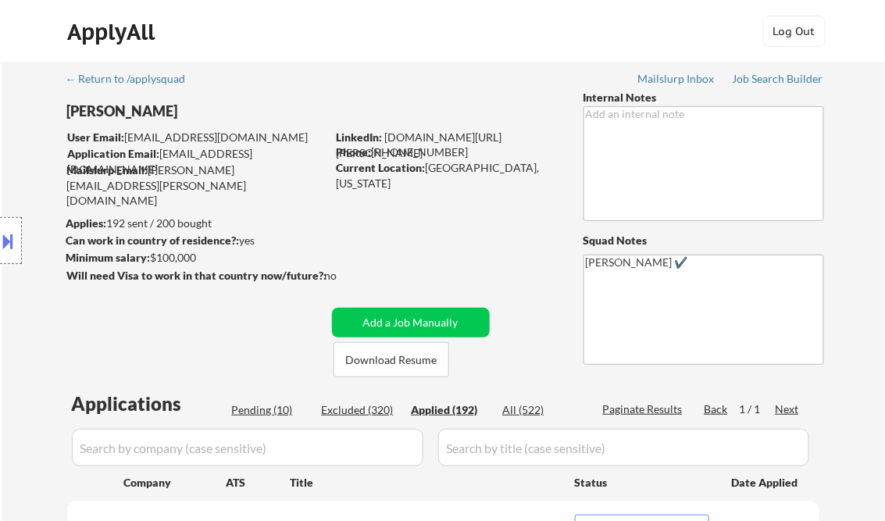
select select ""applied""
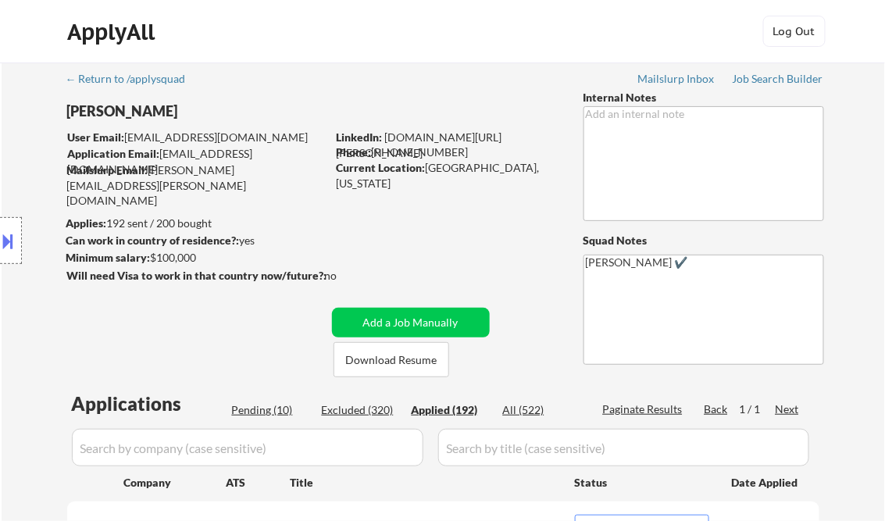
select select ""applied""
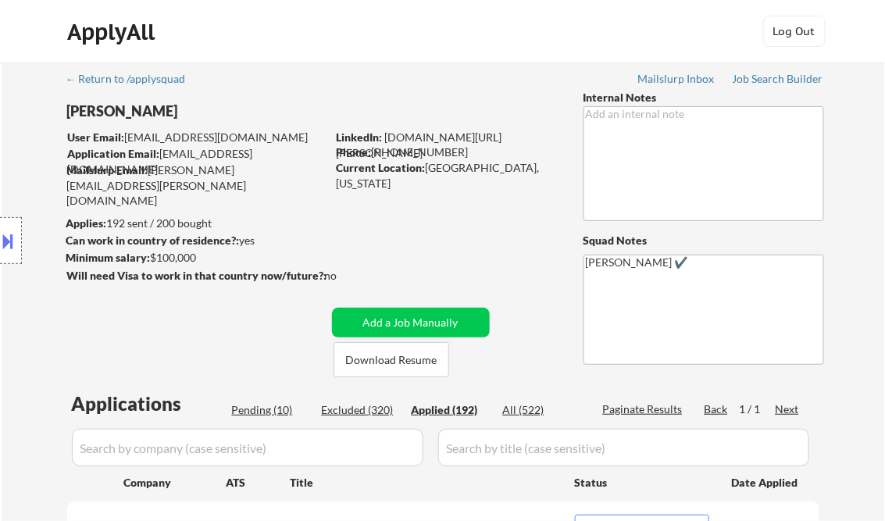
select select ""applied""
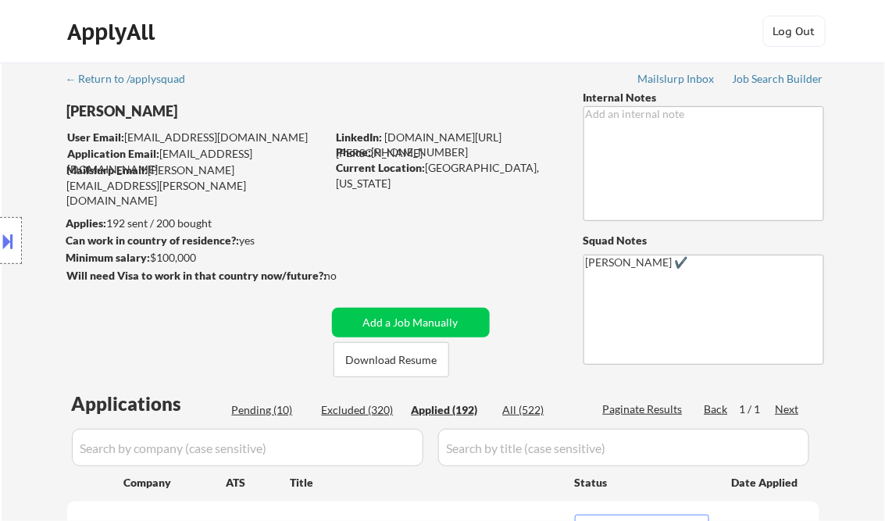
select select ""applied""
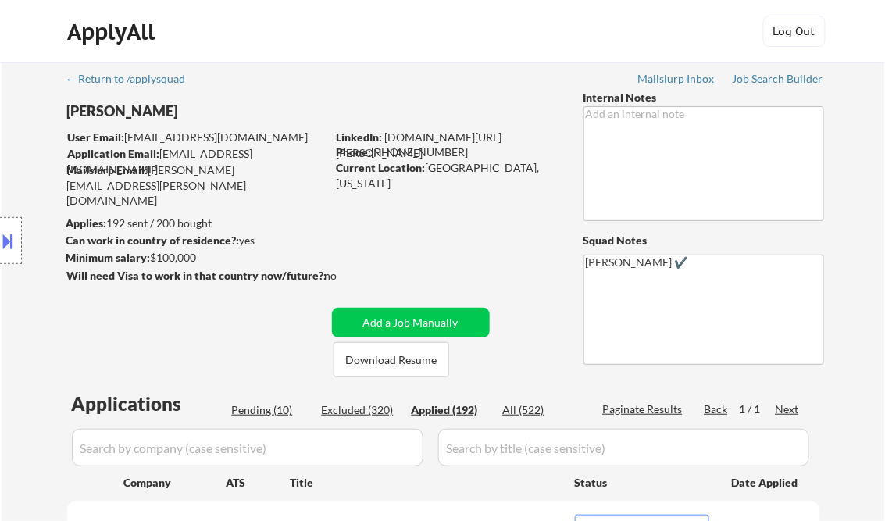
select select ""applied""
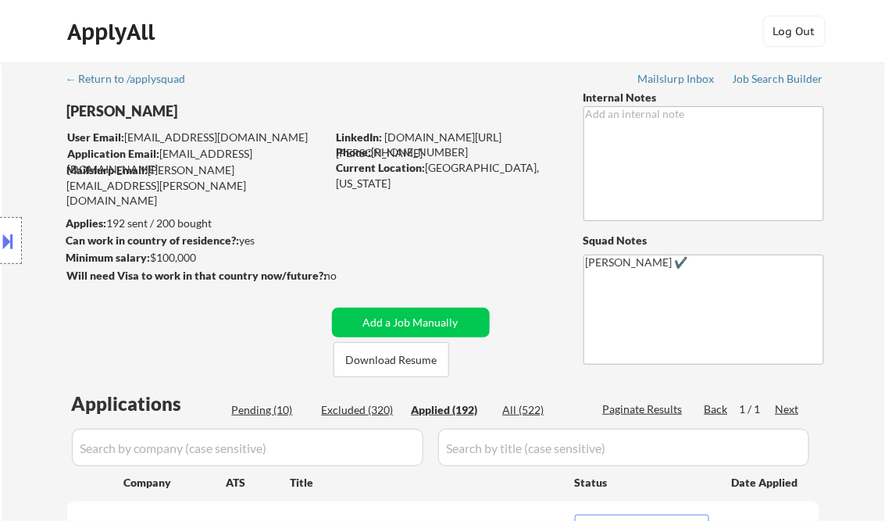
select select ""applied""
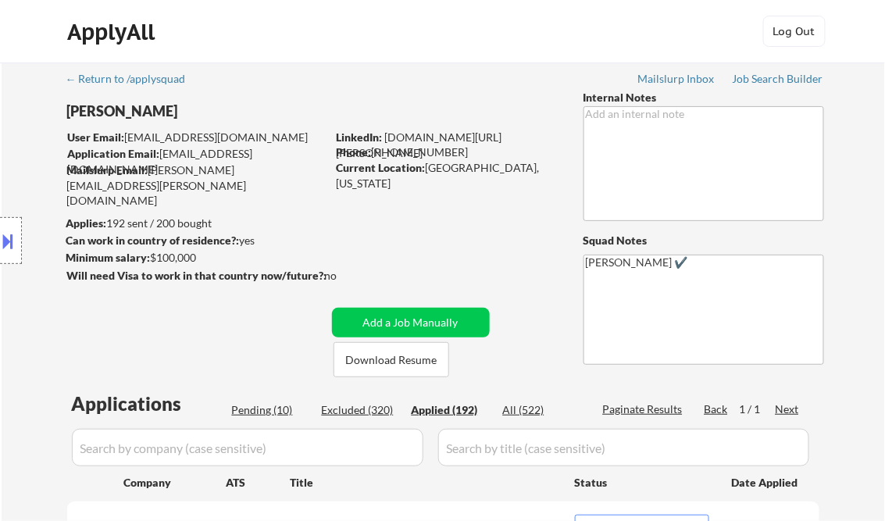
select select ""applied""
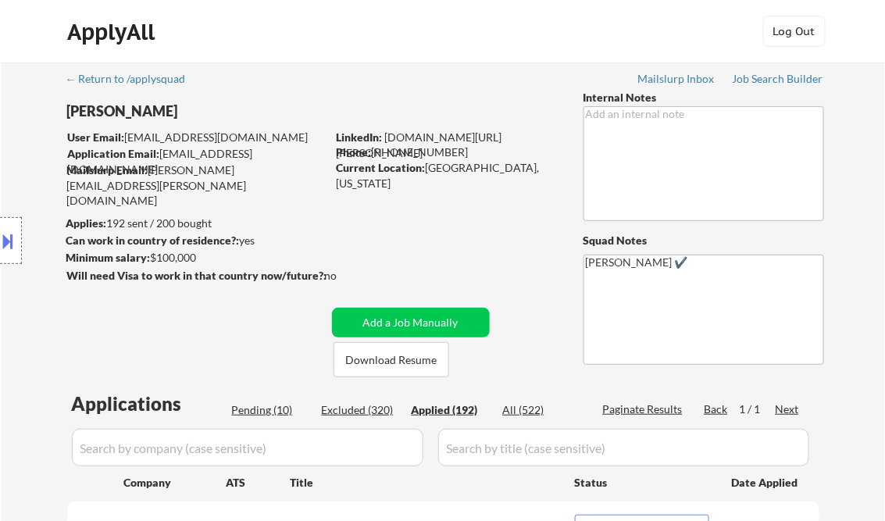
select select ""applied""
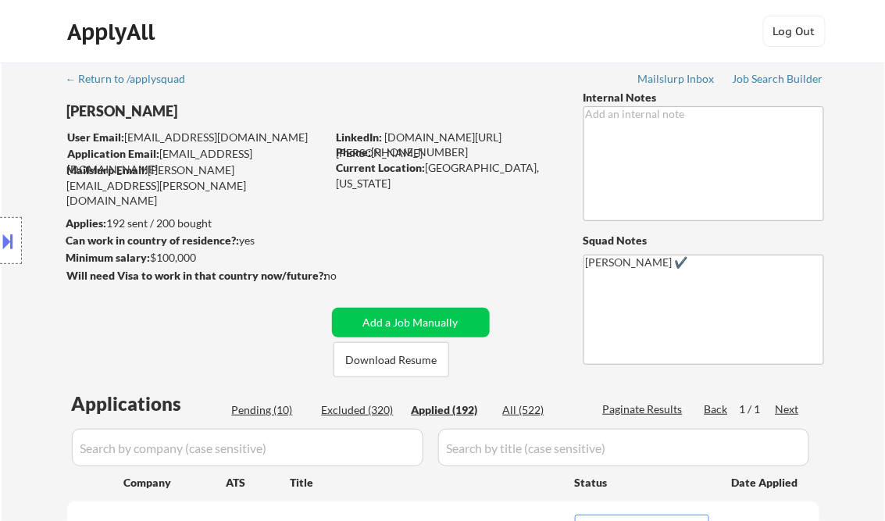
select select ""applied""
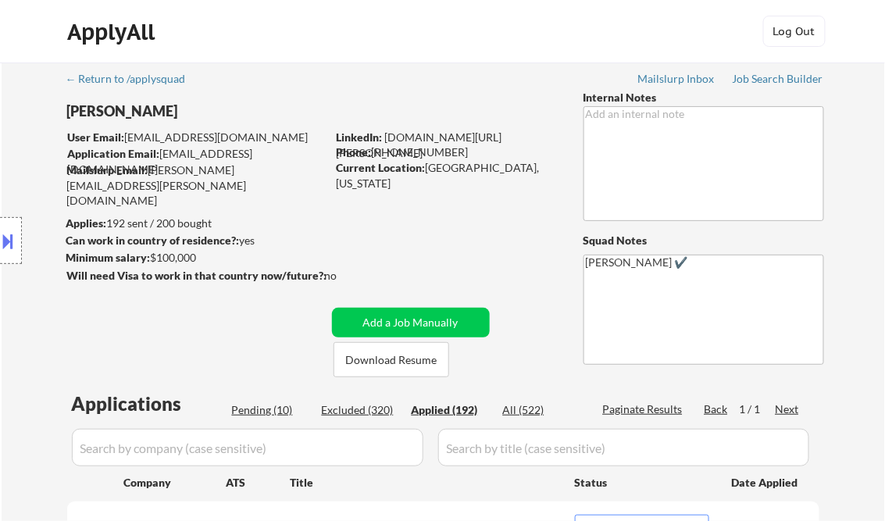
select select ""applied""
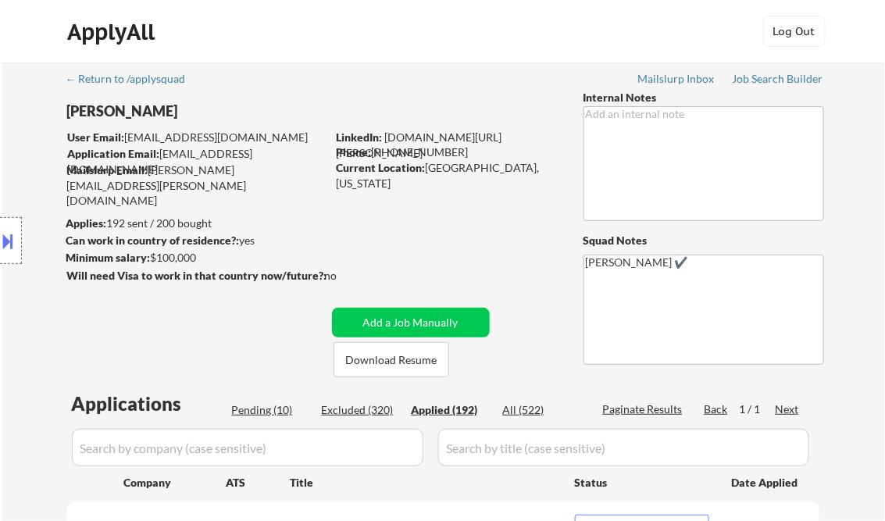
select select ""applied""
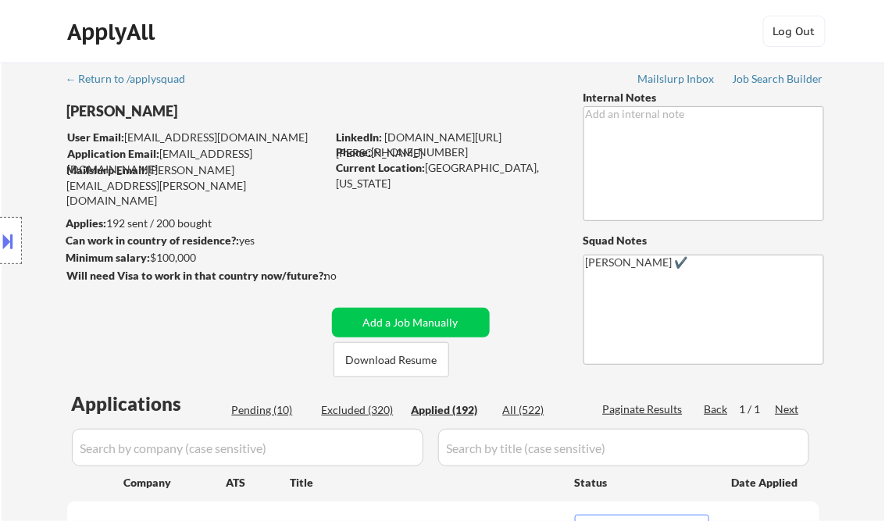
select select ""applied""
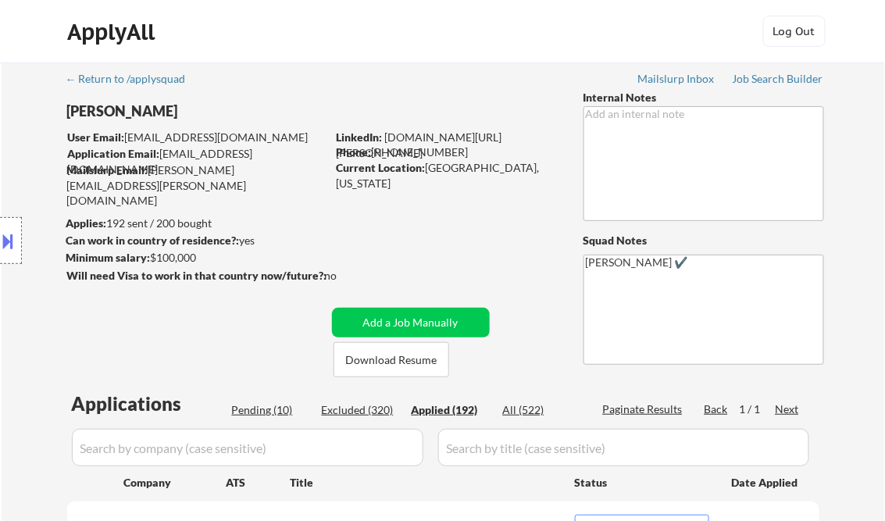
select select ""applied""
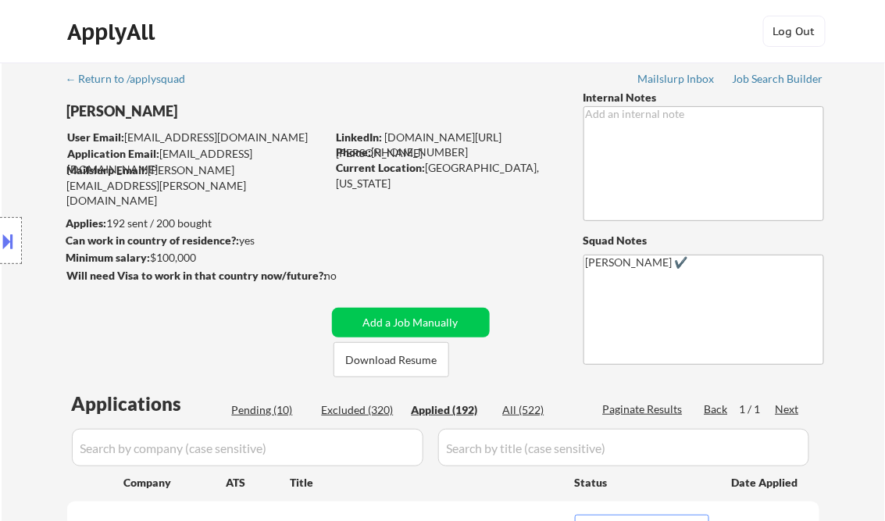
select select ""applied""
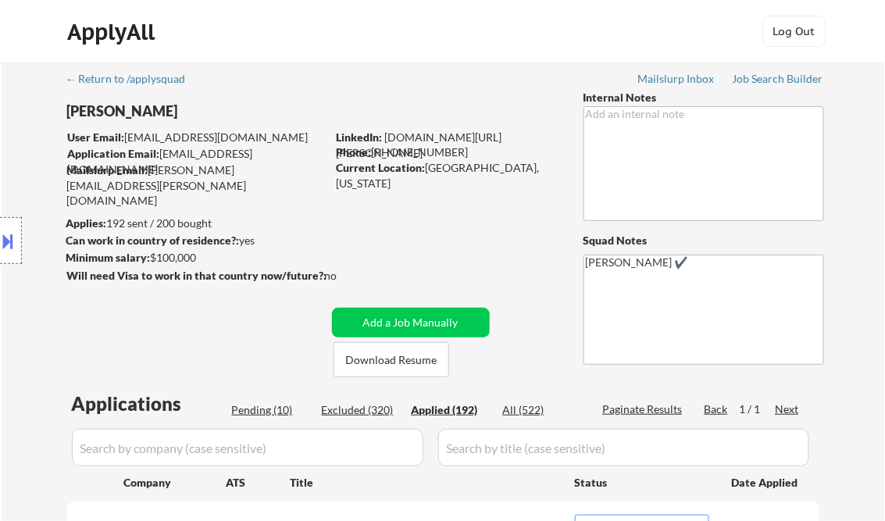
select select ""applied""
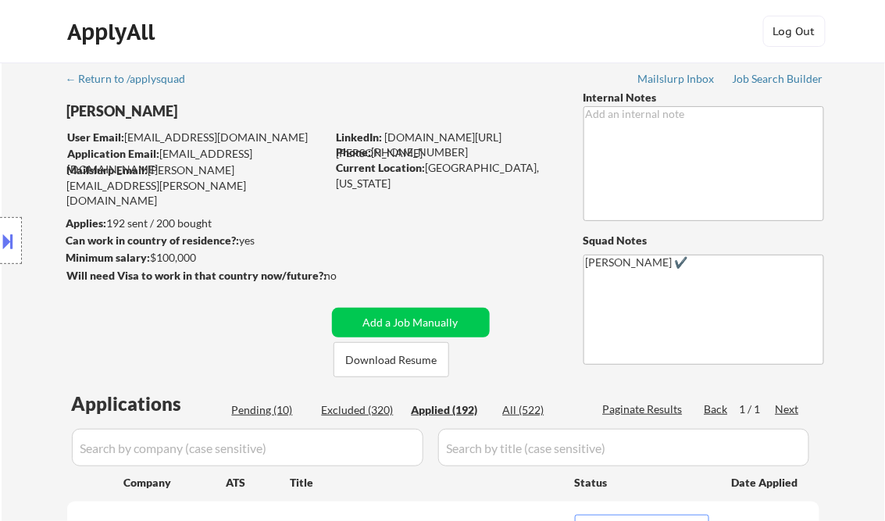
select select ""applied""
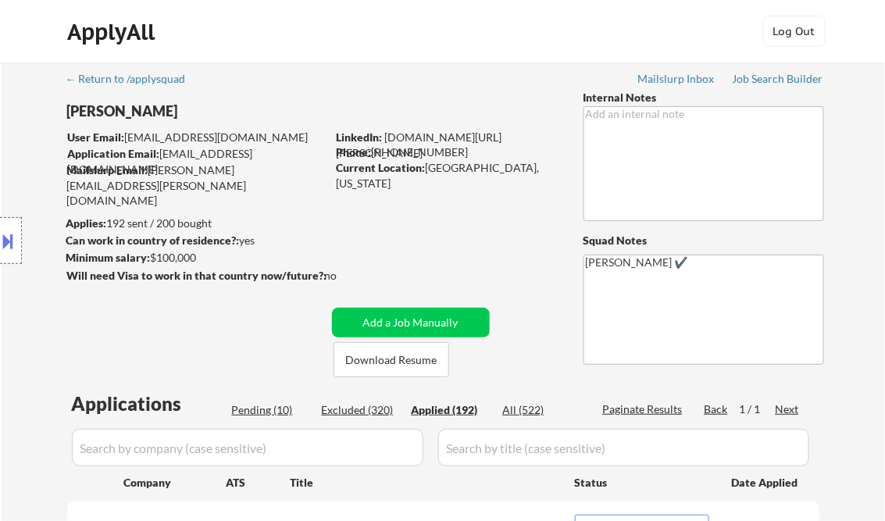
select select ""applied""
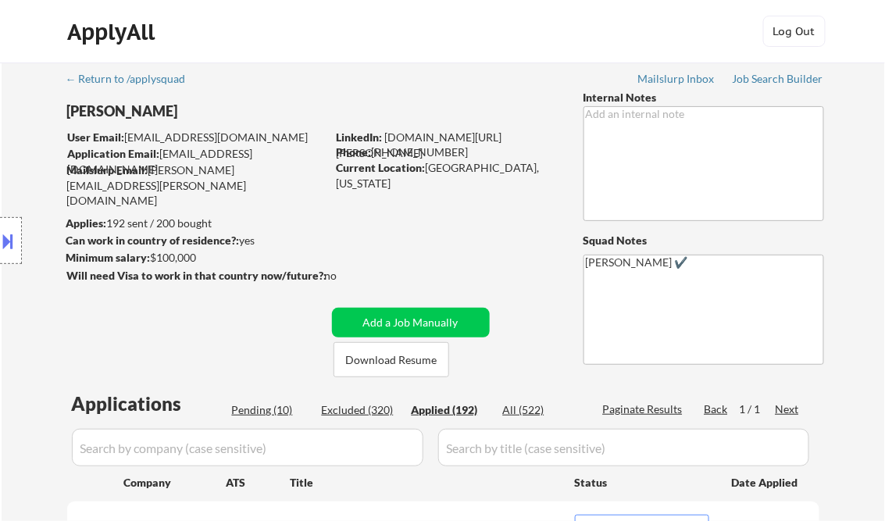
select select ""applied""
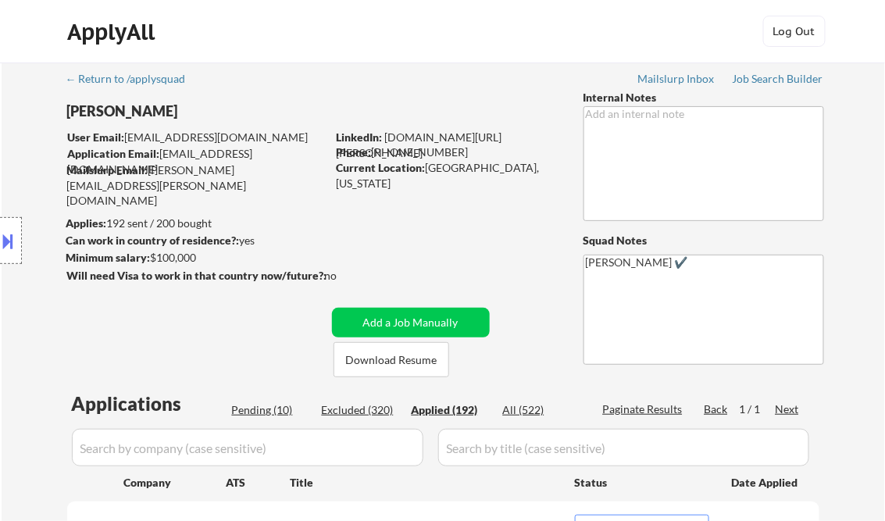
select select ""applied""
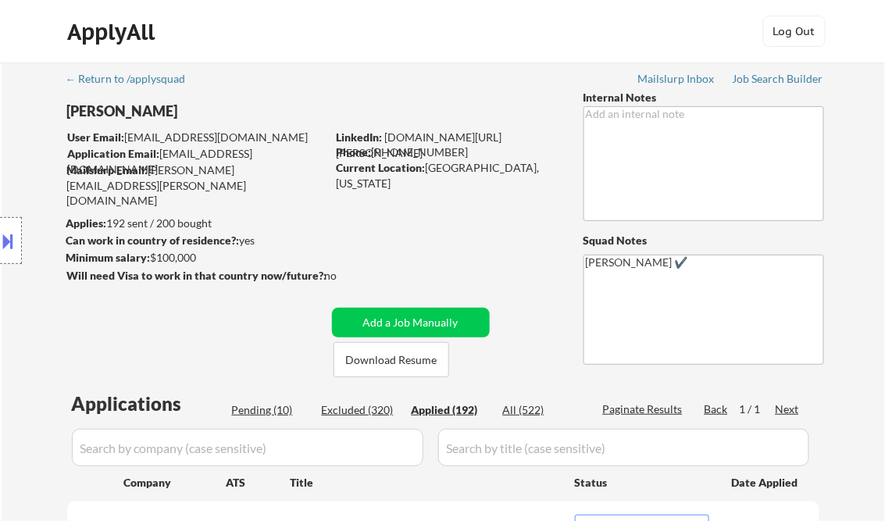
select select ""applied""
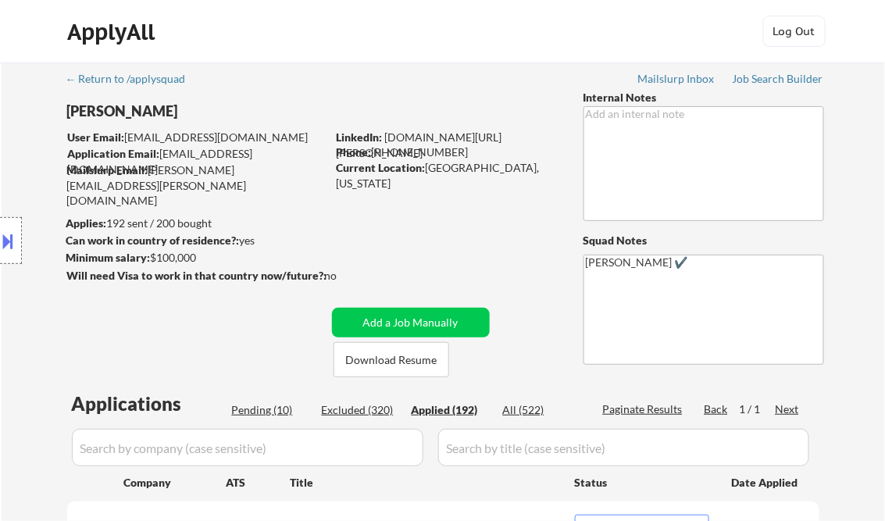
select select ""applied""
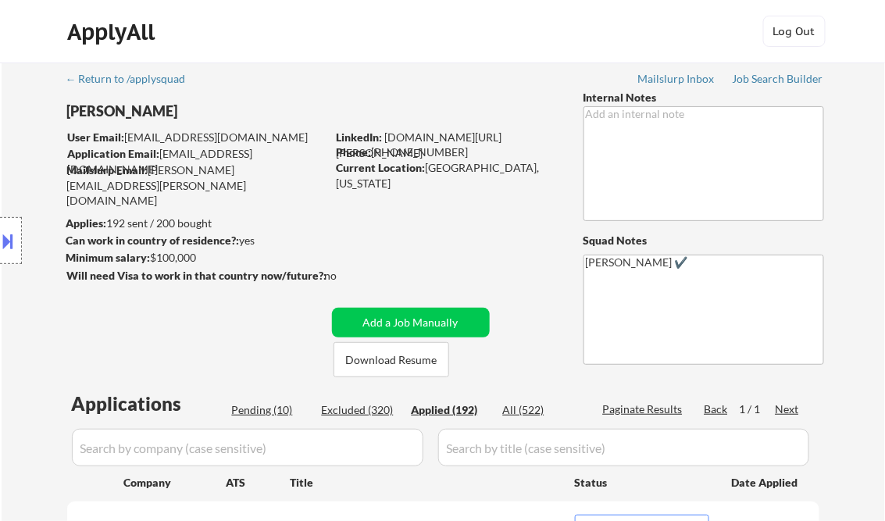
select select ""applied""
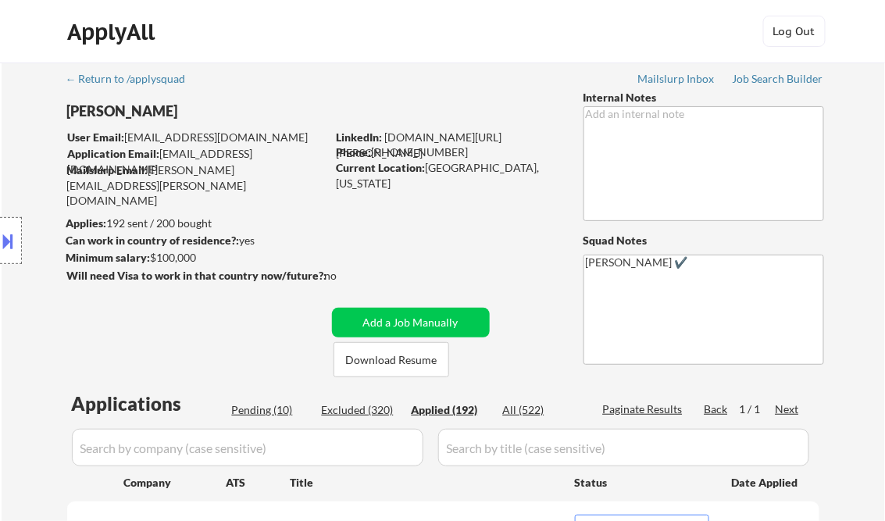
select select ""applied""
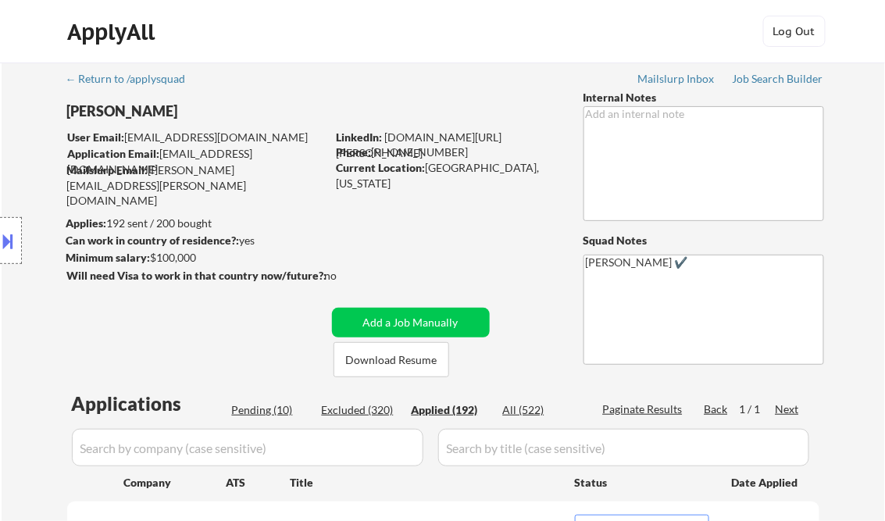
select select ""applied""
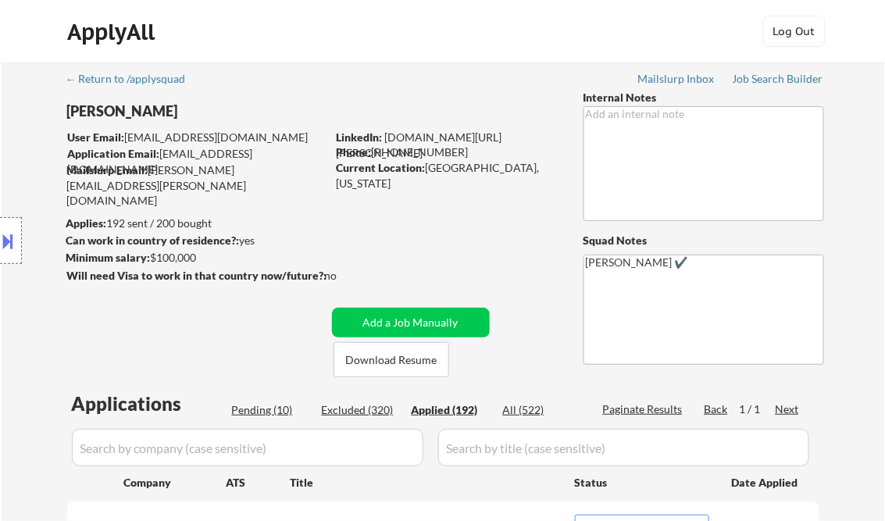
select select ""applied""
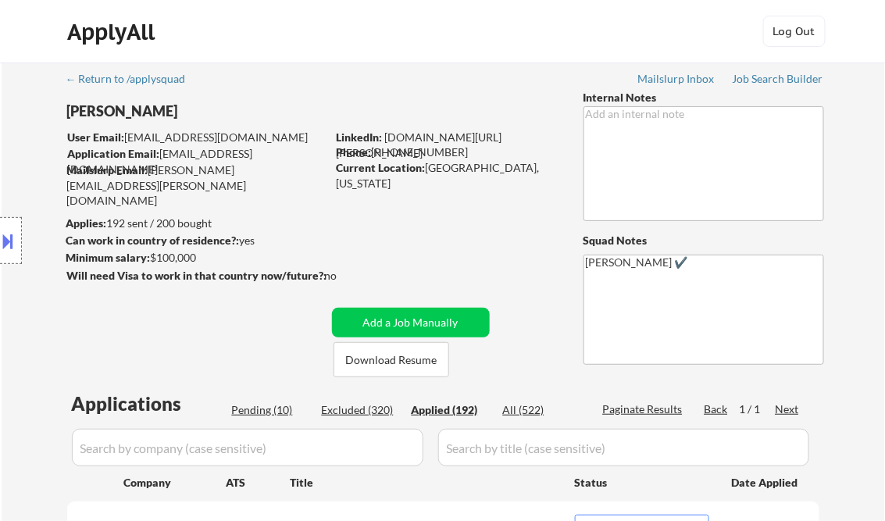
select select ""applied""
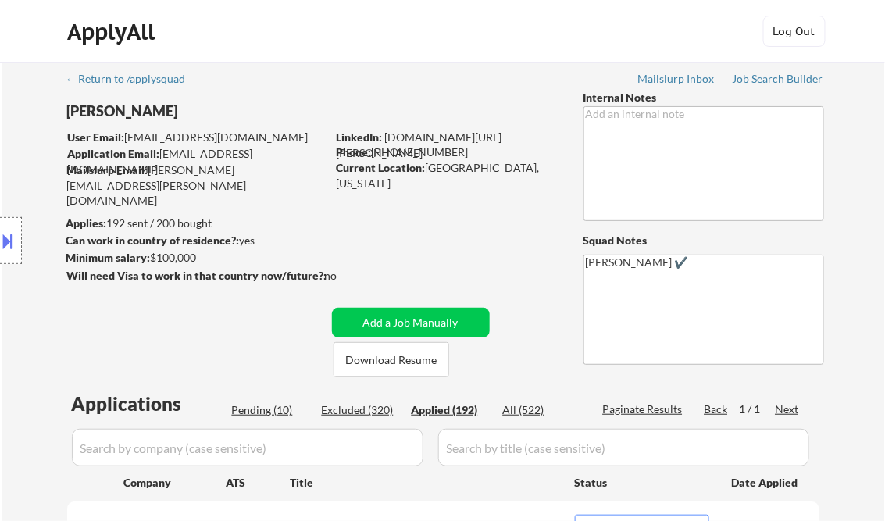
select select ""applied""
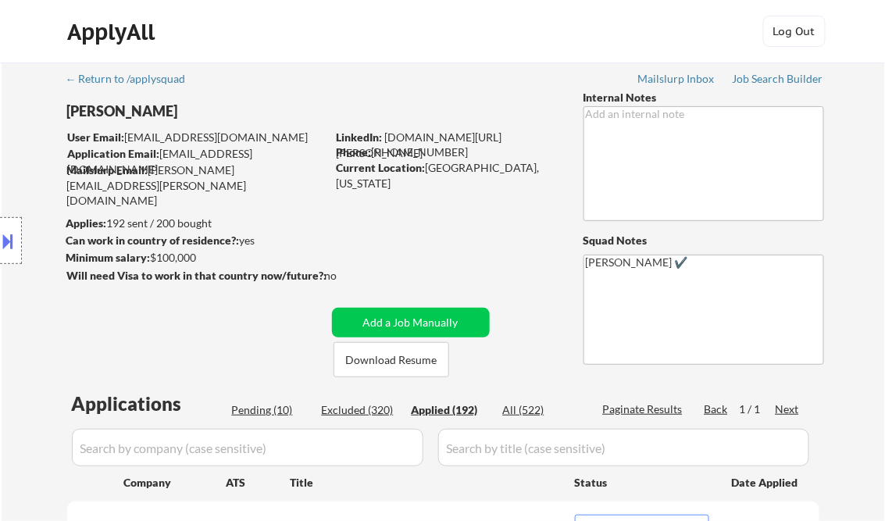
select select ""applied""
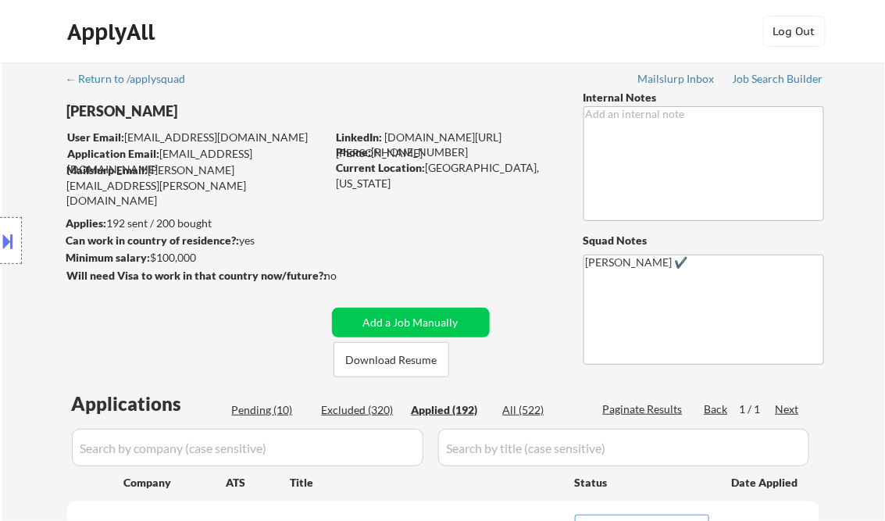
select select ""applied""
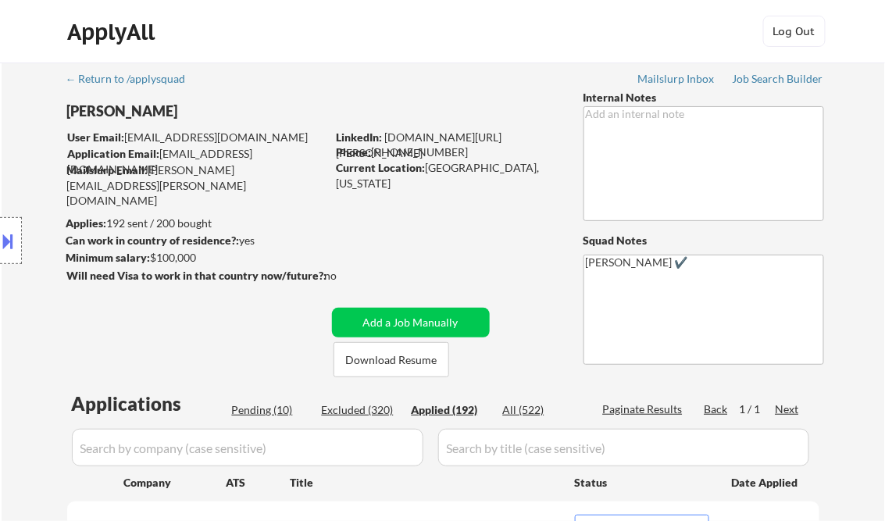
select select ""applied""
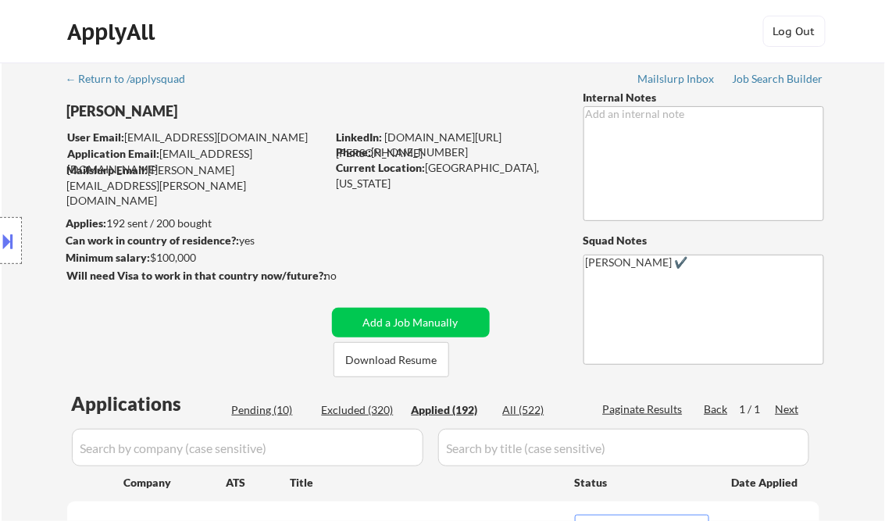
select select ""applied""
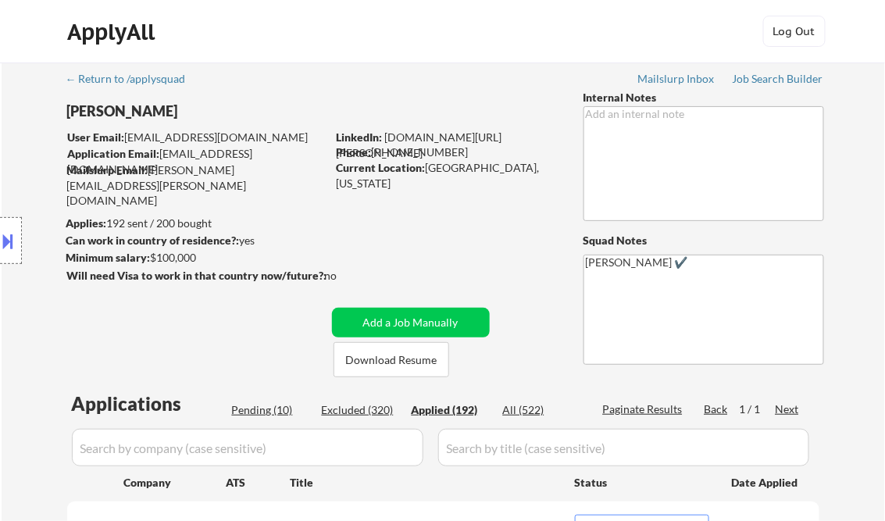
select select ""applied""
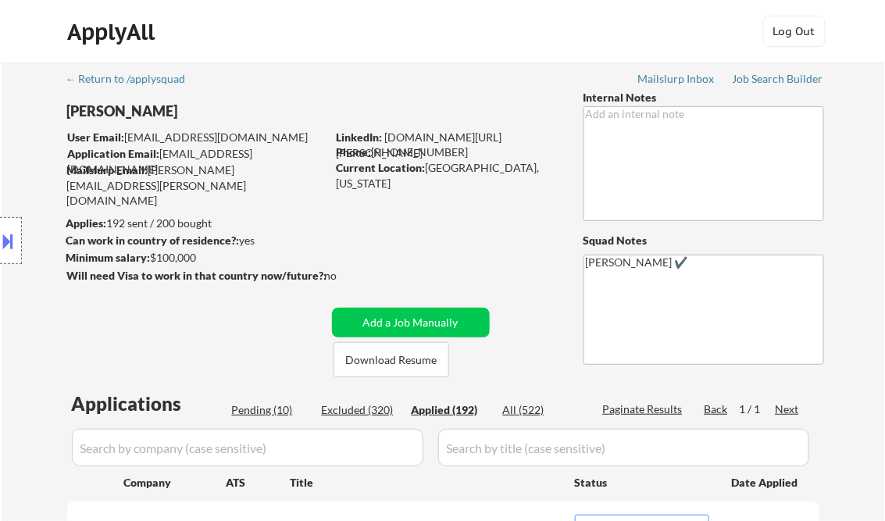
select select ""applied""
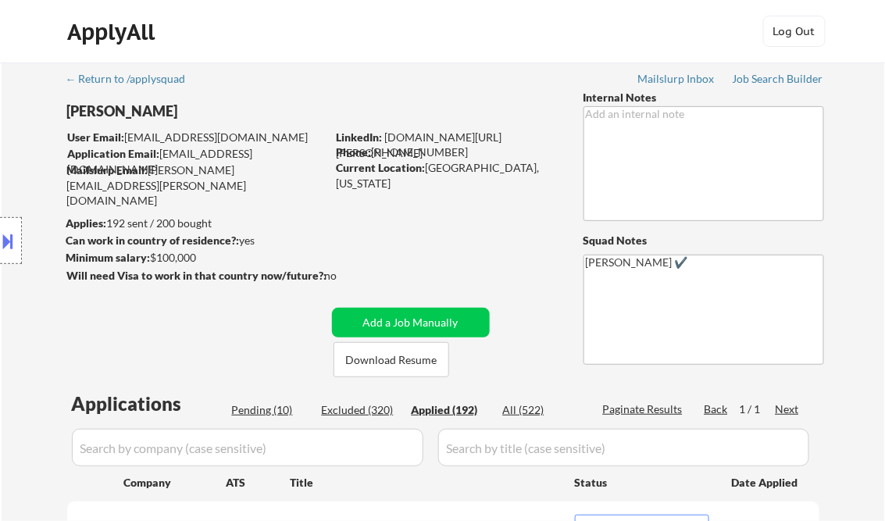
select select ""applied""
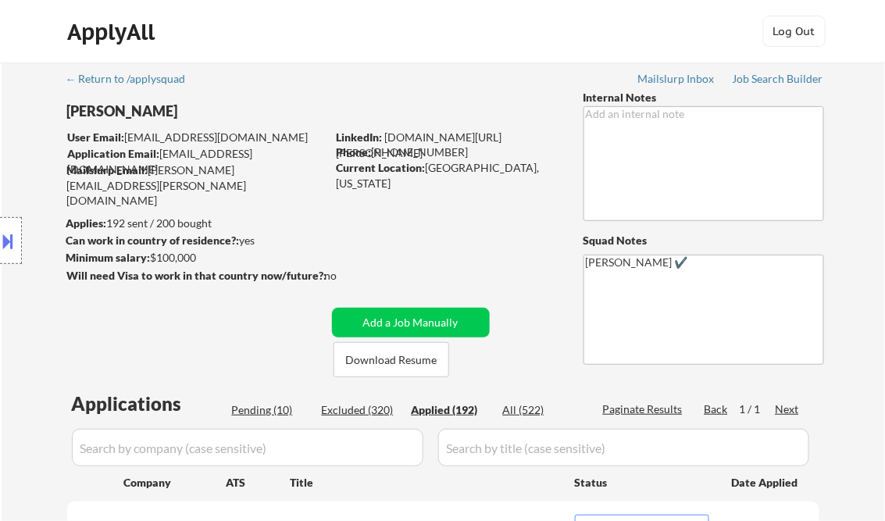
select select ""applied""
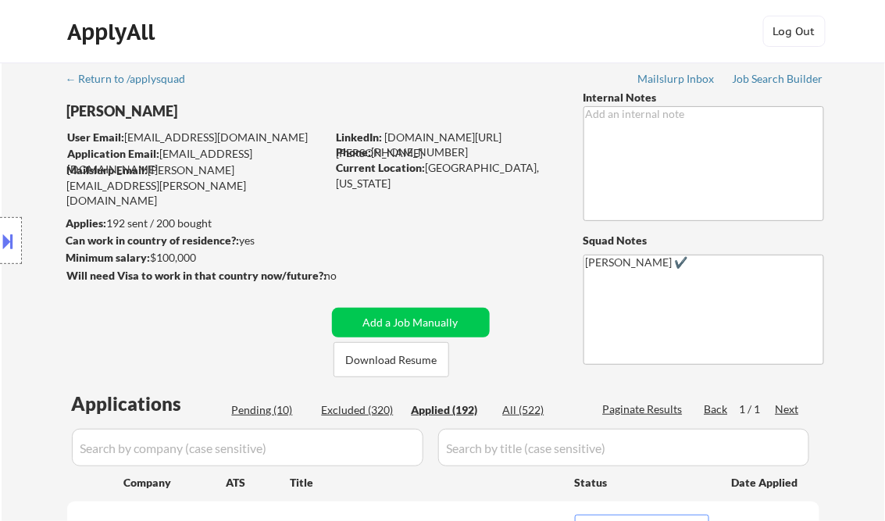
select select ""applied""
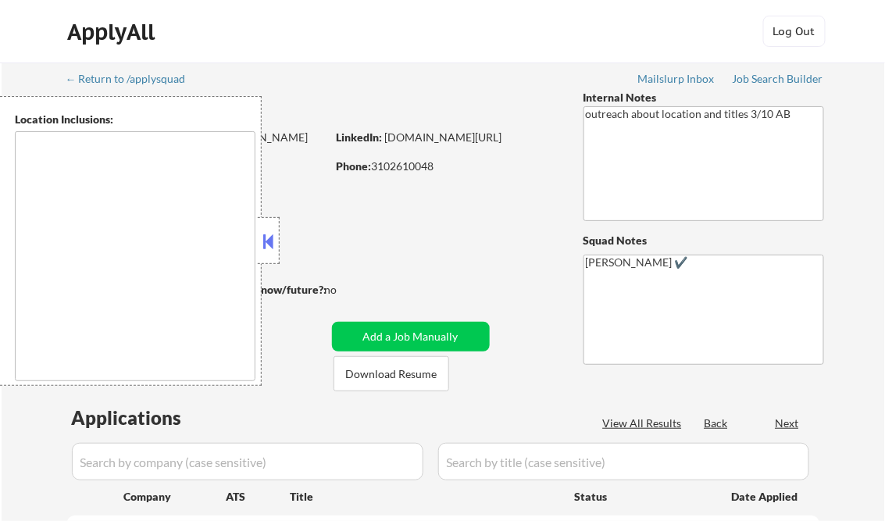
type textarea "[GEOGRAPHIC_DATA], [GEOGRAPHIC_DATA] [GEOGRAPHIC_DATA], [GEOGRAPHIC_DATA] [GEOG…"
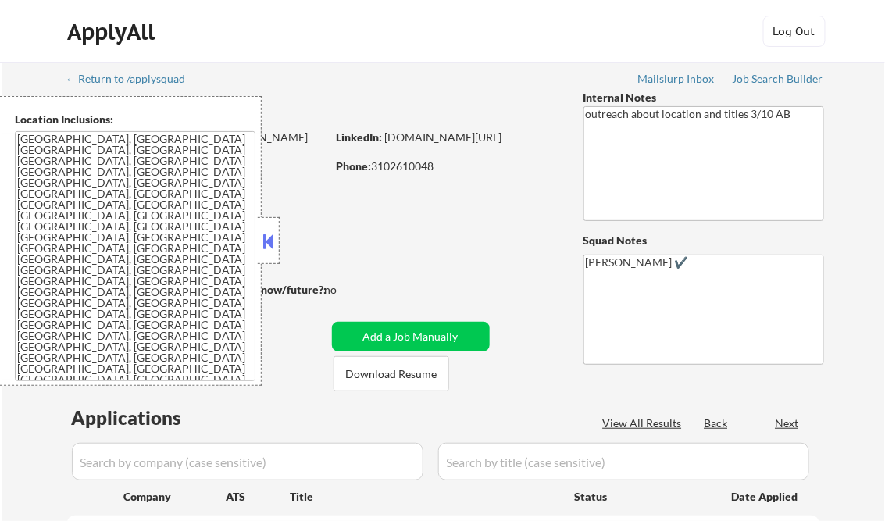
select select ""pending""
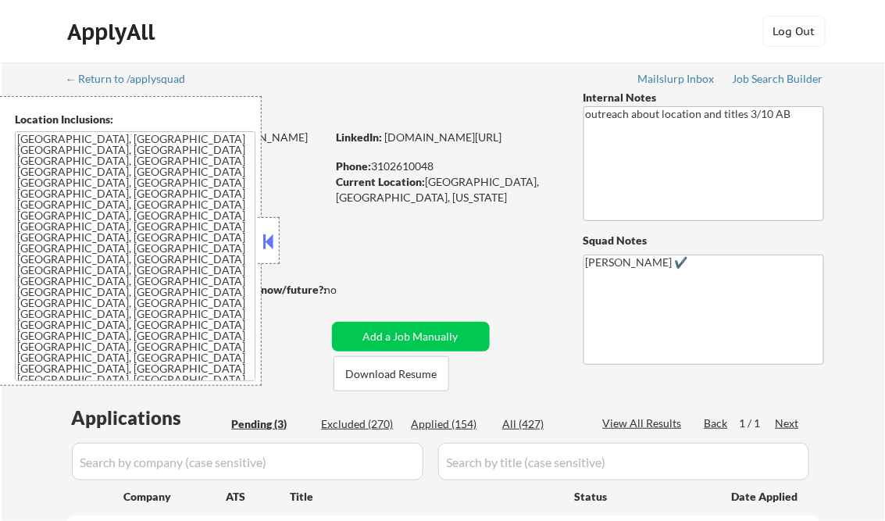
click at [268, 250] on button at bounding box center [268, 241] width 17 height 23
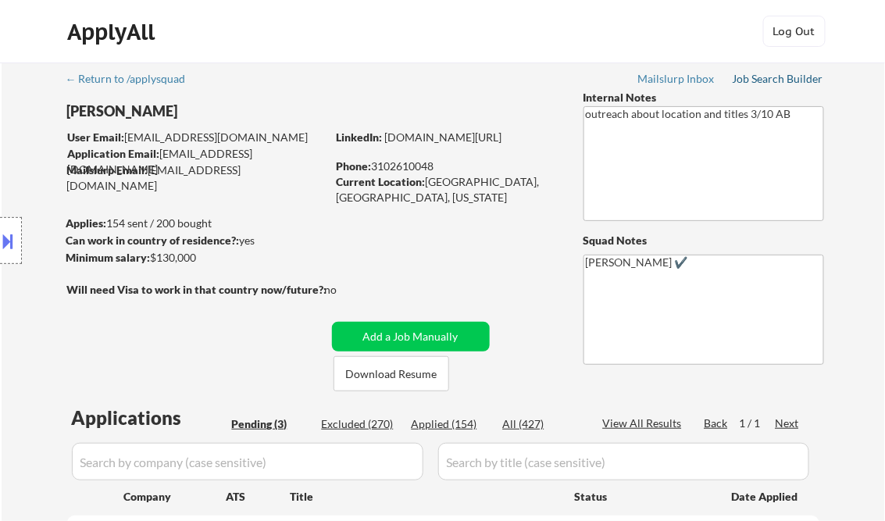
drag, startPoint x: 765, startPoint y: 79, endPoint x: 756, endPoint y: 90, distance: 14.4
click at [765, 79] on div "Job Search Builder" at bounding box center [777, 78] width 91 height 11
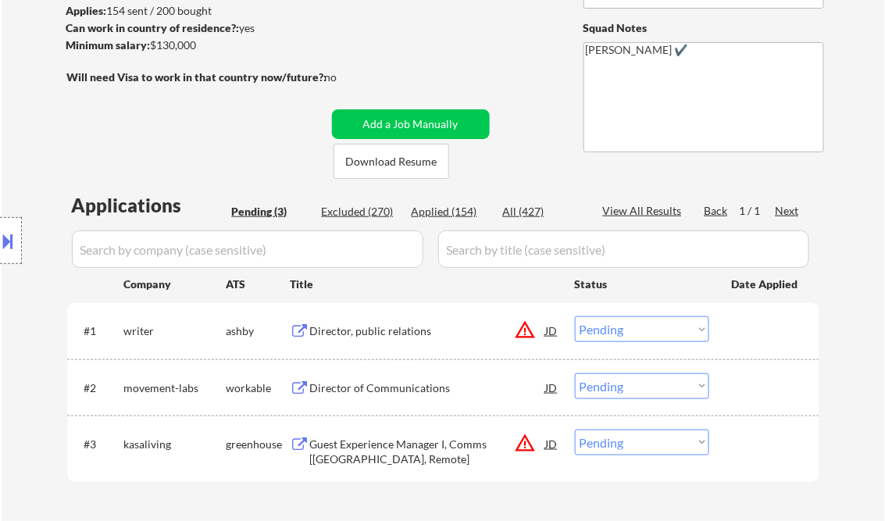
scroll to position [312, 0]
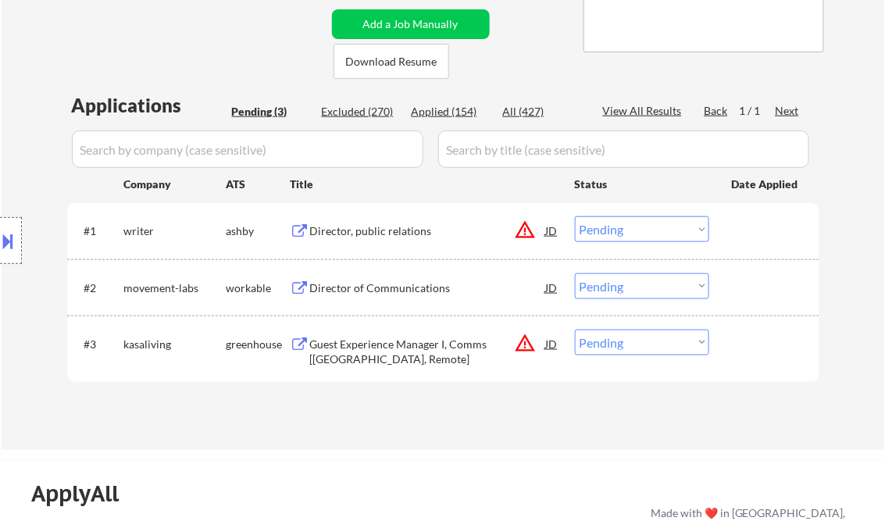
click at [407, 233] on div "Director, public relations" at bounding box center [428, 231] width 236 height 16
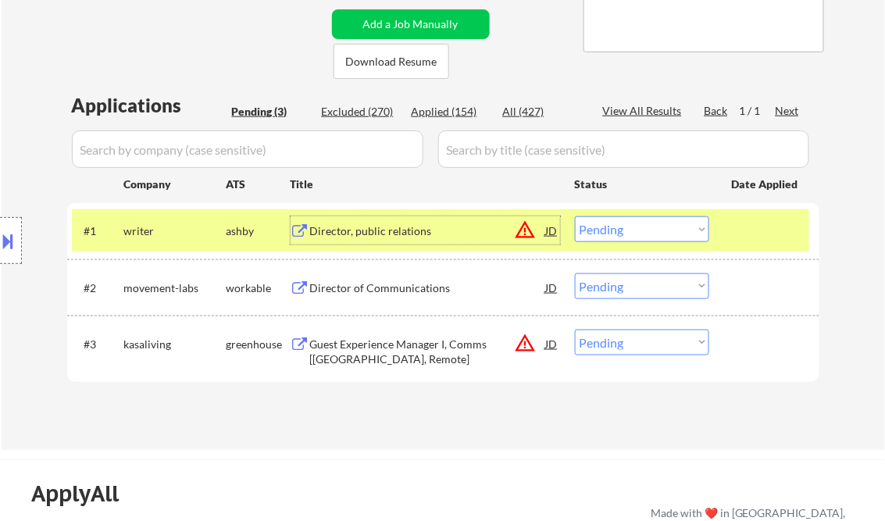
click at [18, 236] on div at bounding box center [11, 240] width 22 height 47
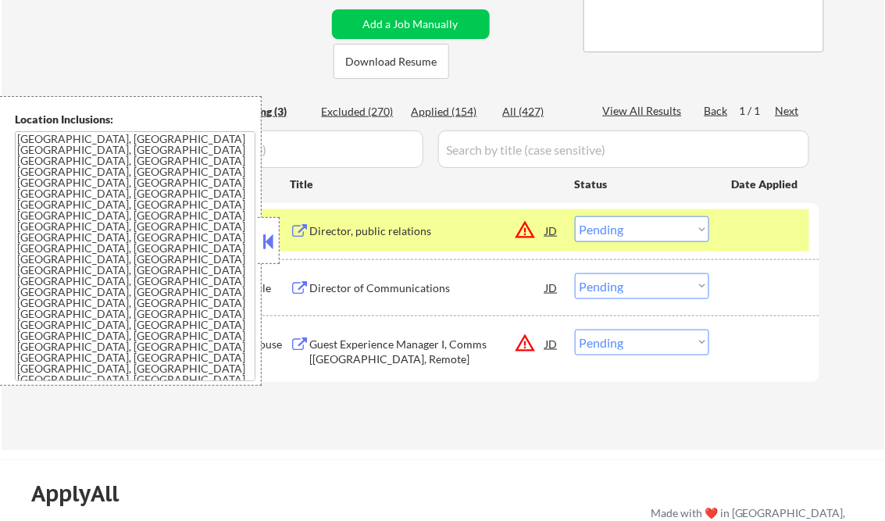
click at [262, 233] on button at bounding box center [268, 241] width 17 height 23
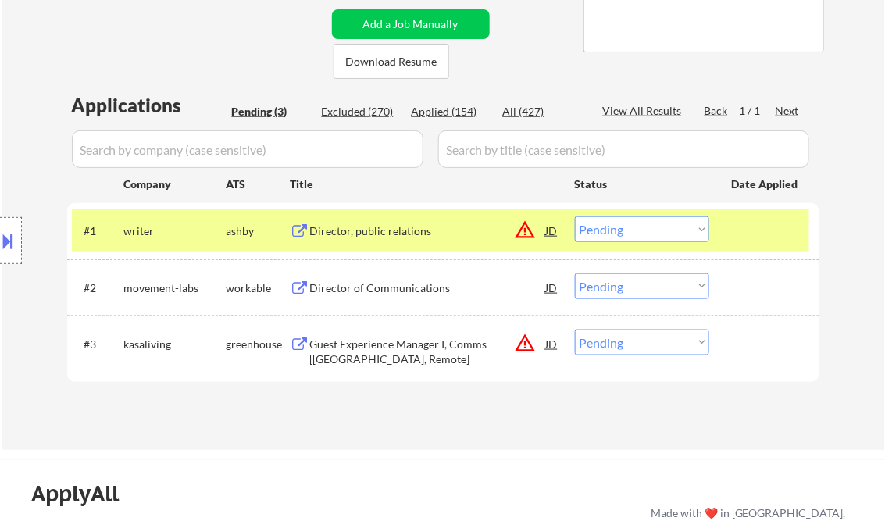
click at [629, 233] on select "Choose an option... Pending Applied Excluded (Questions) Excluded (Expired) Exc…" at bounding box center [642, 229] width 134 height 26
click at [575, 216] on select "Choose an option... Pending Applied Excluded (Questions) Excluded (Expired) Exc…" at bounding box center [642, 229] width 134 height 26
click at [381, 291] on div "Director of Communications" at bounding box center [428, 288] width 236 height 16
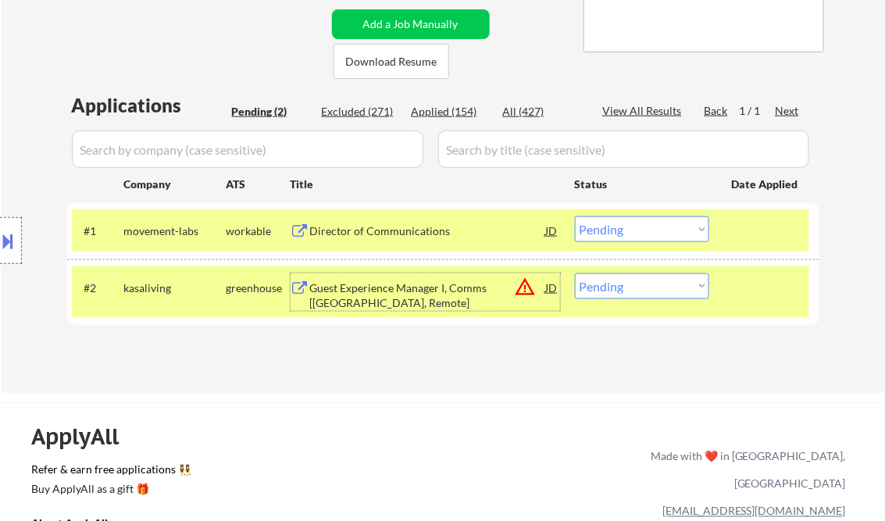
click at [656, 229] on select "Choose an option... Pending Applied Excluded (Questions) Excluded (Expired) Exc…" at bounding box center [642, 229] width 134 height 26
click at [575, 216] on select "Choose an option... Pending Applied Excluded (Questions) Excluded (Expired) Exc…" at bounding box center [642, 229] width 134 height 26
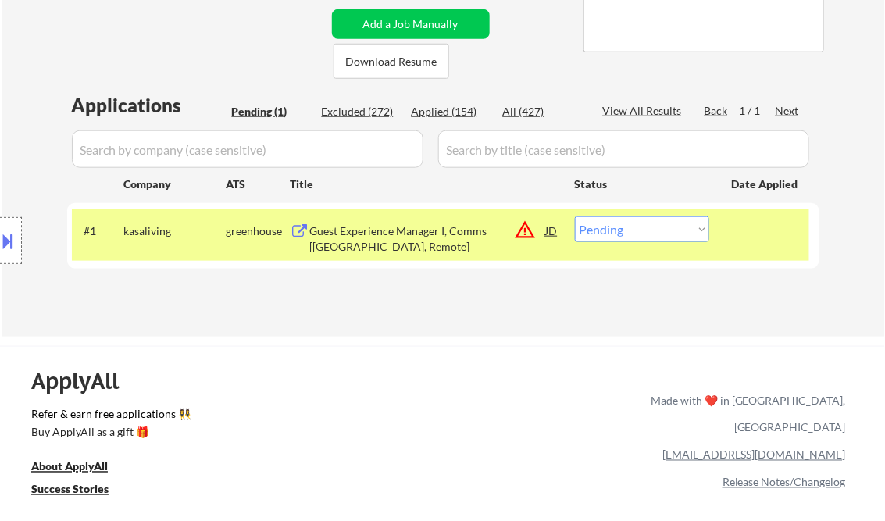
click at [401, 226] on div "Guest Experience Manager I, Comms [[GEOGRAPHIC_DATA], Remote]" at bounding box center [428, 238] width 236 height 30
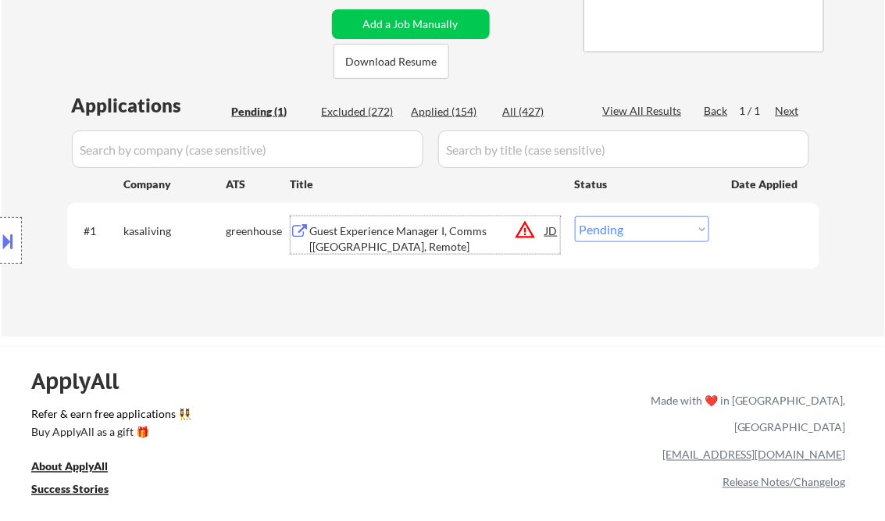
drag, startPoint x: 638, startPoint y: 223, endPoint x: 648, endPoint y: 235, distance: 16.1
click at [638, 222] on select "Choose an option... Pending Applied Excluded (Questions) Excluded (Expired) Exc…" at bounding box center [642, 229] width 134 height 26
select select ""excluded__location_""
click at [575, 216] on select "Choose an option... Pending Applied Excluded (Questions) Excluded (Expired) Exc…" at bounding box center [642, 229] width 134 height 26
click at [447, 291] on div "Applications Pending (1) Excluded (272) Applied (154) All (427) View All Result…" at bounding box center [443, 199] width 752 height 215
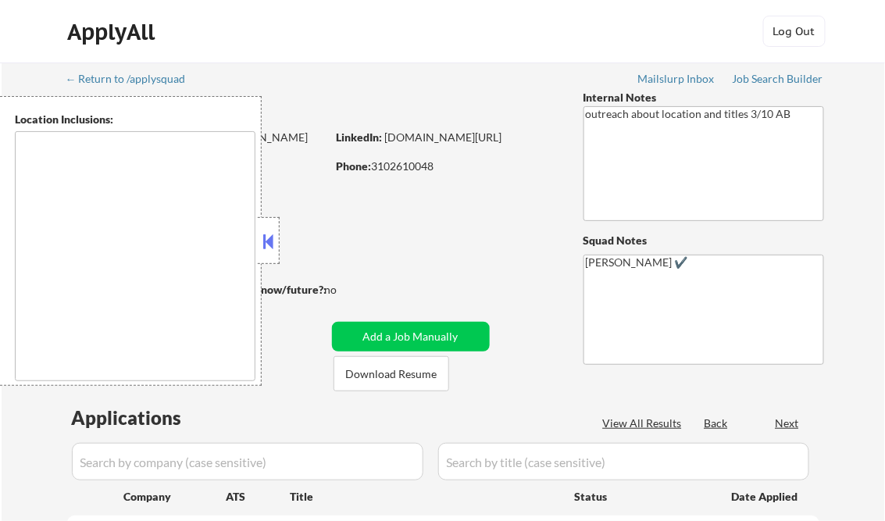
type textarea "[GEOGRAPHIC_DATA], [GEOGRAPHIC_DATA] [GEOGRAPHIC_DATA], [GEOGRAPHIC_DATA] [GEOG…"
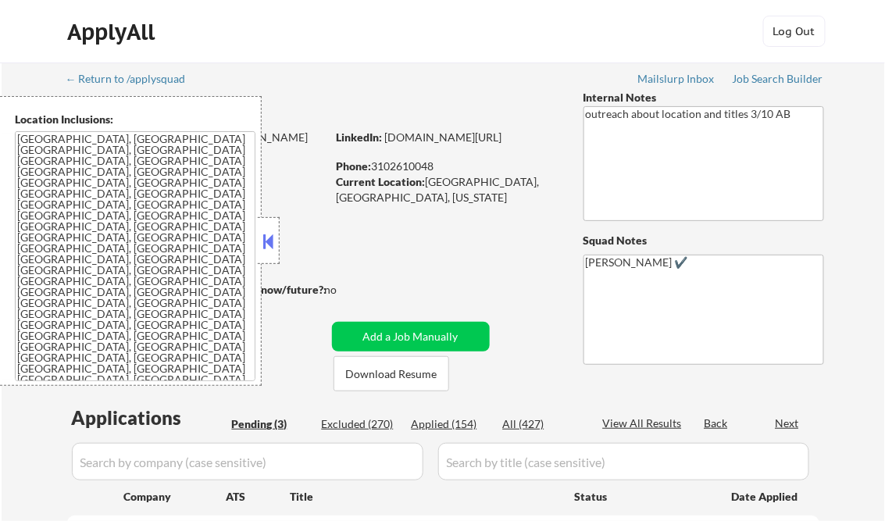
select select ""pending""
click at [270, 239] on button at bounding box center [268, 241] width 17 height 23
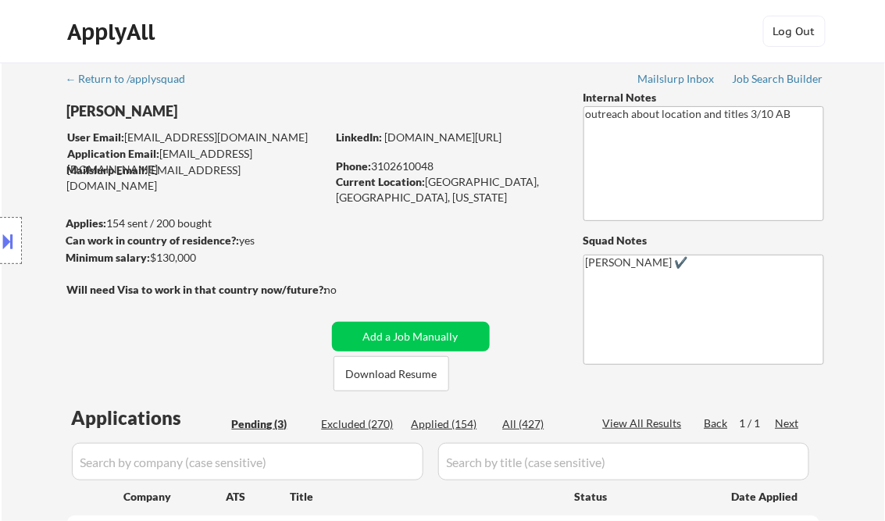
click at [463, 422] on div "Applied (154)" at bounding box center [450, 424] width 78 height 16
select select ""applied""
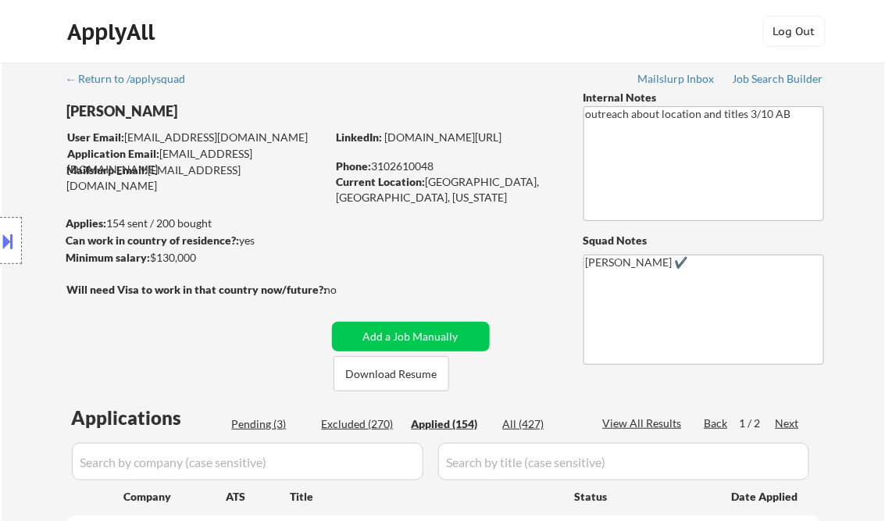
select select ""applied""
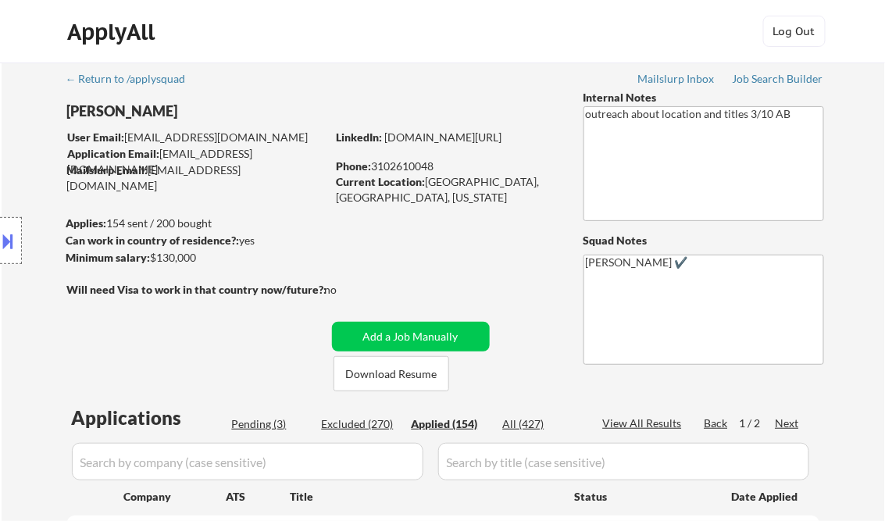
select select ""applied""
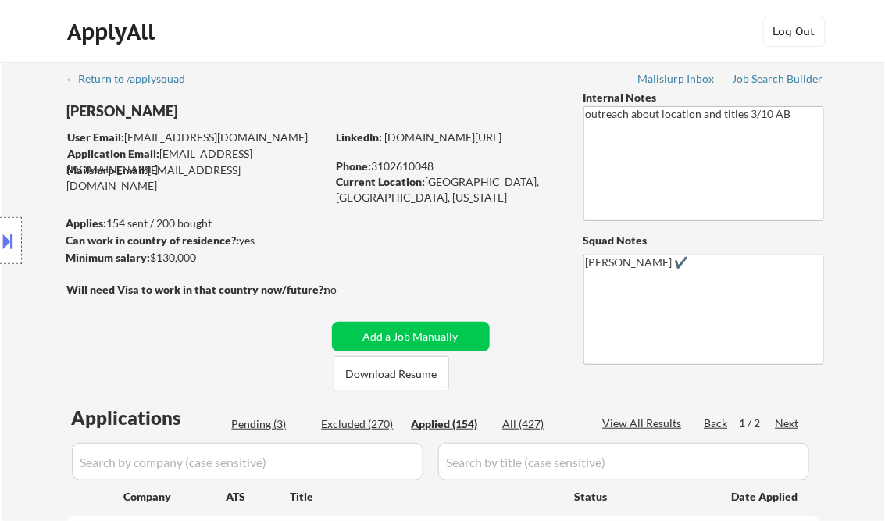
select select ""applied""
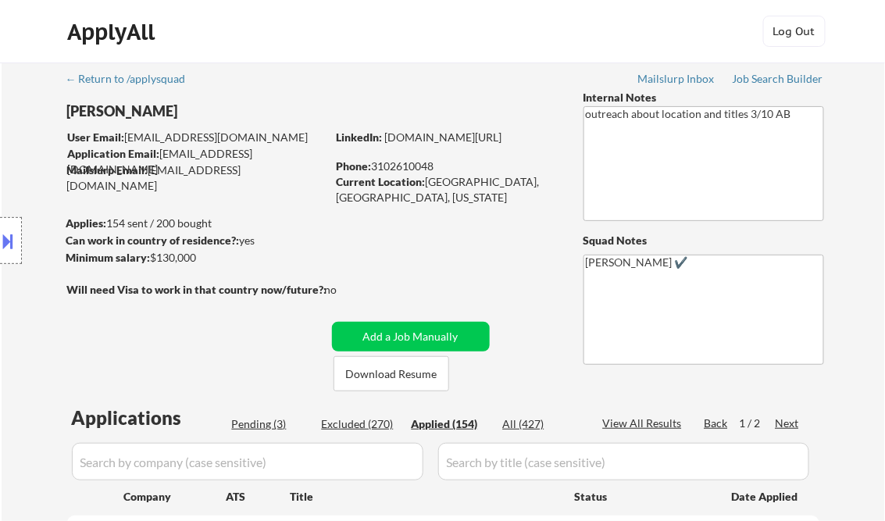
select select ""applied""
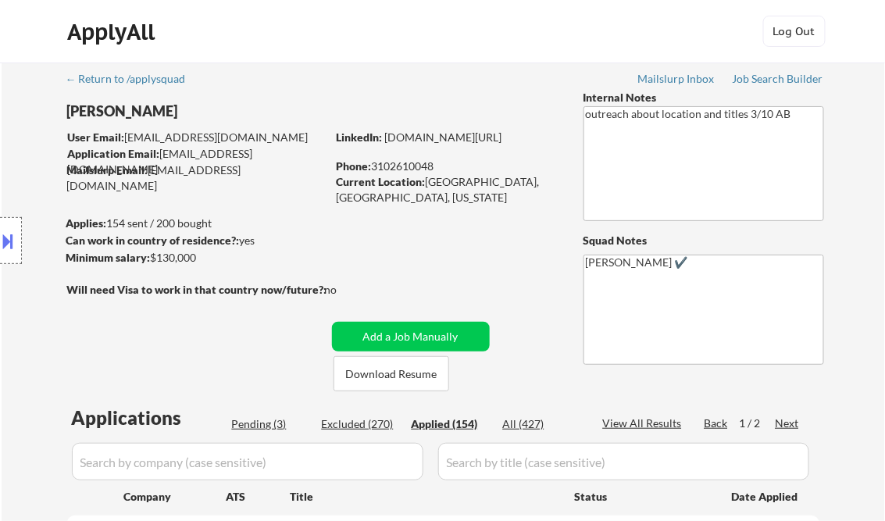
select select ""applied""
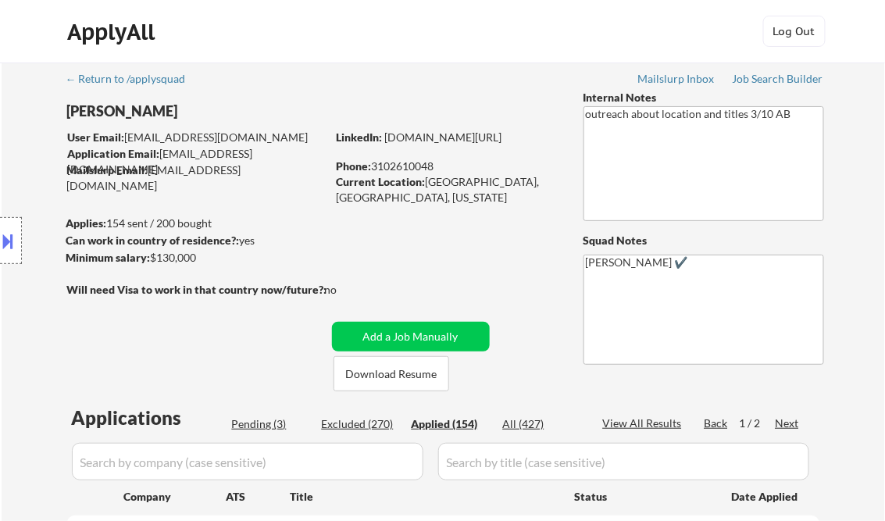
select select ""applied""
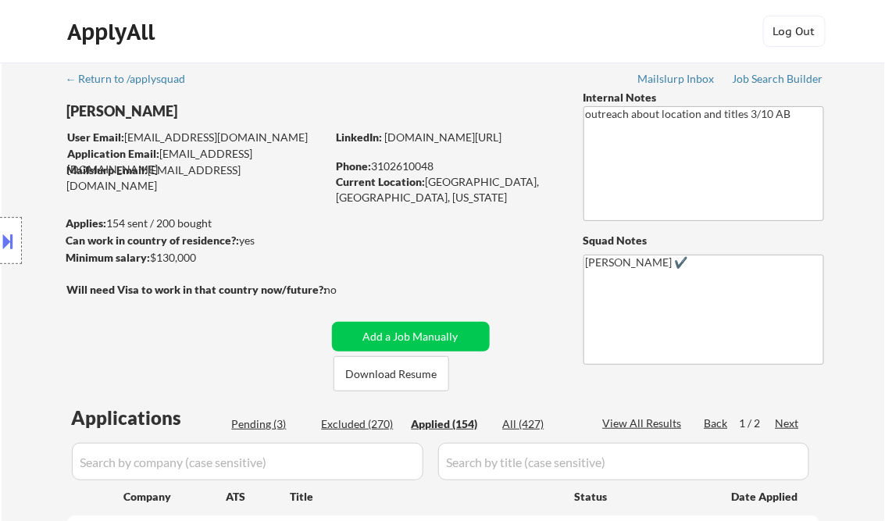
select select ""applied""
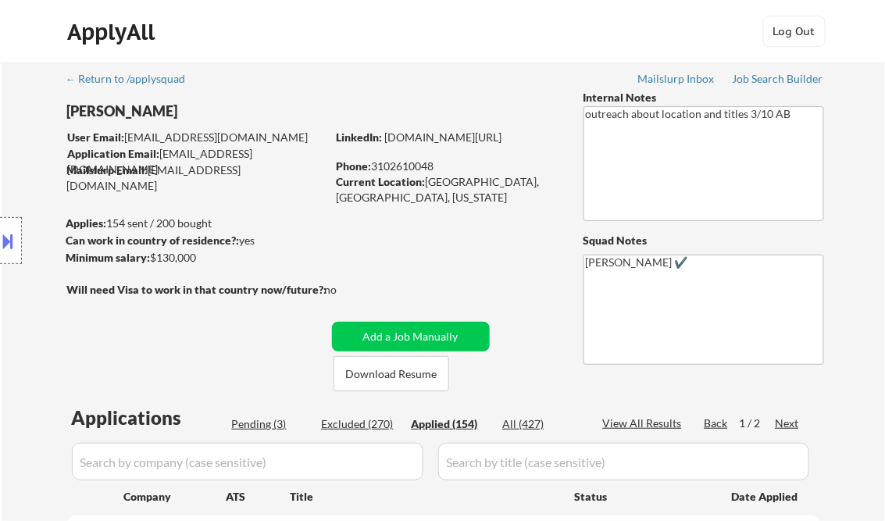
select select ""applied""
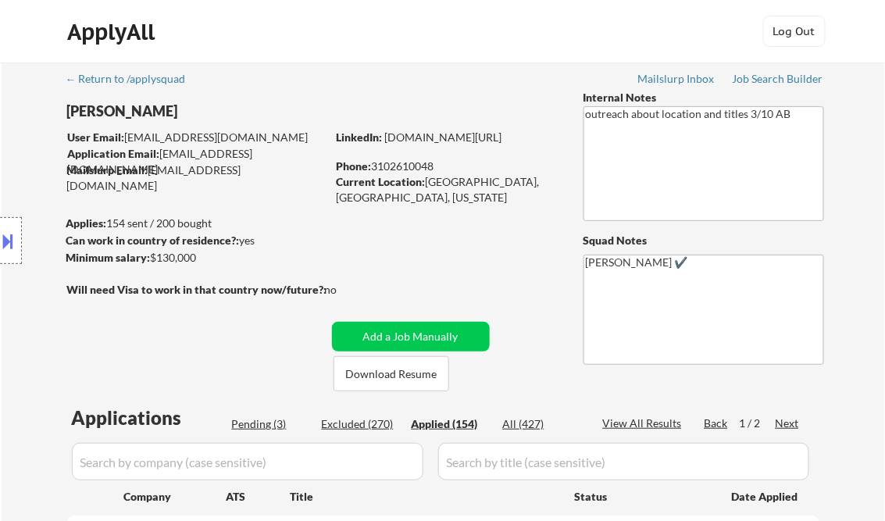
select select ""applied""
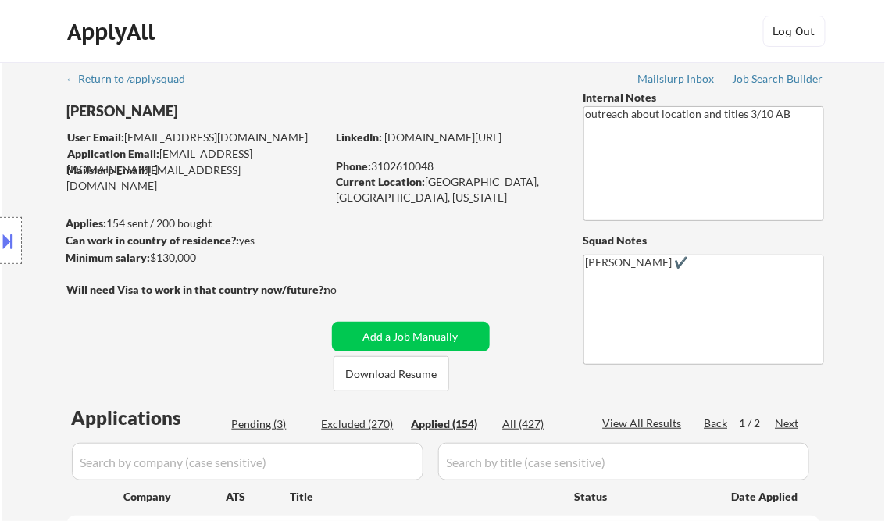
select select ""applied""
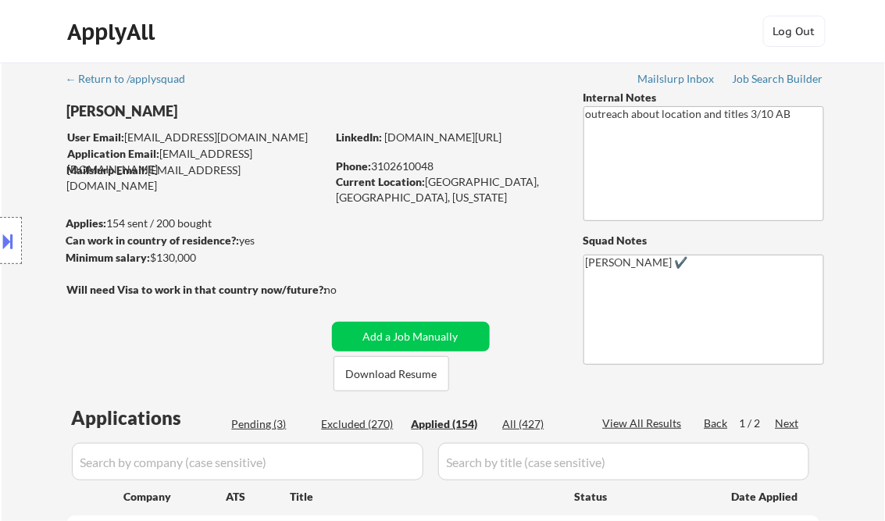
select select ""applied""
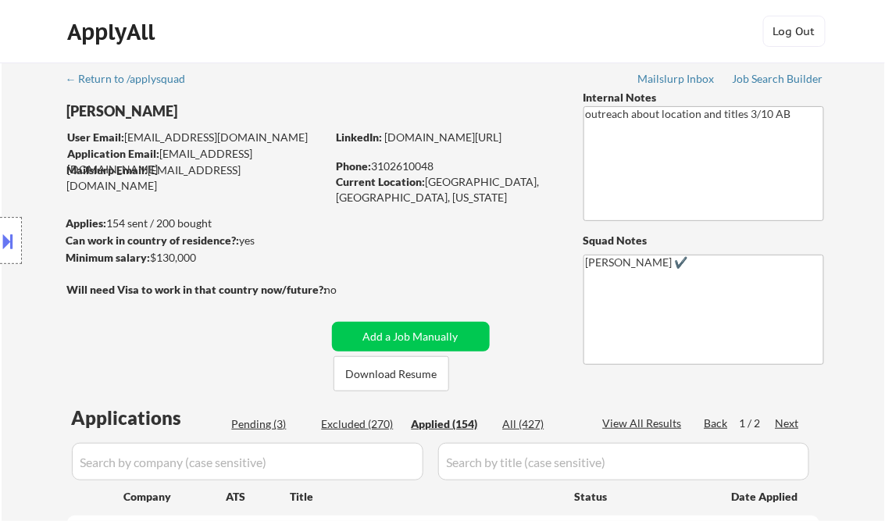
select select ""applied""
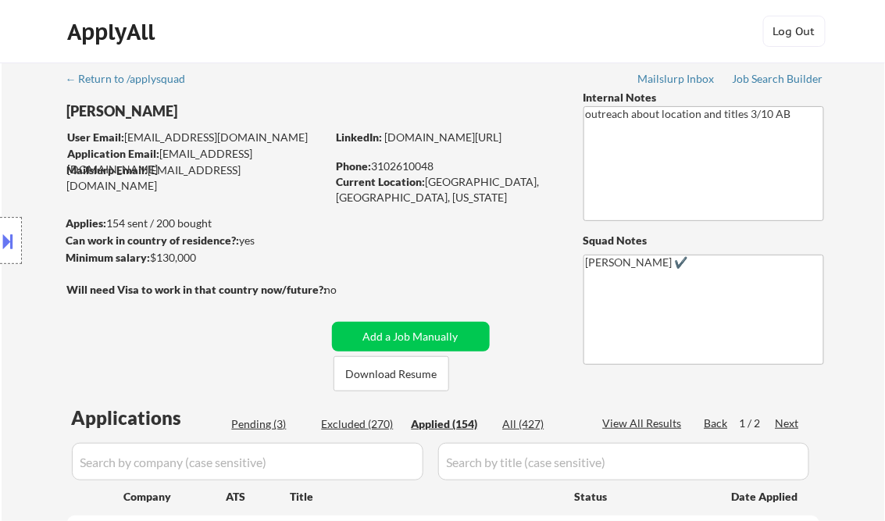
select select ""applied""
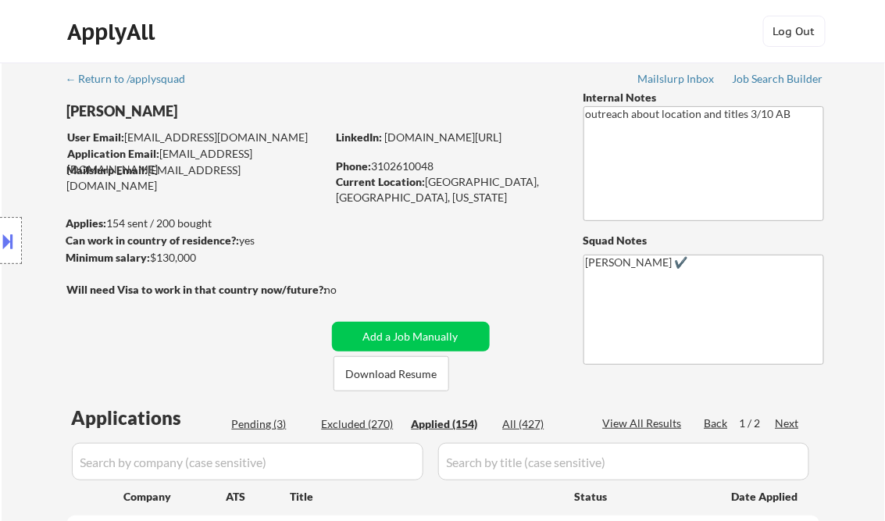
select select ""applied""
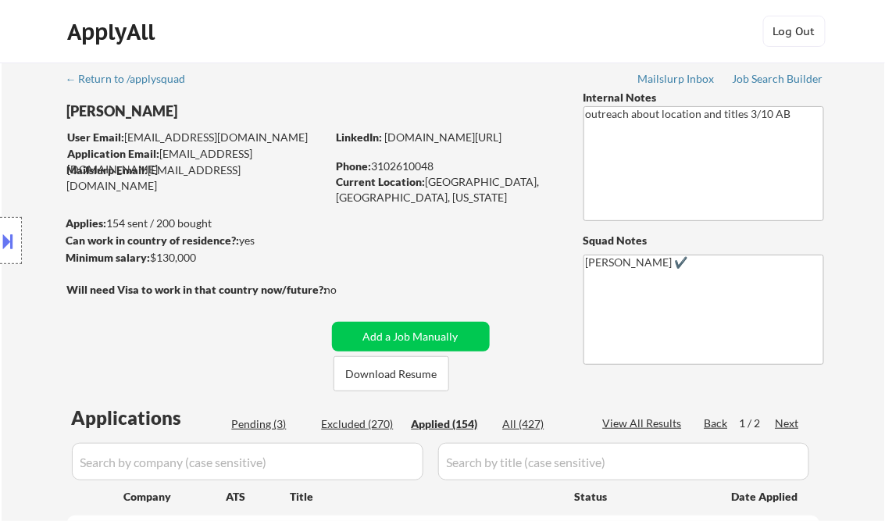
select select ""applied""
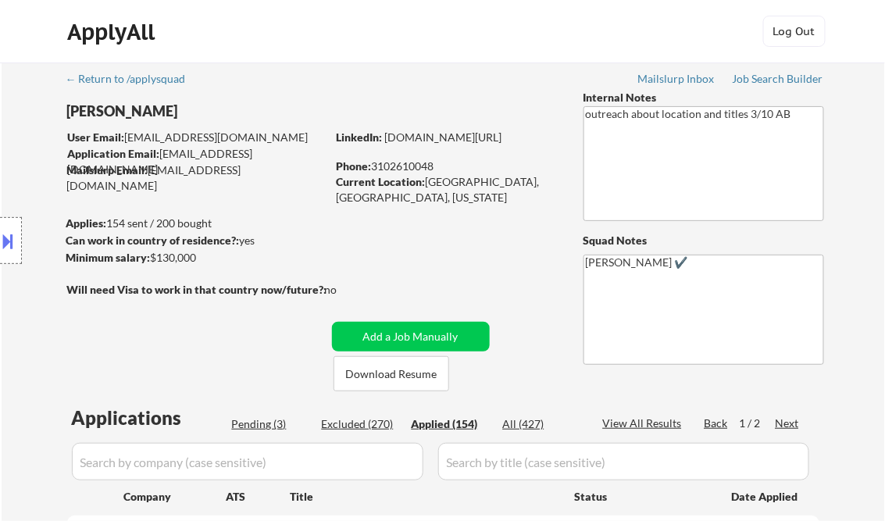
select select ""applied""
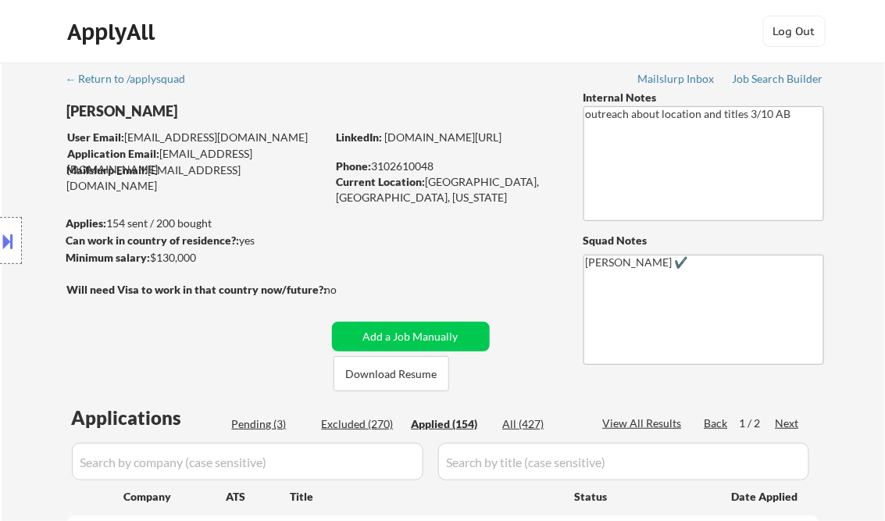
select select ""applied""
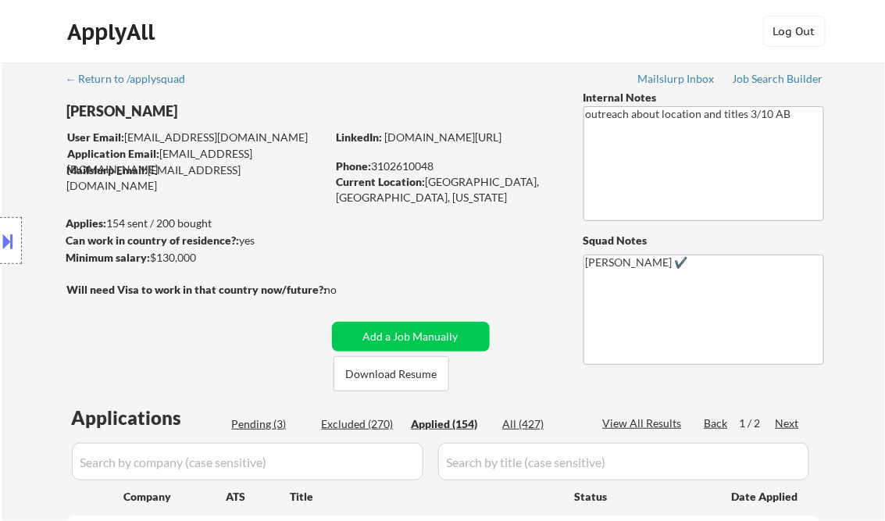
select select ""applied""
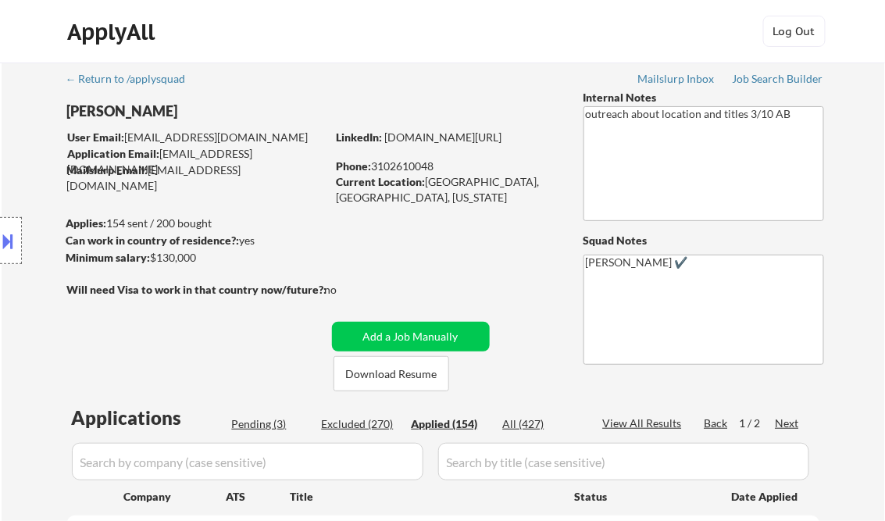
select select ""applied""
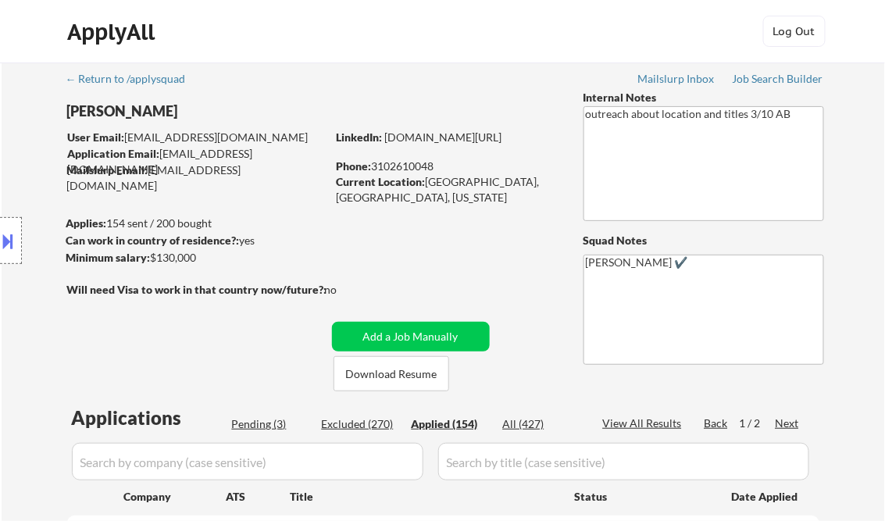
select select ""applied""
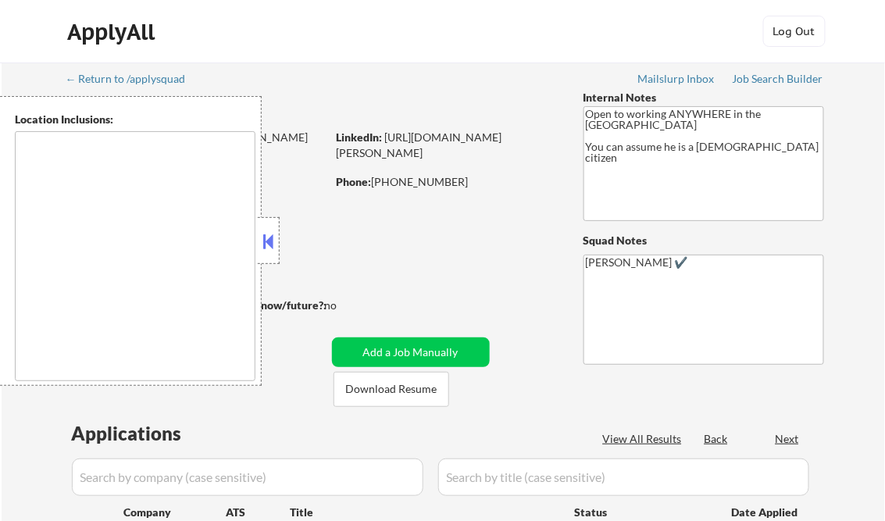
type textarea "[GEOGRAPHIC_DATA], [GEOGRAPHIC_DATA] [GEOGRAPHIC_DATA], [GEOGRAPHIC_DATA] [GEOG…"
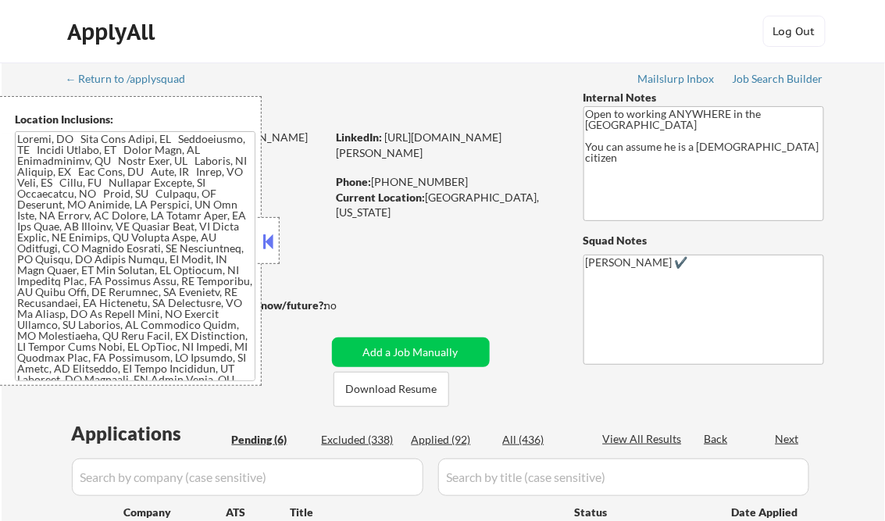
select select ""pending""
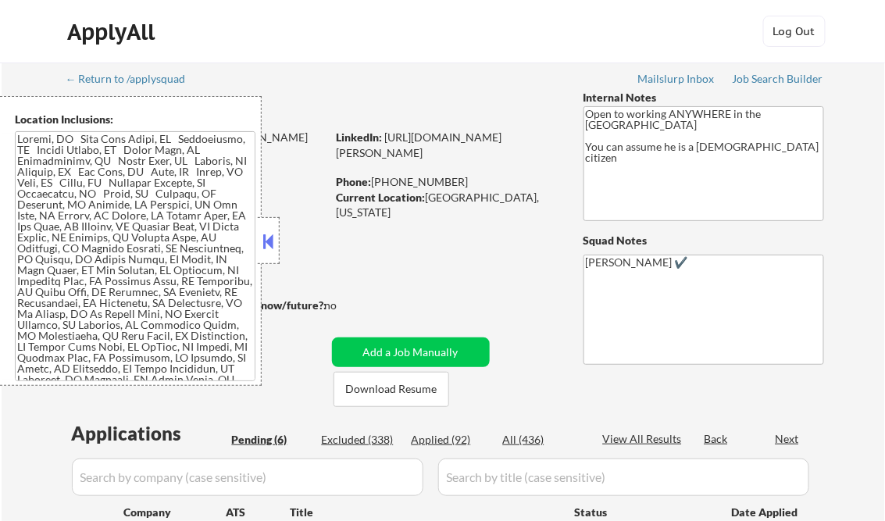
select select ""pending""
click at [267, 235] on button at bounding box center [268, 241] width 17 height 23
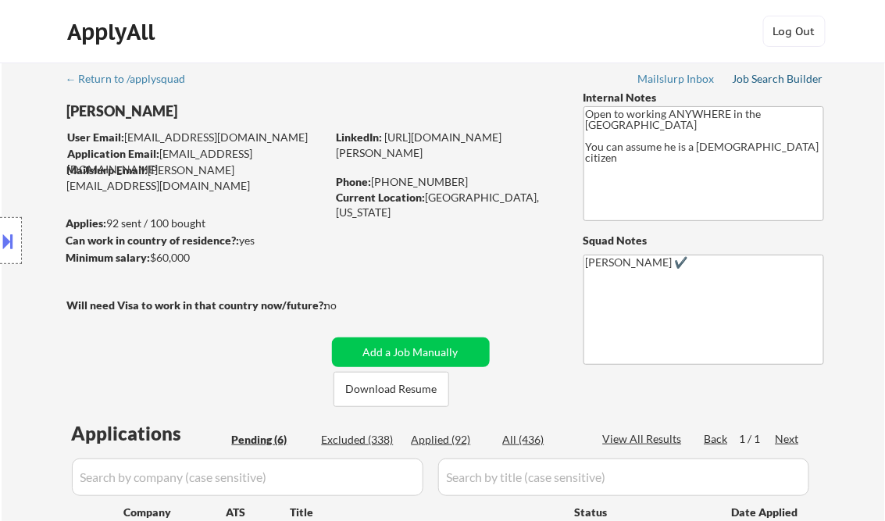
drag, startPoint x: 790, startPoint y: 77, endPoint x: 776, endPoint y: 80, distance: 14.2
click at [790, 77] on div "Job Search Builder" at bounding box center [777, 78] width 91 height 11
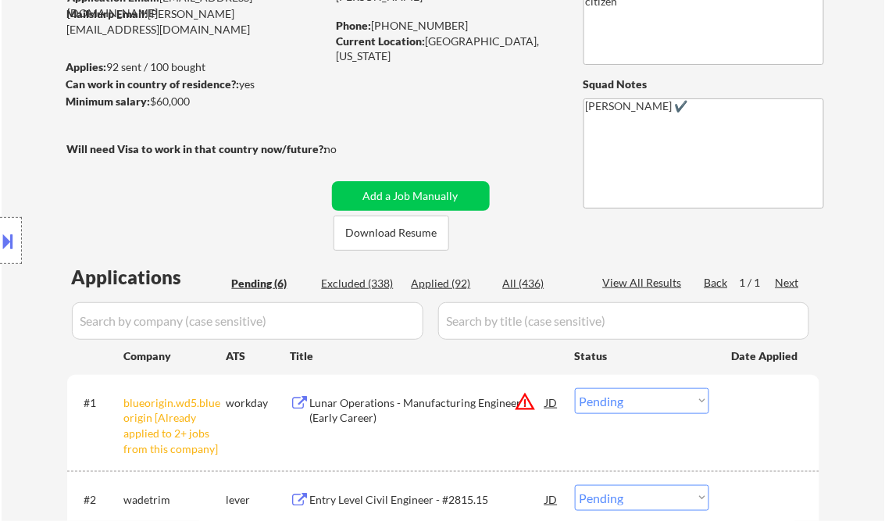
scroll to position [250, 0]
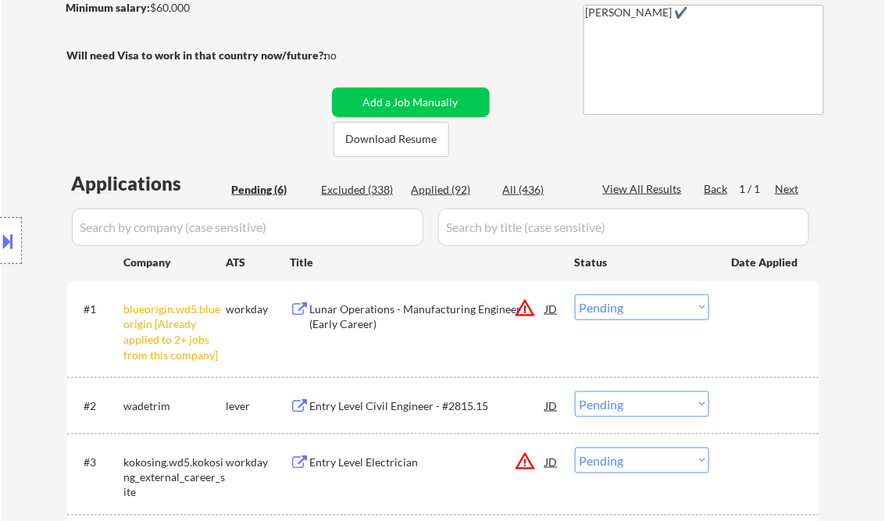
click at [639, 305] on select "Choose an option... Pending Applied Excluded (Questions) Excluded (Expired) Exc…" at bounding box center [642, 307] width 134 height 26
click at [575, 294] on select "Choose an option... Pending Applied Excluded (Questions) Excluded (Expired) Exc…" at bounding box center [642, 307] width 134 height 26
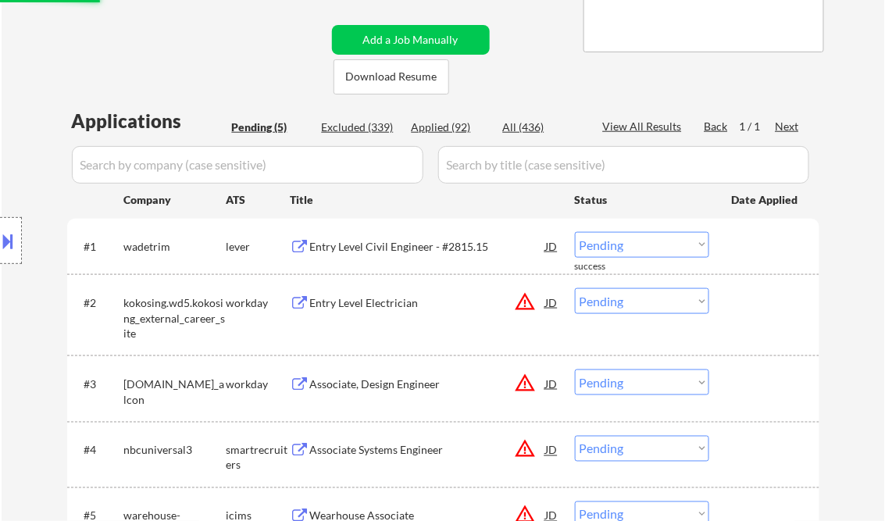
click at [386, 243] on div "Entry Level Civil Engineer - #2815.15" at bounding box center [428, 247] width 236 height 16
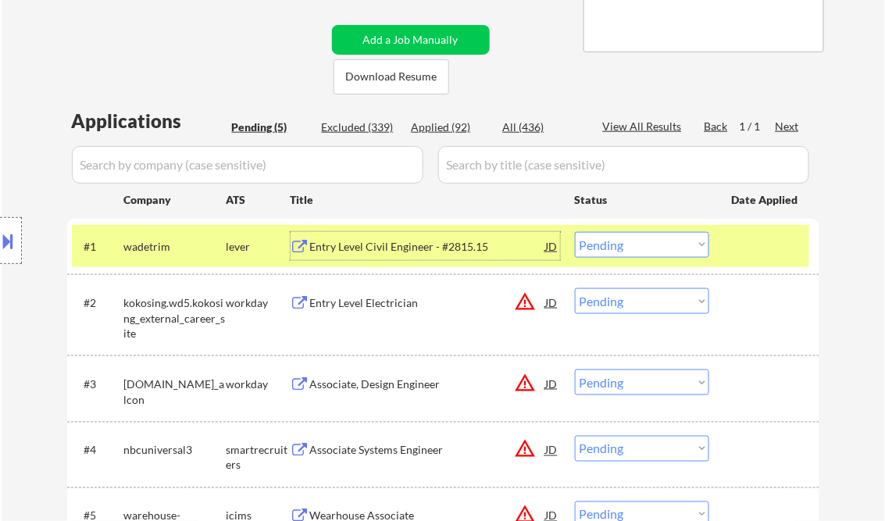
click at [631, 248] on select "Choose an option... Pending Applied Excluded (Questions) Excluded (Expired) Exc…" at bounding box center [642, 245] width 134 height 26
click at [575, 232] on select "Choose an option... Pending Applied Excluded (Questions) Excluded (Expired) Exc…" at bounding box center [642, 245] width 134 height 26
click at [360, 301] on div "Entry Level Electrician" at bounding box center [428, 303] width 236 height 16
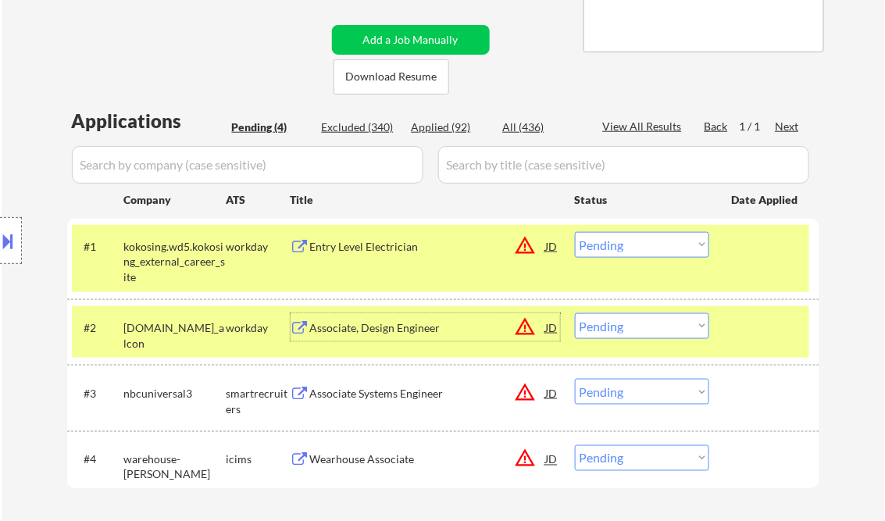
drag, startPoint x: 620, startPoint y: 243, endPoint x: 631, endPoint y: 249, distance: 12.6
click at [620, 243] on select "Choose an option... Pending Applied Excluded (Questions) Excluded (Expired) Exc…" at bounding box center [642, 245] width 134 height 26
click at [575, 232] on select "Choose an option... Pending Applied Excluded (Questions) Excluded (Expired) Exc…" at bounding box center [642, 245] width 134 height 26
click at [756, 245] on div at bounding box center [766, 246] width 69 height 28
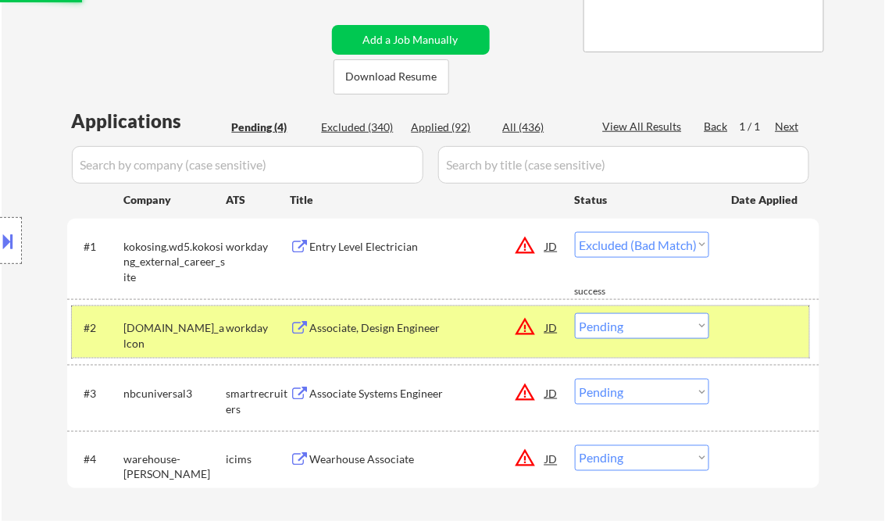
click at [764, 337] on div at bounding box center [766, 327] width 69 height 28
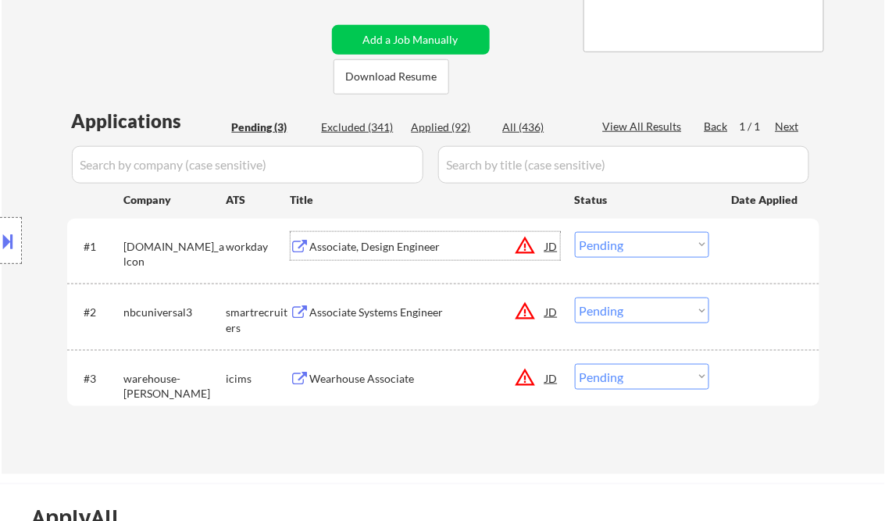
click at [366, 250] on div "Associate, Design Engineer" at bounding box center [428, 247] width 236 height 16
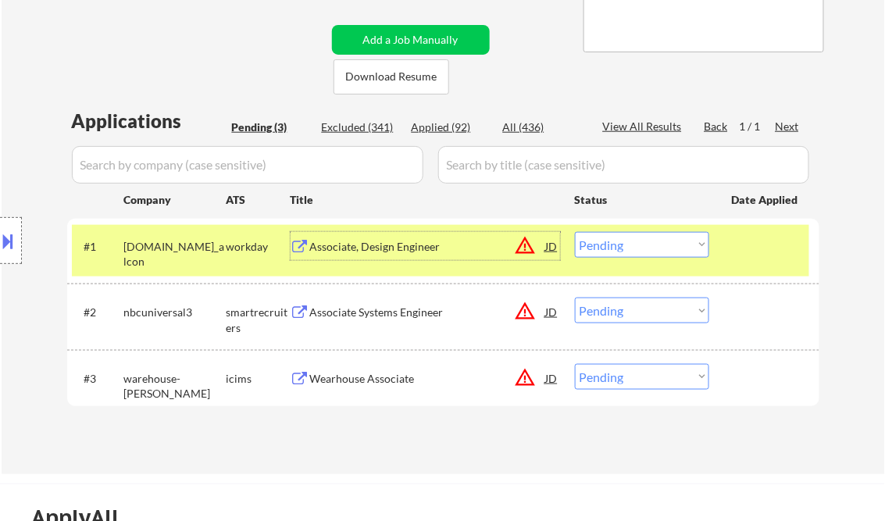
click at [407, 249] on div "Associate, Design Engineer" at bounding box center [428, 247] width 236 height 16
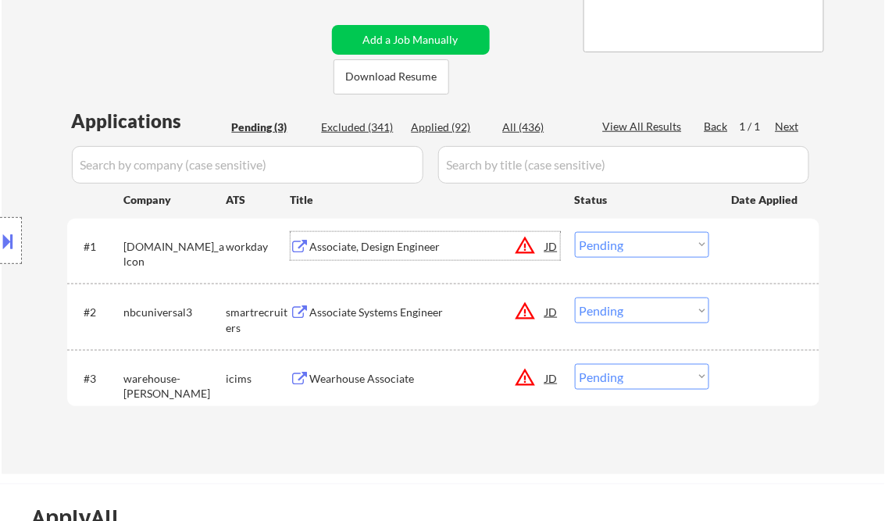
click at [657, 241] on select "Choose an option... Pending Applied Excluded (Questions) Excluded (Expired) Exc…" at bounding box center [642, 245] width 134 height 26
click at [575, 232] on select "Choose an option... Pending Applied Excluded (Questions) Excluded (Expired) Exc…" at bounding box center [642, 245] width 134 height 26
click at [398, 308] on div "Associate Systems Engineer" at bounding box center [428, 313] width 236 height 16
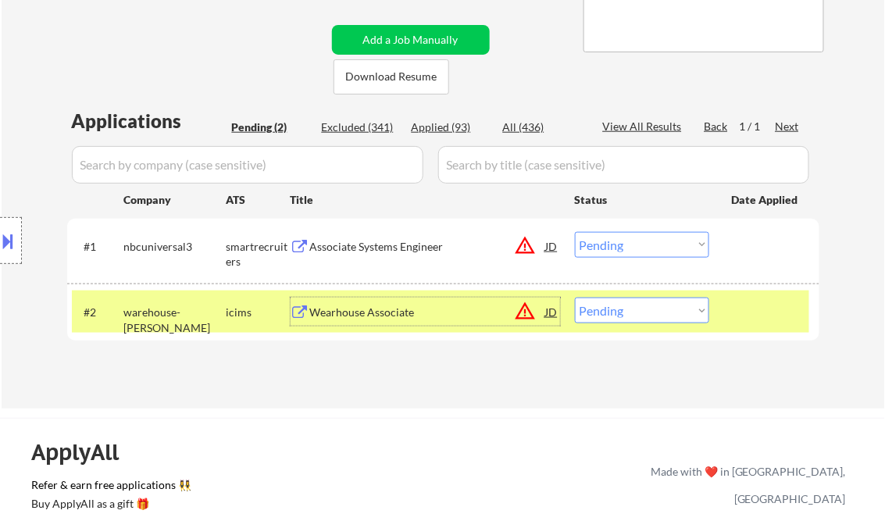
drag, startPoint x: 623, startPoint y: 251, endPoint x: 631, endPoint y: 249, distance: 8.0
click at [623, 251] on select "Choose an option... Pending Applied Excluded (Questions) Excluded (Expired) Exc…" at bounding box center [642, 245] width 134 height 26
click at [575, 232] on select "Choose an option... Pending Applied Excluded (Questions) Excluded (Expired) Exc…" at bounding box center [642, 245] width 134 height 26
click at [329, 307] on div "Wearhouse Associate" at bounding box center [428, 313] width 236 height 16
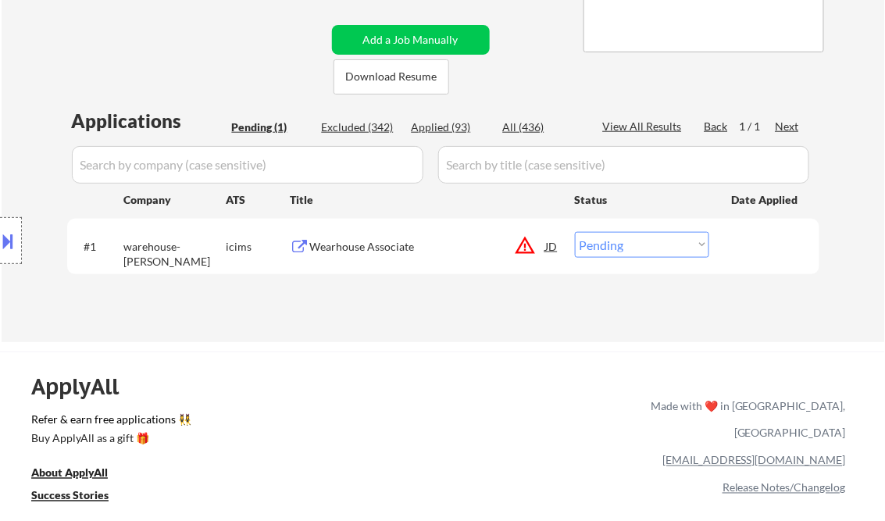
drag, startPoint x: 632, startPoint y: 248, endPoint x: 646, endPoint y: 248, distance: 14.1
click at [632, 248] on select "Choose an option... Pending Applied Excluded (Questions) Excluded (Expired) Exc…" at bounding box center [642, 245] width 134 height 26
select select ""excluded__bad_match_""
click at [575, 232] on select "Choose an option... Pending Applied Excluded (Questions) Excluded (Expired) Exc…" at bounding box center [642, 245] width 134 height 26
click at [401, 305] on div "Applications Pending (1) Excluded (342) Applied (93) All (436) View All Results…" at bounding box center [443, 210] width 752 height 205
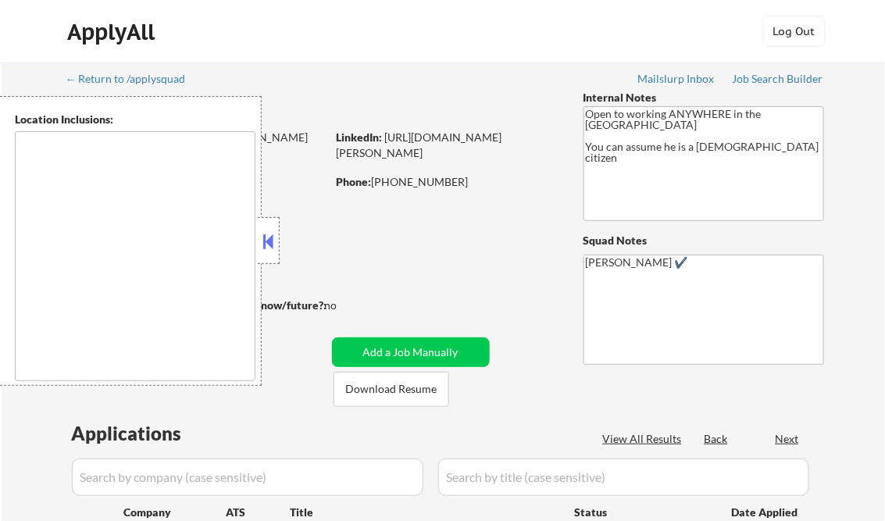
type textarea "[GEOGRAPHIC_DATA], [GEOGRAPHIC_DATA] [GEOGRAPHIC_DATA], [GEOGRAPHIC_DATA] [GEOG…"
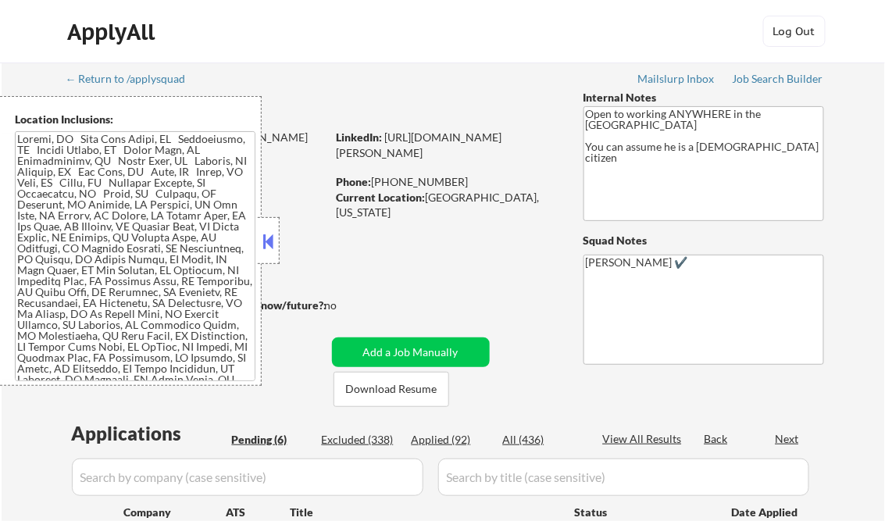
select select ""pending""
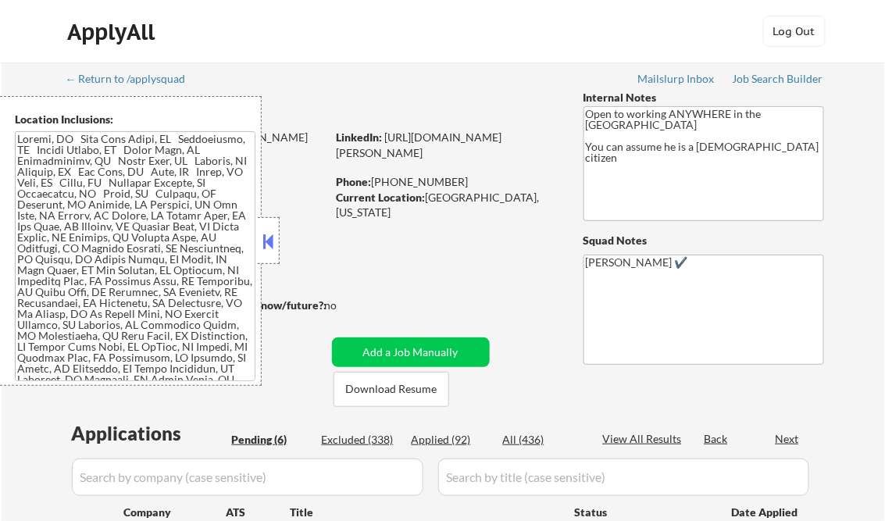
select select ""pending""
click at [272, 239] on button at bounding box center [268, 241] width 17 height 23
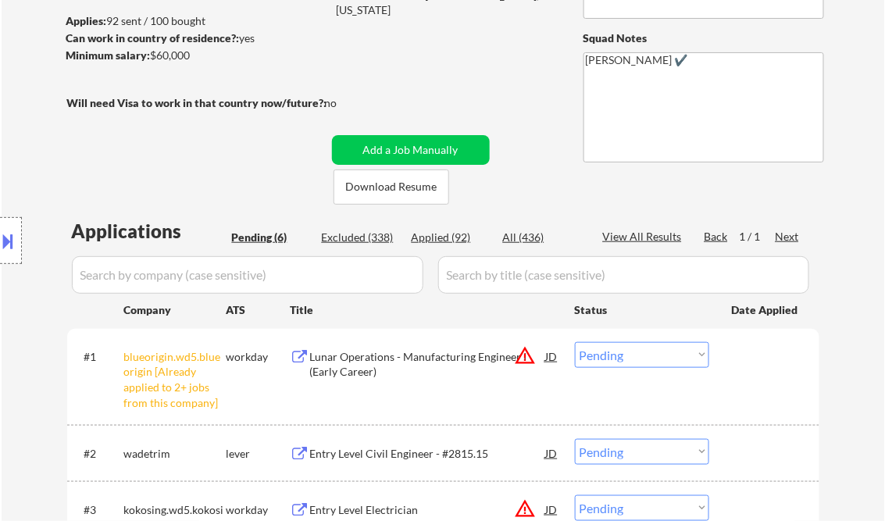
scroll to position [250, 0]
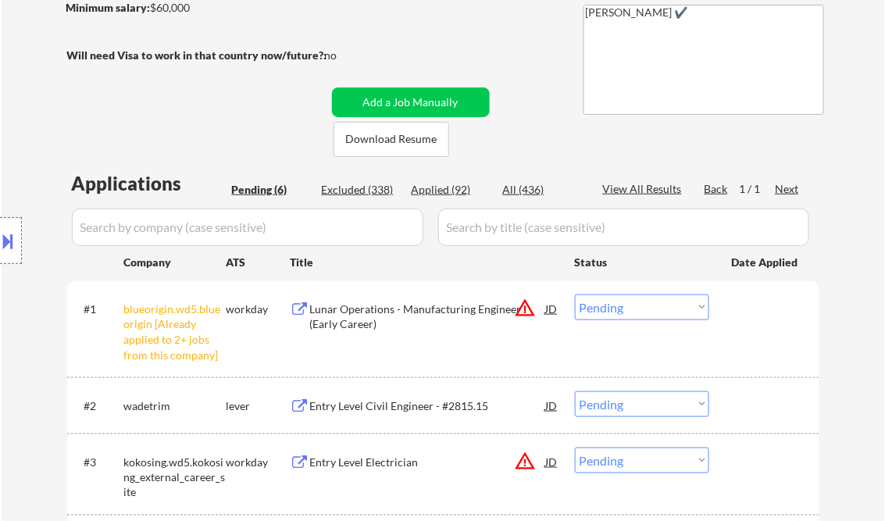
click at [455, 188] on div "Applied (92)" at bounding box center [450, 190] width 78 height 16
select select ""applied""
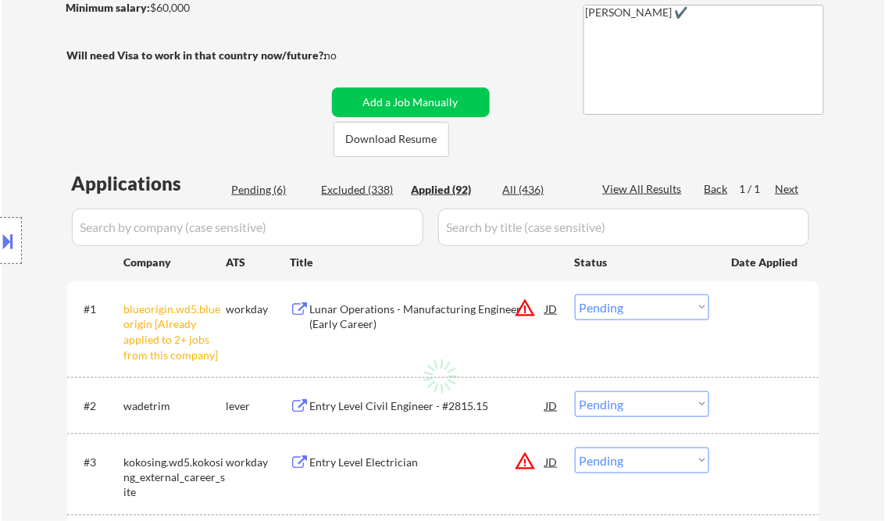
select select ""applied""
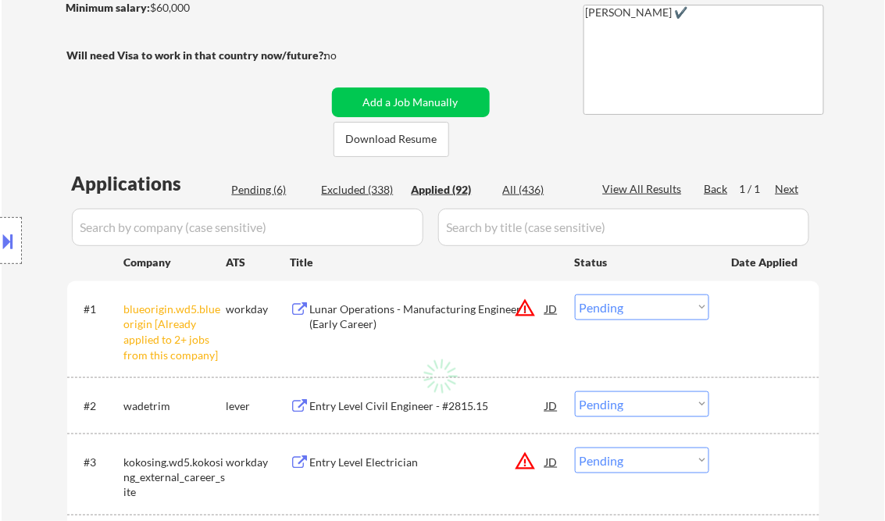
select select ""applied""
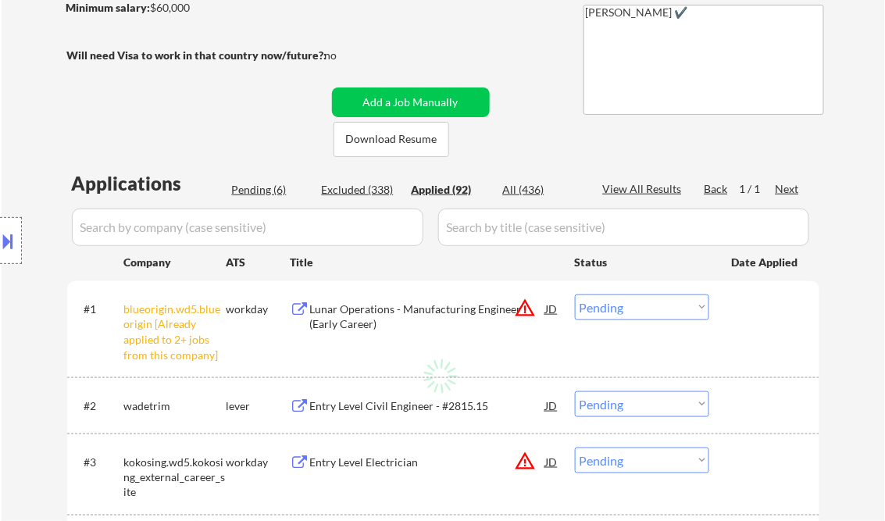
select select ""applied""
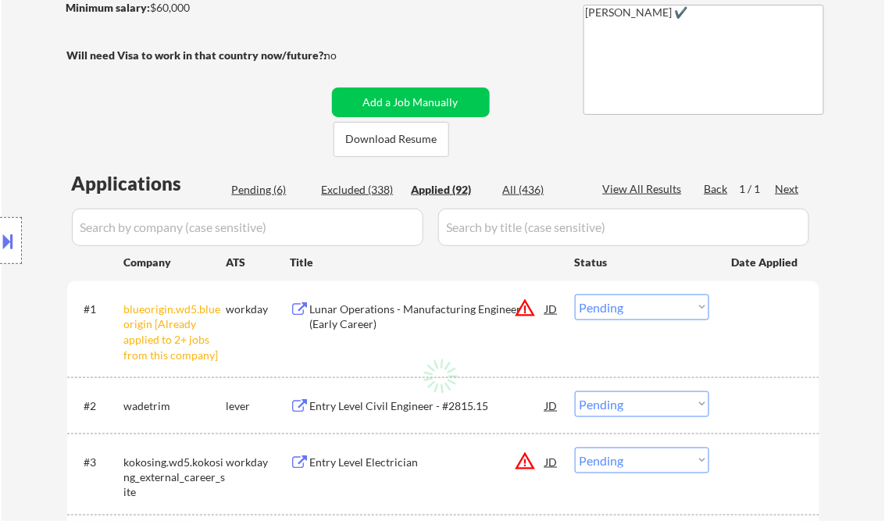
select select ""applied""
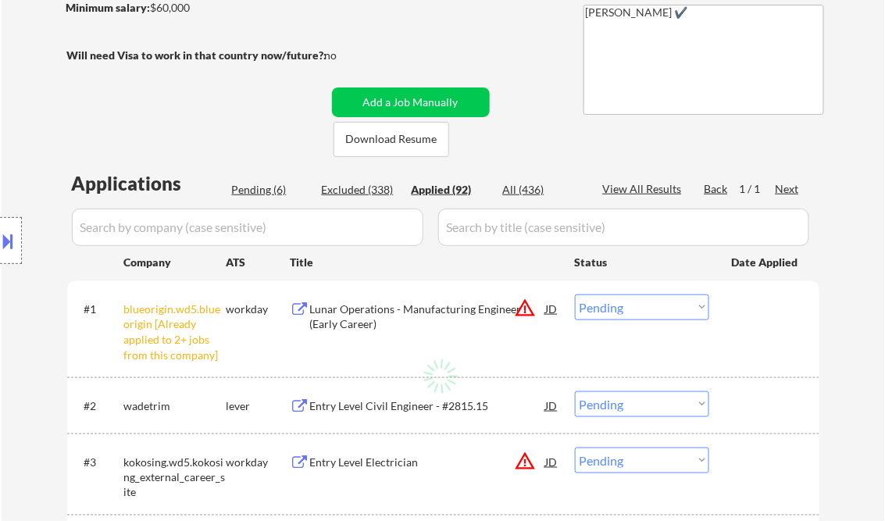
select select ""applied""
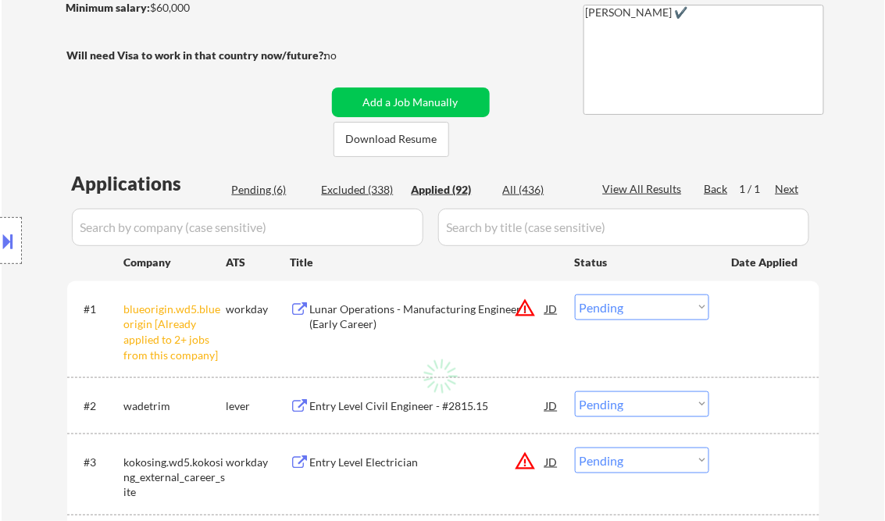
select select ""applied""
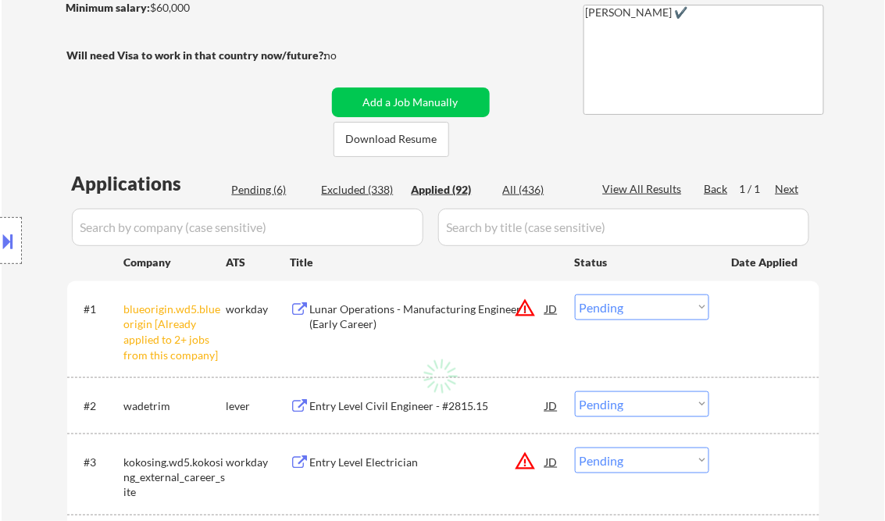
select select ""applied""
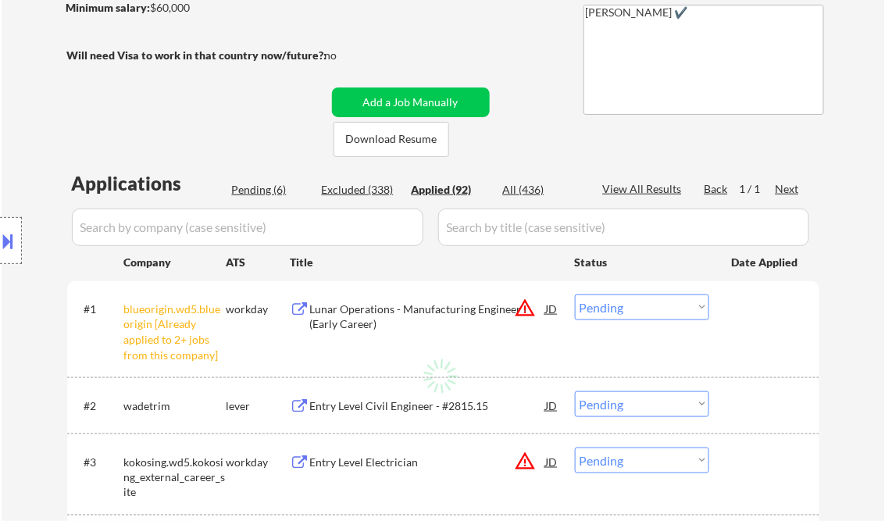
select select ""applied""
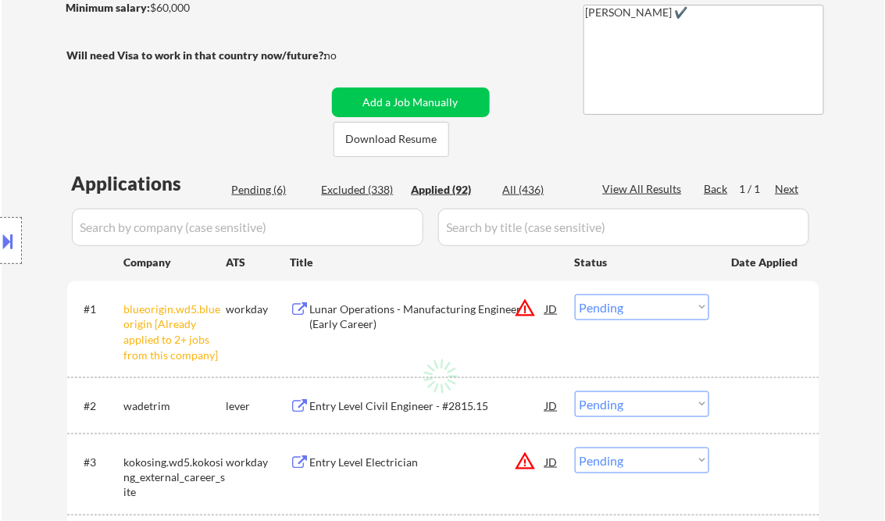
select select ""applied""
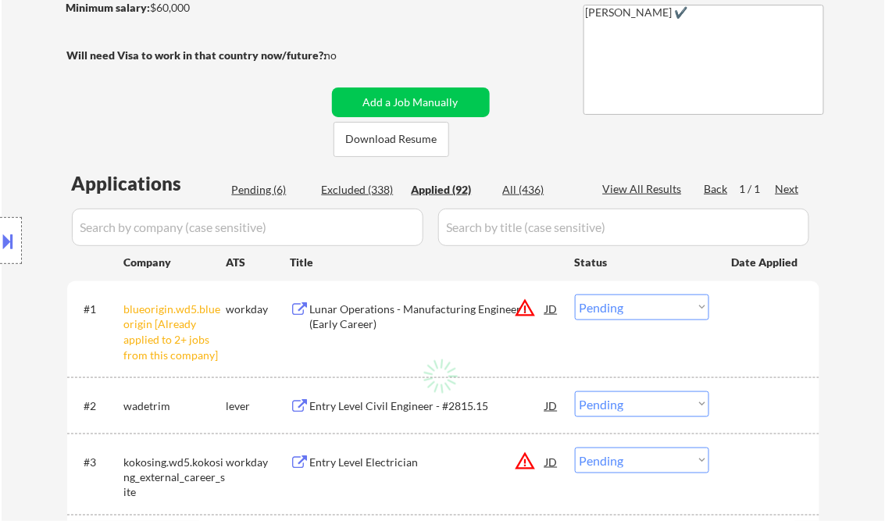
select select ""applied""
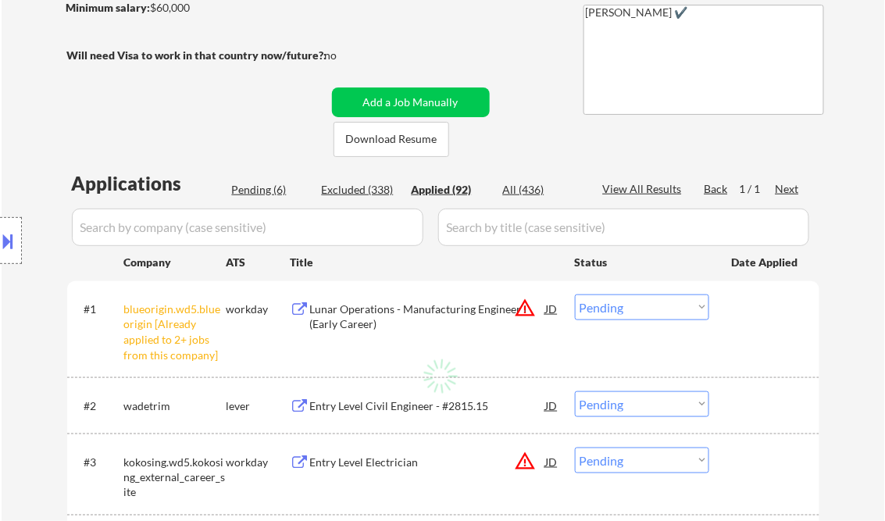
select select ""applied""
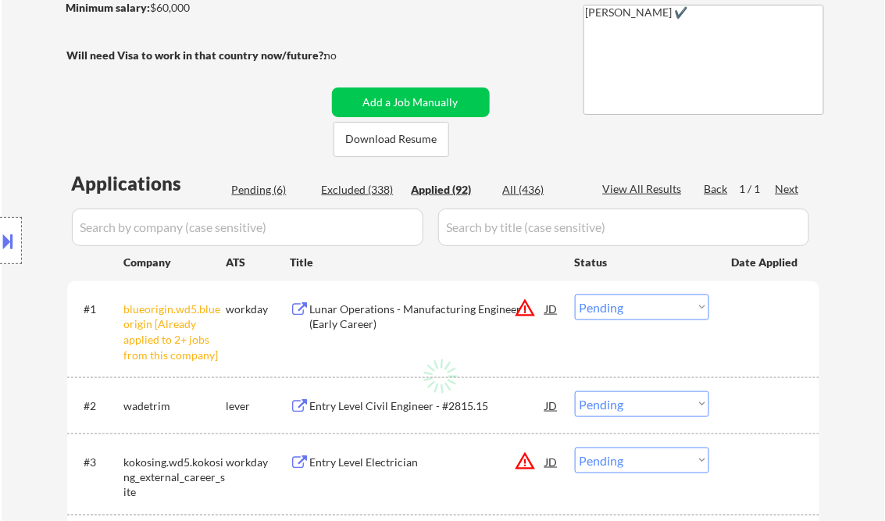
select select ""applied""
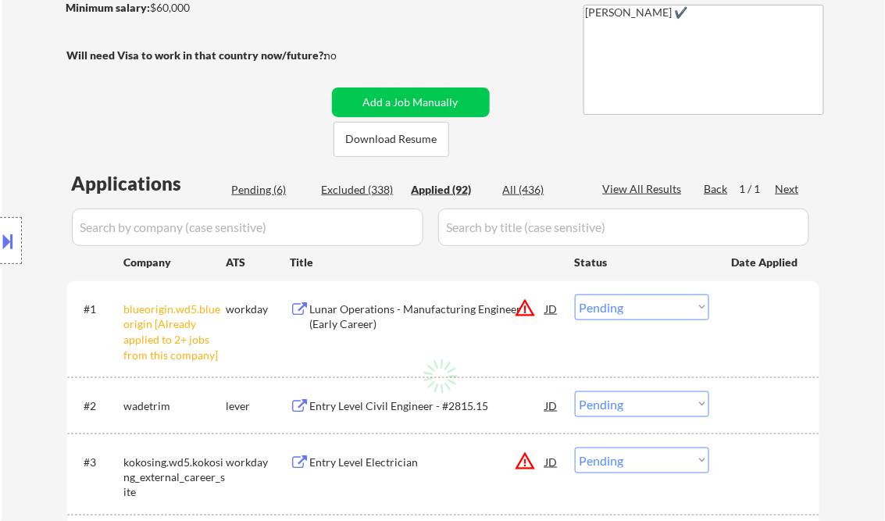
select select ""applied""
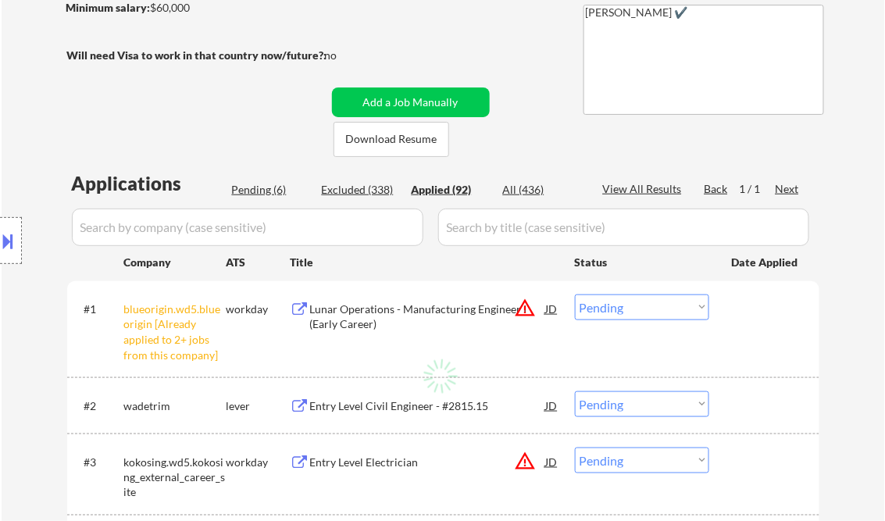
select select ""applied""
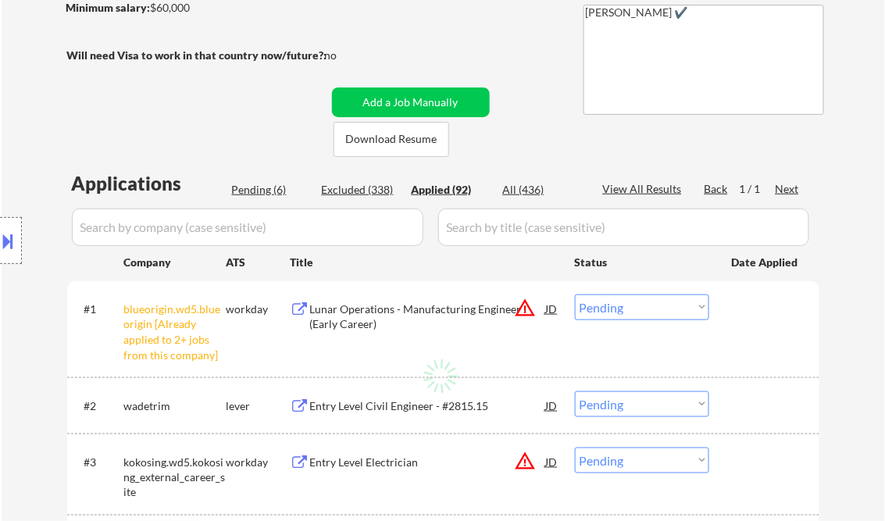
select select ""applied""
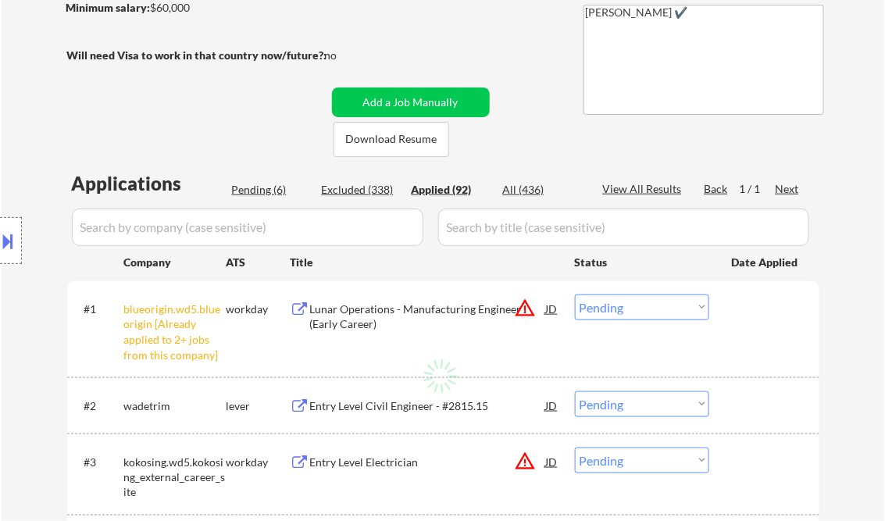
select select ""applied""
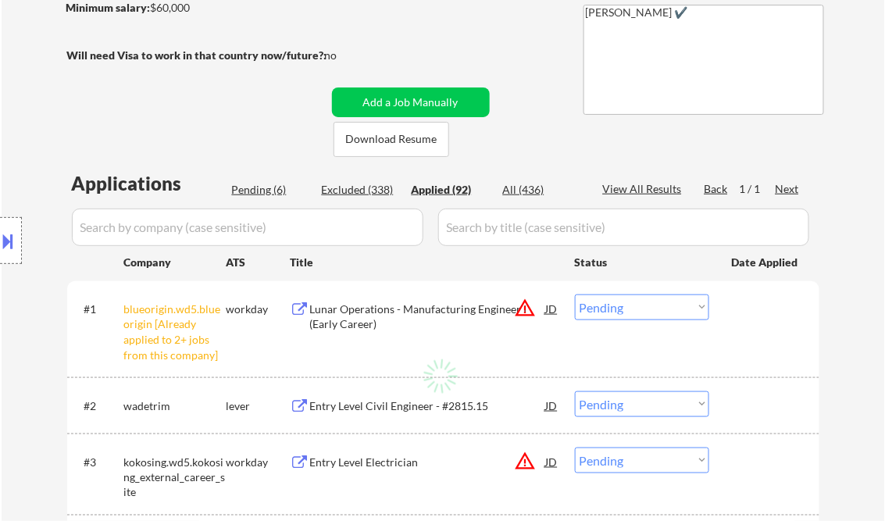
select select ""applied""
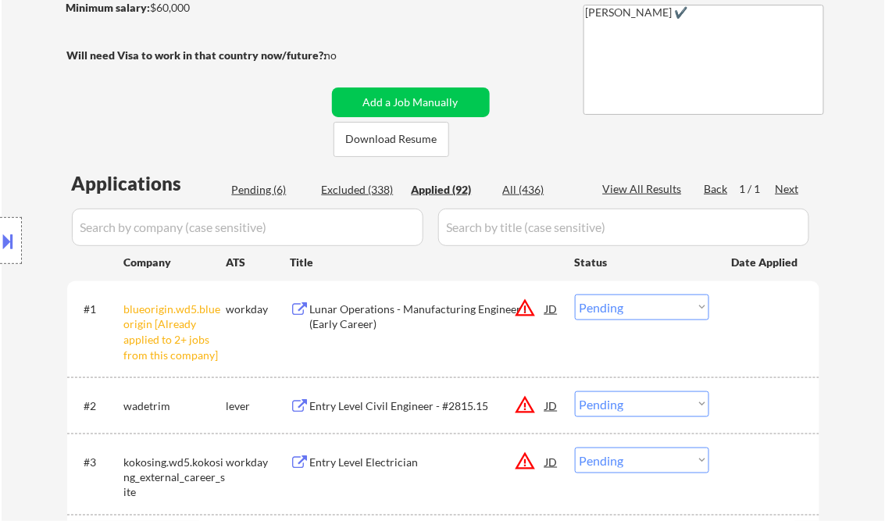
select select ""applied""
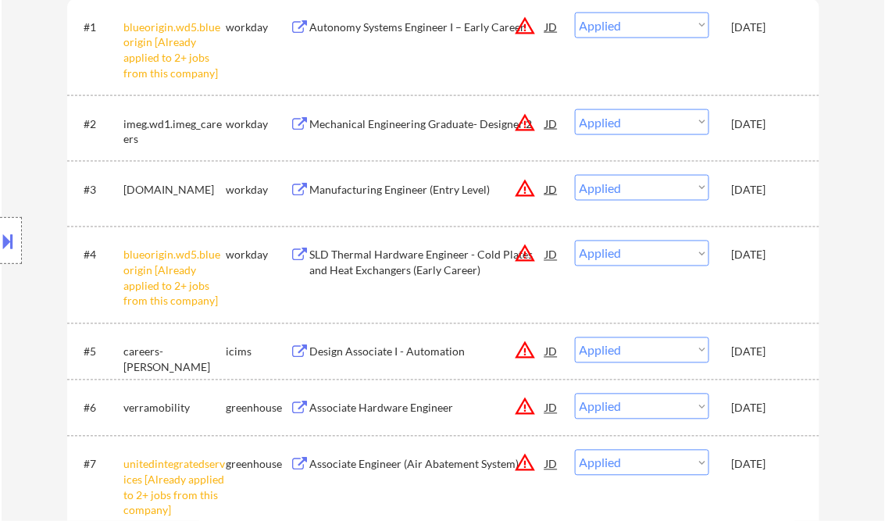
select select ""applied""
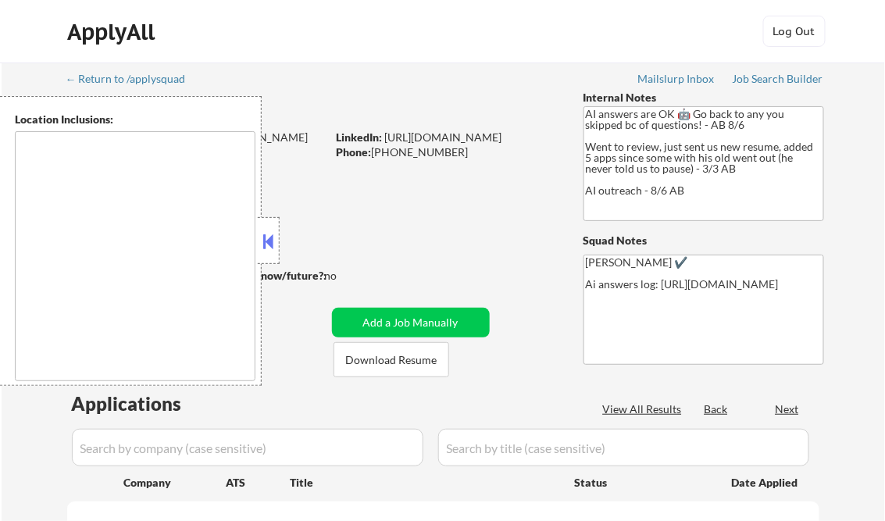
type textarea "[GEOGRAPHIC_DATA], [GEOGRAPHIC_DATA] [GEOGRAPHIC_DATA], [GEOGRAPHIC_DATA] [GEOG…"
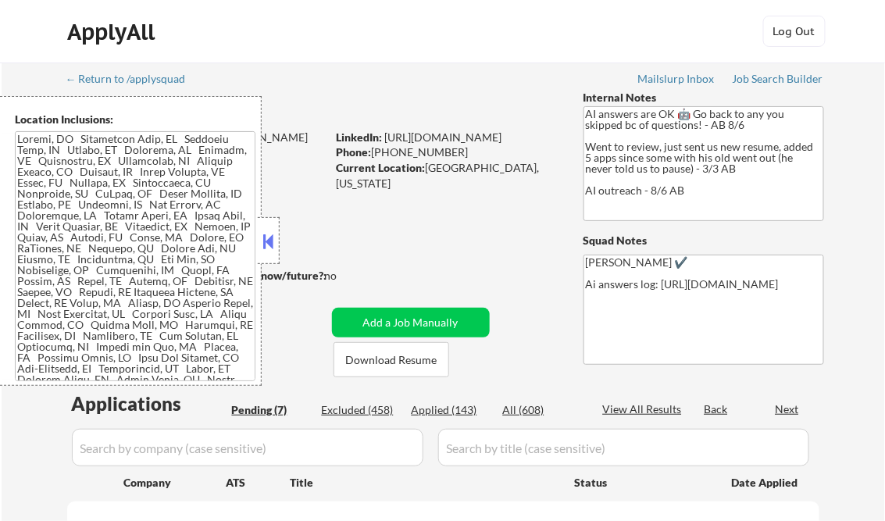
select select ""pending""
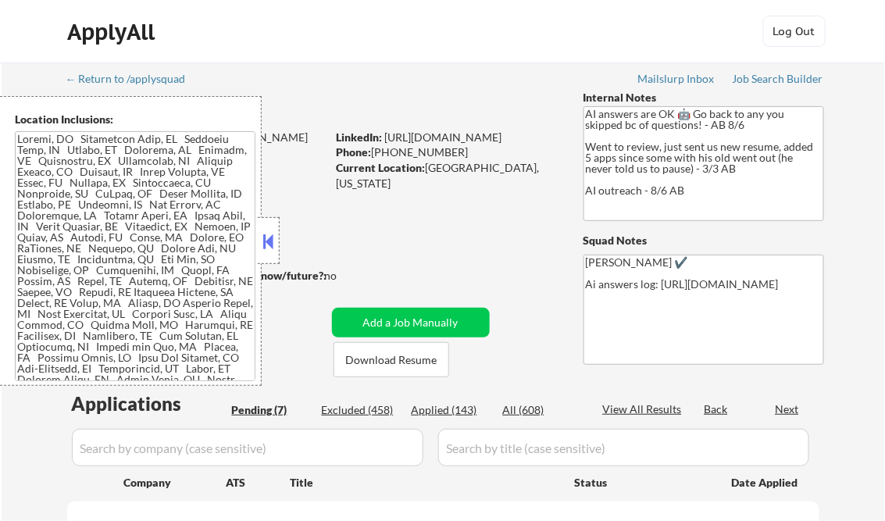
select select ""pending""
click at [265, 237] on button at bounding box center [268, 241] width 17 height 23
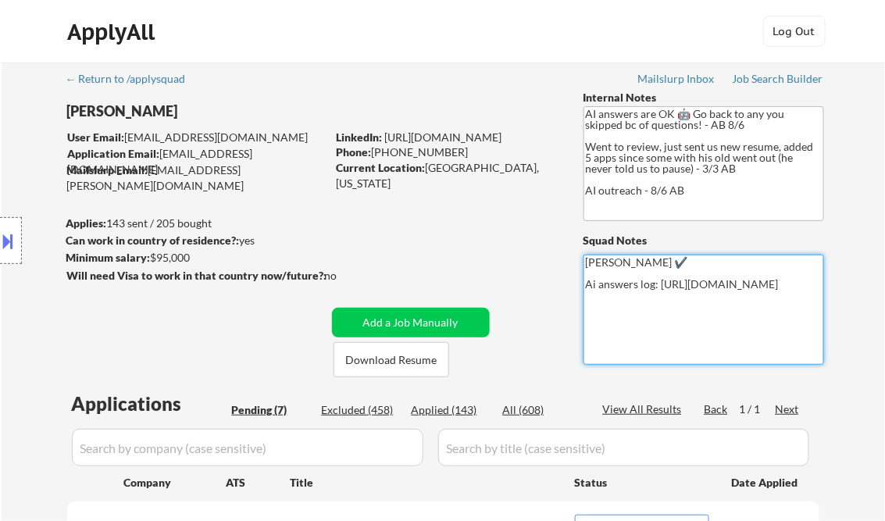
click at [770, 75] on div "Job Search Builder" at bounding box center [777, 78] width 91 height 11
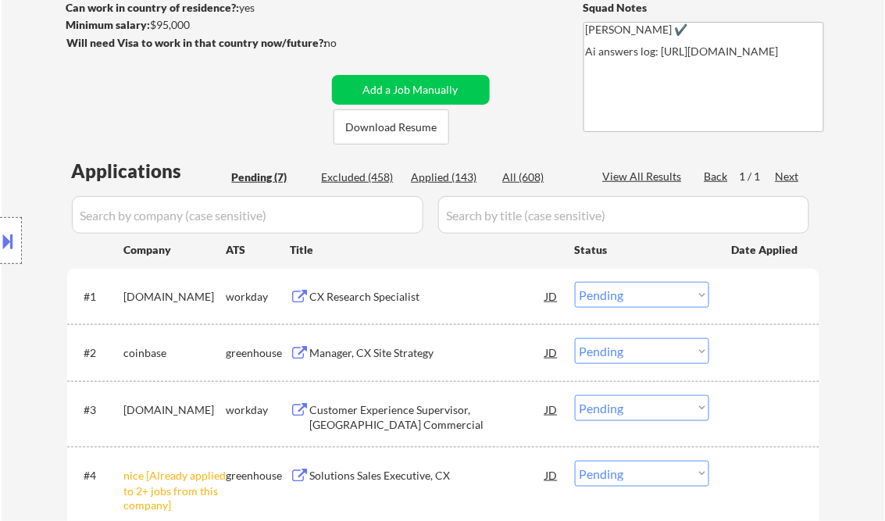
scroll to position [312, 0]
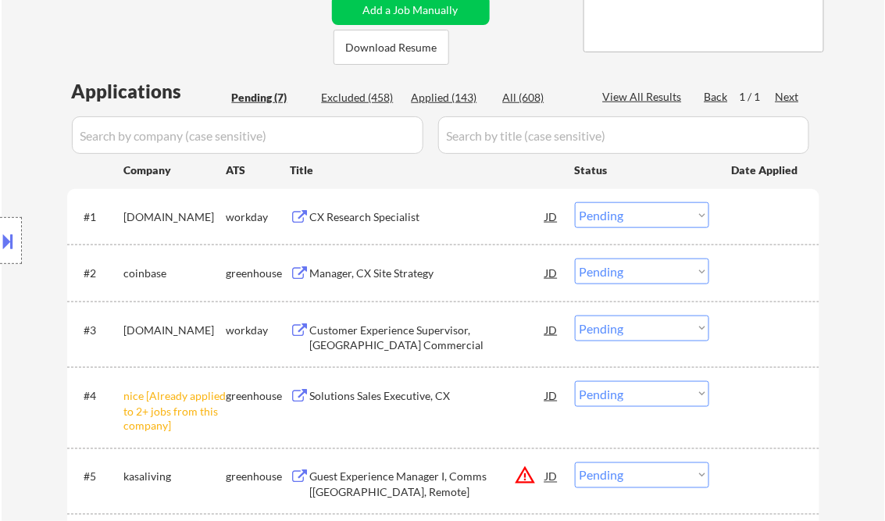
click at [351, 222] on div "CX Research Specialist" at bounding box center [428, 217] width 236 height 16
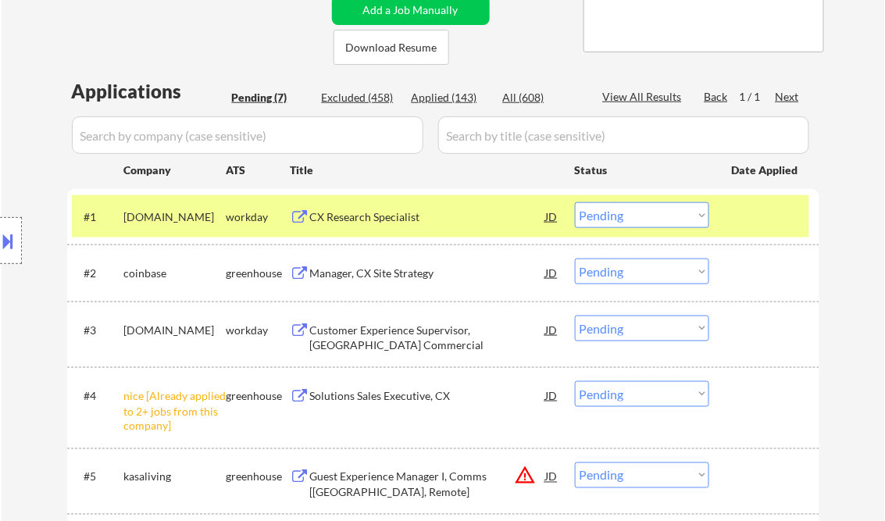
click at [12, 240] on button at bounding box center [8, 241] width 17 height 26
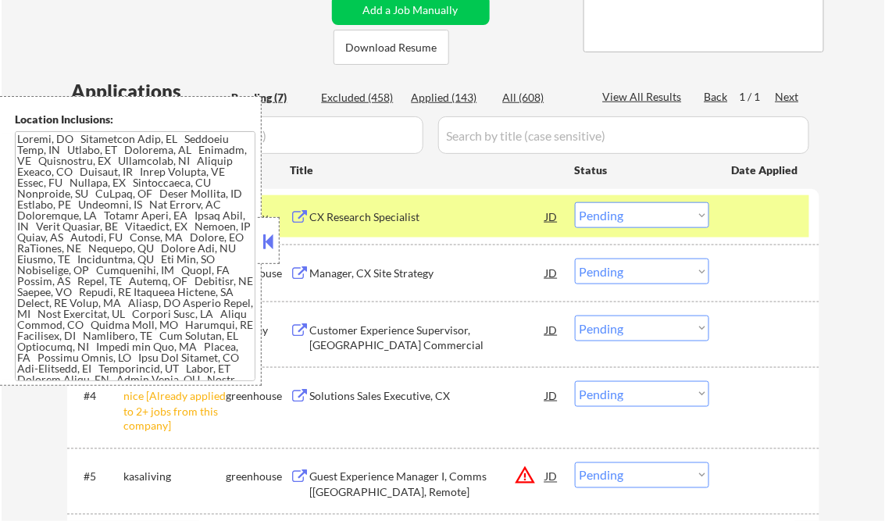
click at [266, 242] on button at bounding box center [268, 241] width 17 height 23
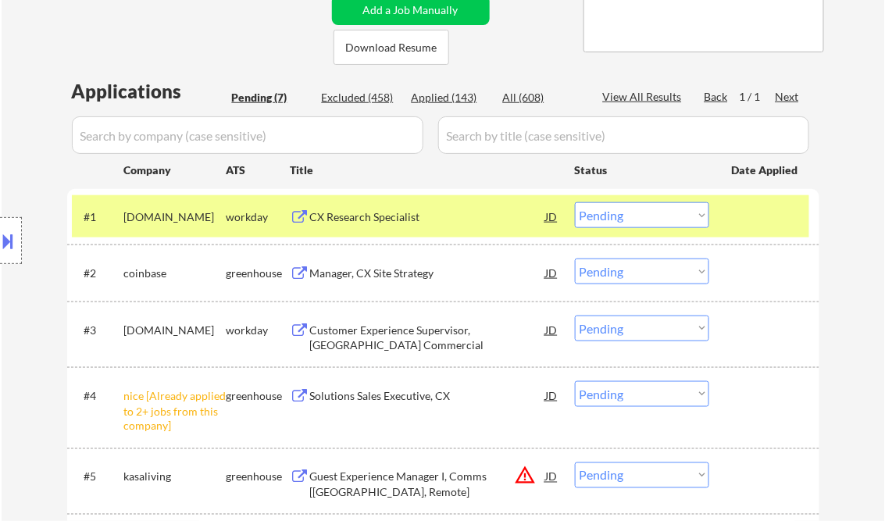
drag, startPoint x: 658, startPoint y: 210, endPoint x: 661, endPoint y: 227, distance: 17.3
click at [658, 209] on select "Choose an option... Pending Applied Excluded (Questions) Excluded (Expired) Exc…" at bounding box center [642, 215] width 134 height 26
click at [575, 202] on select "Choose an option... Pending Applied Excluded (Questions) Excluded (Expired) Exc…" at bounding box center [642, 215] width 134 height 26
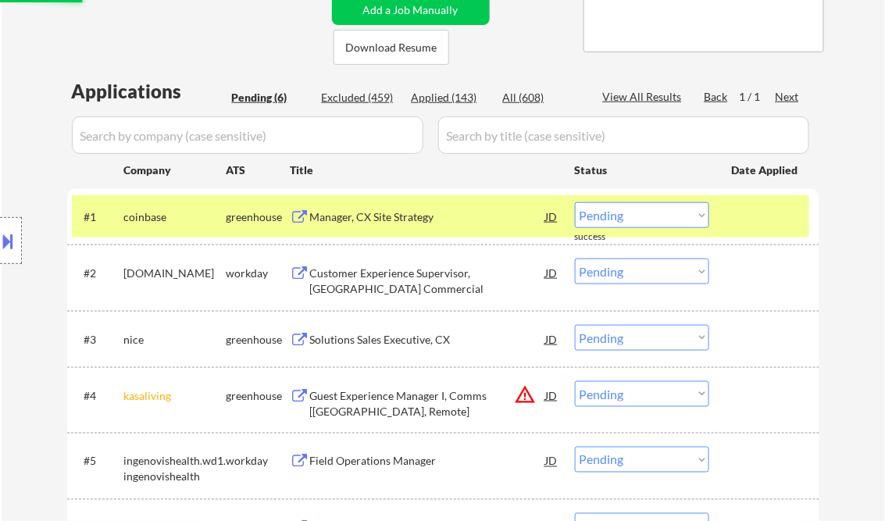
click at [370, 220] on div "Manager, CX Site Strategy" at bounding box center [428, 217] width 236 height 16
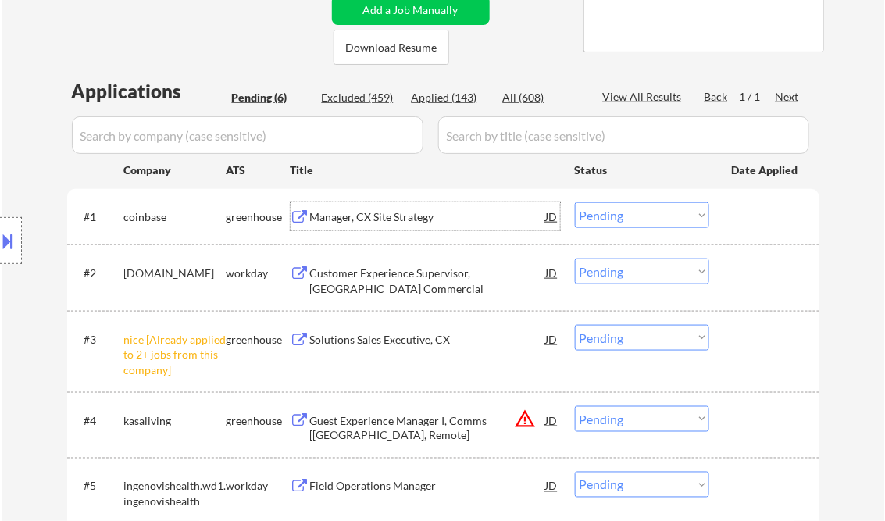
click at [611, 213] on select "Choose an option... Pending Applied Excluded (Questions) Excluded (Expired) Exc…" at bounding box center [642, 215] width 134 height 26
click at [575, 202] on select "Choose an option... Pending Applied Excluded (Questions) Excluded (Expired) Exc…" at bounding box center [642, 215] width 134 height 26
click at [389, 272] on div "Customer Experience Supervisor, [GEOGRAPHIC_DATA] Commercial" at bounding box center [428, 280] width 236 height 30
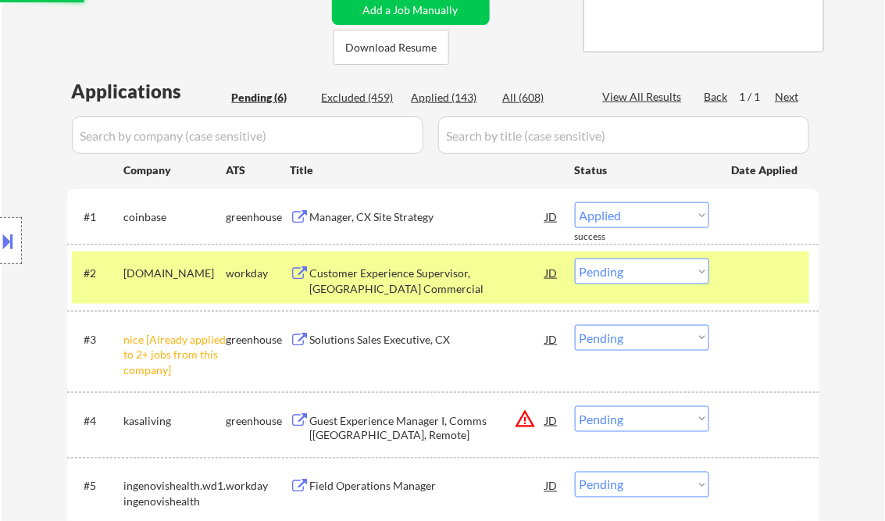
select select ""pending""
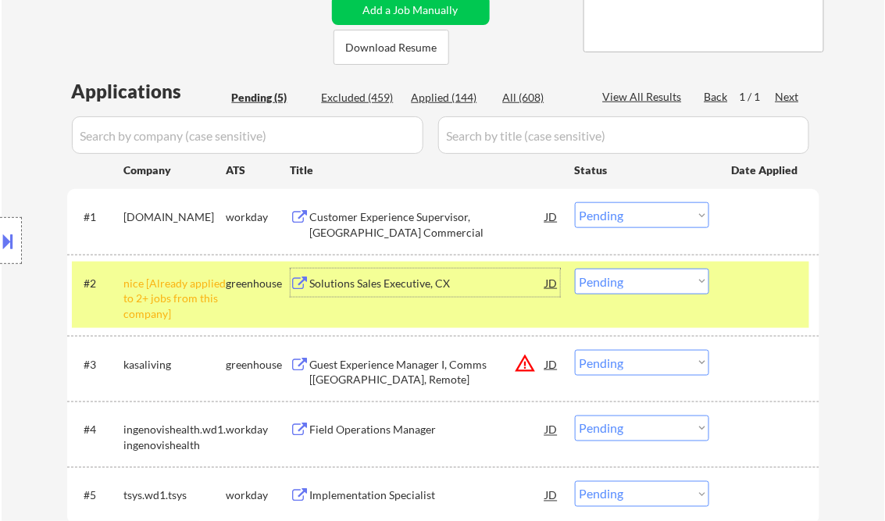
drag, startPoint x: 654, startPoint y: 287, endPoint x: 656, endPoint y: 294, distance: 8.0
click at [654, 287] on select "Choose an option... Pending Applied Excluded (Questions) Excluded (Expired) Exc…" at bounding box center [642, 282] width 134 height 26
click at [575, 269] on select "Choose an option... Pending Applied Excluded (Questions) Excluded (Expired) Exc…" at bounding box center [642, 282] width 134 height 26
select select ""pending""
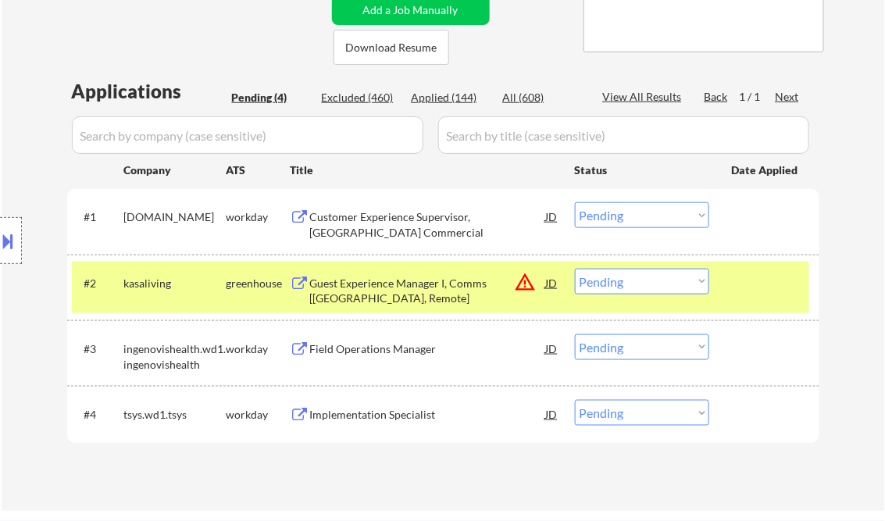
click at [646, 208] on select "Choose an option... Pending Applied Excluded (Questions) Excluded (Expired) Exc…" at bounding box center [642, 215] width 134 height 26
click at [575, 202] on select "Choose an option... Pending Applied Excluded (Questions) Excluded (Expired) Exc…" at bounding box center [642, 215] width 134 height 26
click at [422, 289] on div "Guest Experience Manager I, Comms [[GEOGRAPHIC_DATA], Remote]" at bounding box center [428, 291] width 236 height 30
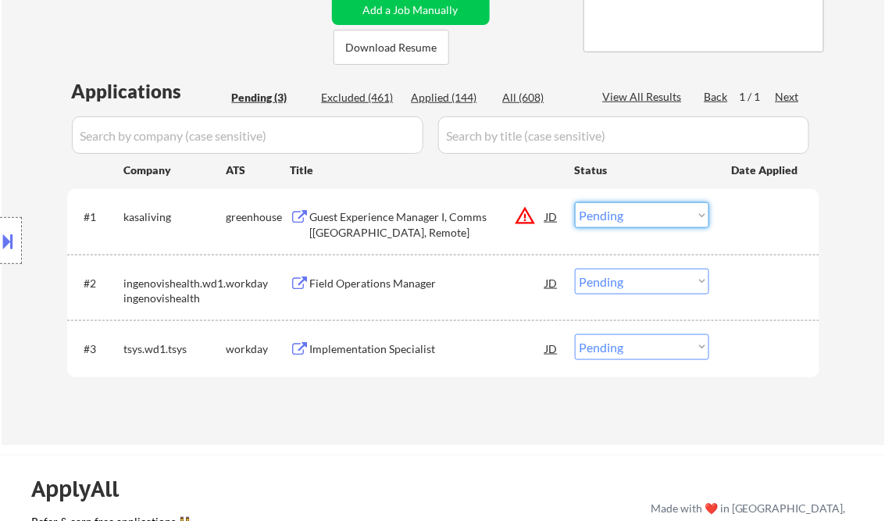
click at [615, 211] on select "Choose an option... Pending Applied Excluded (Questions) Excluded (Expired) Exc…" at bounding box center [642, 215] width 134 height 26
click at [575, 202] on select "Choose an option... Pending Applied Excluded (Questions) Excluded (Expired) Exc…" at bounding box center [642, 215] width 134 height 26
click at [425, 290] on div "Field Operations Manager" at bounding box center [428, 284] width 236 height 16
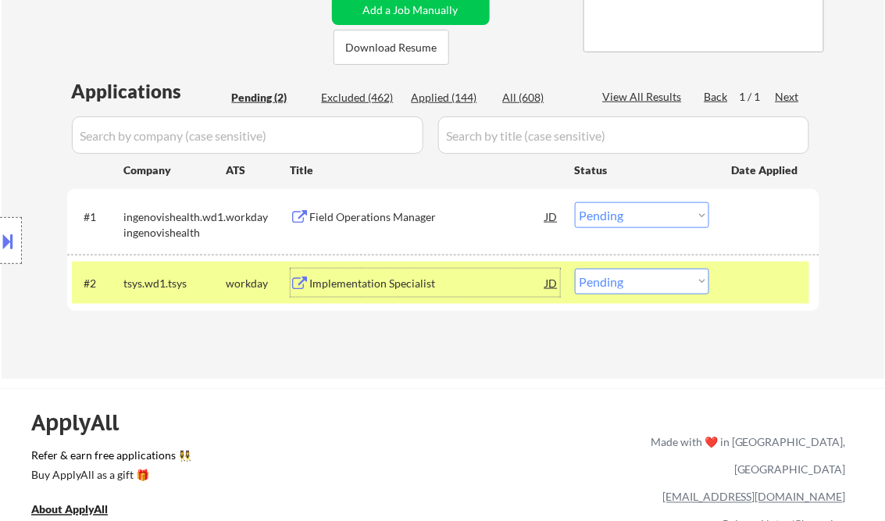
drag, startPoint x: 631, startPoint y: 215, endPoint x: 648, endPoint y: 226, distance: 20.4
click at [632, 215] on select "Choose an option... Pending Applied Excluded (Questions) Excluded (Expired) Exc…" at bounding box center [642, 215] width 134 height 26
click at [575, 202] on select "Choose an option... Pending Applied Excluded (Questions) Excluded (Expired) Exc…" at bounding box center [642, 215] width 134 height 26
click at [386, 283] on div "Implementation Specialist" at bounding box center [428, 284] width 236 height 16
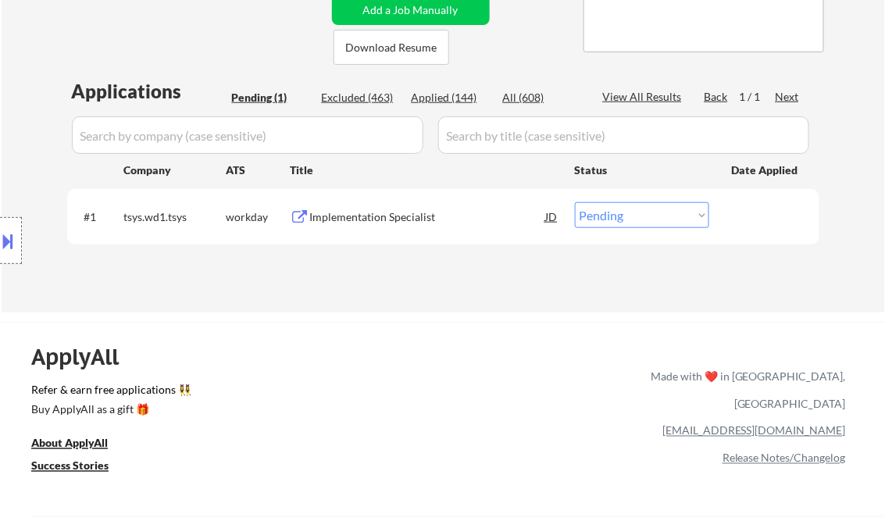
click at [16, 238] on button at bounding box center [8, 241] width 17 height 26
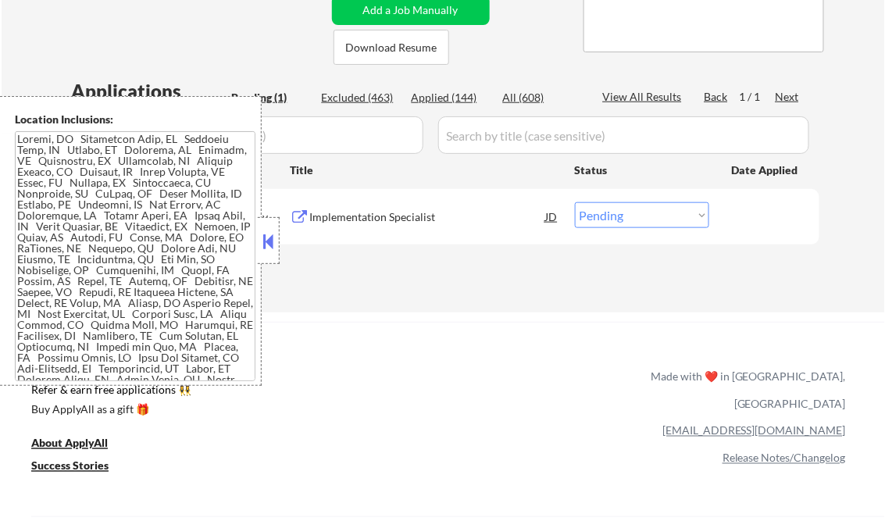
click at [267, 244] on button at bounding box center [268, 241] width 17 height 23
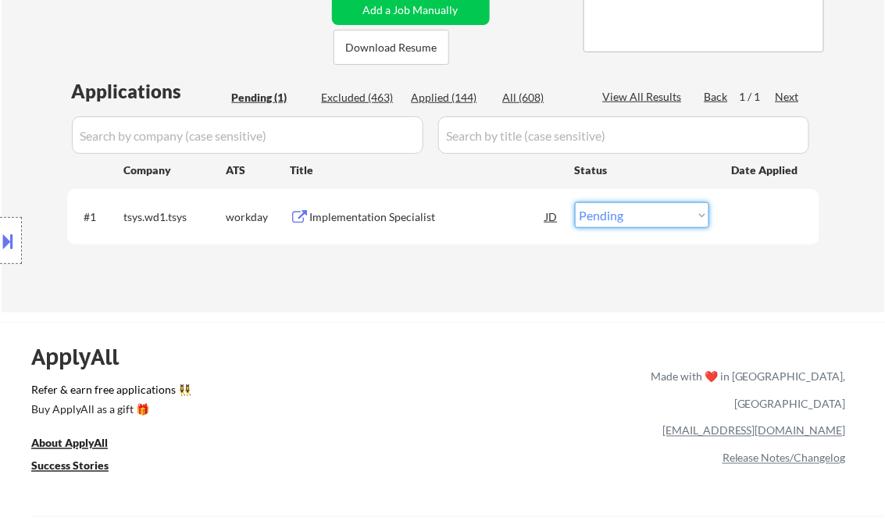
click at [628, 222] on select "Choose an option... Pending Applied Excluded (Questions) Excluded (Expired) Exc…" at bounding box center [642, 215] width 134 height 26
select select ""applied""
click at [575, 202] on select "Choose an option... Pending Applied Excluded (Questions) Excluded (Expired) Exc…" at bounding box center [642, 215] width 134 height 26
click at [513, 266] on div "Applications Pending (1) Excluded (463) Applied (144) All (608) View All Result…" at bounding box center [443, 180] width 752 height 205
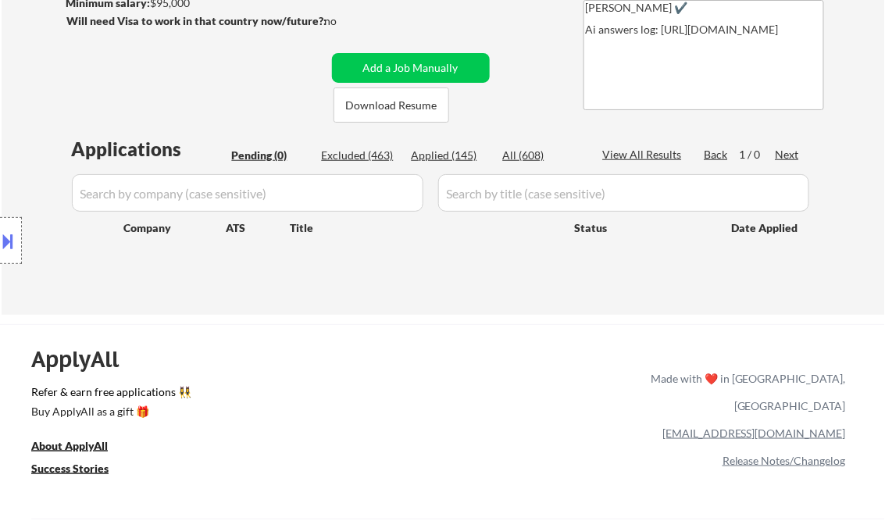
scroll to position [187, 0]
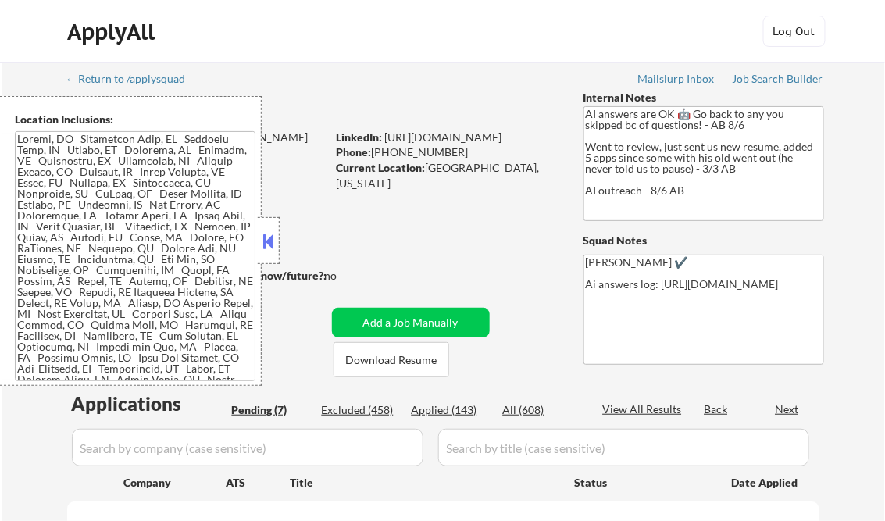
select select ""pending""
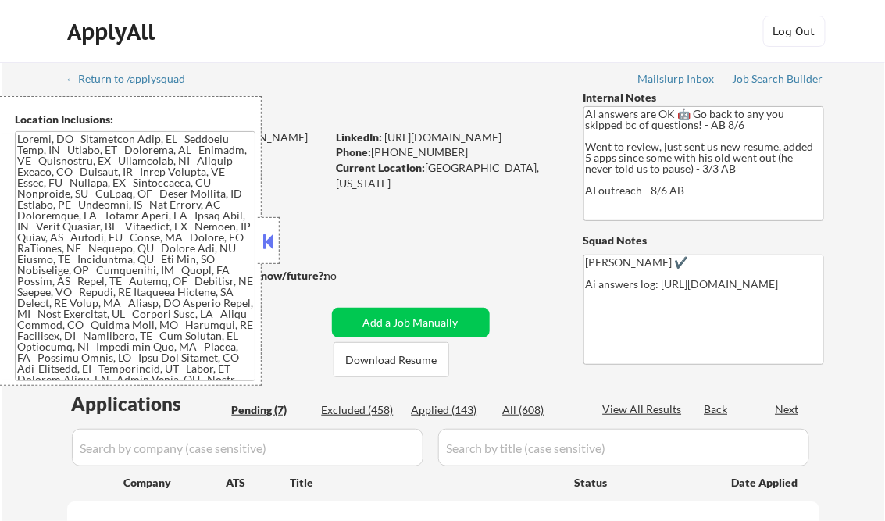
select select ""pending""
click at [272, 240] on button at bounding box center [268, 241] width 17 height 23
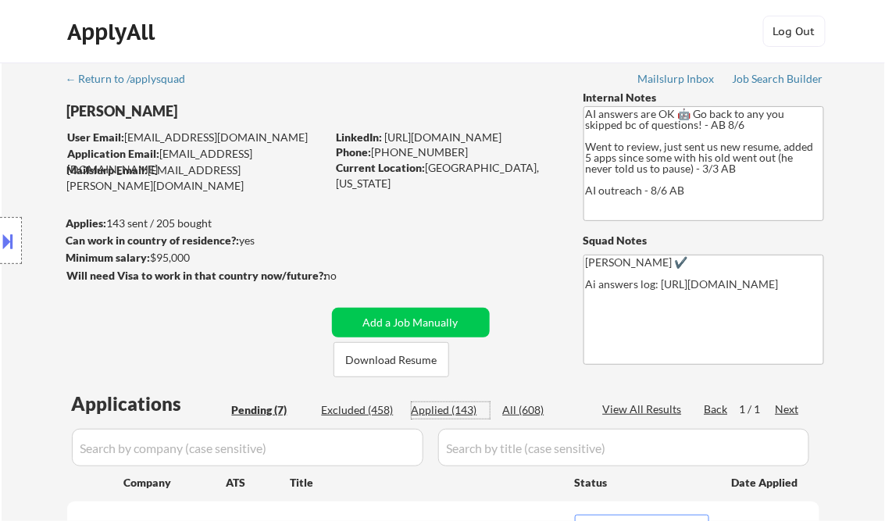
click at [452, 412] on div "Applied (143)" at bounding box center [450, 410] width 78 height 16
click at [631, 402] on div "View All Results" at bounding box center [645, 409] width 84 height 16
select select ""applied""
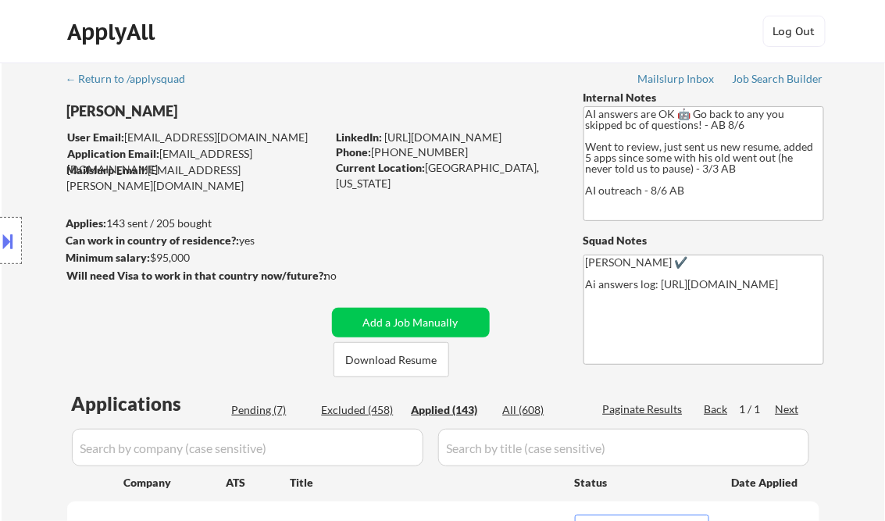
select select ""applied""
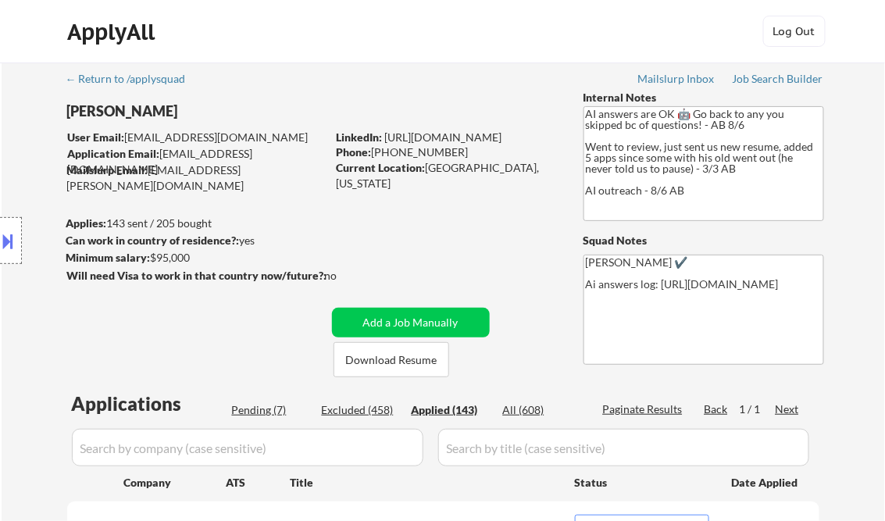
select select ""applied""
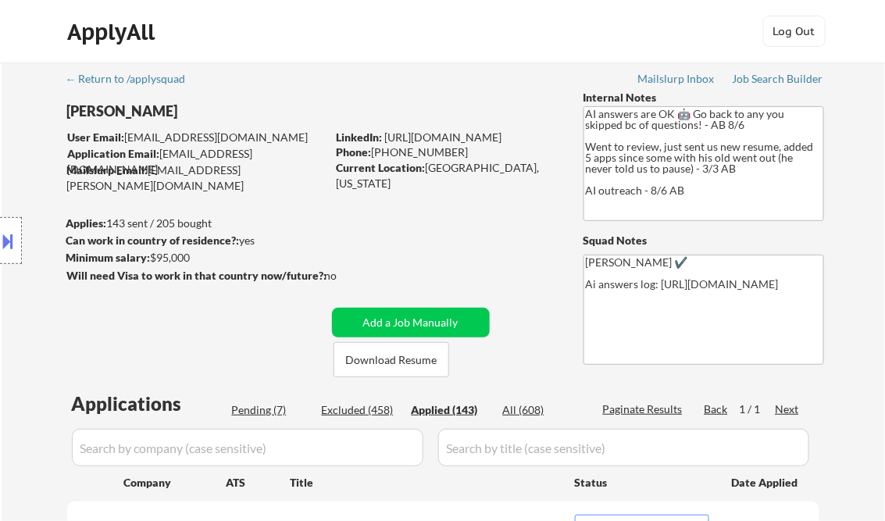
select select ""applied""
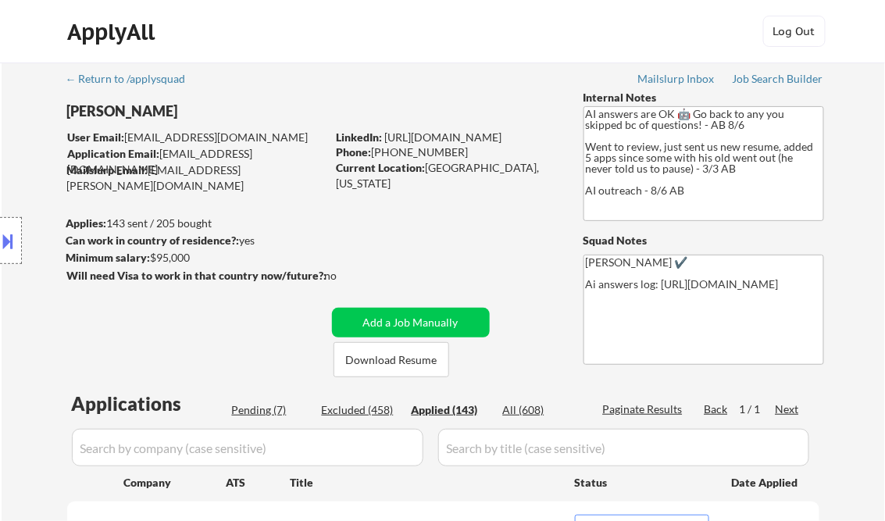
select select ""applied""
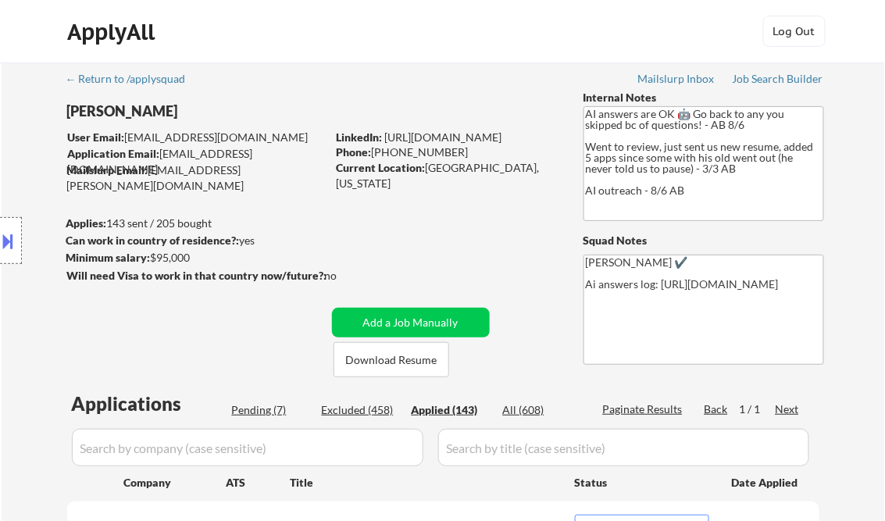
select select ""applied""
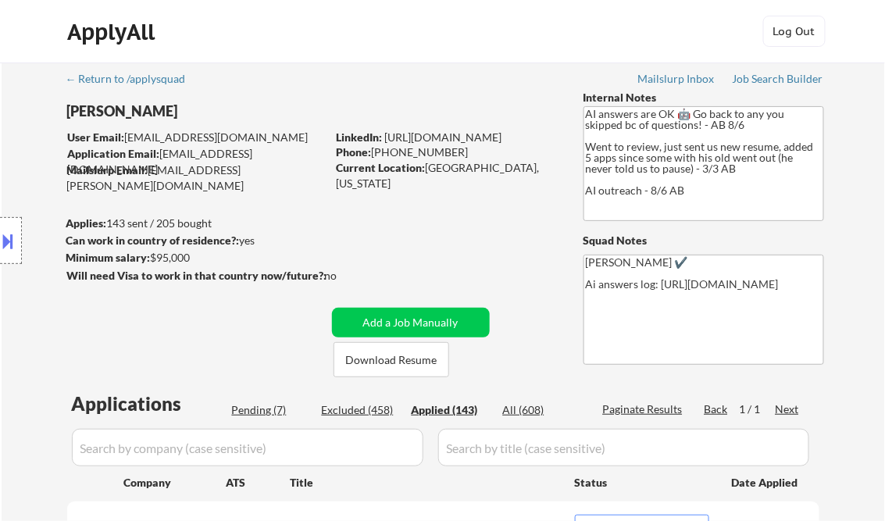
select select ""applied""
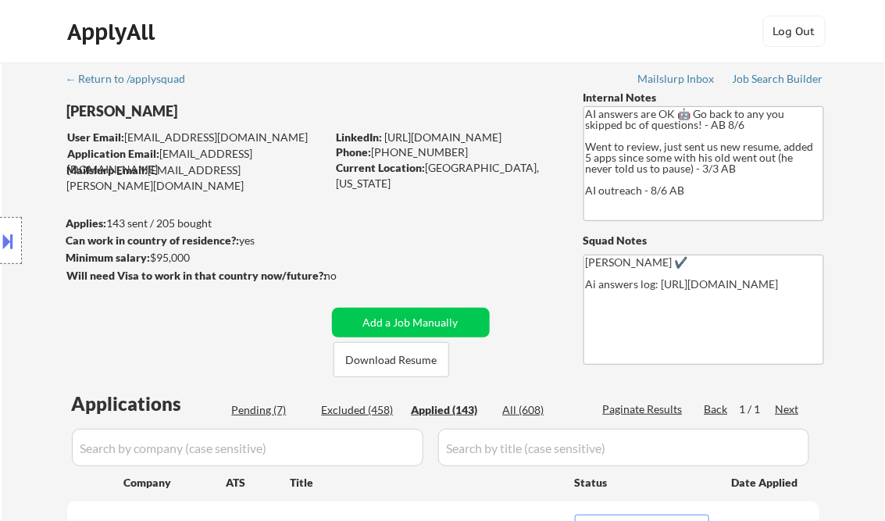
select select ""applied""
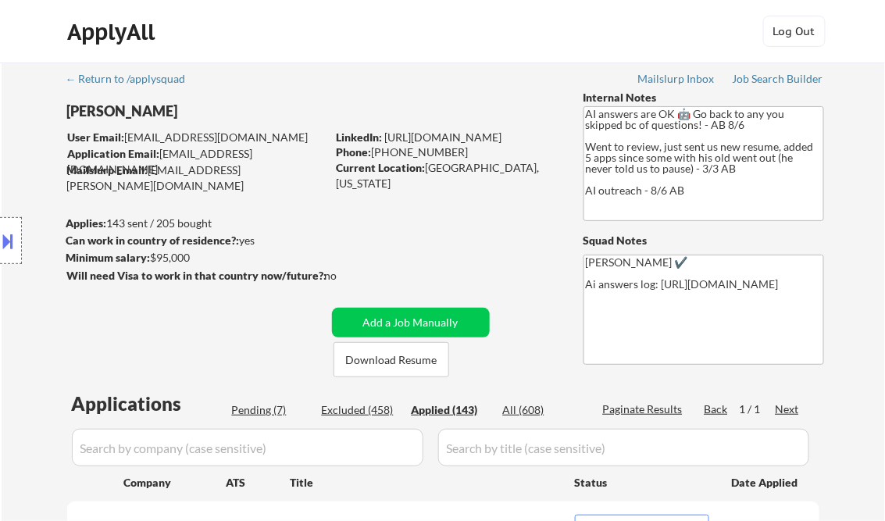
select select ""applied""
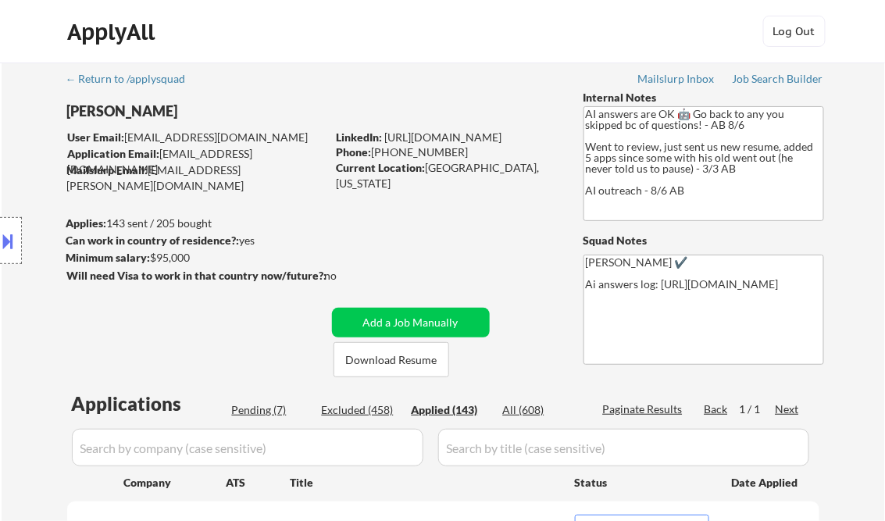
select select ""applied""
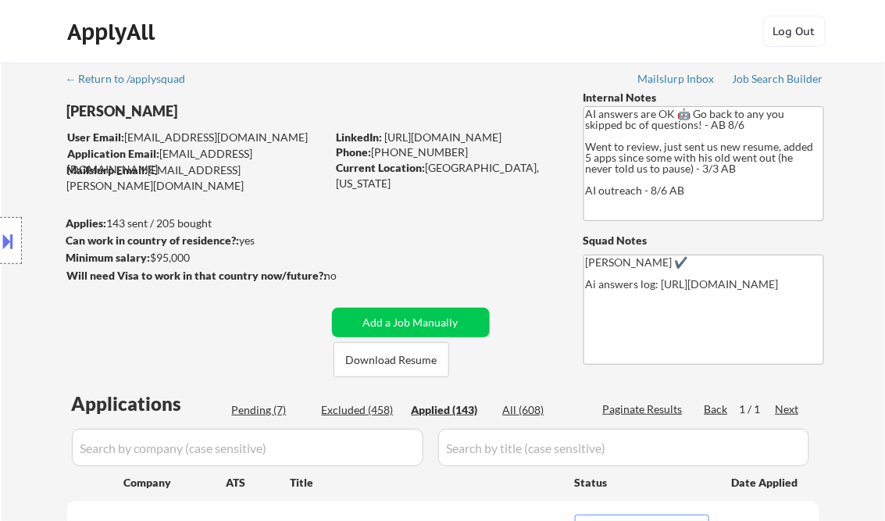
select select ""applied""
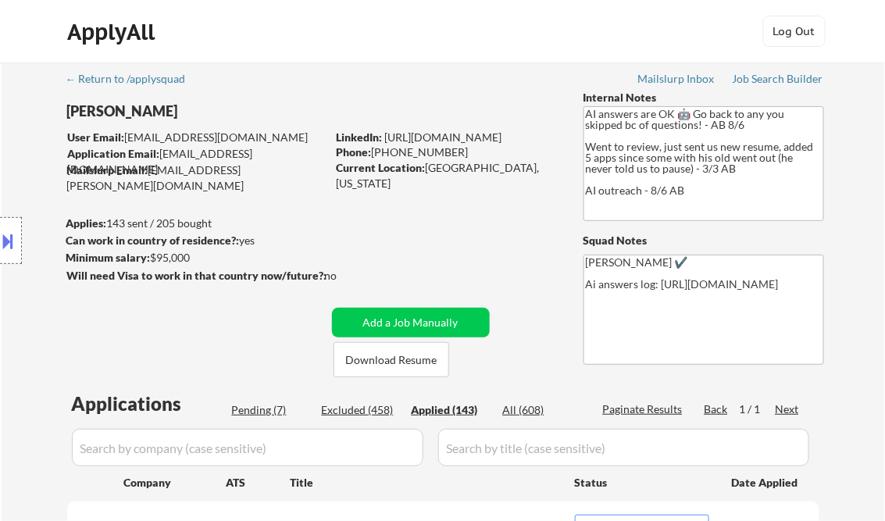
select select ""applied""
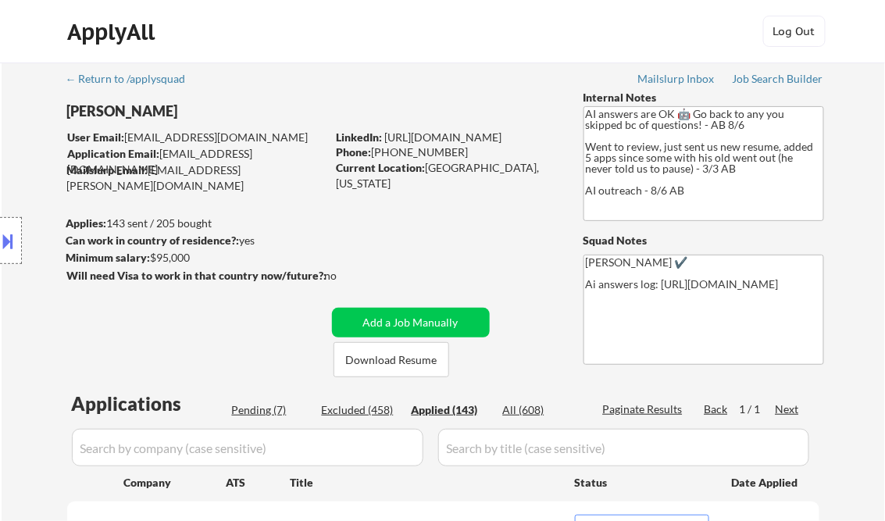
select select ""applied""
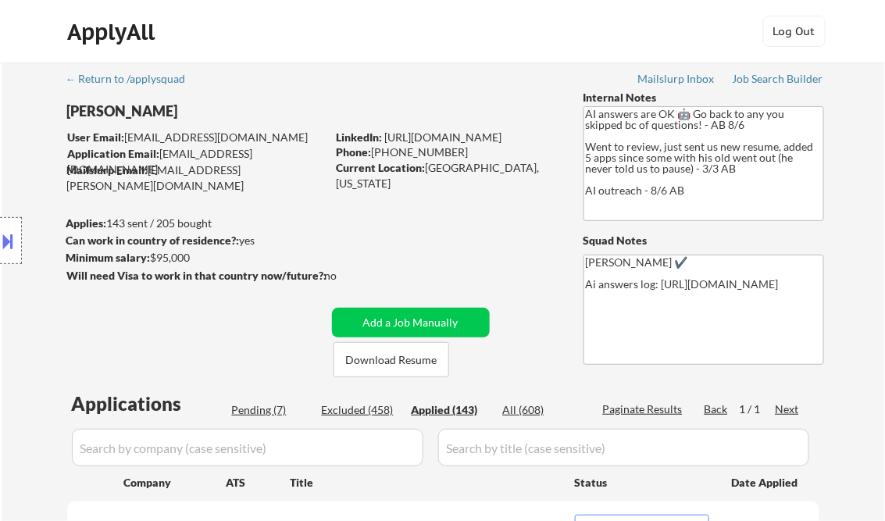
select select ""applied""
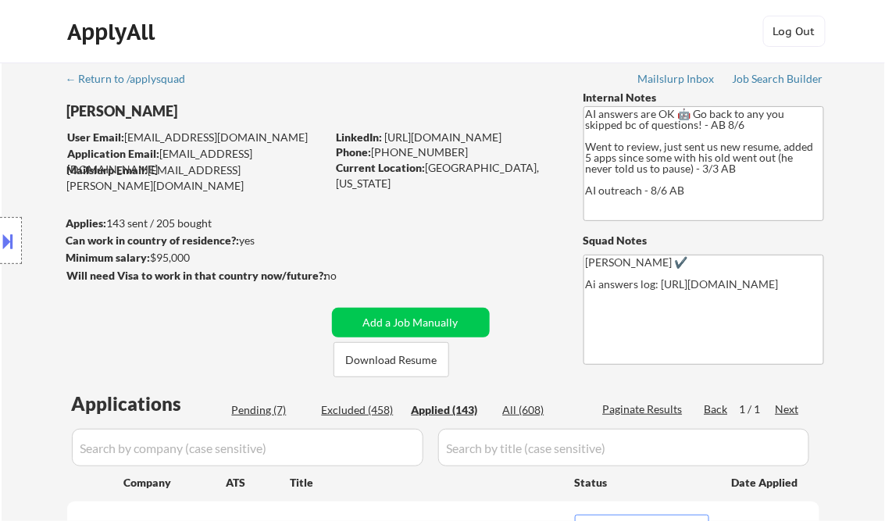
select select ""applied""
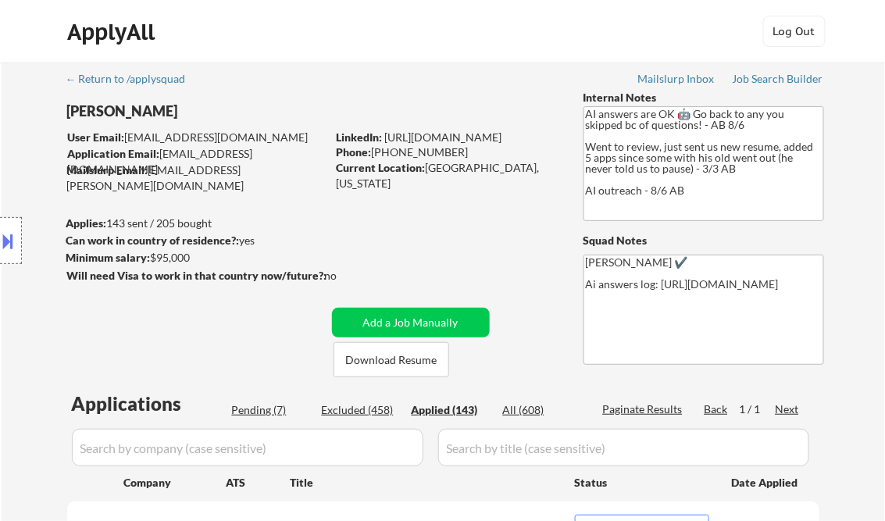
select select ""applied""
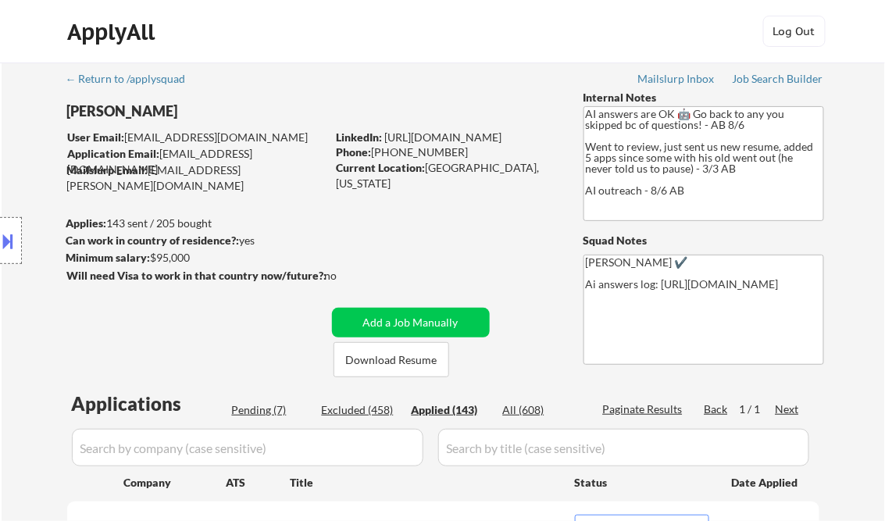
select select ""applied""
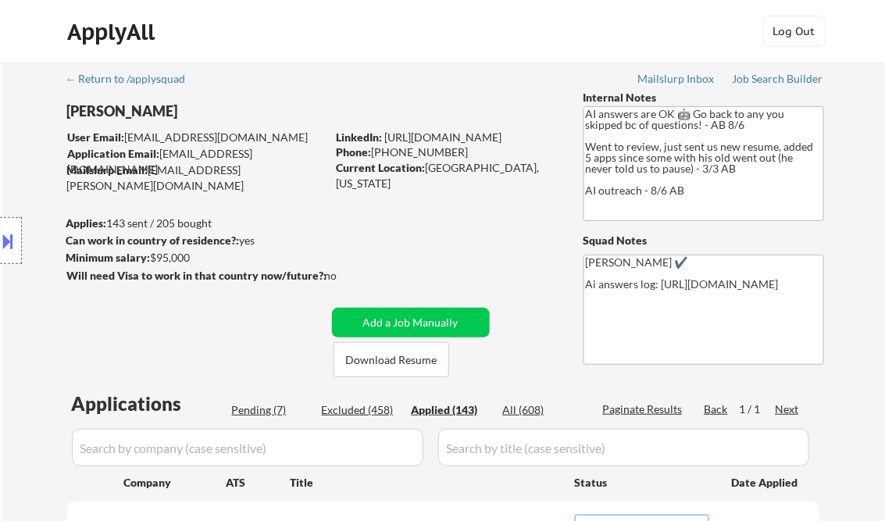
select select ""applied""
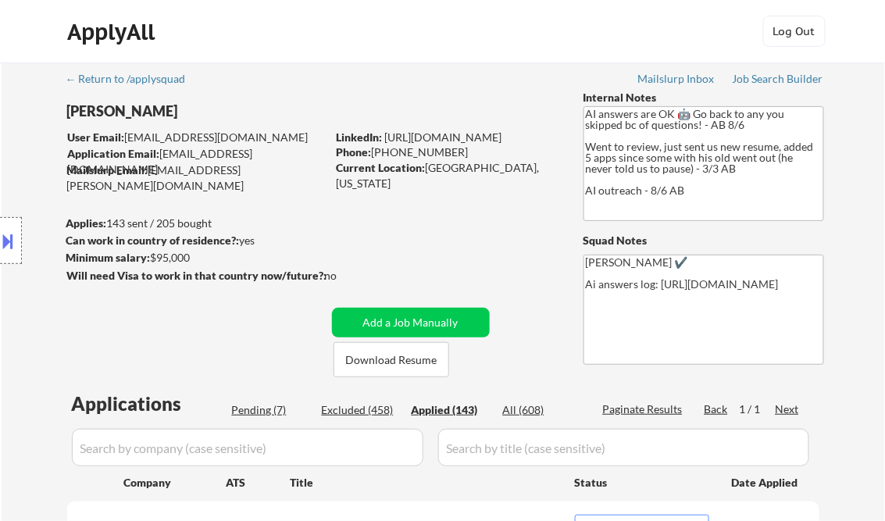
select select ""applied""
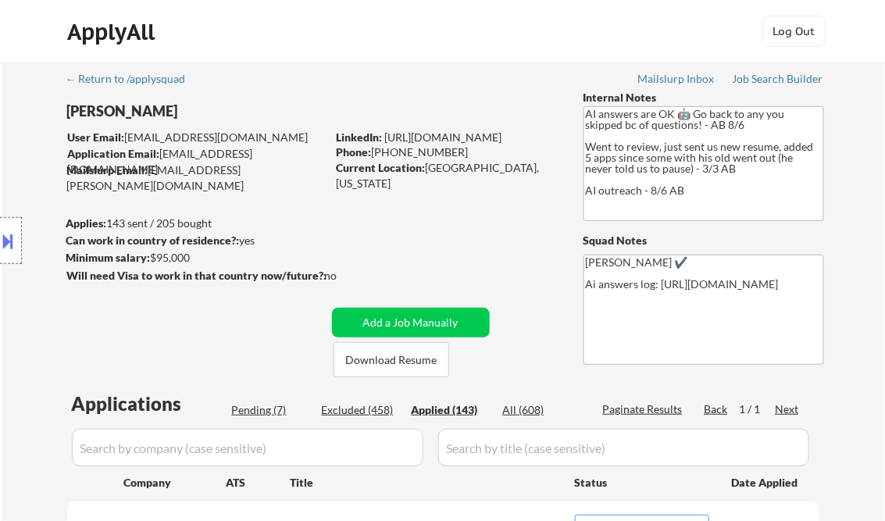
select select ""applied""
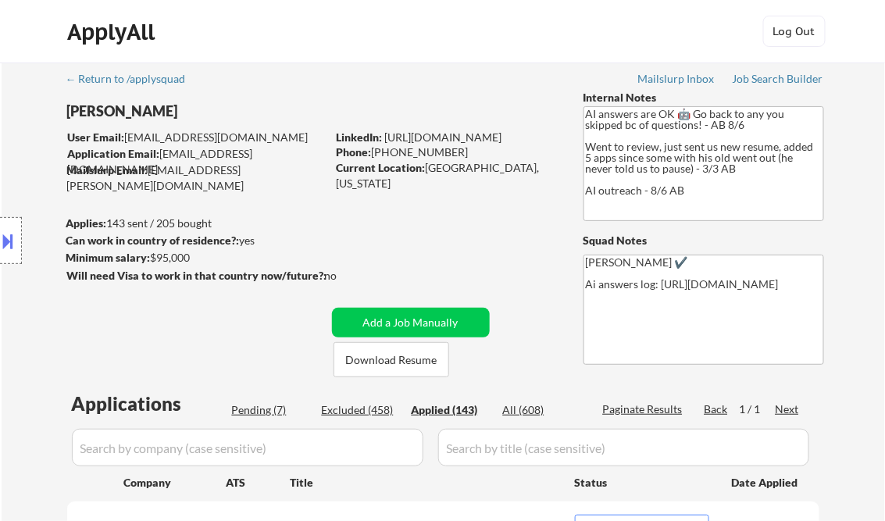
select select ""applied""
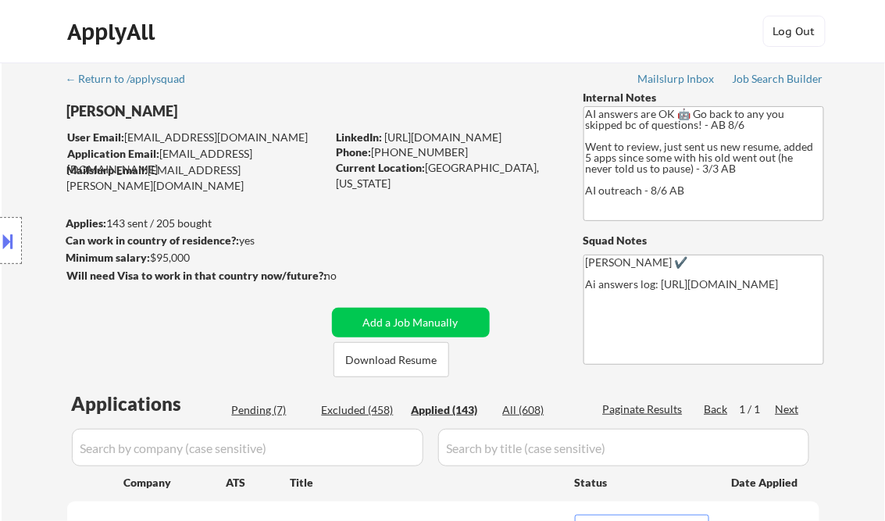
select select ""applied""
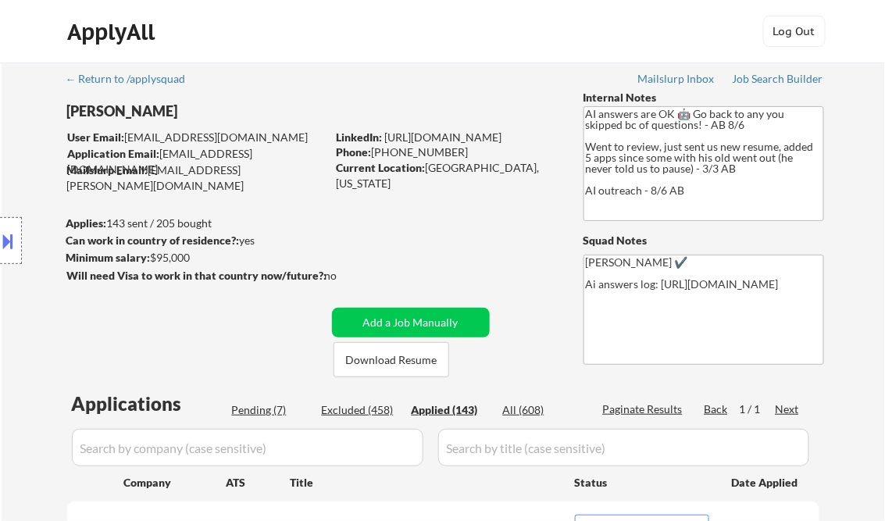
select select ""applied""
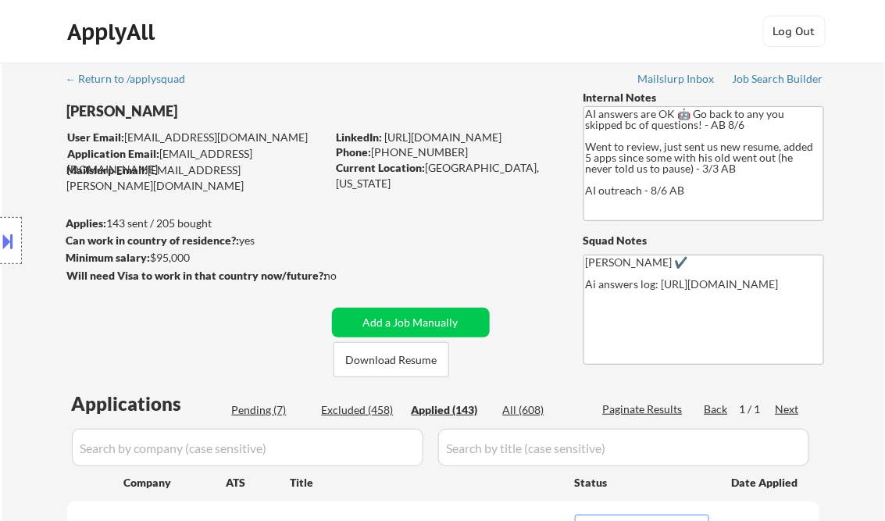
select select ""applied""
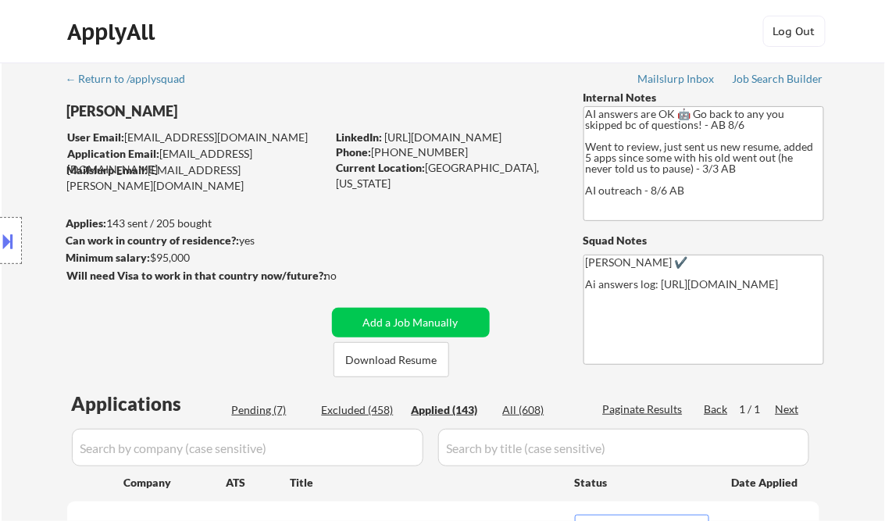
select select ""applied""
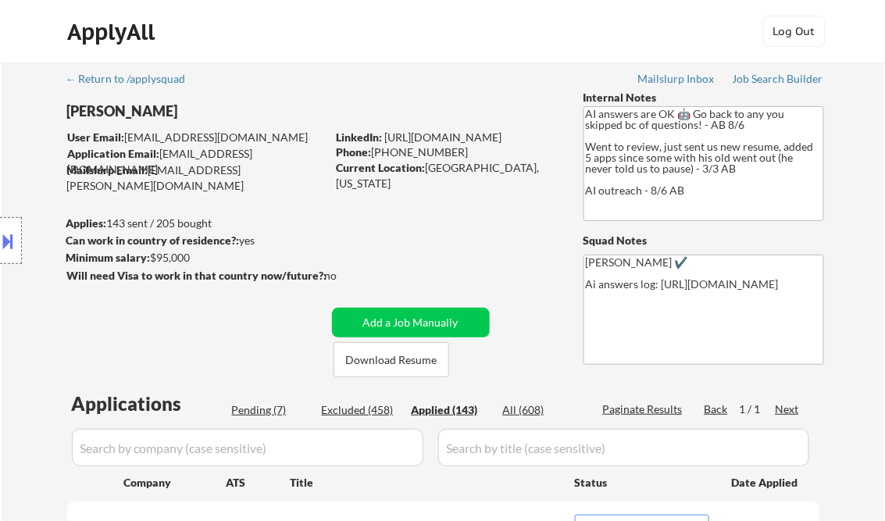
select select ""applied""
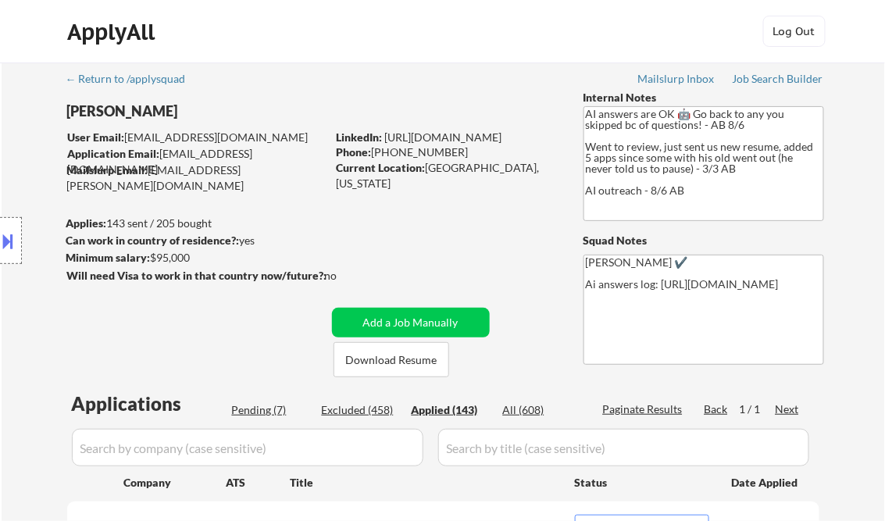
select select ""applied""
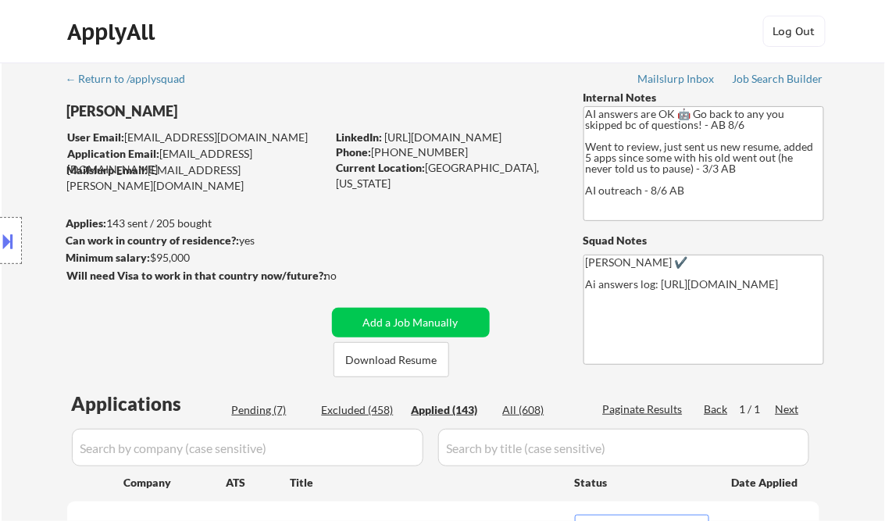
select select ""applied""
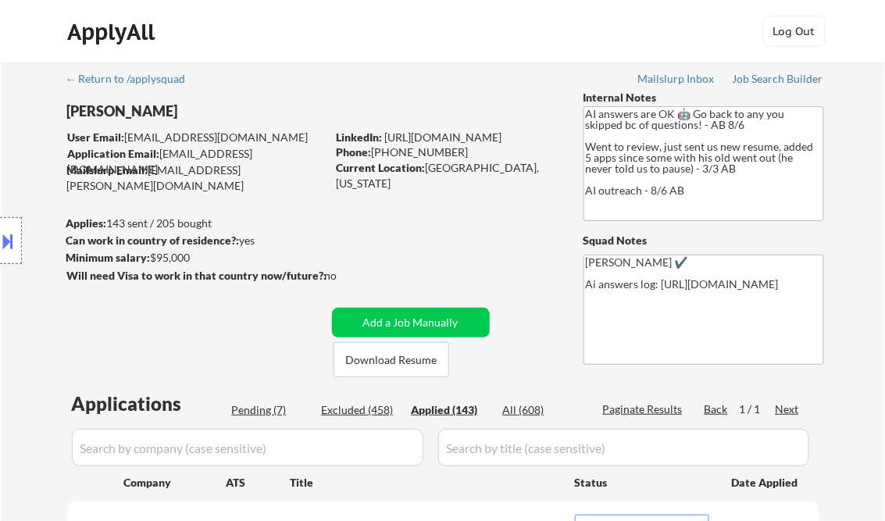
select select ""applied""
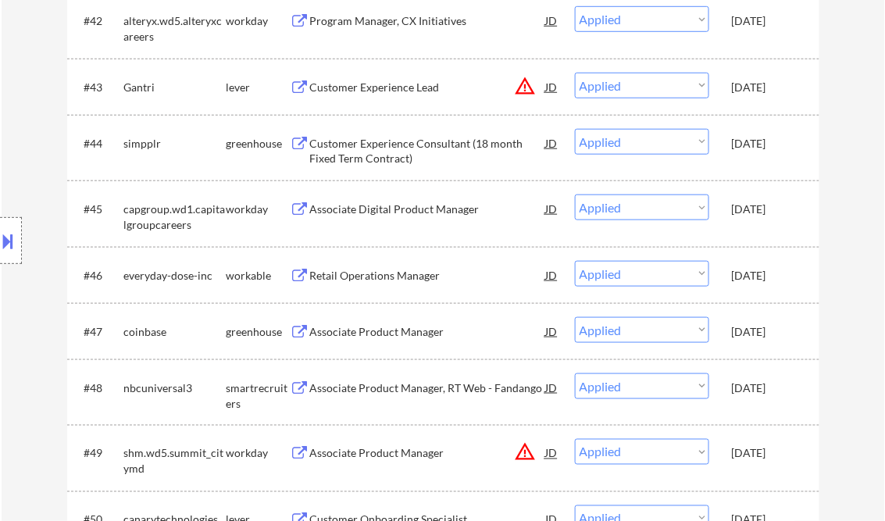
scroll to position [7835, 0]
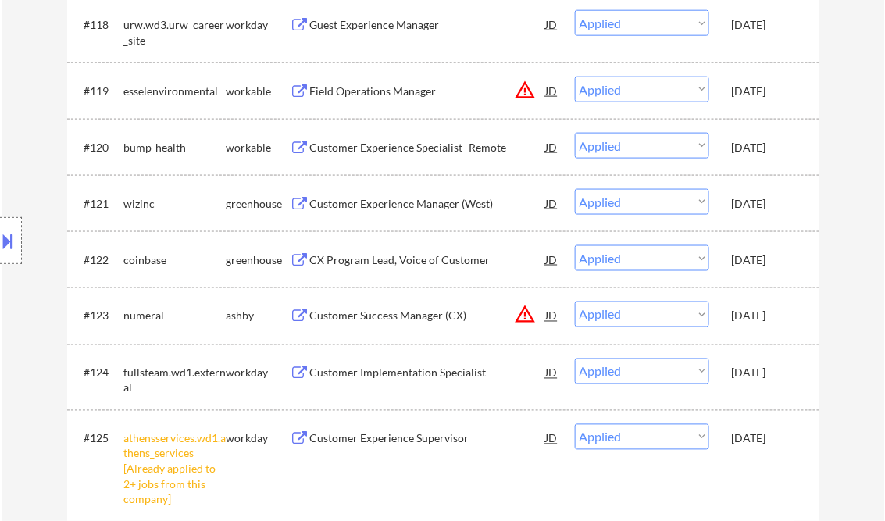
select select ""applied""
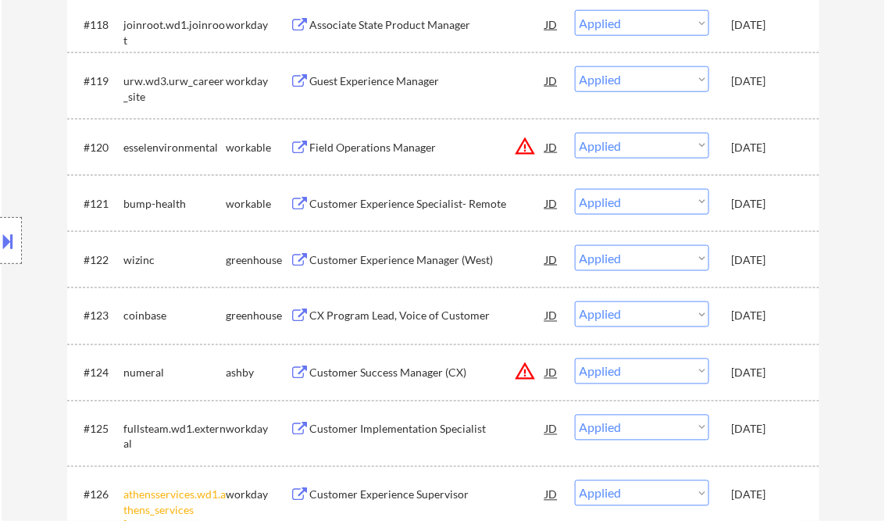
select select ""applied""
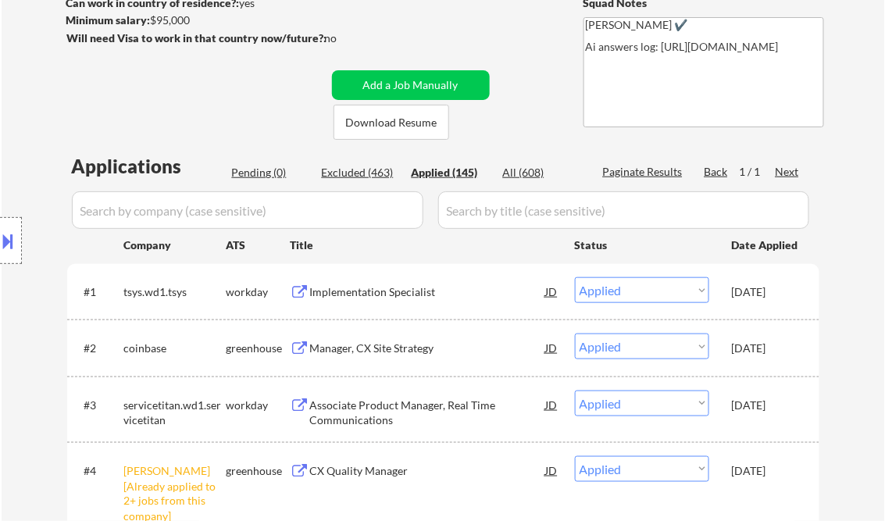
scroll to position [262, 0]
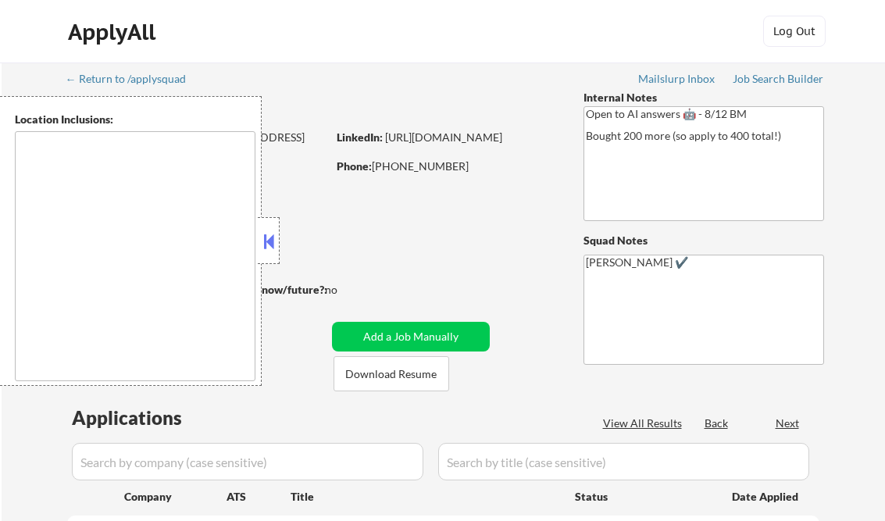
type textarea "remote"
select select ""pending""
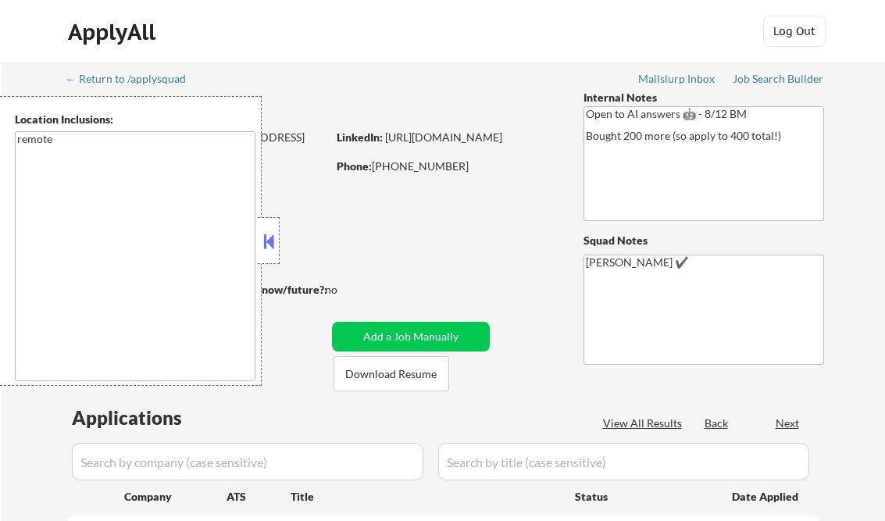
select select ""pending""
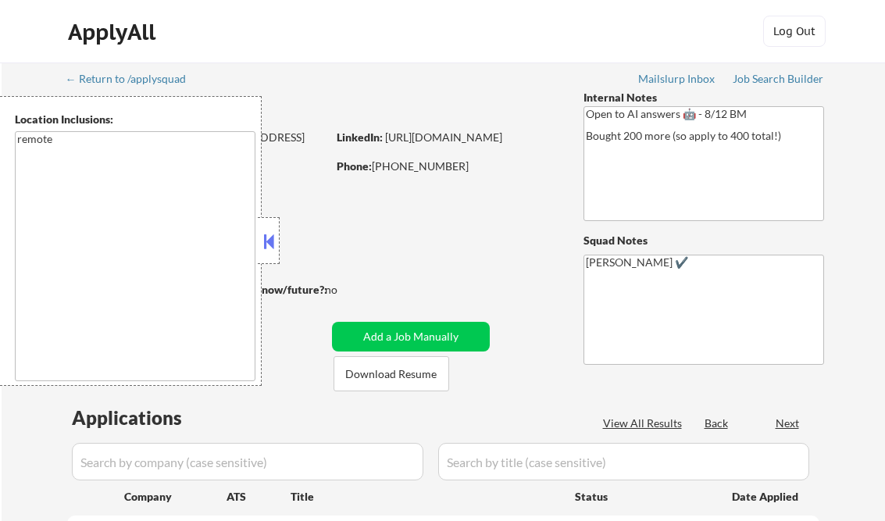
select select ""pending""
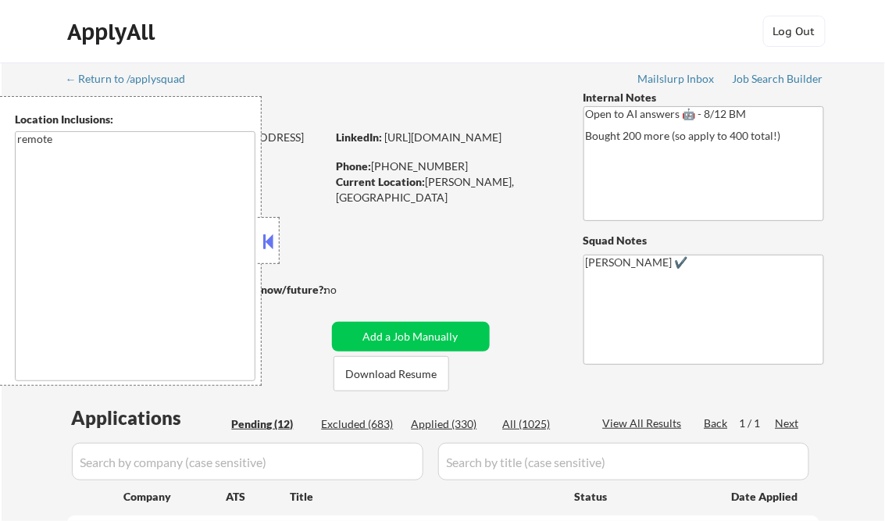
drag, startPoint x: 264, startPoint y: 242, endPoint x: 263, endPoint y: 251, distance: 9.4
click at [264, 242] on button at bounding box center [268, 241] width 17 height 23
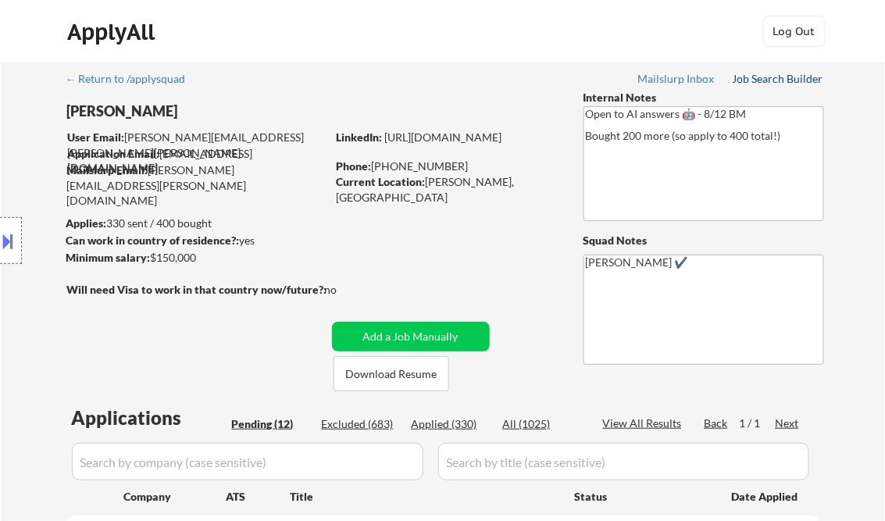
click at [771, 78] on div "Job Search Builder" at bounding box center [777, 78] width 91 height 11
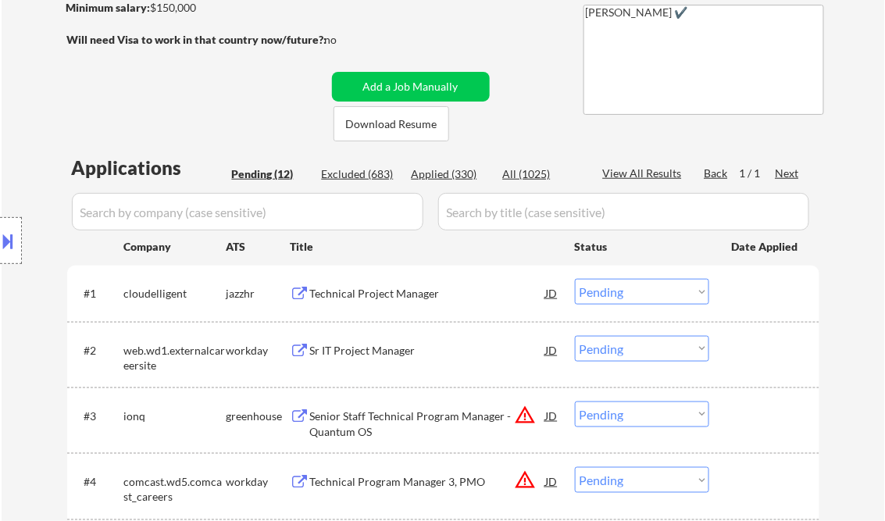
click at [394, 291] on div "Technical Project Manager" at bounding box center [428, 294] width 236 height 16
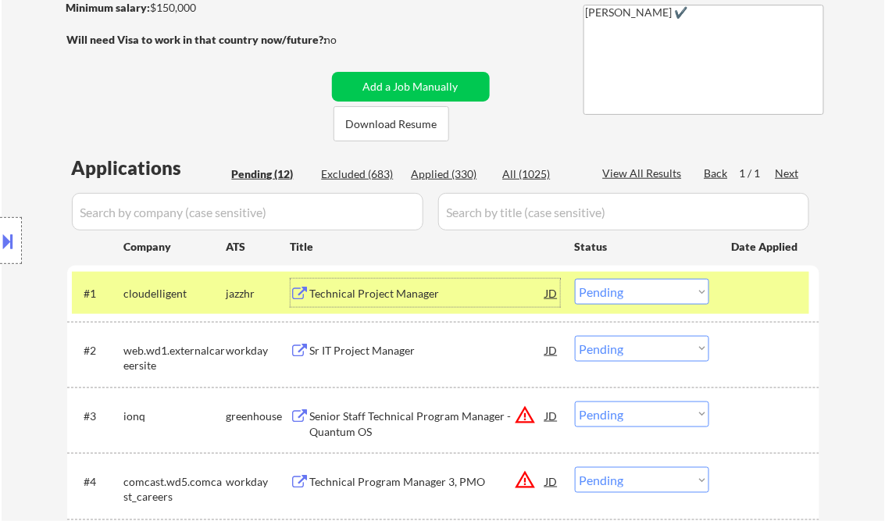
click at [647, 305] on select "Choose an option... Pending Applied Excluded (Questions) Excluded (Expired) Exc…" at bounding box center [642, 292] width 134 height 26
click at [575, 279] on select "Choose an option... Pending Applied Excluded (Questions) Excluded (Expired) Exc…" at bounding box center [642, 292] width 134 height 26
click at [369, 355] on div "Sr IT Project Manager" at bounding box center [428, 351] width 236 height 16
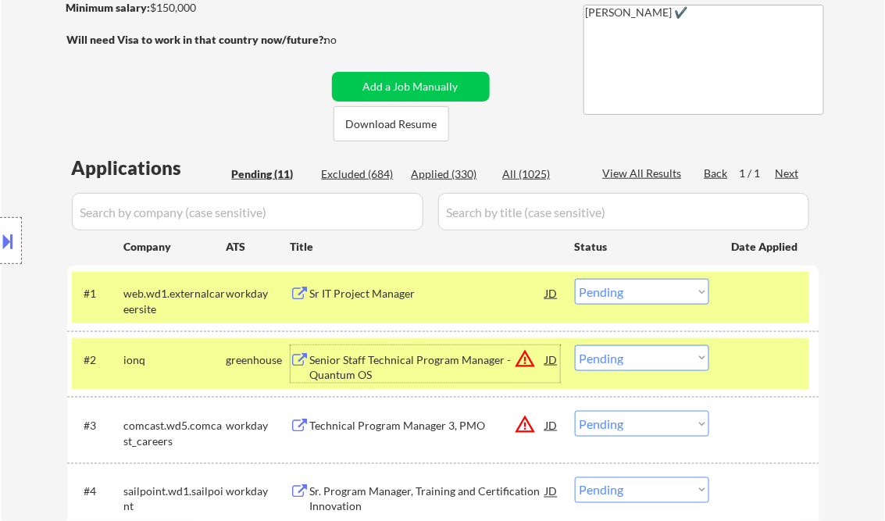
click at [617, 295] on select "Choose an option... Pending Applied Excluded (Questions) Excluded (Expired) Exc…" at bounding box center [642, 292] width 134 height 26
click at [575, 279] on select "Choose an option... Pending Applied Excluded (Questions) Excluded (Expired) Exc…" at bounding box center [642, 292] width 134 height 26
click at [771, 295] on div at bounding box center [766, 293] width 69 height 28
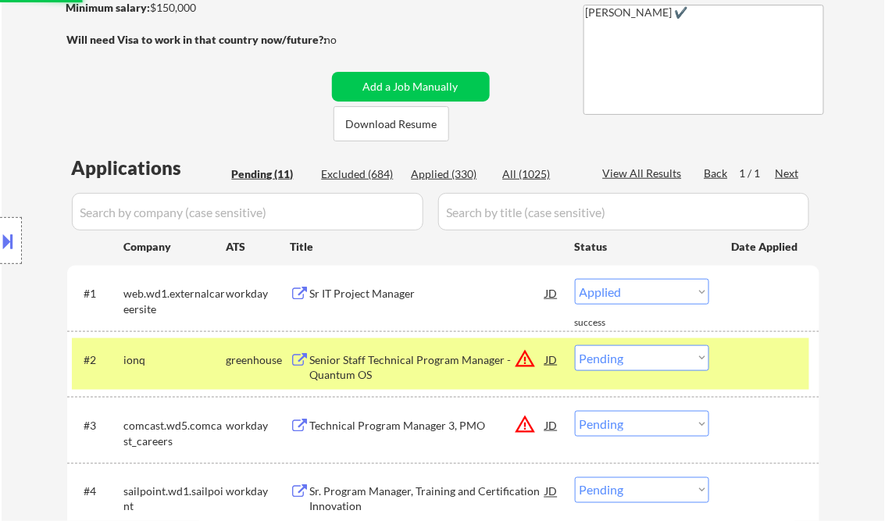
click at [771, 356] on div at bounding box center [766, 359] width 69 height 28
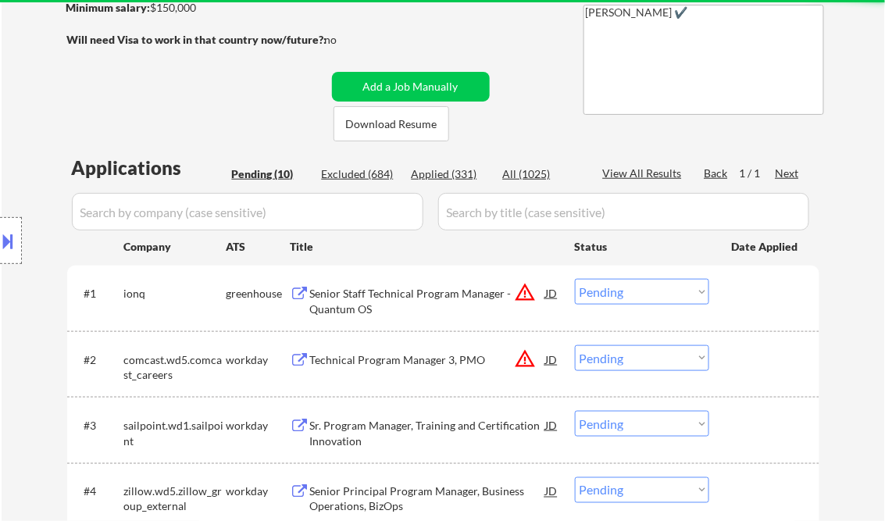
click at [422, 309] on div "Senior Staff Technical Program Manager - Quantum OS" at bounding box center [428, 301] width 236 height 30
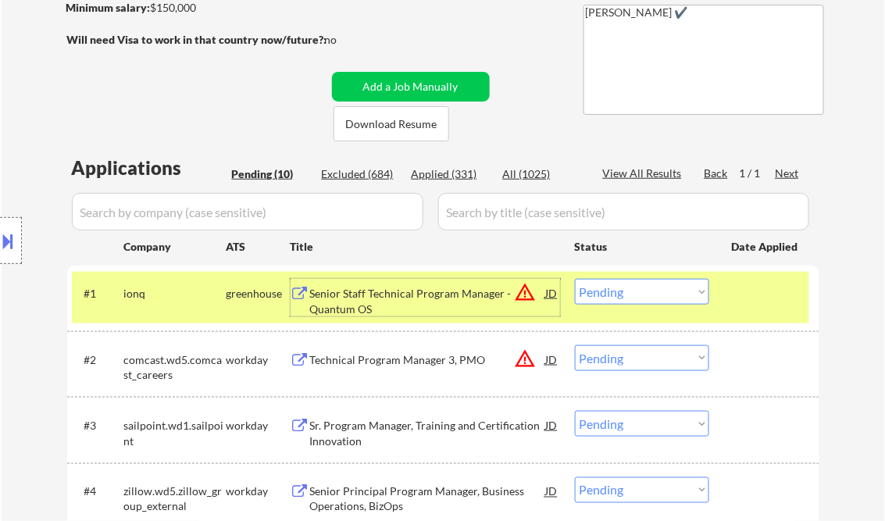
click at [612, 295] on select "Choose an option... Pending Applied Excluded (Questions) Excluded (Expired) Exc…" at bounding box center [642, 292] width 134 height 26
click at [575, 279] on select "Choose an option... Pending Applied Excluded (Questions) Excluded (Expired) Exc…" at bounding box center [642, 292] width 134 height 26
select select ""pending""
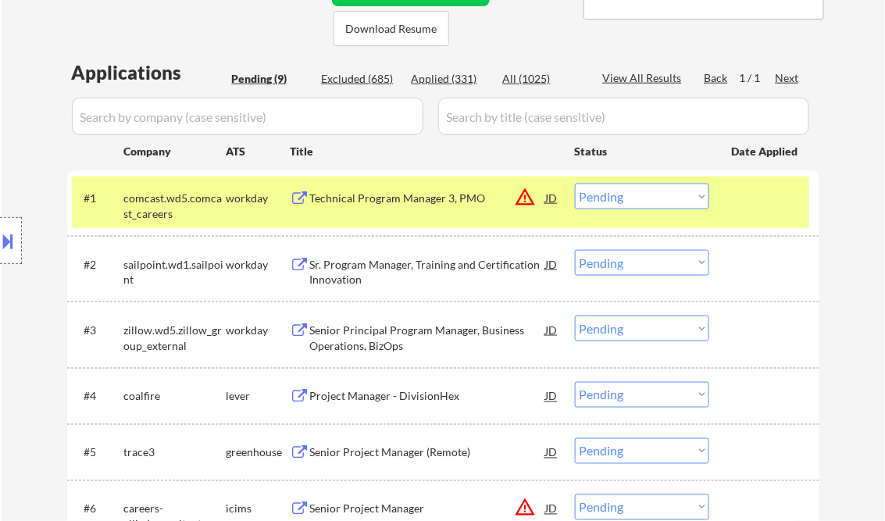
scroll to position [312, 0]
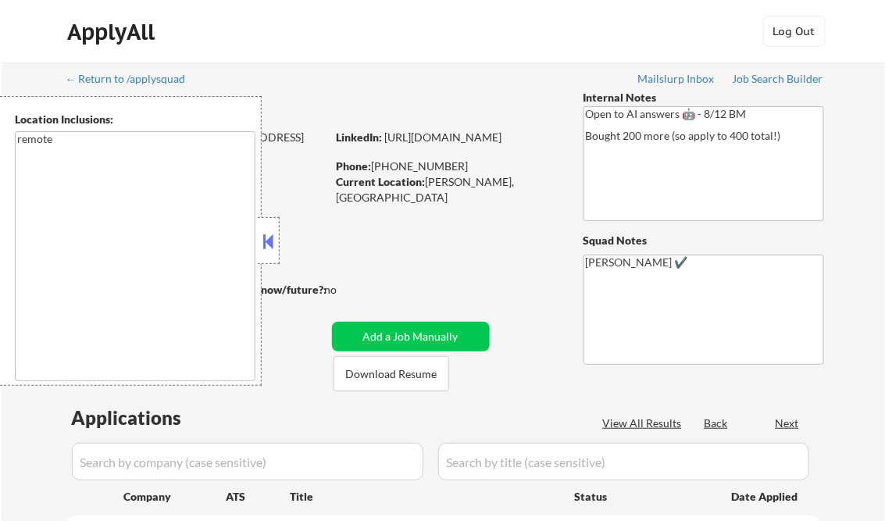
select select ""pending""
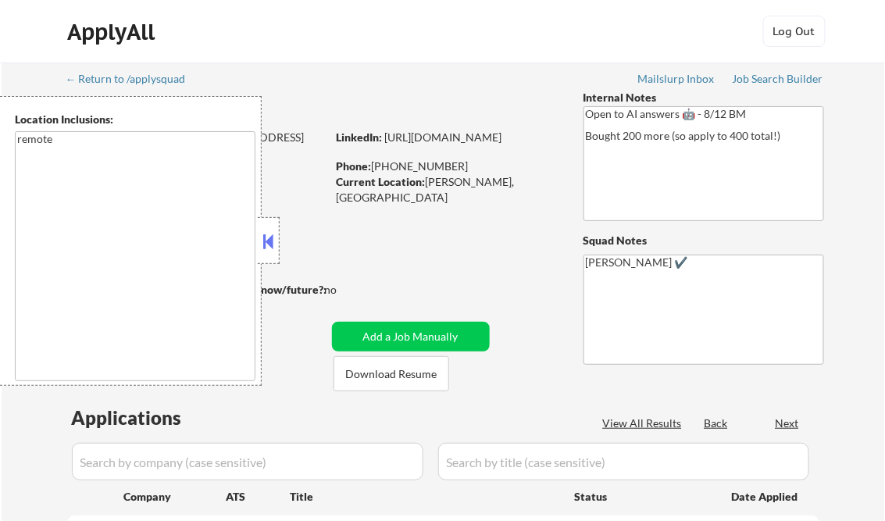
select select ""pending""
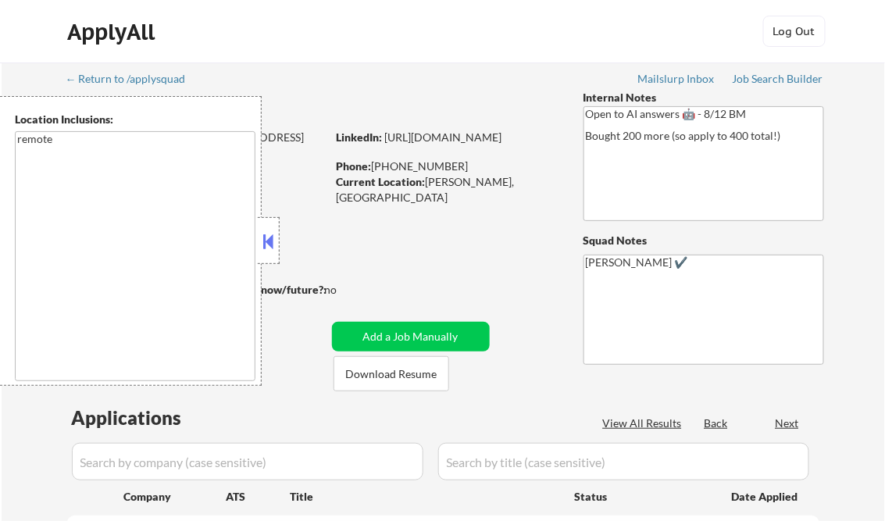
select select ""pending""
click at [269, 237] on button at bounding box center [268, 241] width 17 height 23
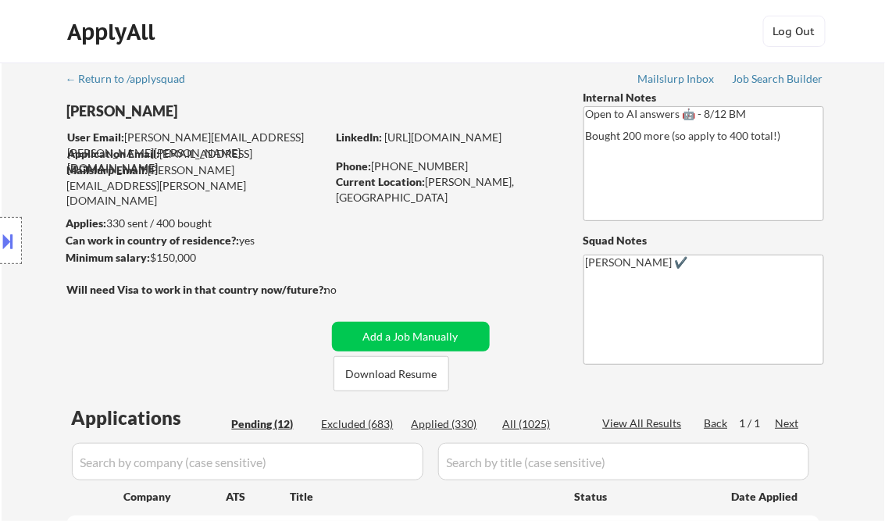
click at [460, 421] on div "Applied (330)" at bounding box center [450, 424] width 78 height 16
click at [629, 423] on div "View All Results" at bounding box center [645, 423] width 84 height 16
select select ""applied""
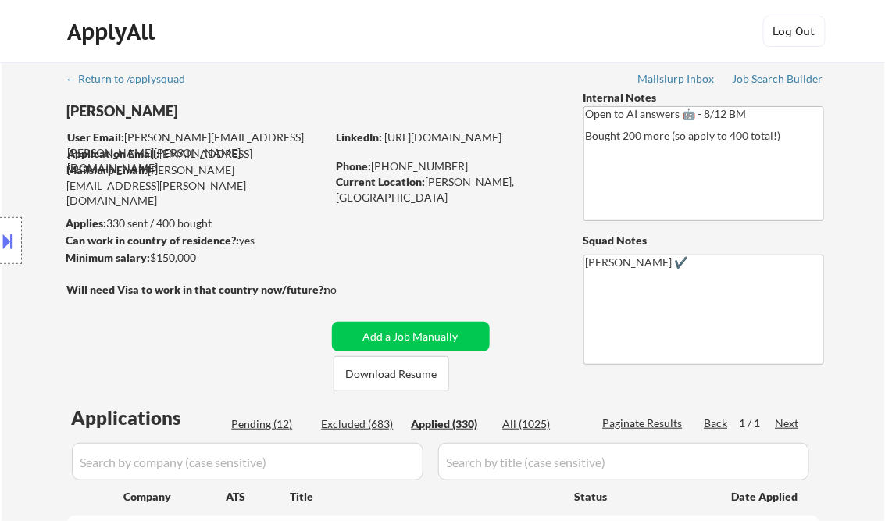
select select ""applied""
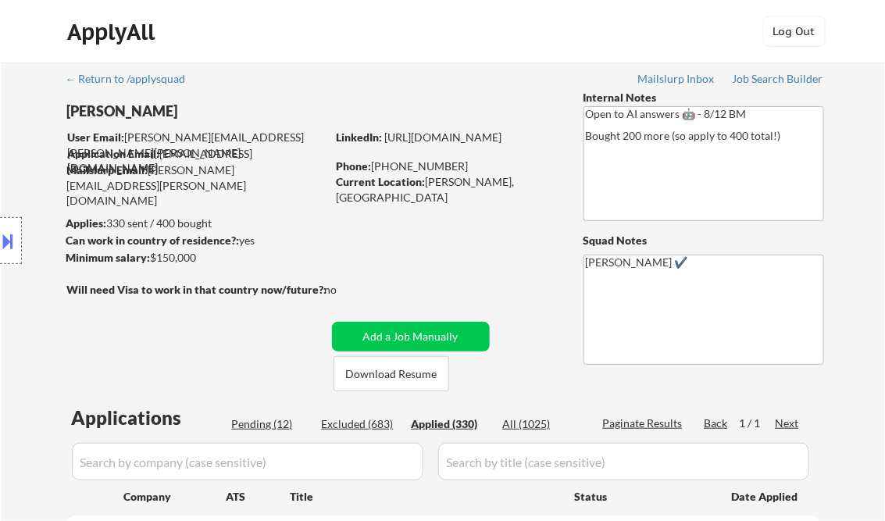
select select ""applied""
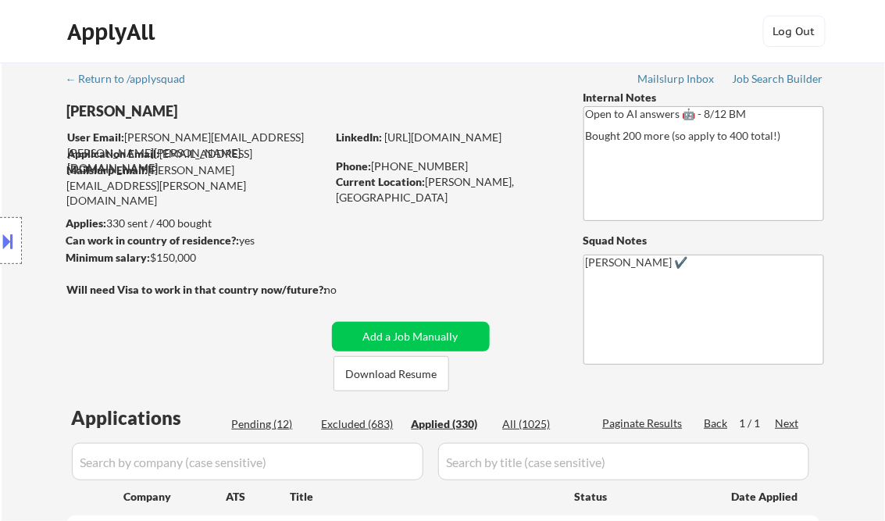
select select ""applied""
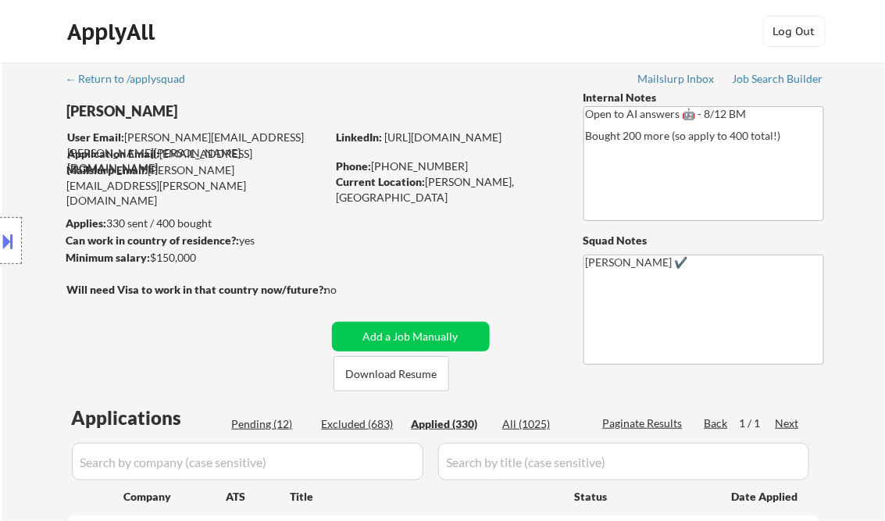
select select ""applied""
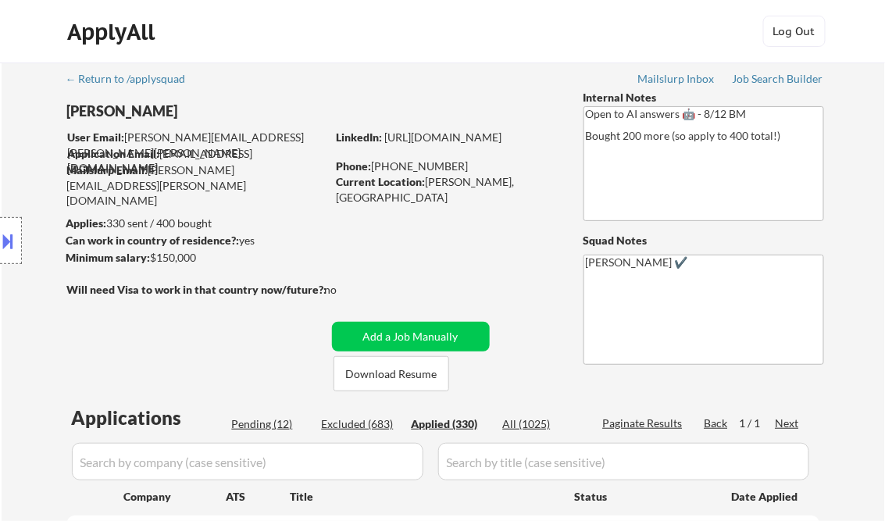
select select ""applied""
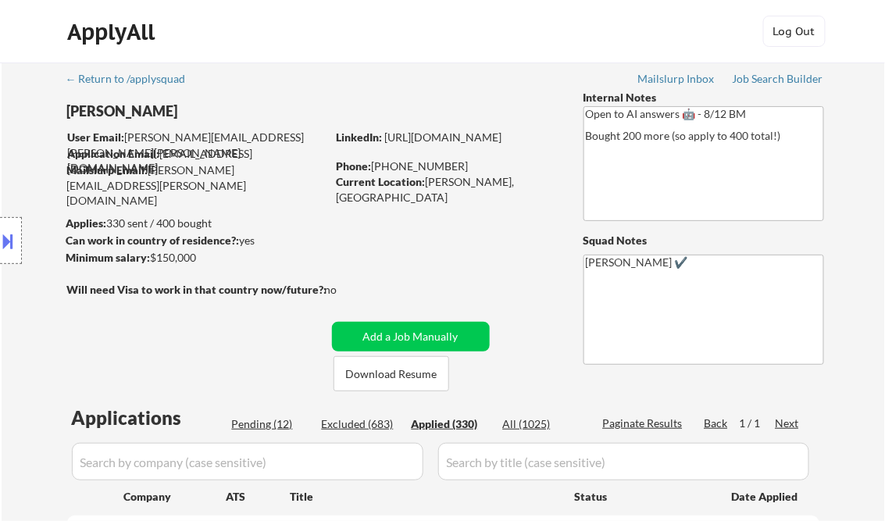
select select ""applied""
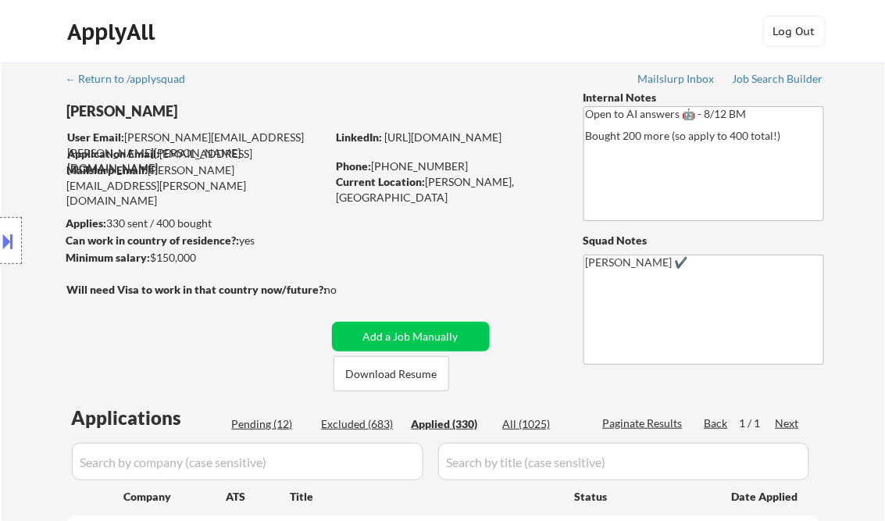
select select ""applied""
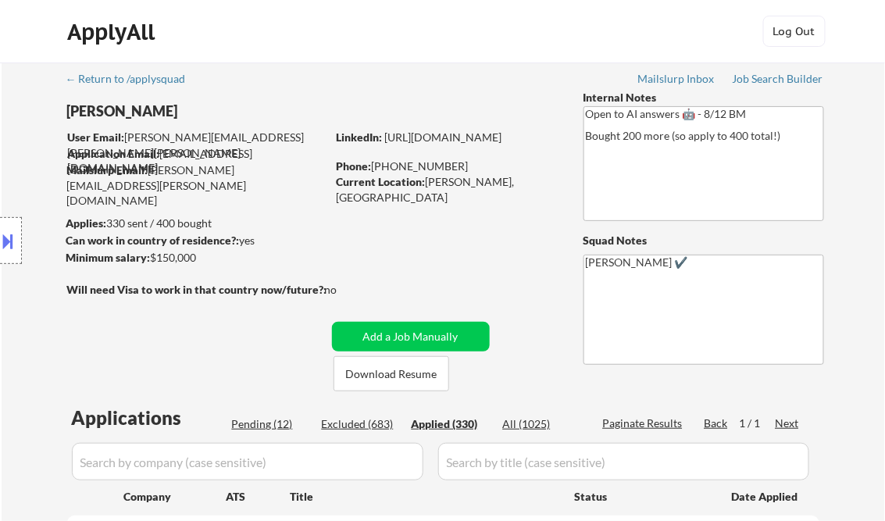
select select ""applied""
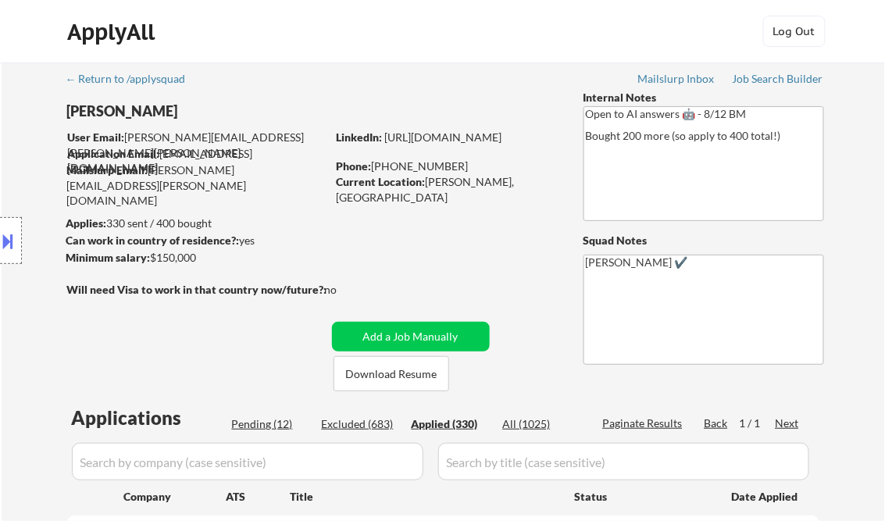
select select ""applied""
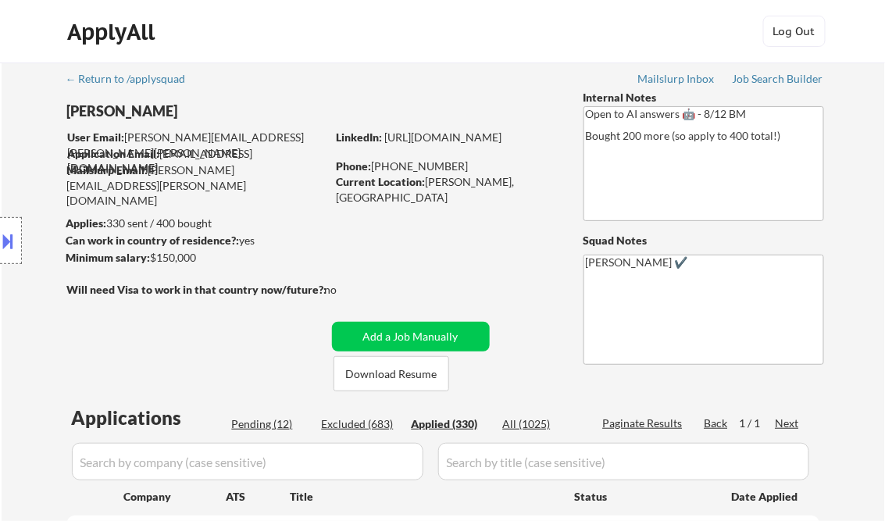
select select ""applied""
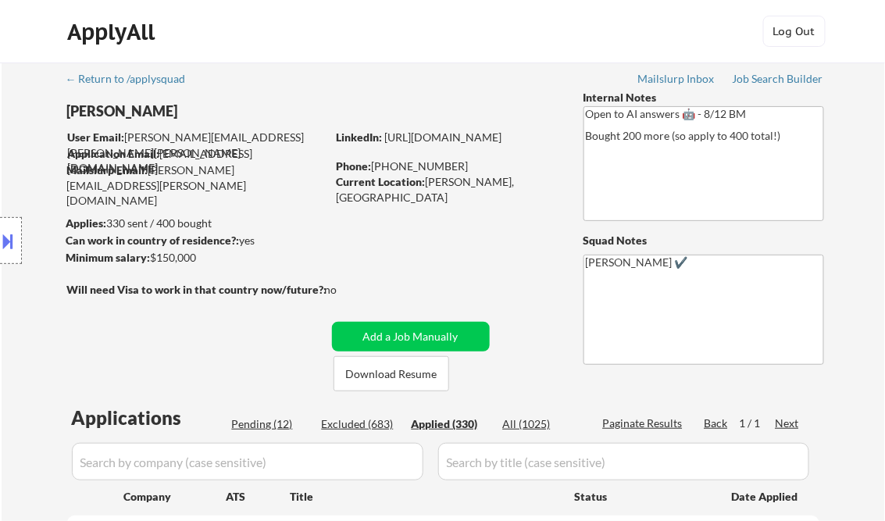
select select ""applied""
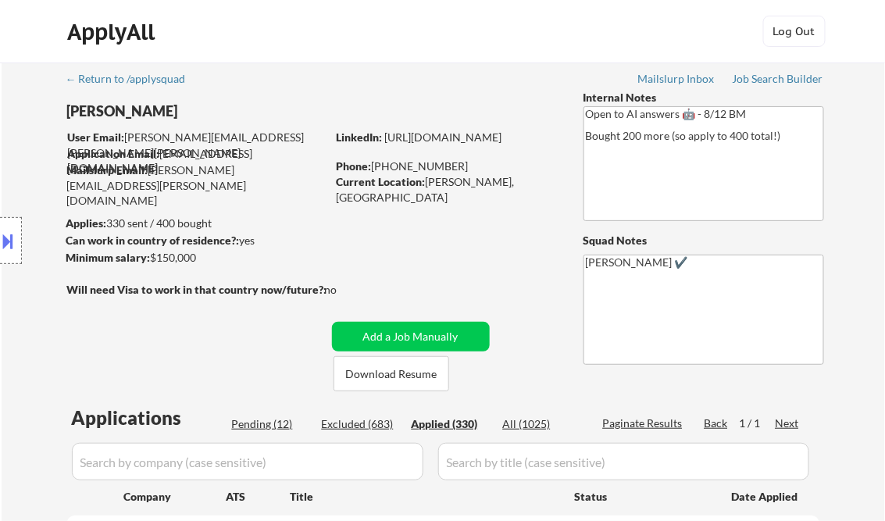
select select ""applied""
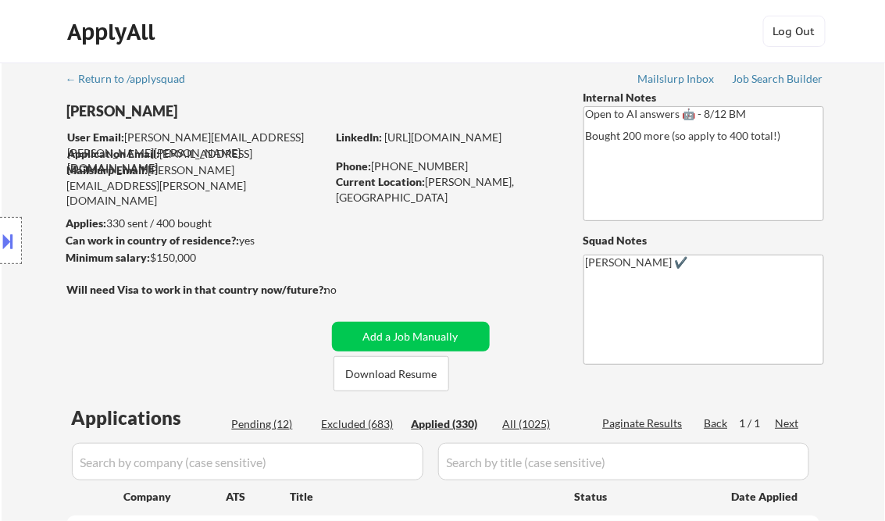
select select ""applied""
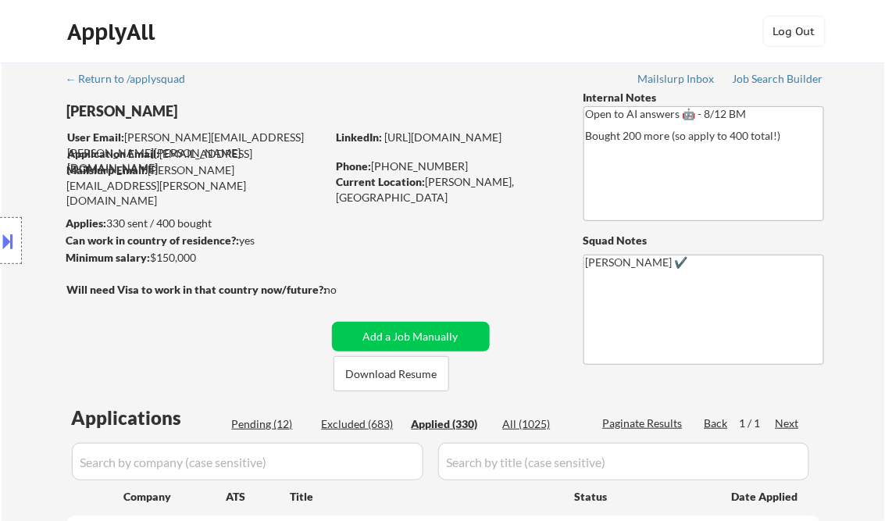
select select ""applied""
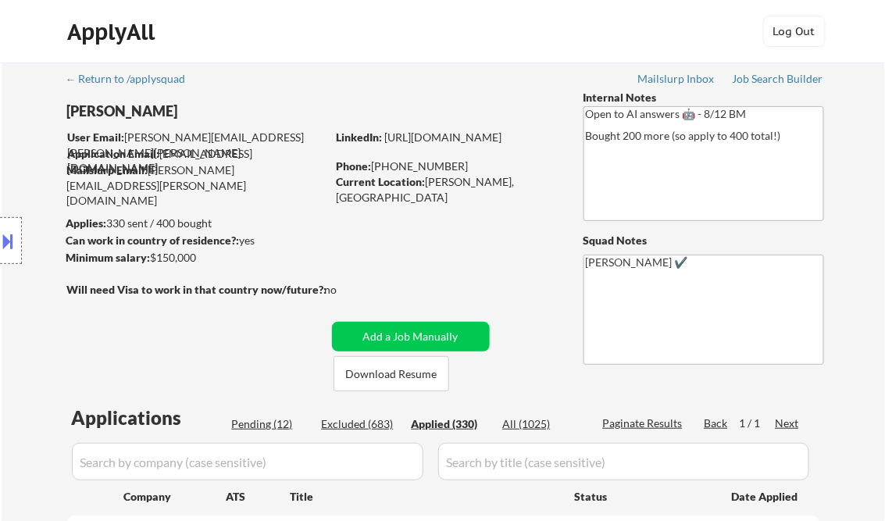
select select ""applied""
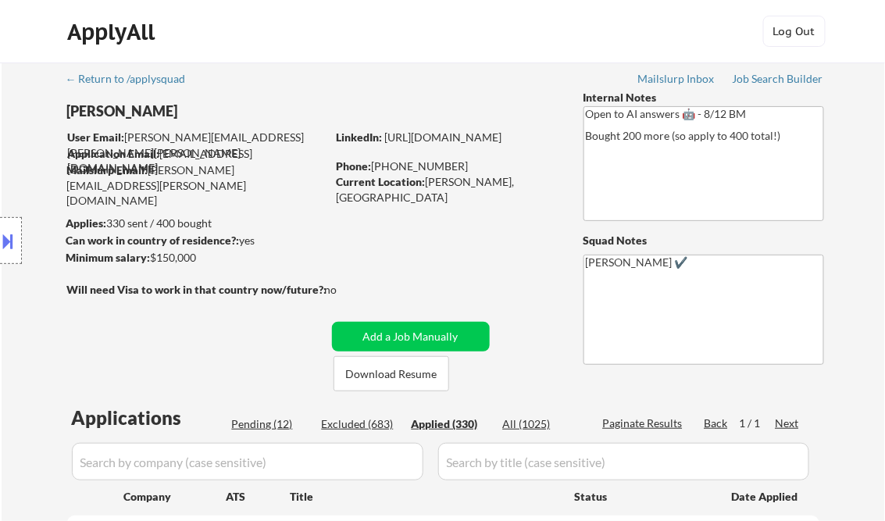
select select ""applied""
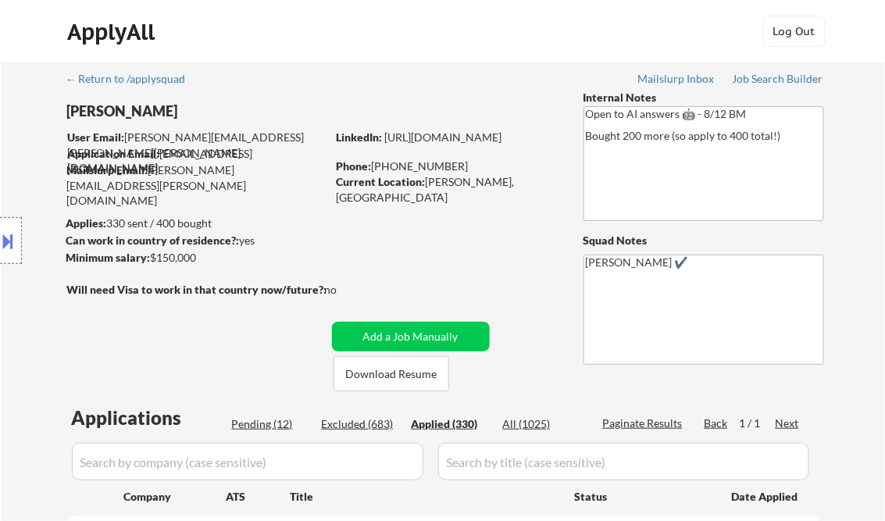
select select ""applied""
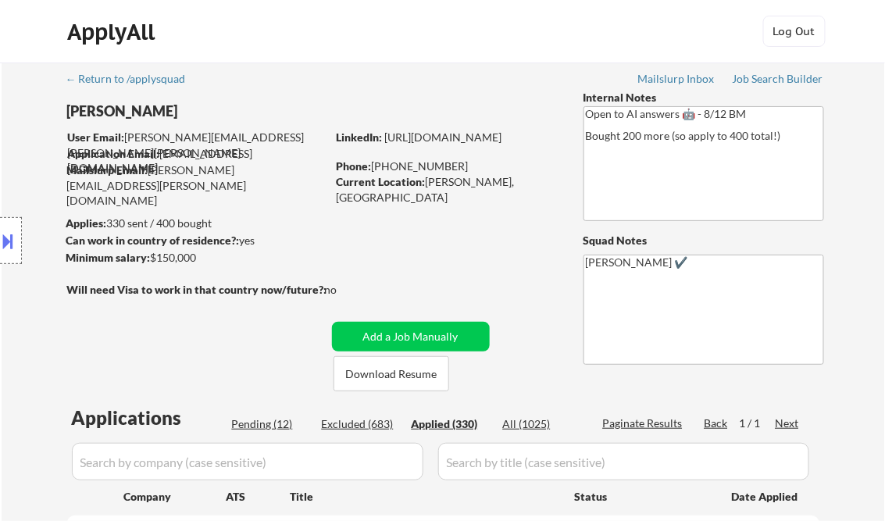
select select ""applied""
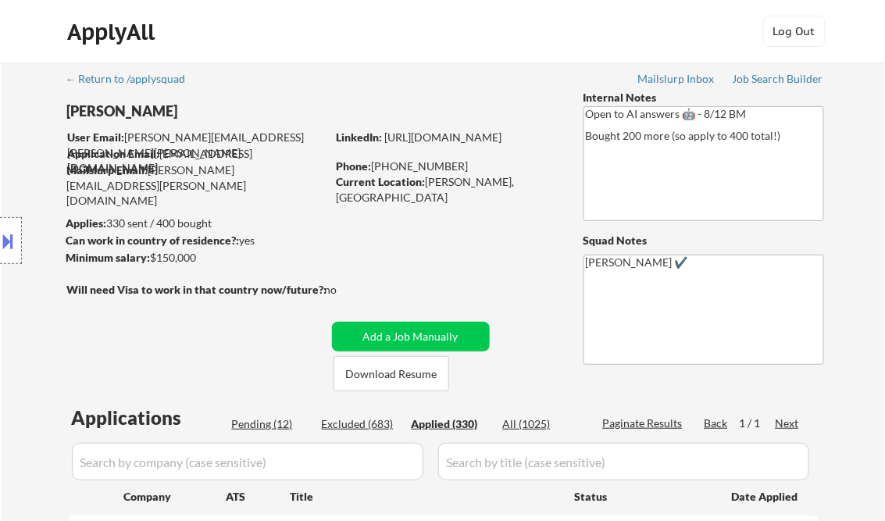
select select ""applied""
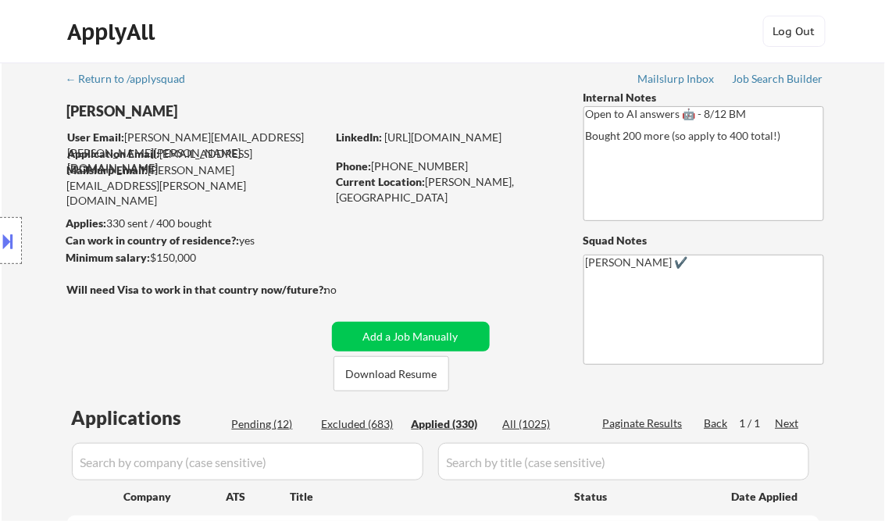
select select ""applied""
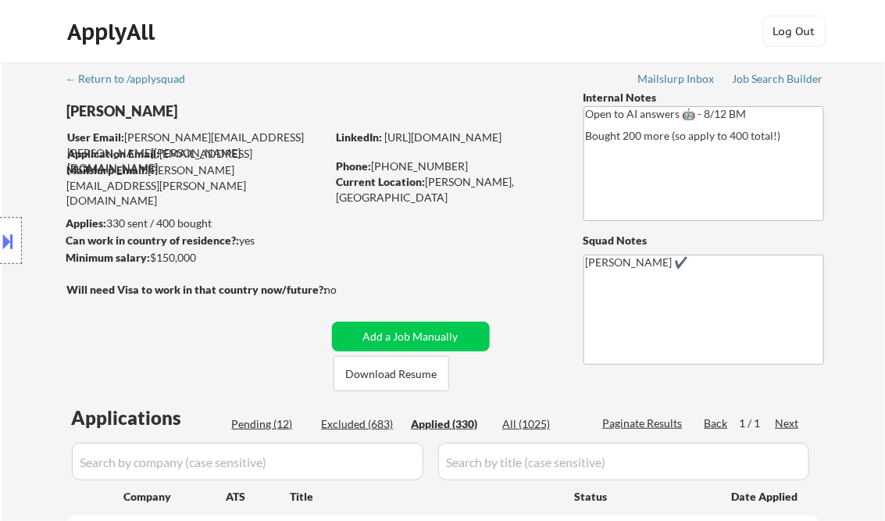
select select ""applied""
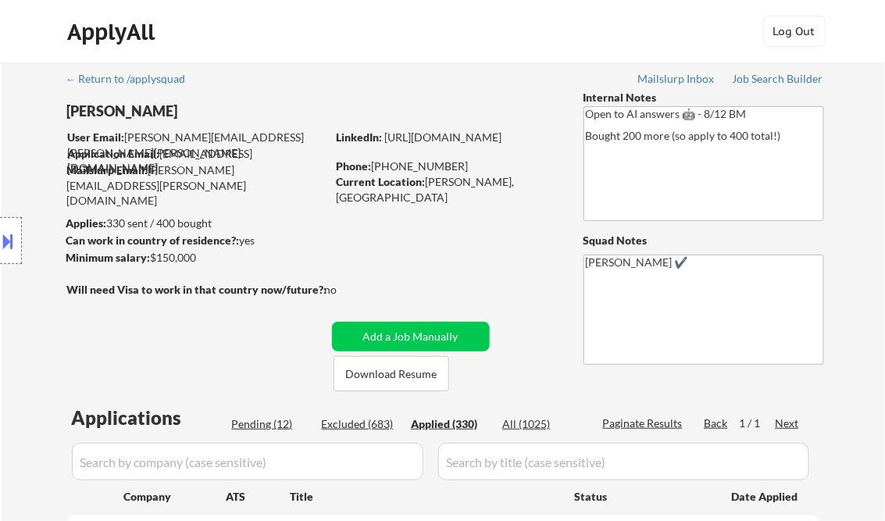
select select ""applied""
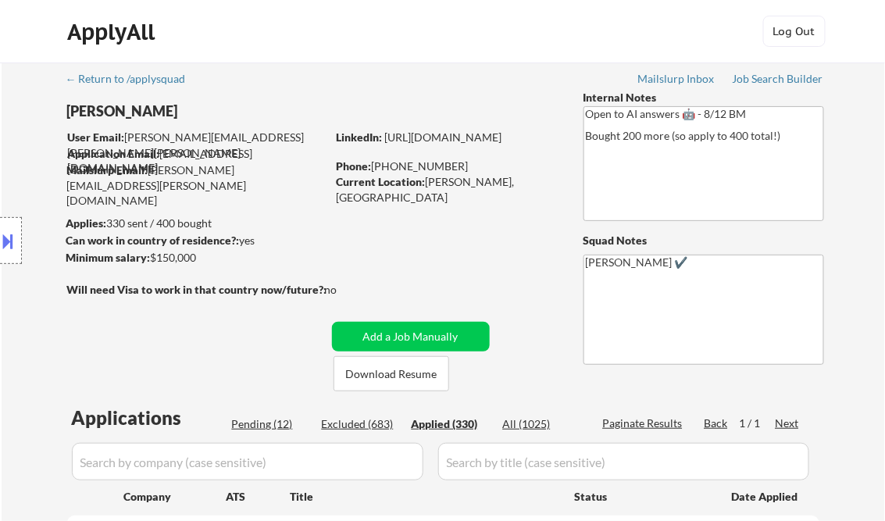
select select ""applied""
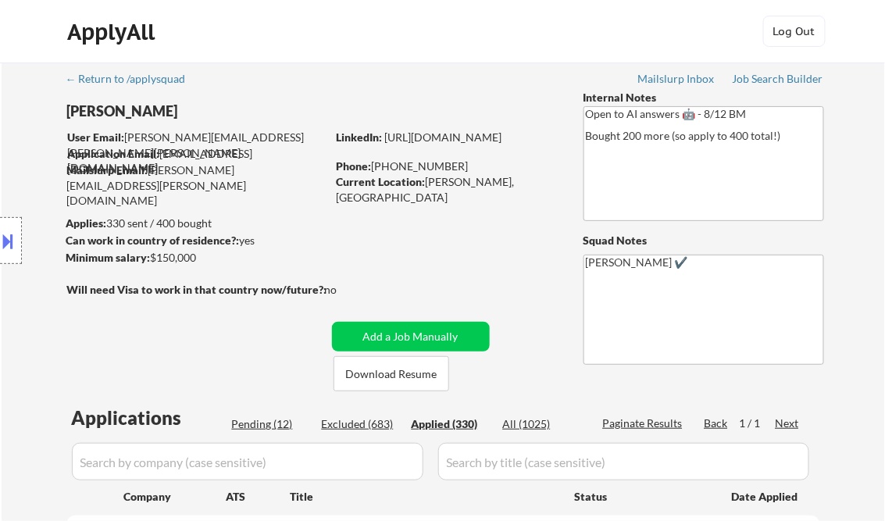
select select ""applied""
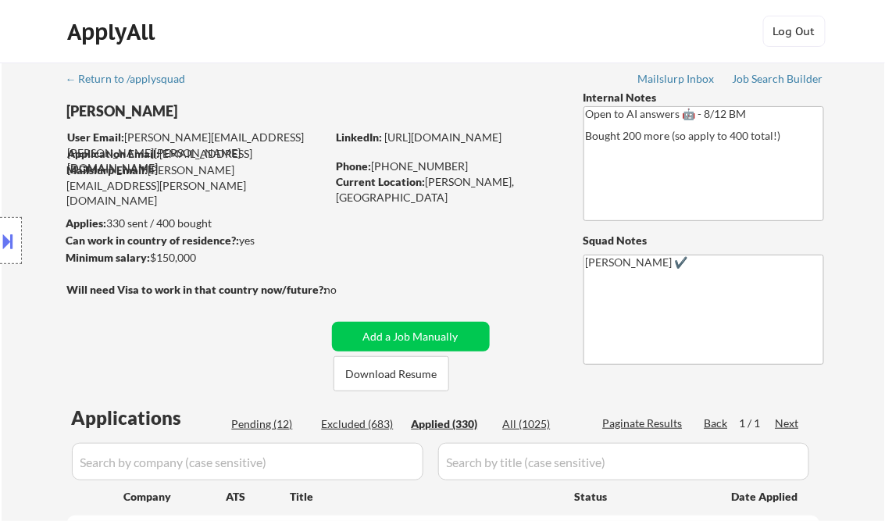
select select ""applied""
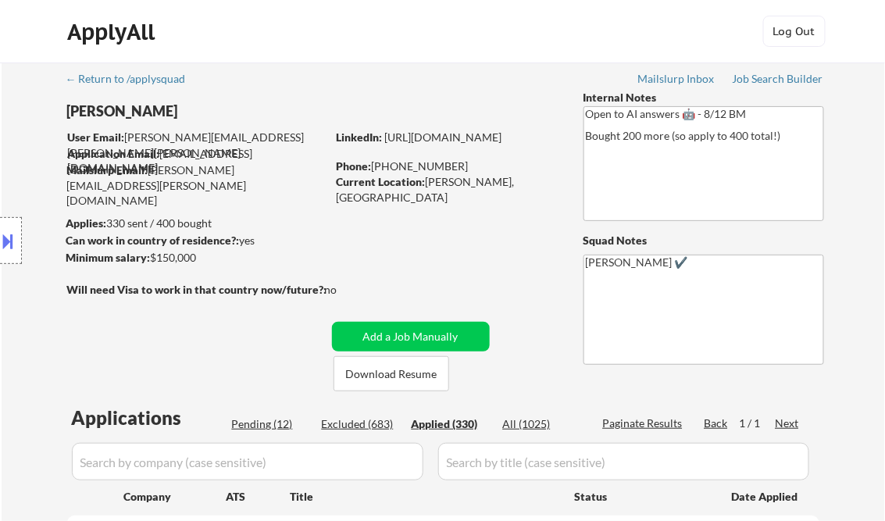
select select ""applied""
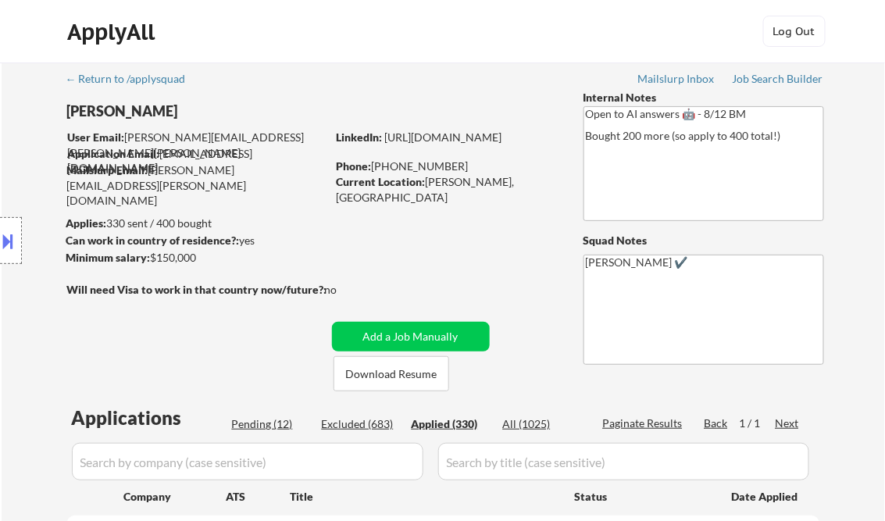
select select ""applied""
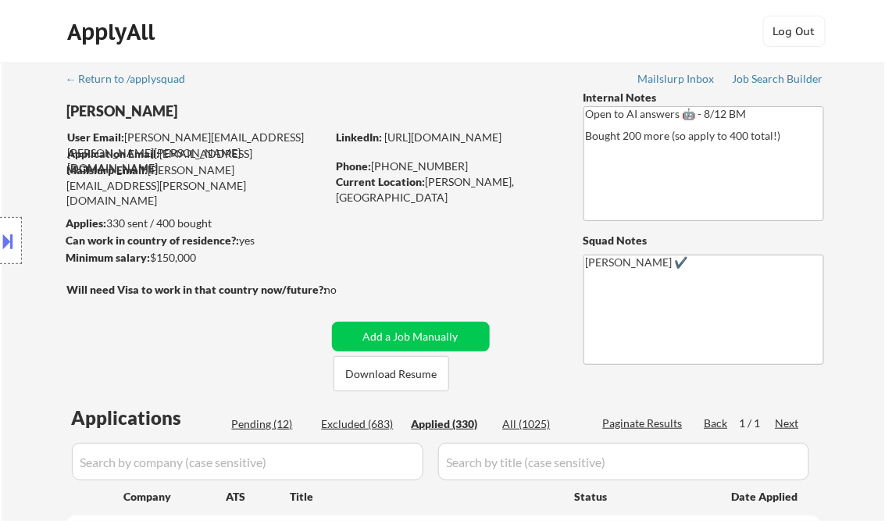
select select ""applied""
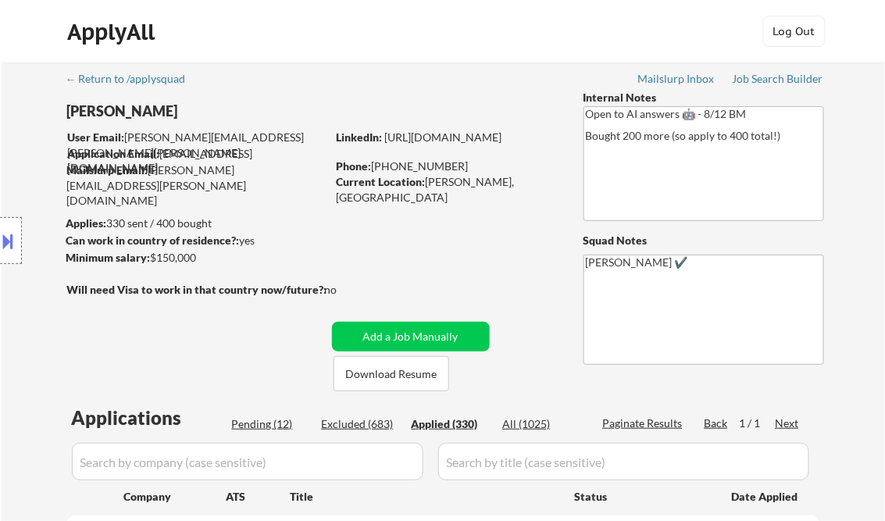
select select ""applied""
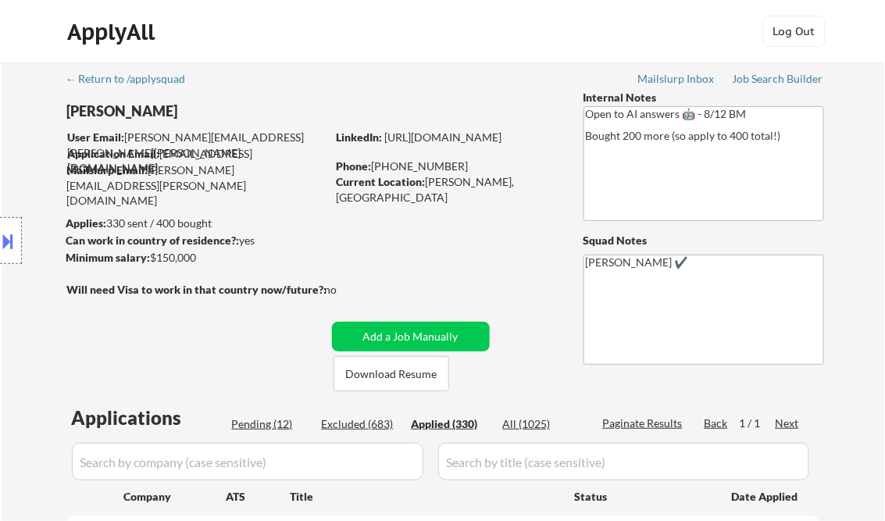
select select ""applied""
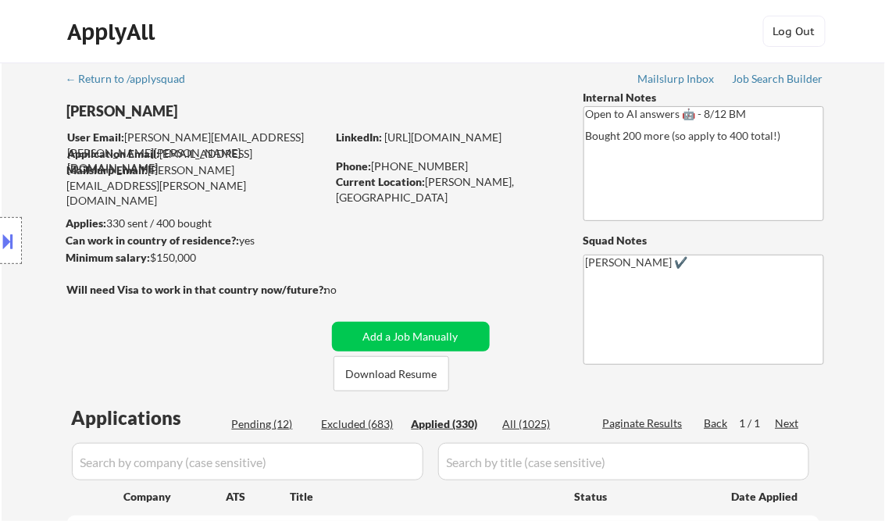
select select ""applied""
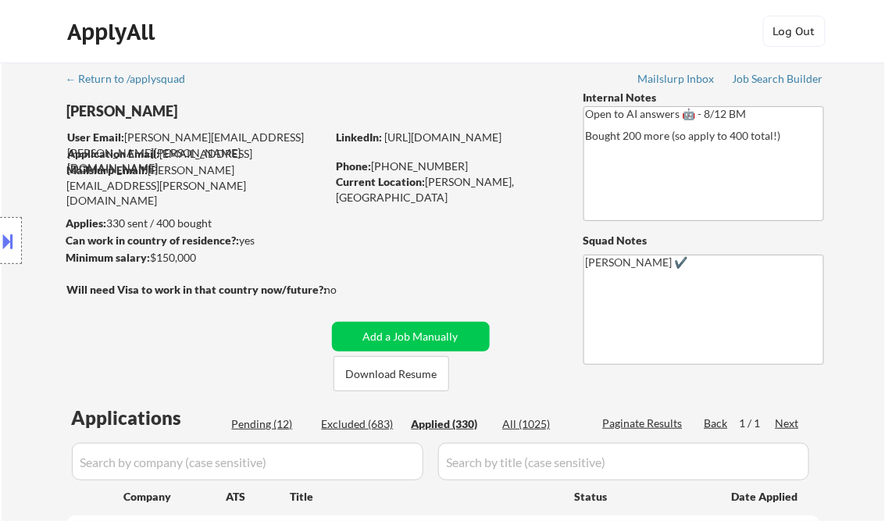
select select ""applied""
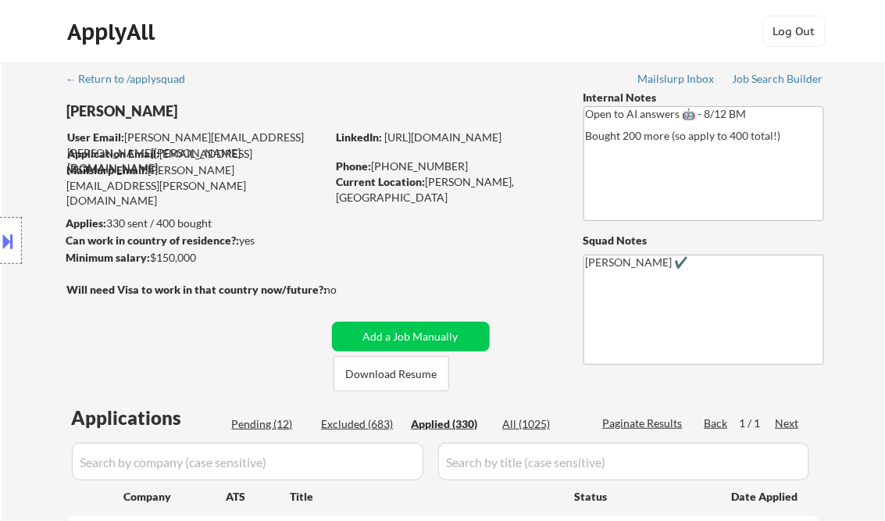
select select ""applied""
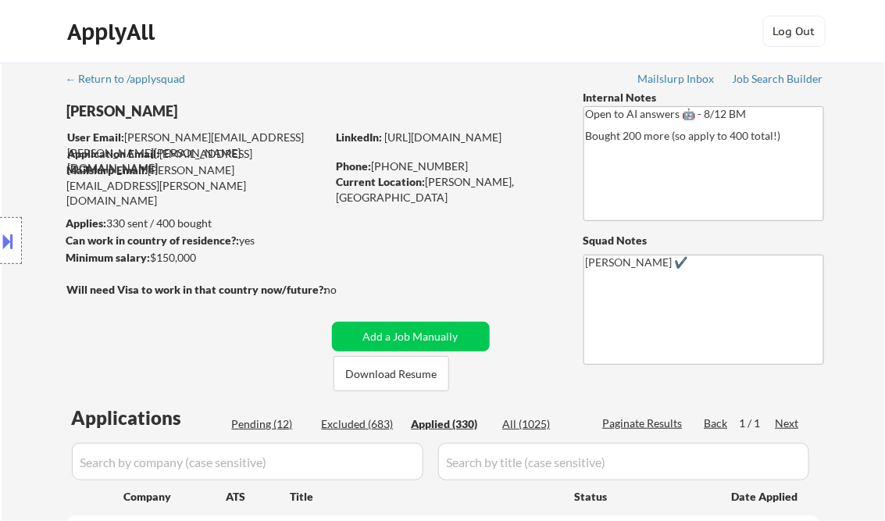
select select ""applied""
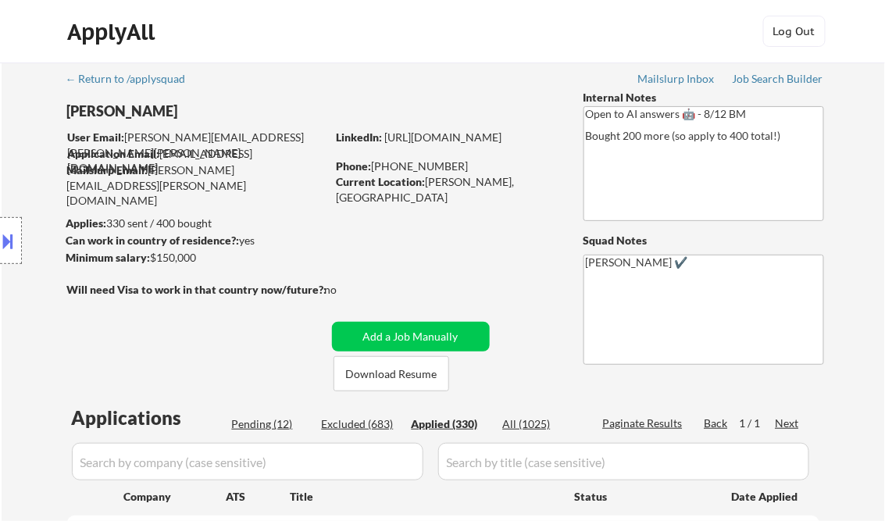
select select ""applied""
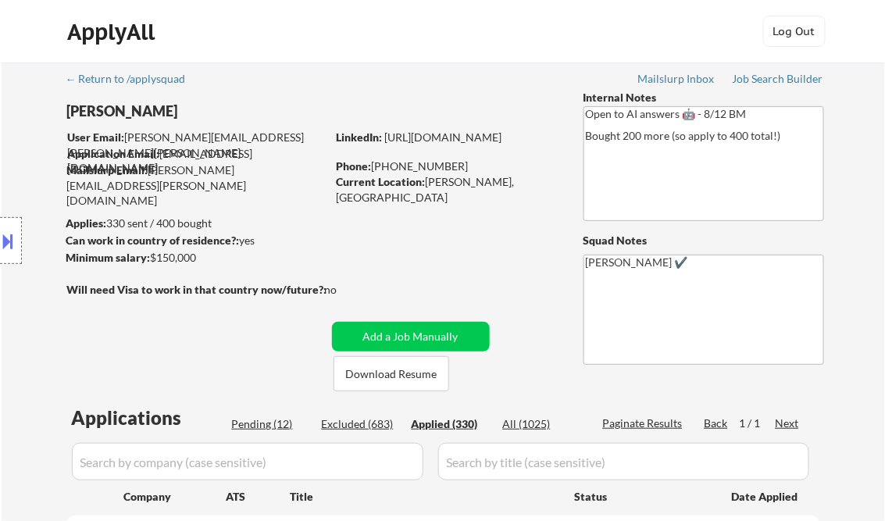
select select ""applied""
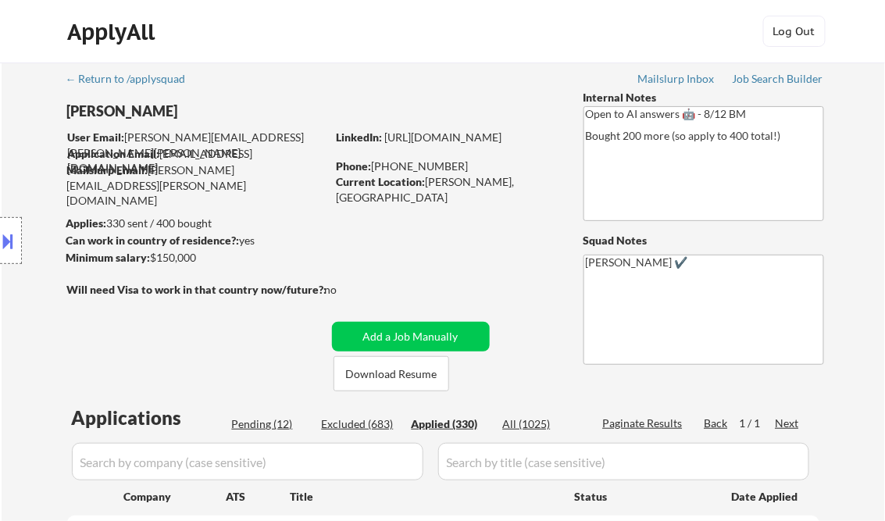
select select ""applied""
